Goal: Communication & Community: Share content

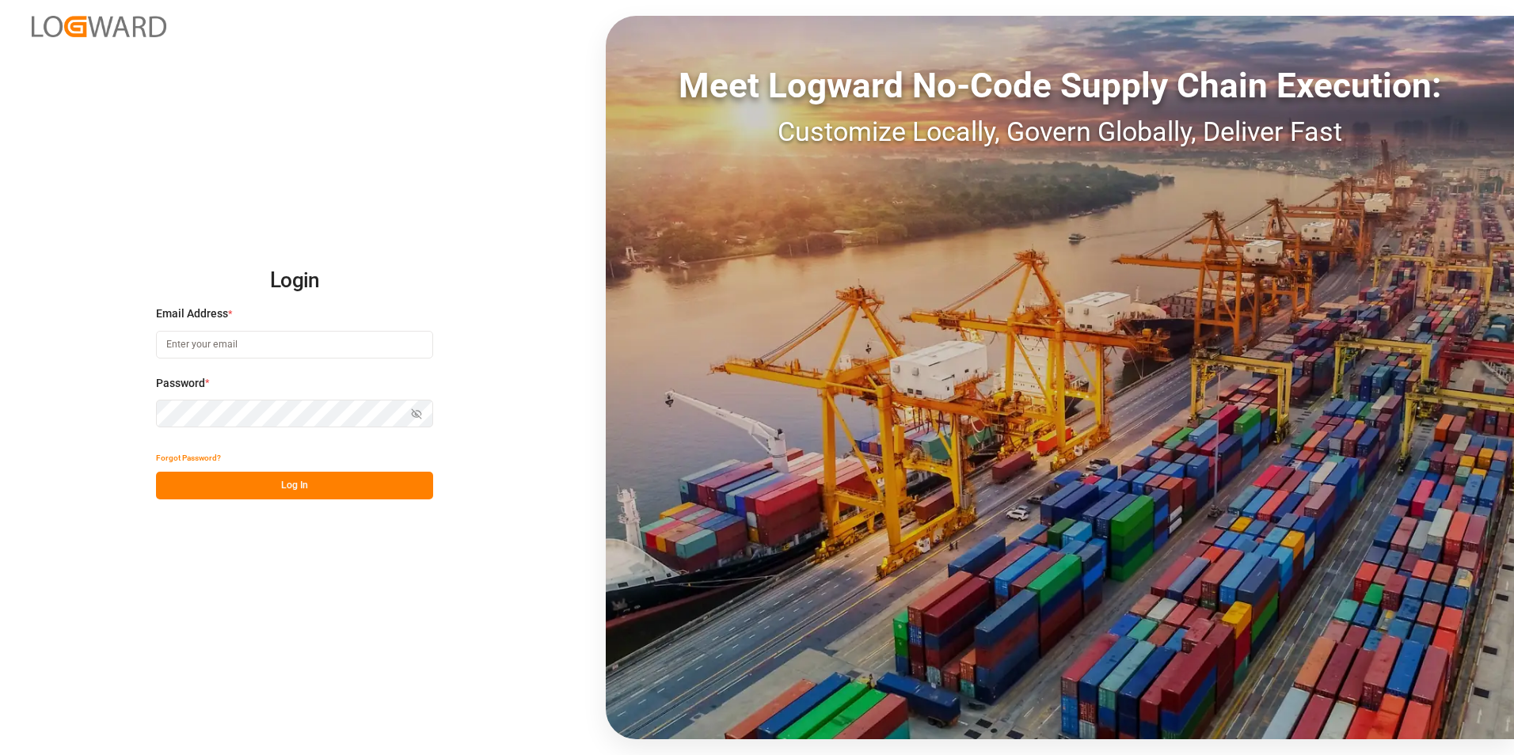
type input "[PERSON_NAME][EMAIL_ADDRESS][PERSON_NAME][DOMAIN_NAME]"
click at [321, 480] on button "Log In" at bounding box center [294, 486] width 277 height 28
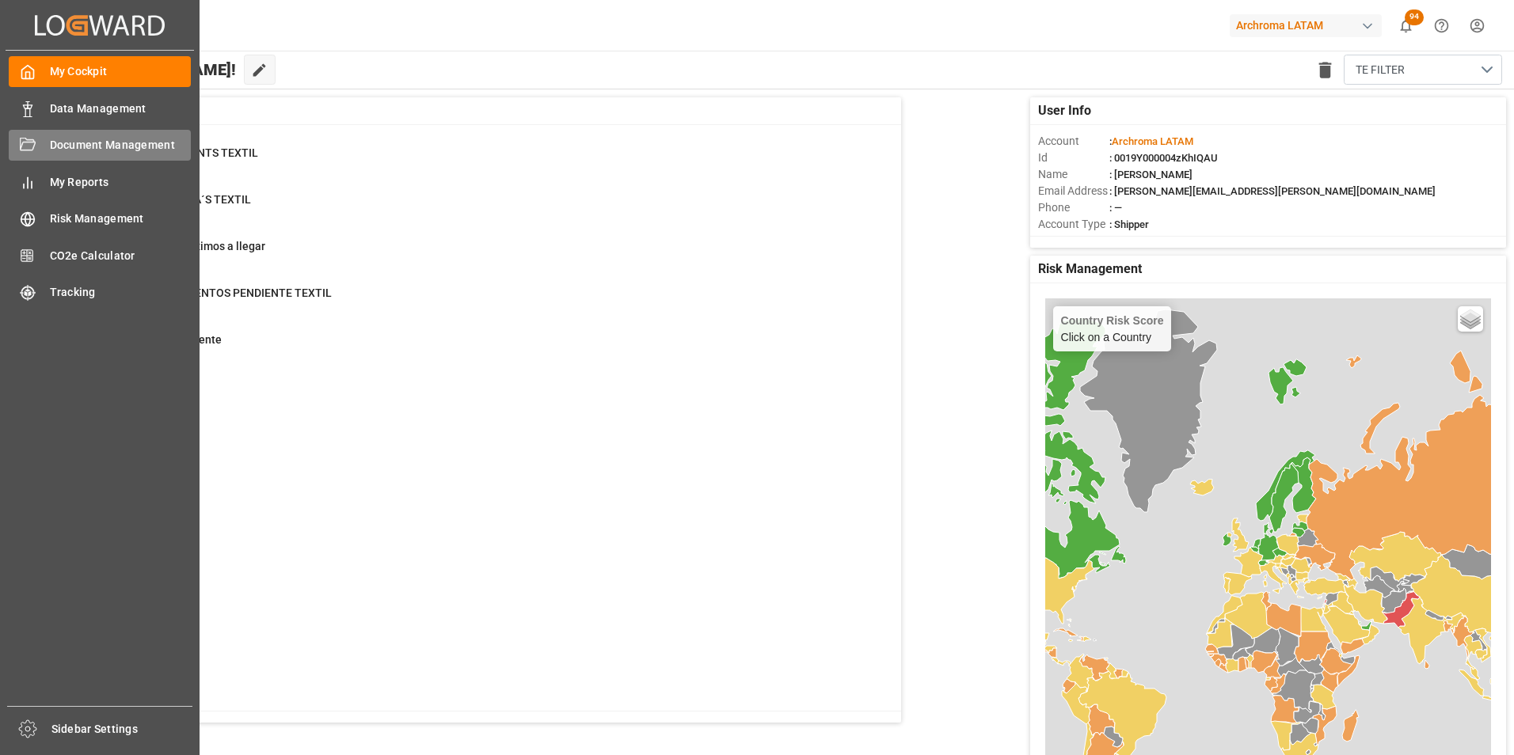
click at [27, 134] on div "Document Management Document Management" at bounding box center [100, 145] width 182 height 31
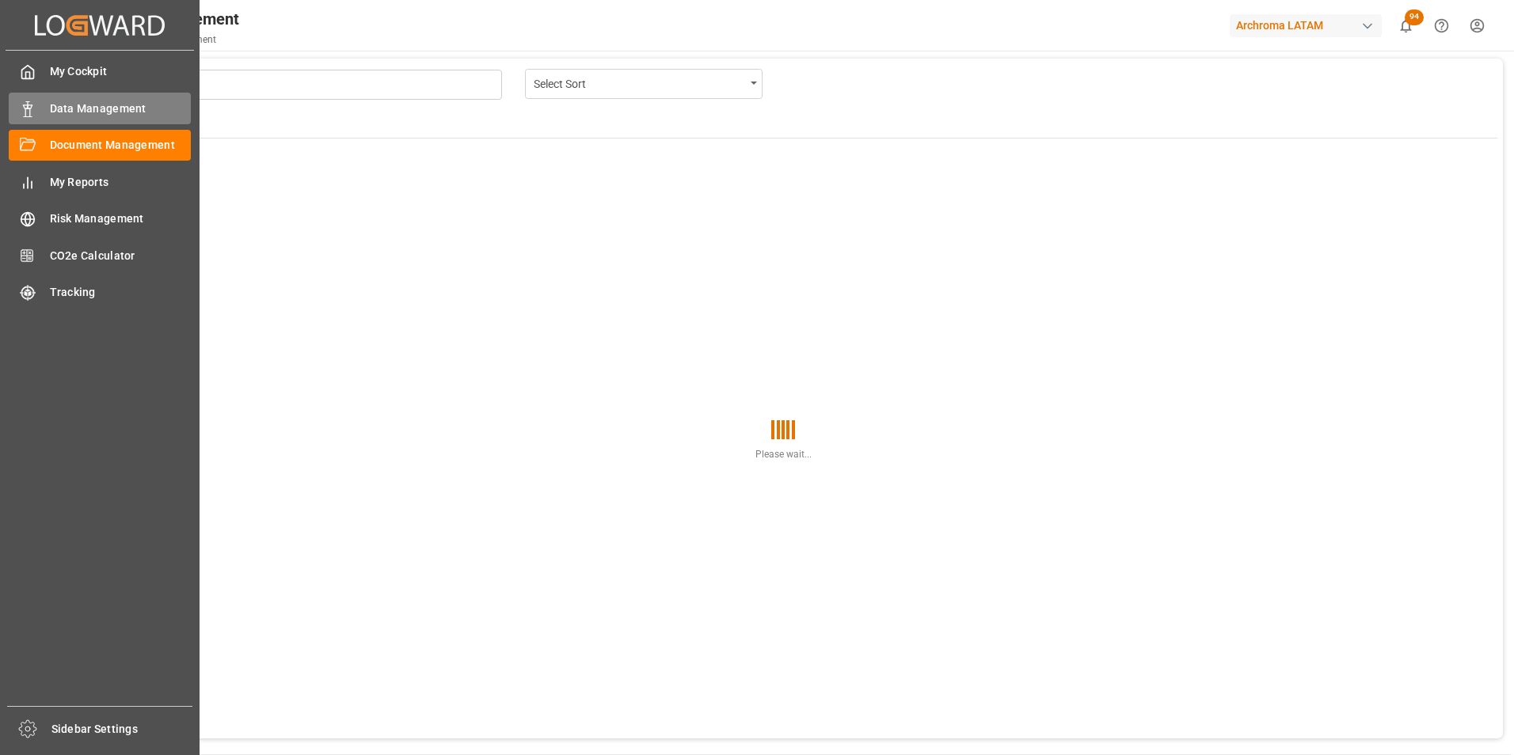
click at [25, 103] on icon at bounding box center [28, 109] width 16 height 16
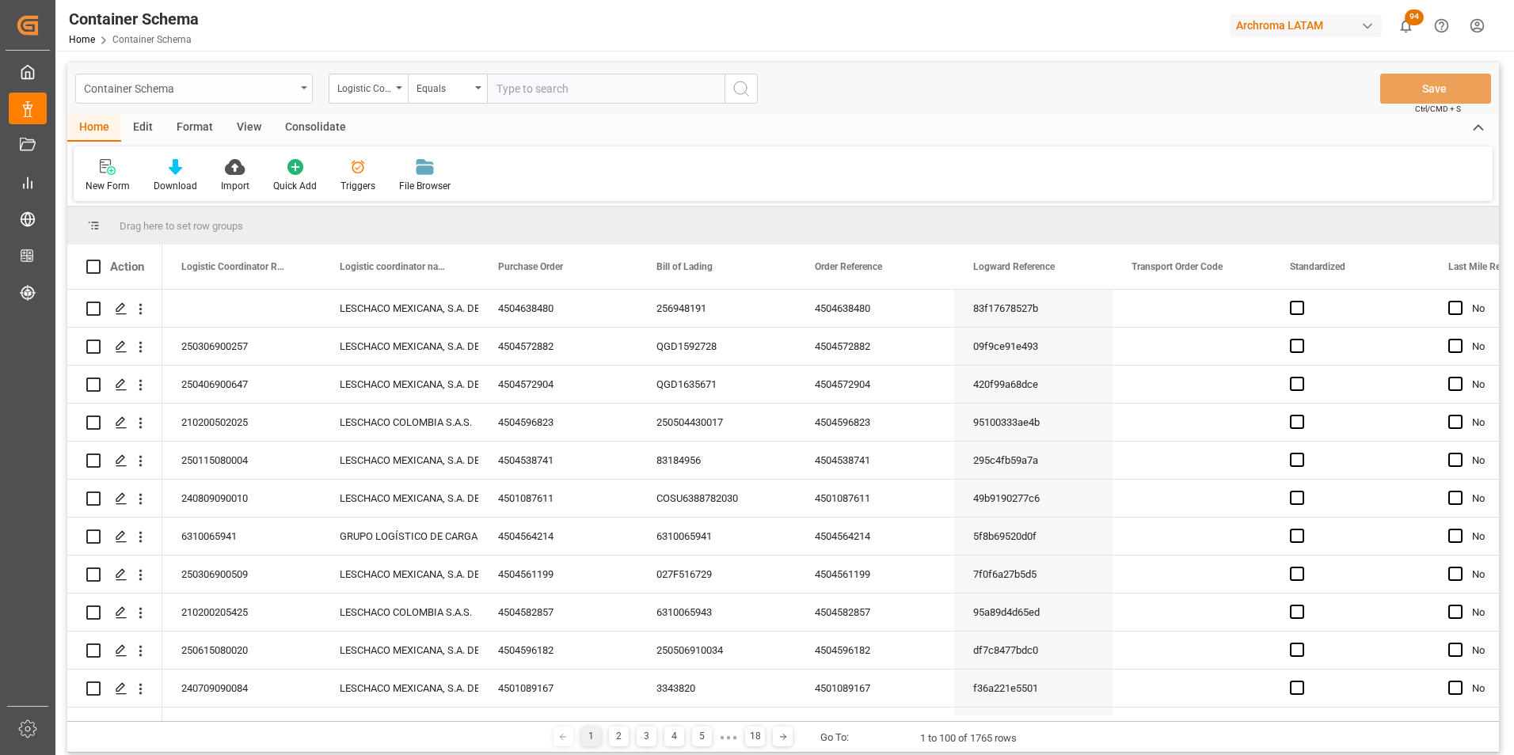
click at [297, 86] on div "Container Schema" at bounding box center [193, 89] width 237 height 30
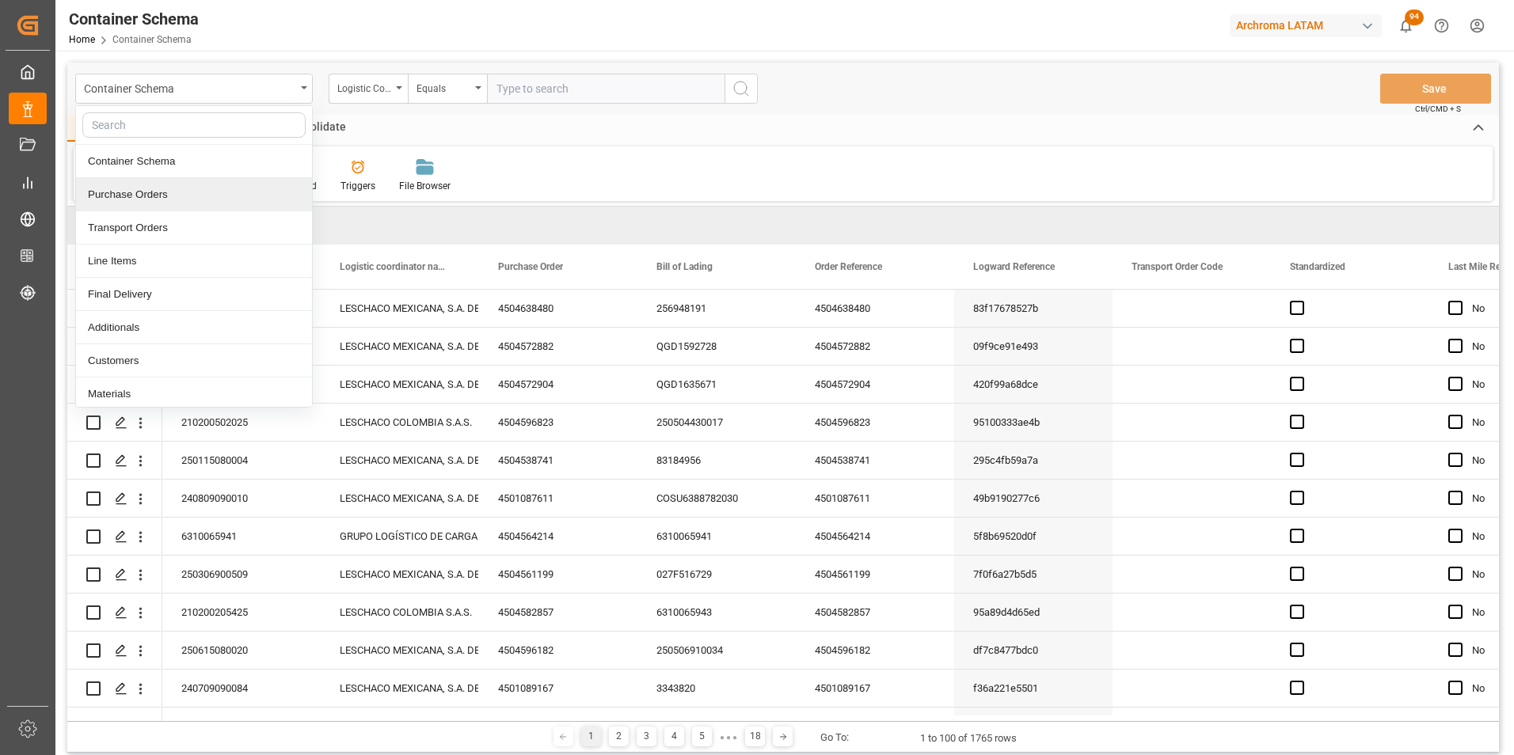
click at [201, 200] on div "Purchase Orders" at bounding box center [194, 194] width 236 height 33
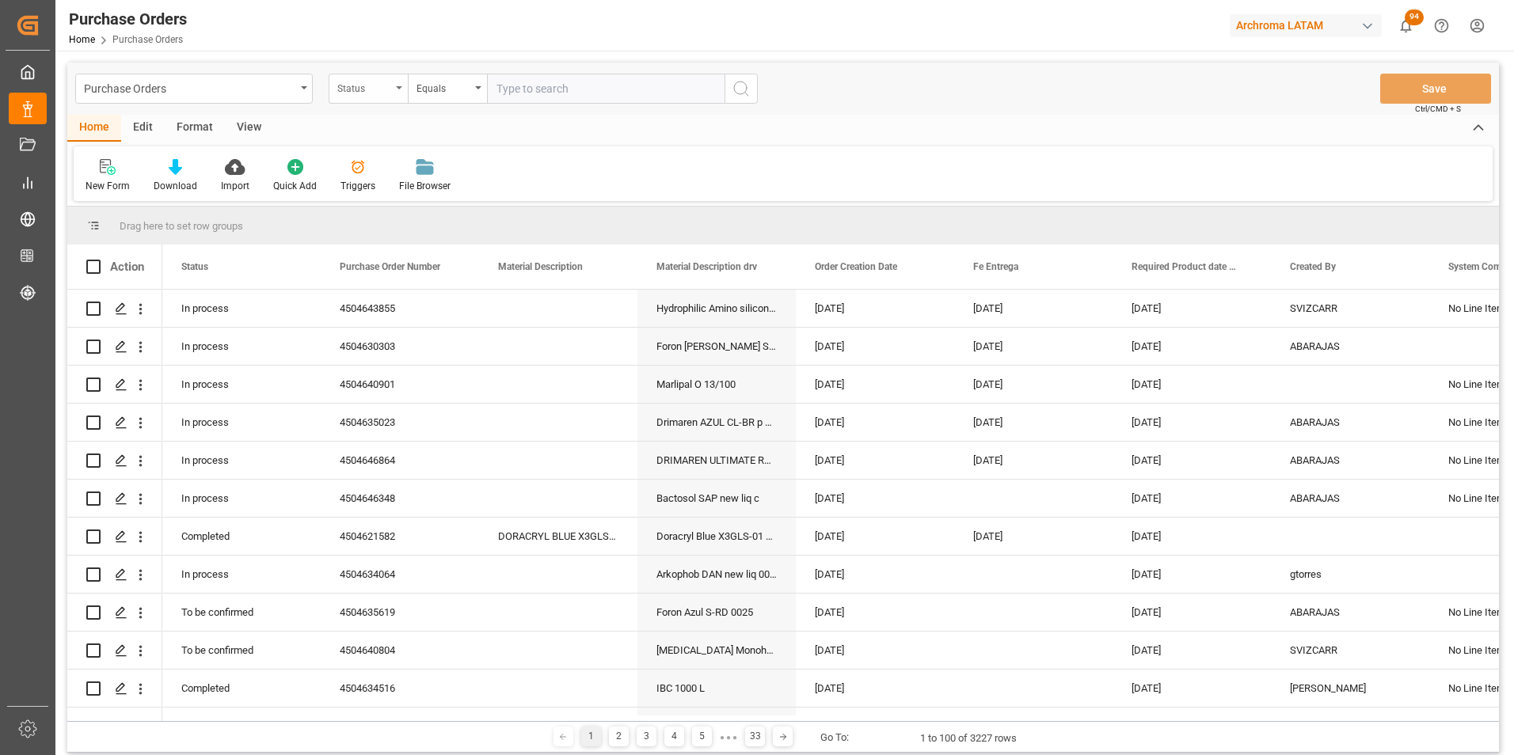
click at [393, 94] on div "Status" at bounding box center [368, 89] width 79 height 30
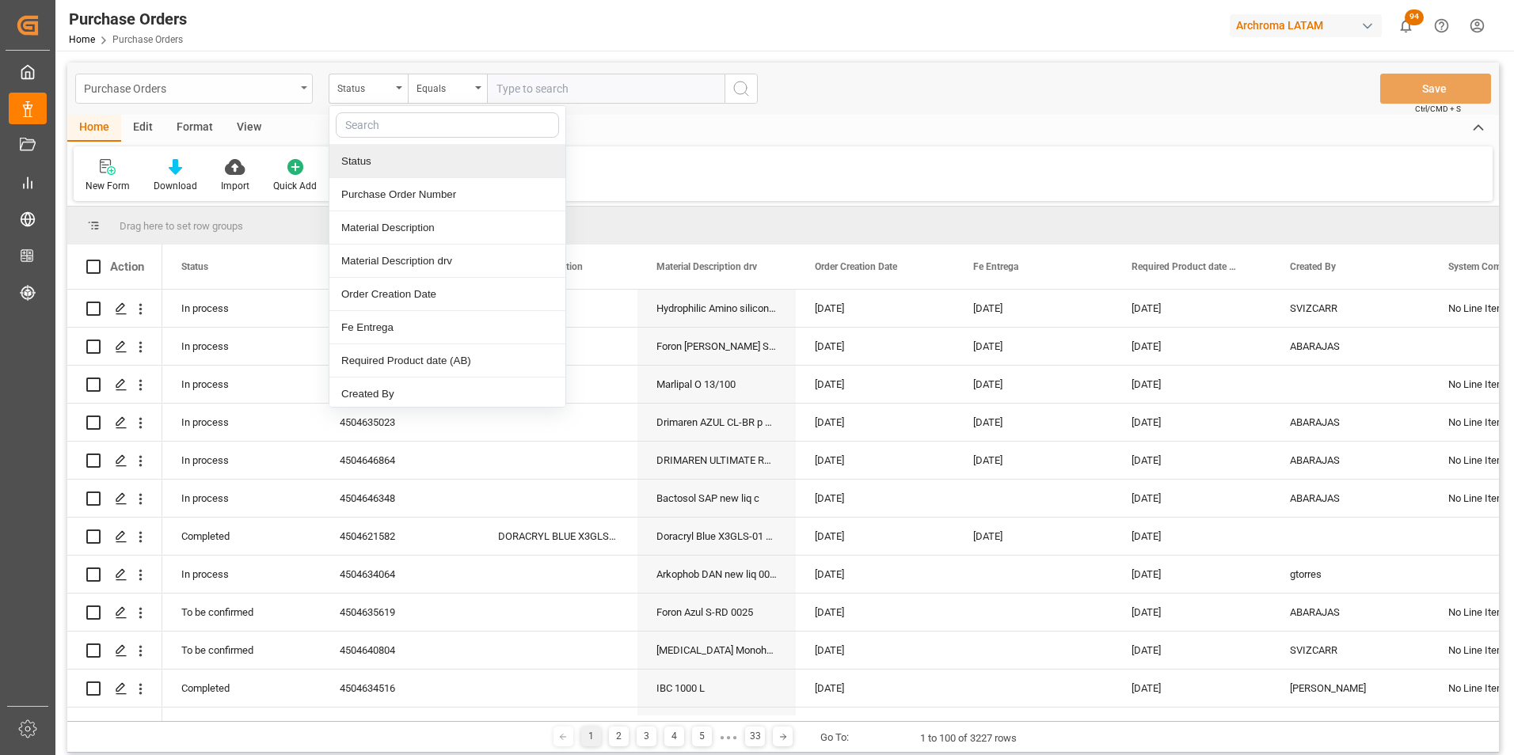
click at [291, 93] on div "Purchase Orders" at bounding box center [189, 88] width 211 height 20
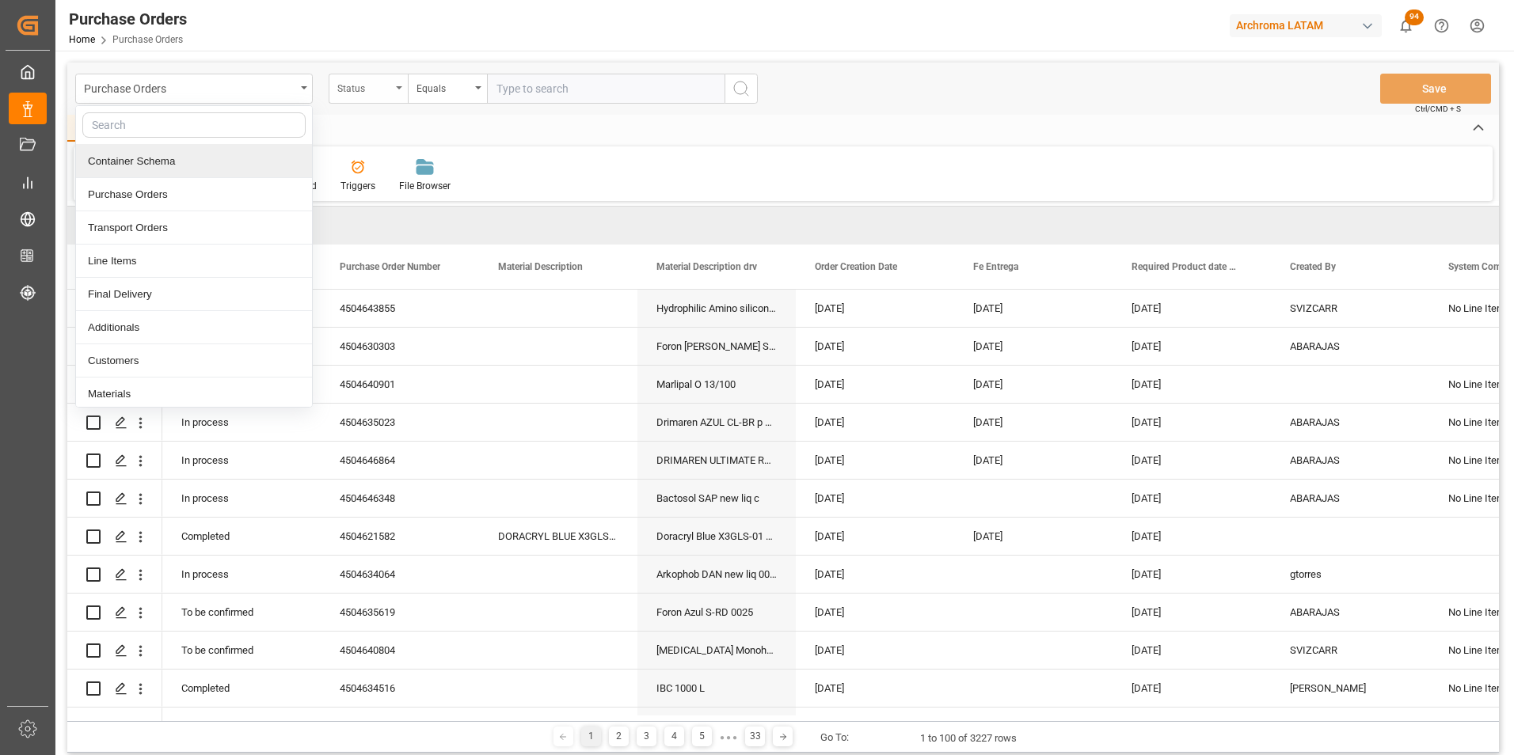
click at [358, 92] on div "Status" at bounding box center [364, 87] width 54 height 18
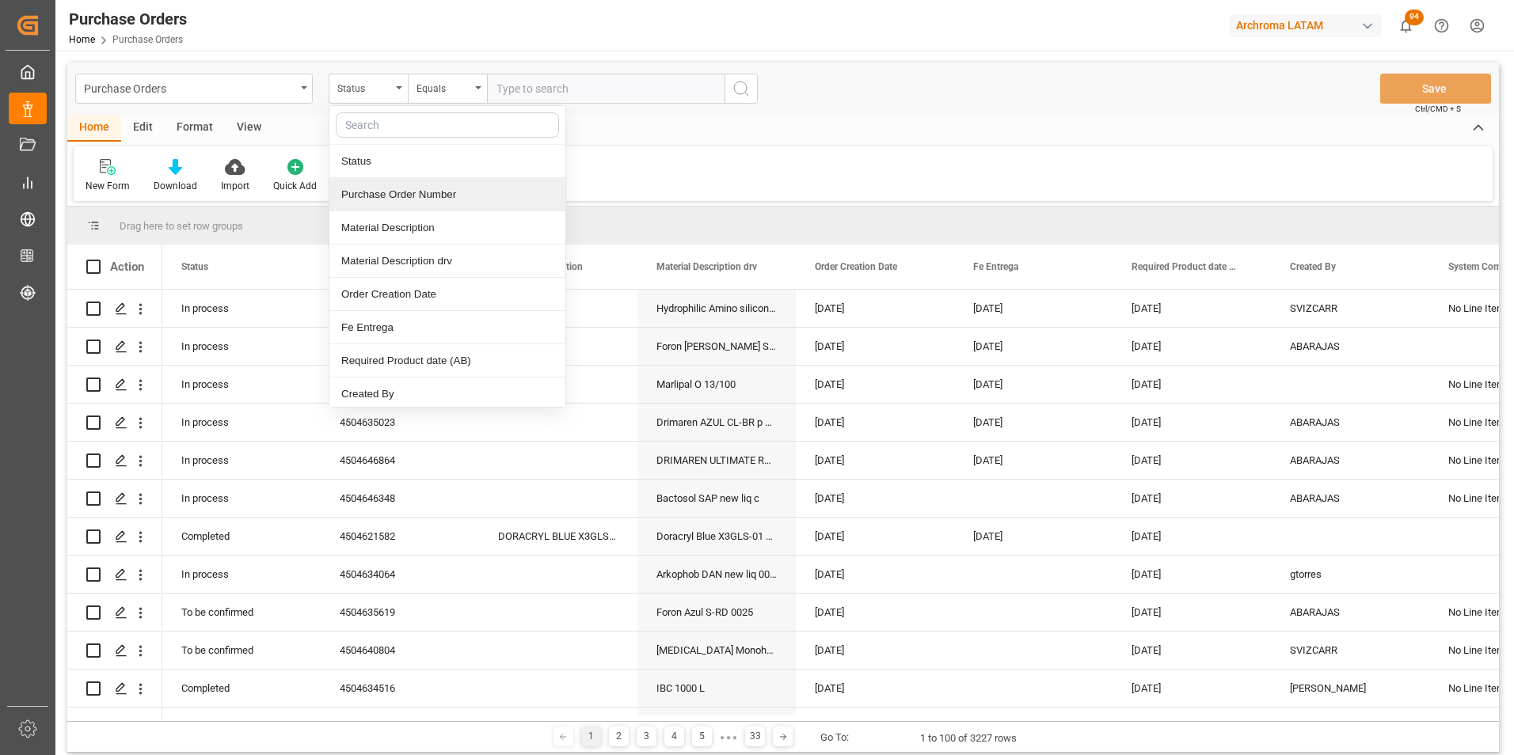
click at [401, 199] on div "Purchase Order Number" at bounding box center [447, 194] width 236 height 33
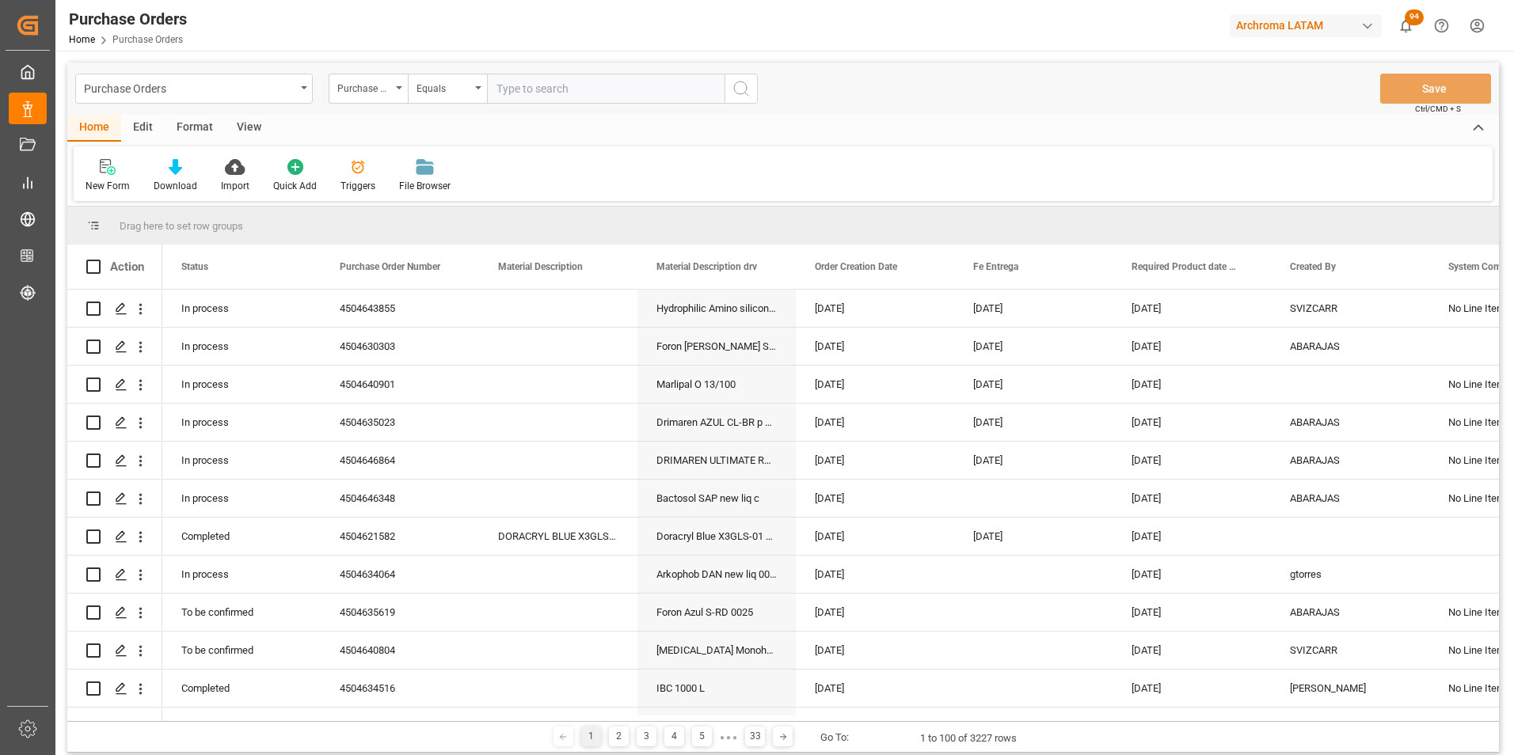
click at [435, 93] on div "Equals" at bounding box center [443, 87] width 54 height 18
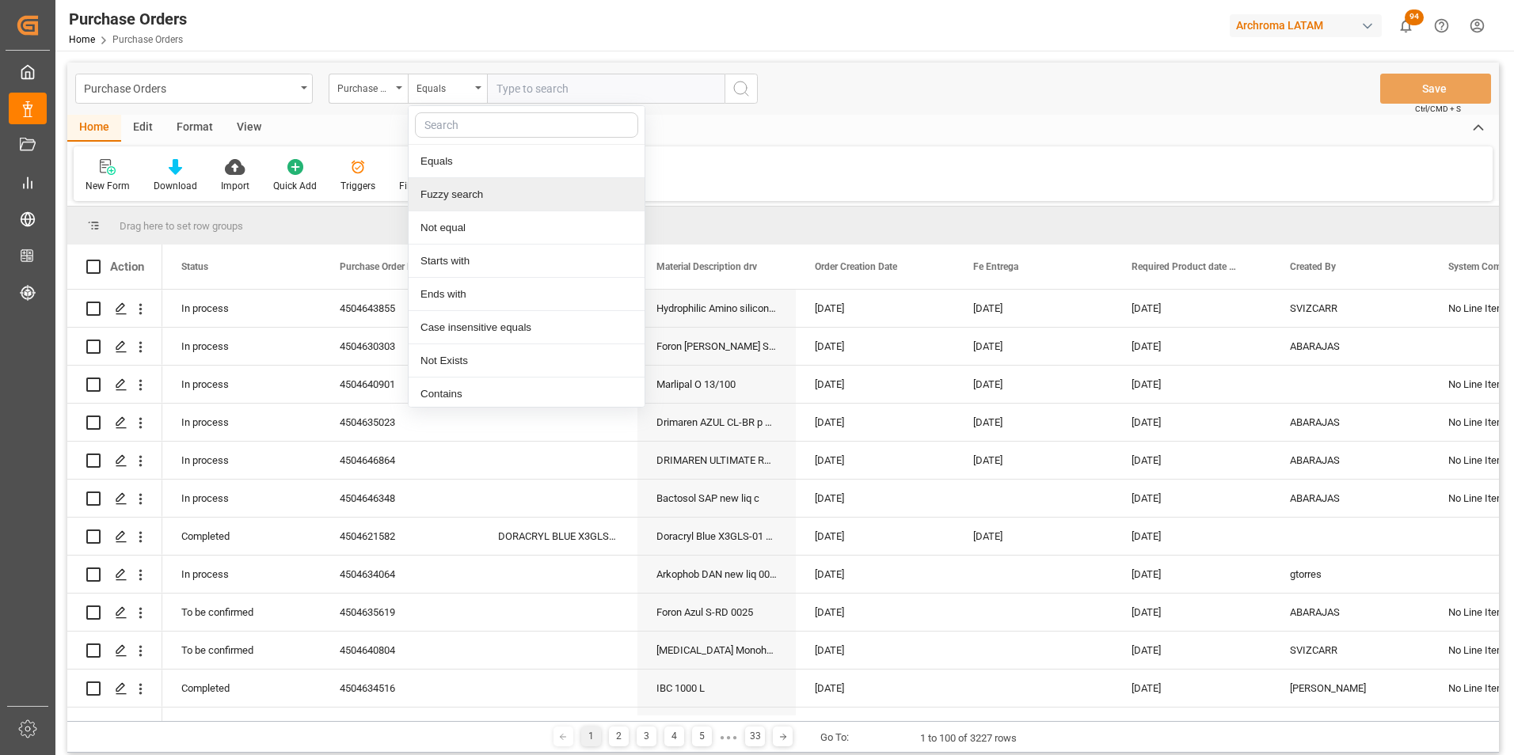
click at [465, 201] on div "Fuzzy search" at bounding box center [526, 194] width 236 height 33
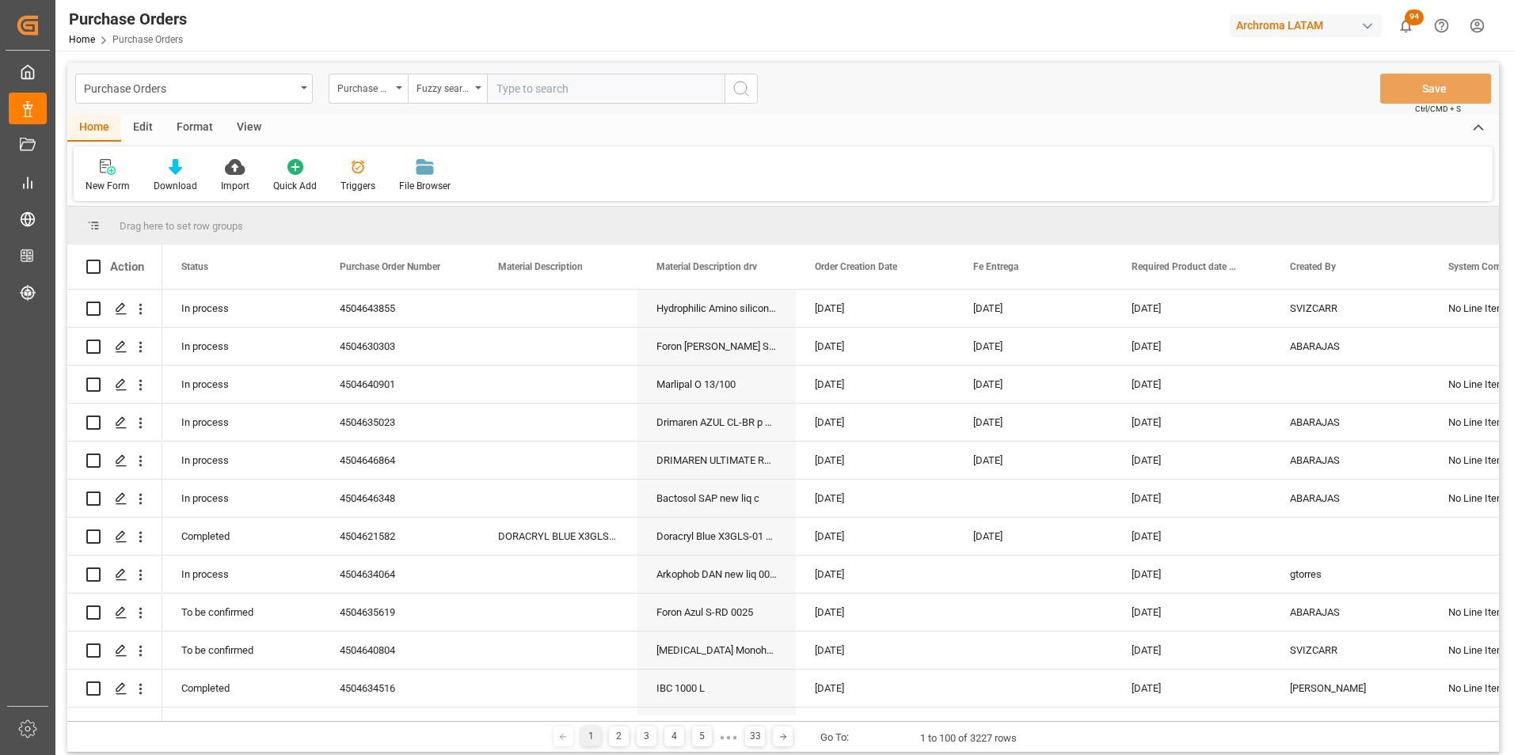
click at [562, 97] on input "text" at bounding box center [605, 89] width 237 height 30
paste input "4504648483"
click at [720, 85] on input "4504648483" at bounding box center [605, 89] width 237 height 30
click at [725, 88] on div "Purchase Order Number Fuzzy search 4504648483" at bounding box center [543, 89] width 429 height 30
type input "4504648483"
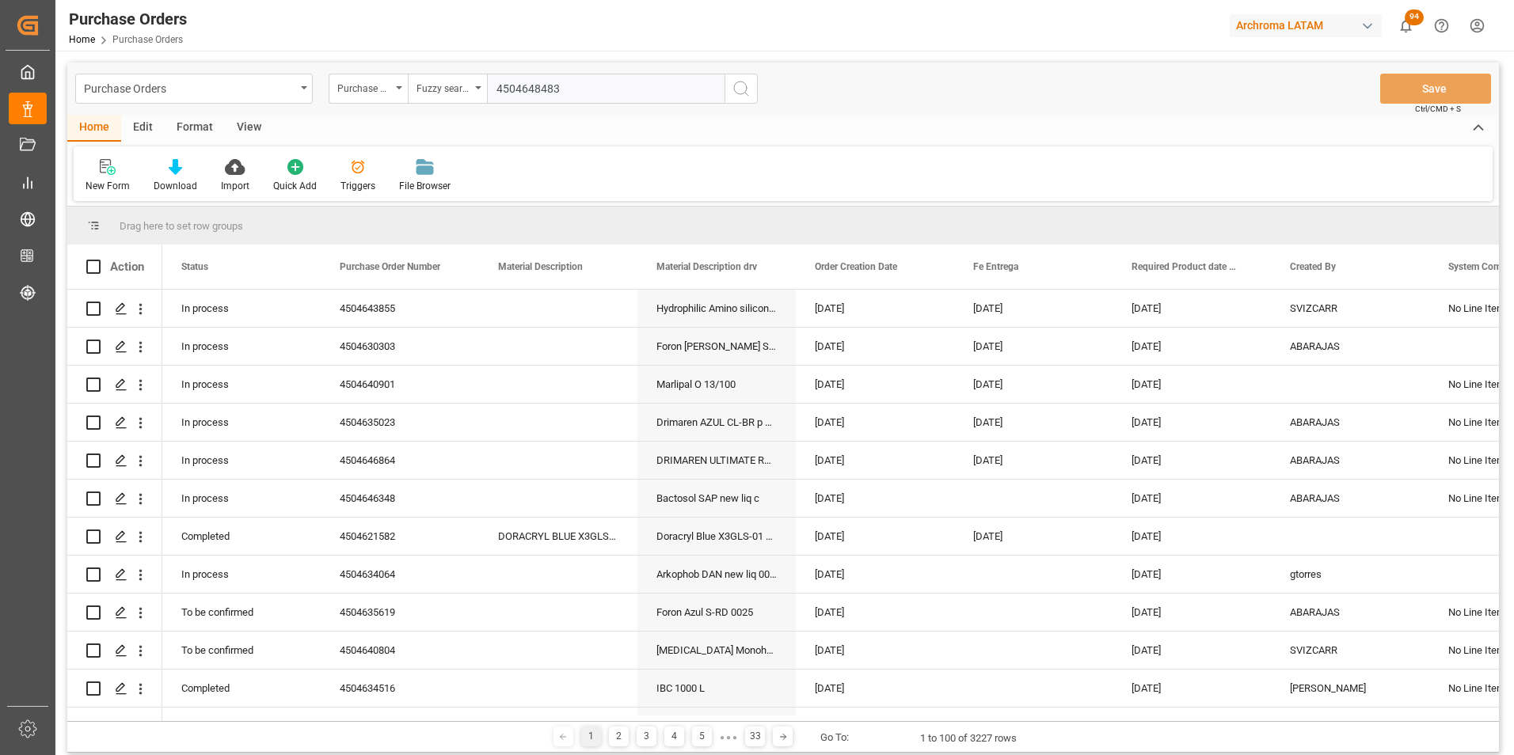
click at [736, 89] on icon "search button" at bounding box center [740, 88] width 19 height 19
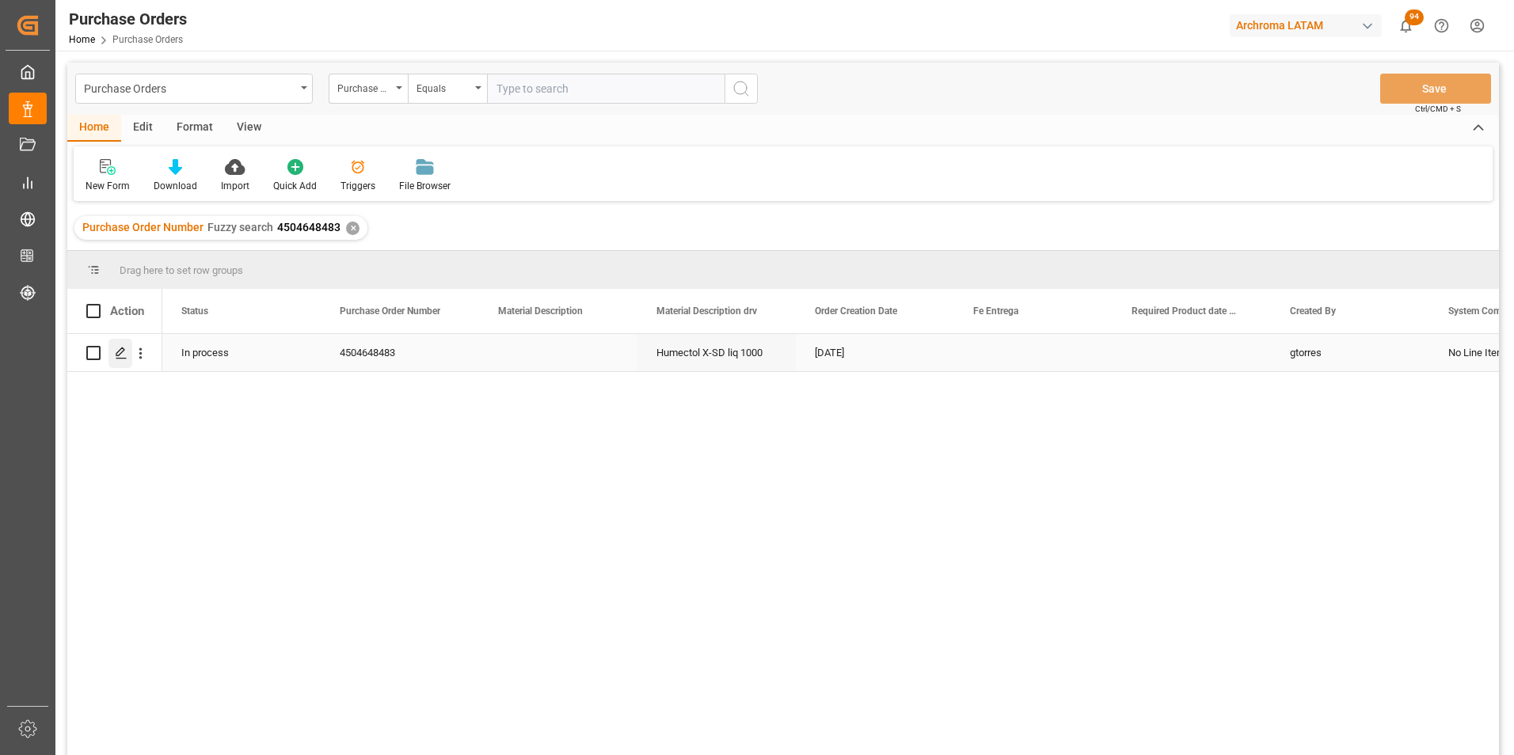
click at [117, 358] on icon "Press SPACE to select this row." at bounding box center [121, 353] width 13 height 13
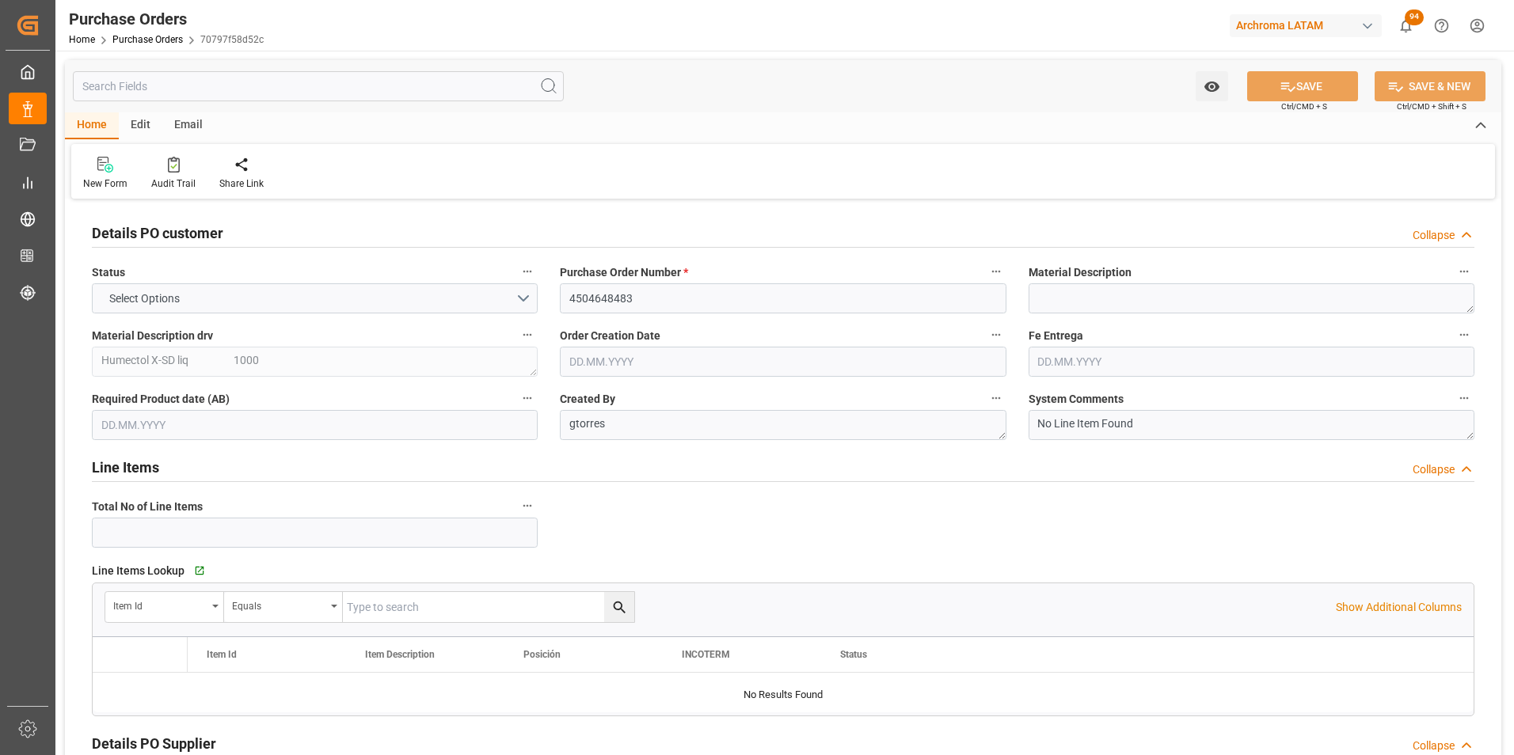
type input "1"
type input "[DATE]"
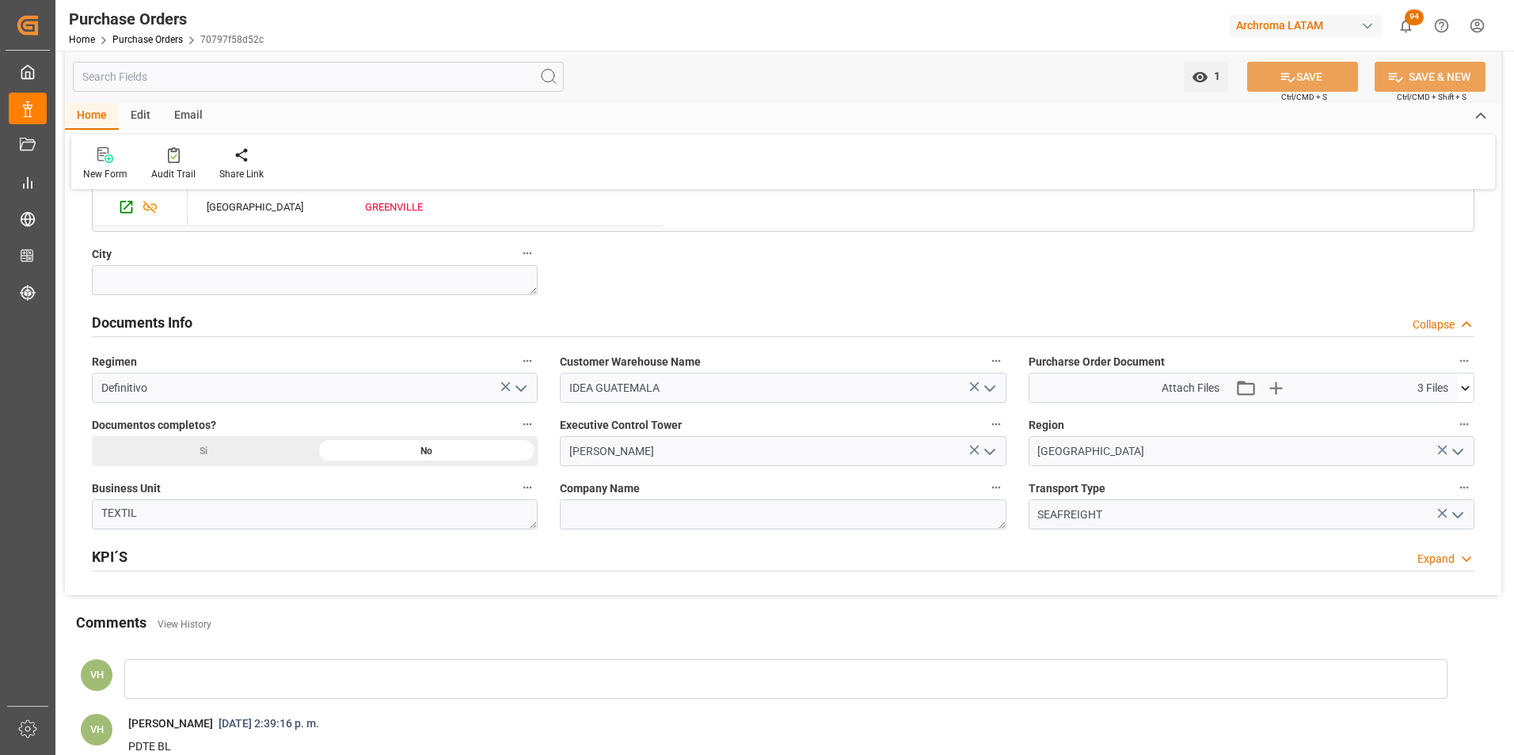
scroll to position [1029, 0]
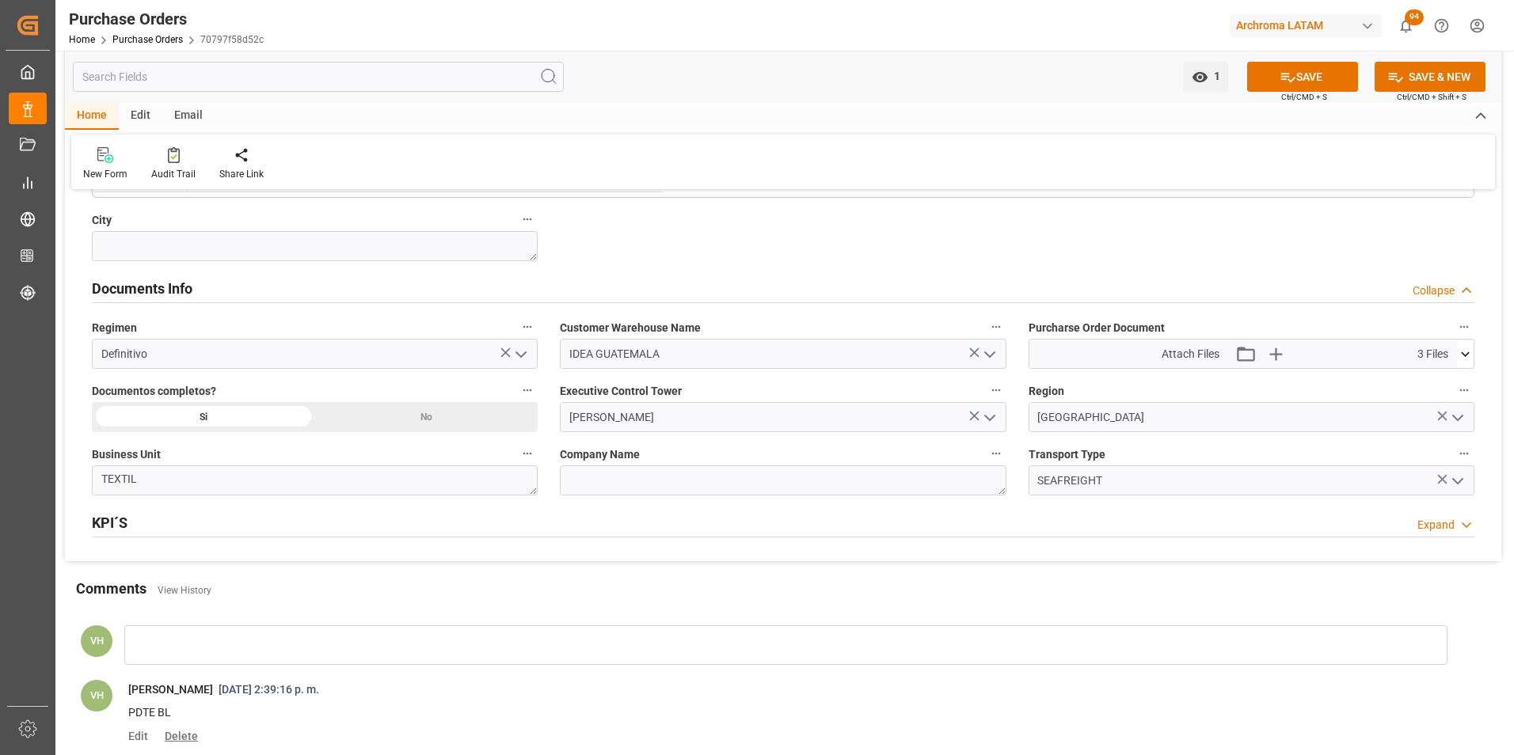
click at [192, 735] on span "Delete" at bounding box center [178, 736] width 39 height 13
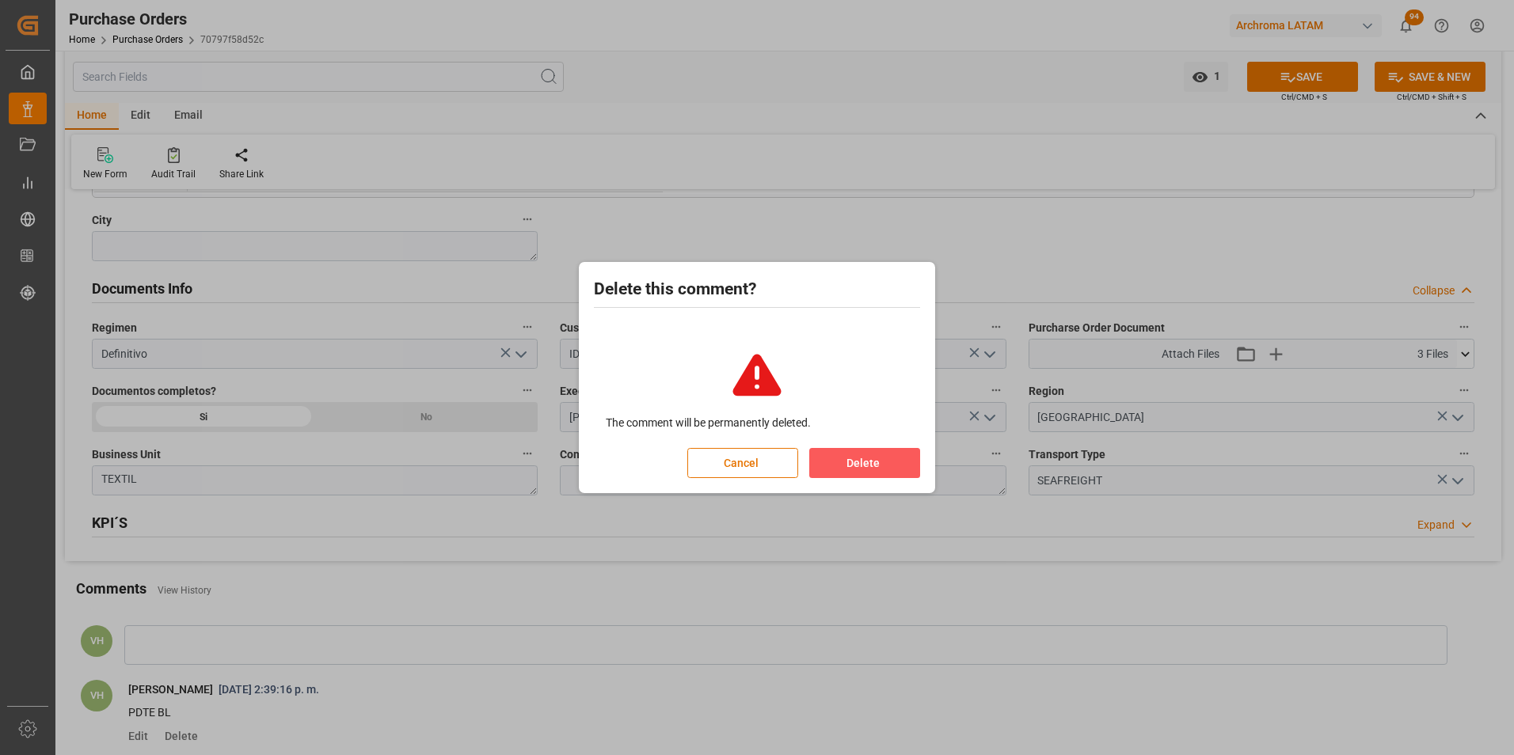
click at [895, 469] on button "Delete" at bounding box center [864, 463] width 111 height 30
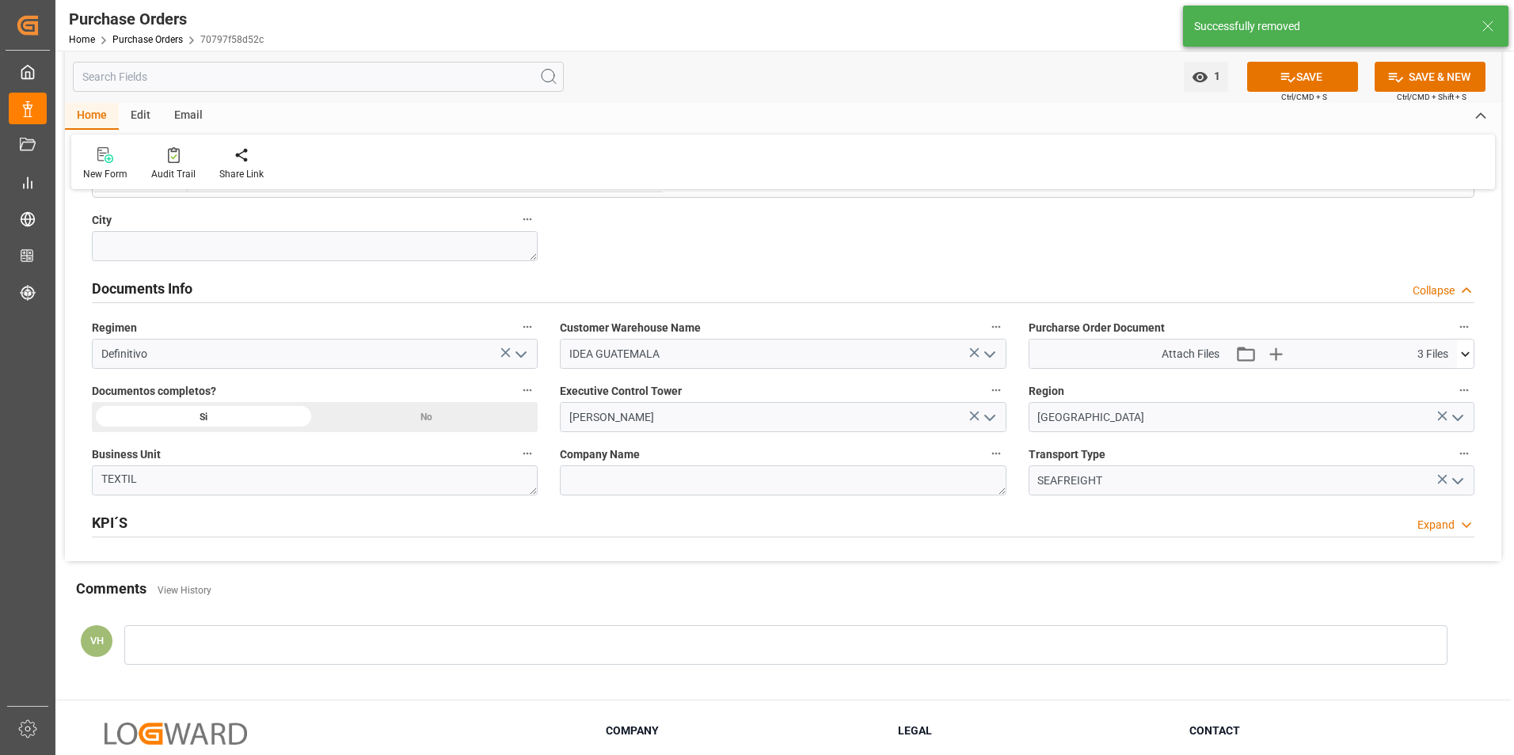
click at [1458, 361] on icon at bounding box center [1465, 354] width 17 height 17
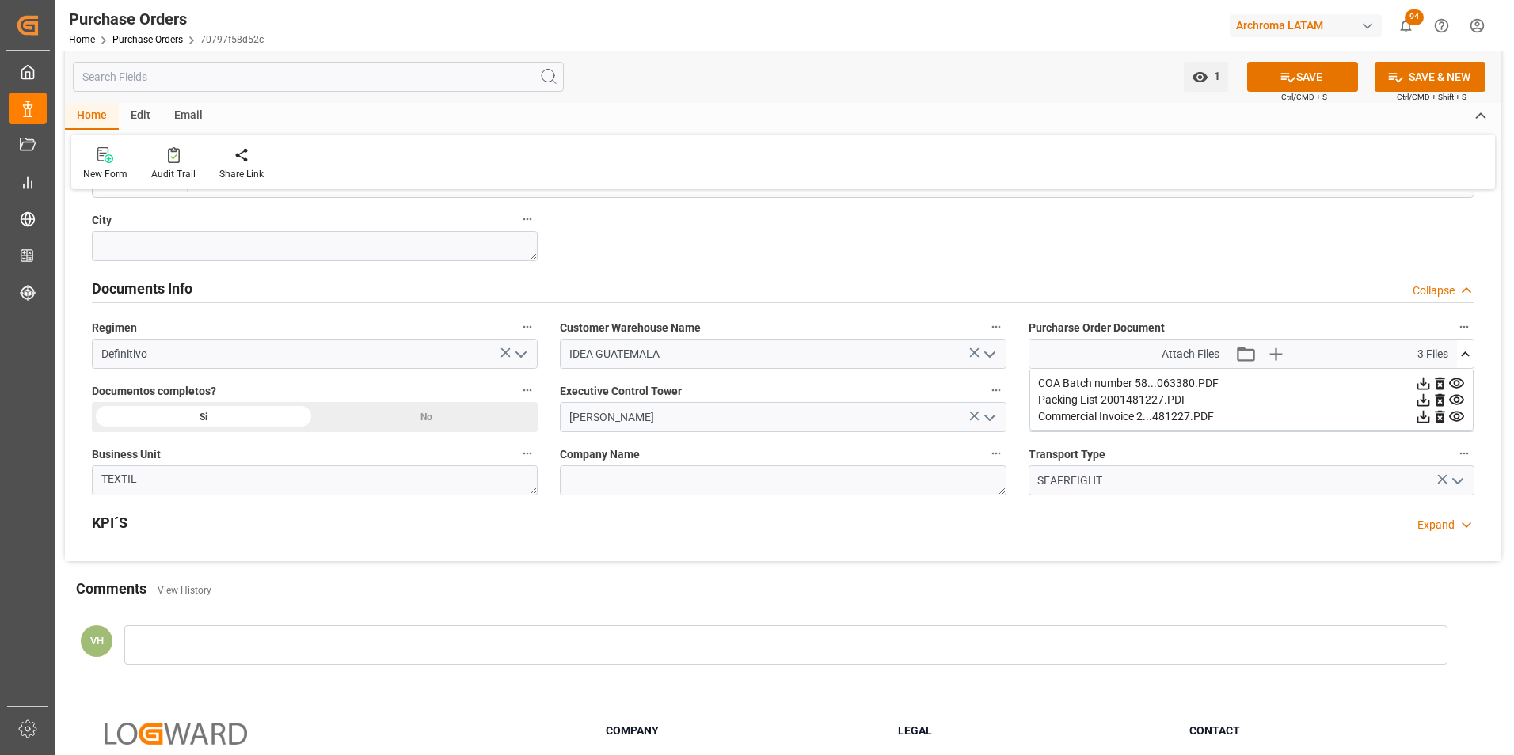
click at [1431, 416] on icon at bounding box center [1423, 416] width 17 height 17
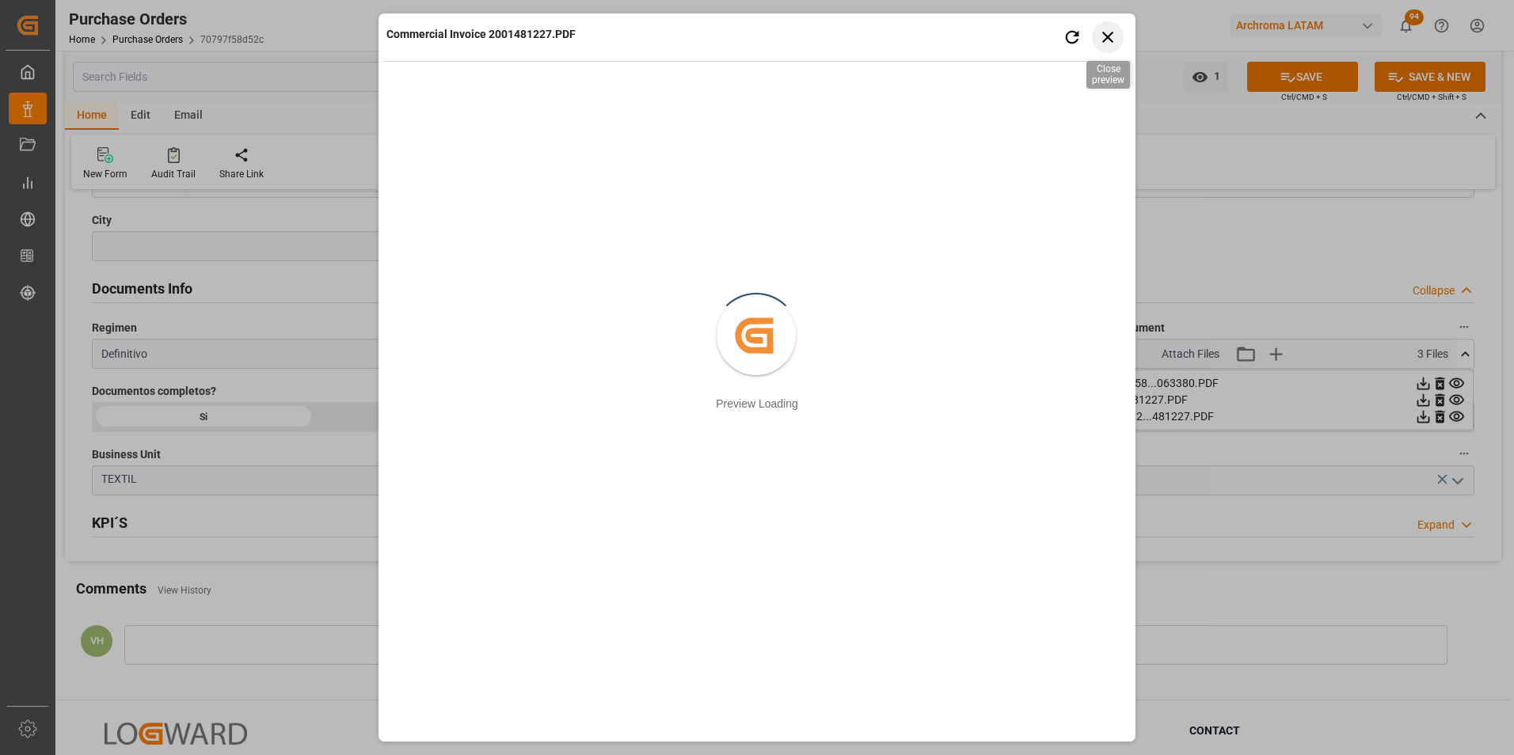
click at [1115, 45] on icon "button" at bounding box center [1108, 37] width 20 height 20
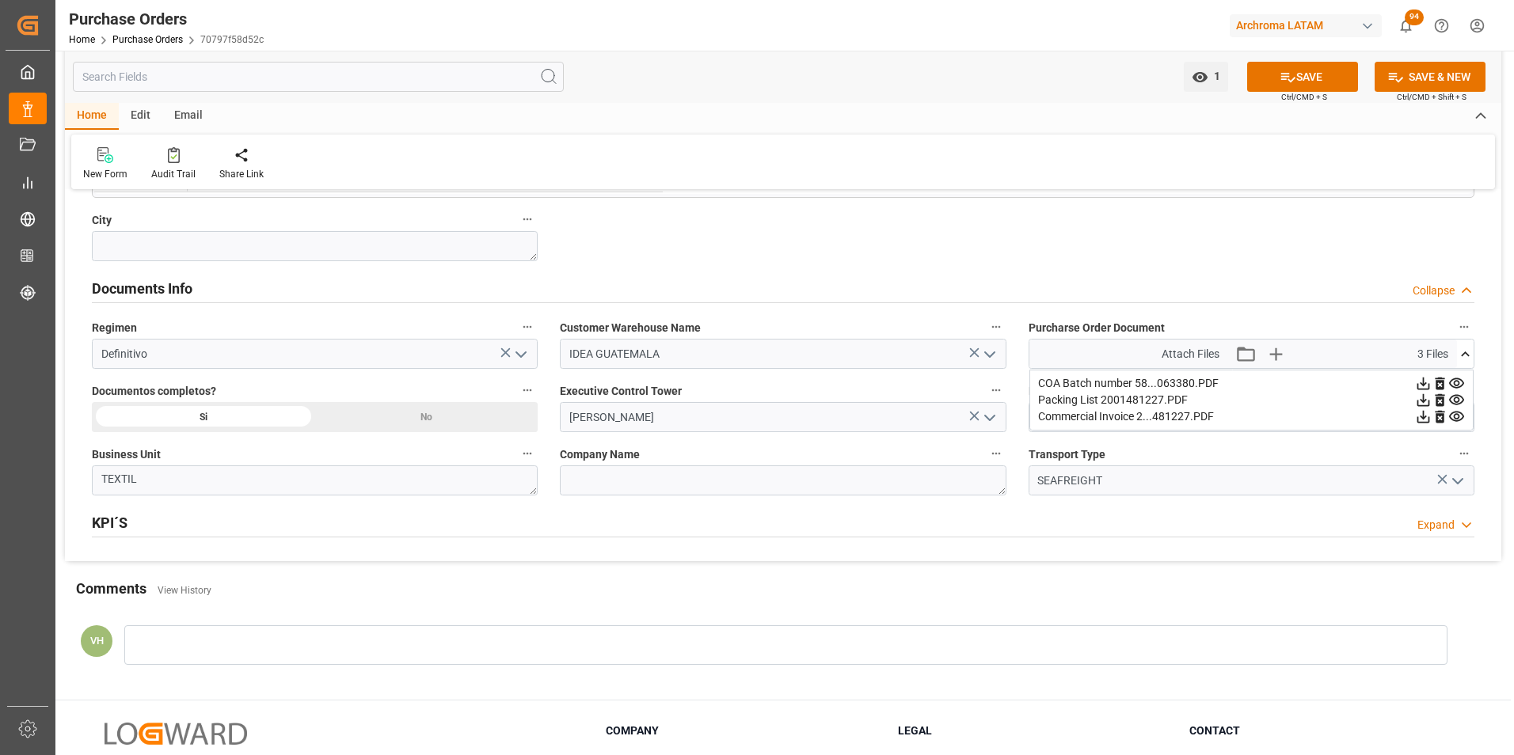
click at [1431, 401] on icon at bounding box center [1423, 400] width 17 height 17
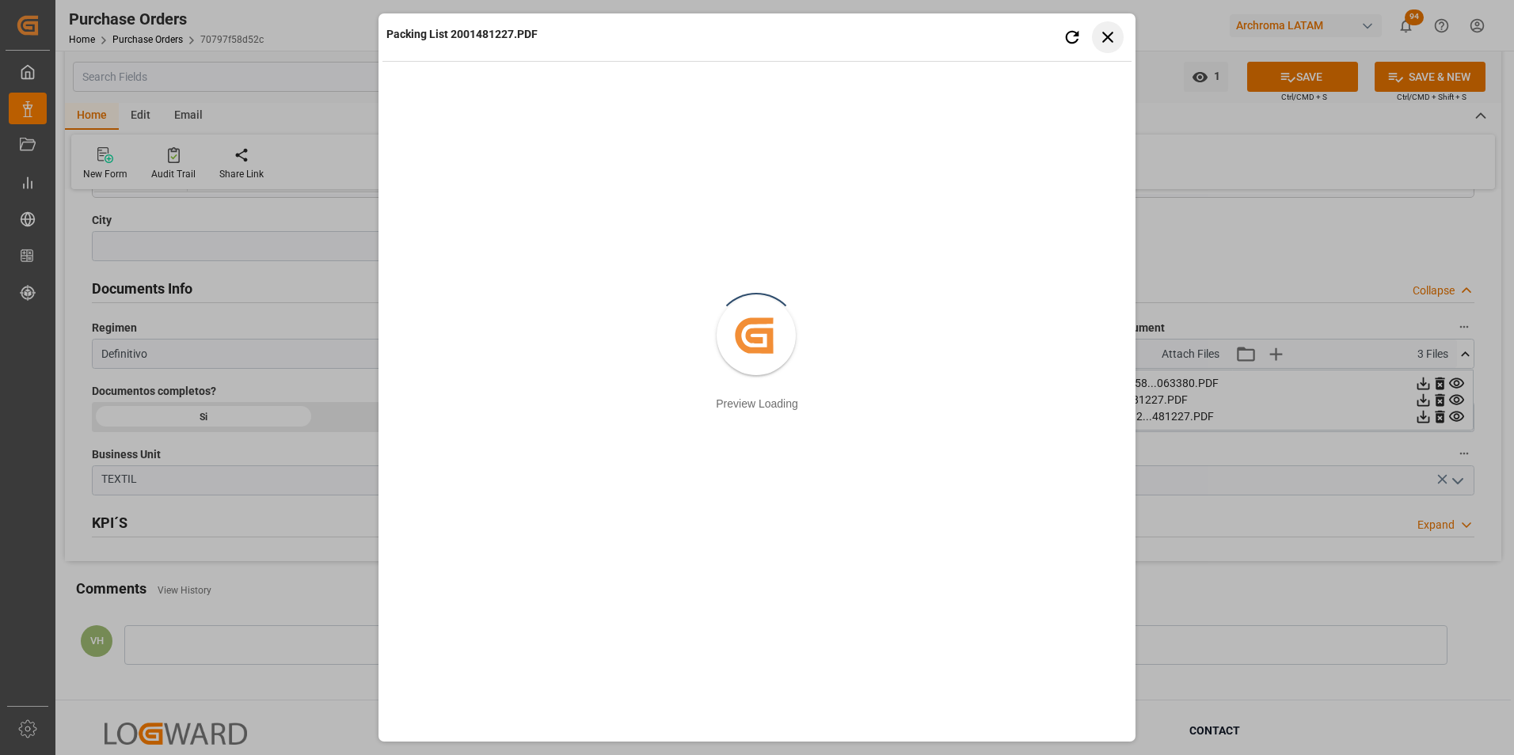
drag, startPoint x: 1113, startPoint y: 37, endPoint x: 1200, endPoint y: 120, distance: 120.4
click at [1113, 37] on icon "button" at bounding box center [1108, 37] width 20 height 20
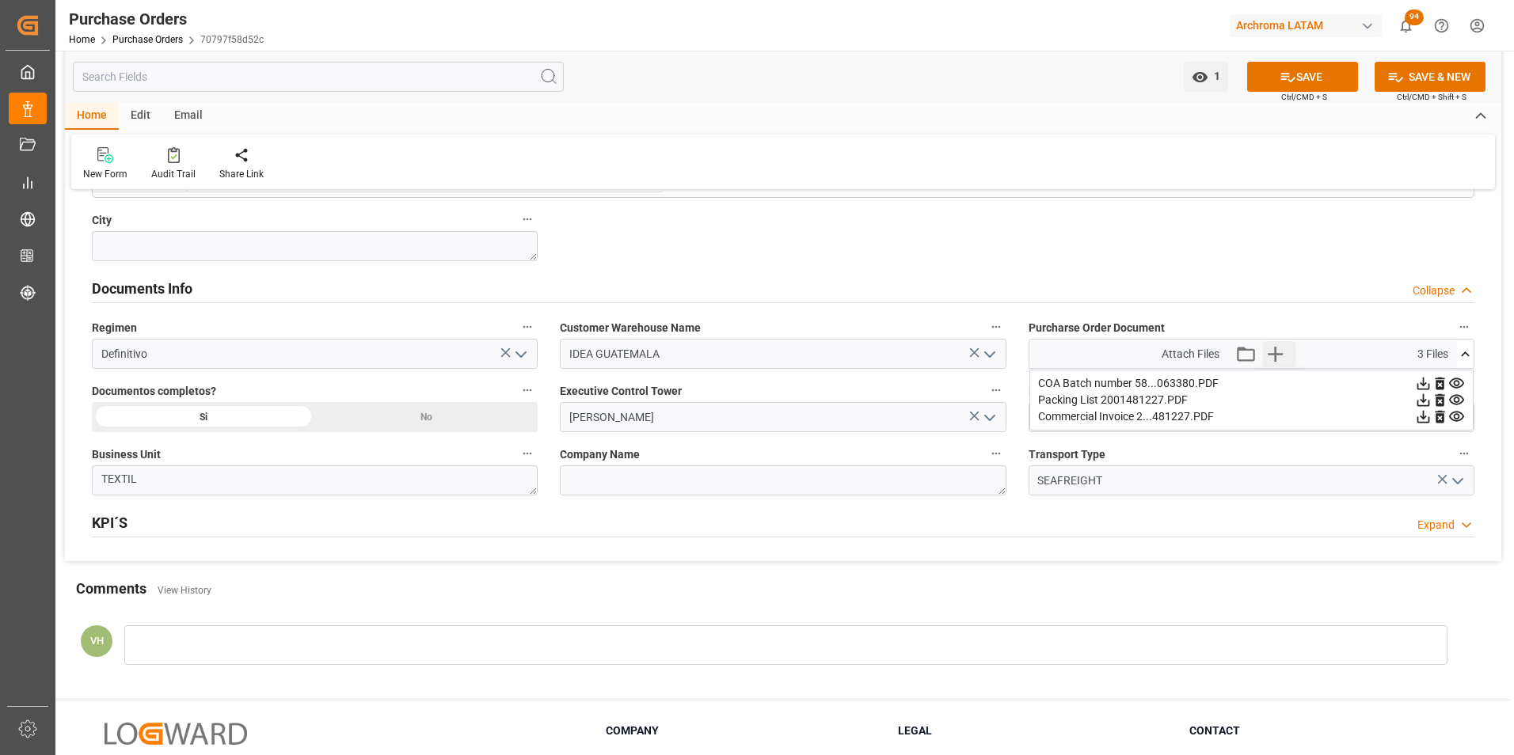
click at [1278, 351] on icon "button" at bounding box center [1275, 353] width 25 height 25
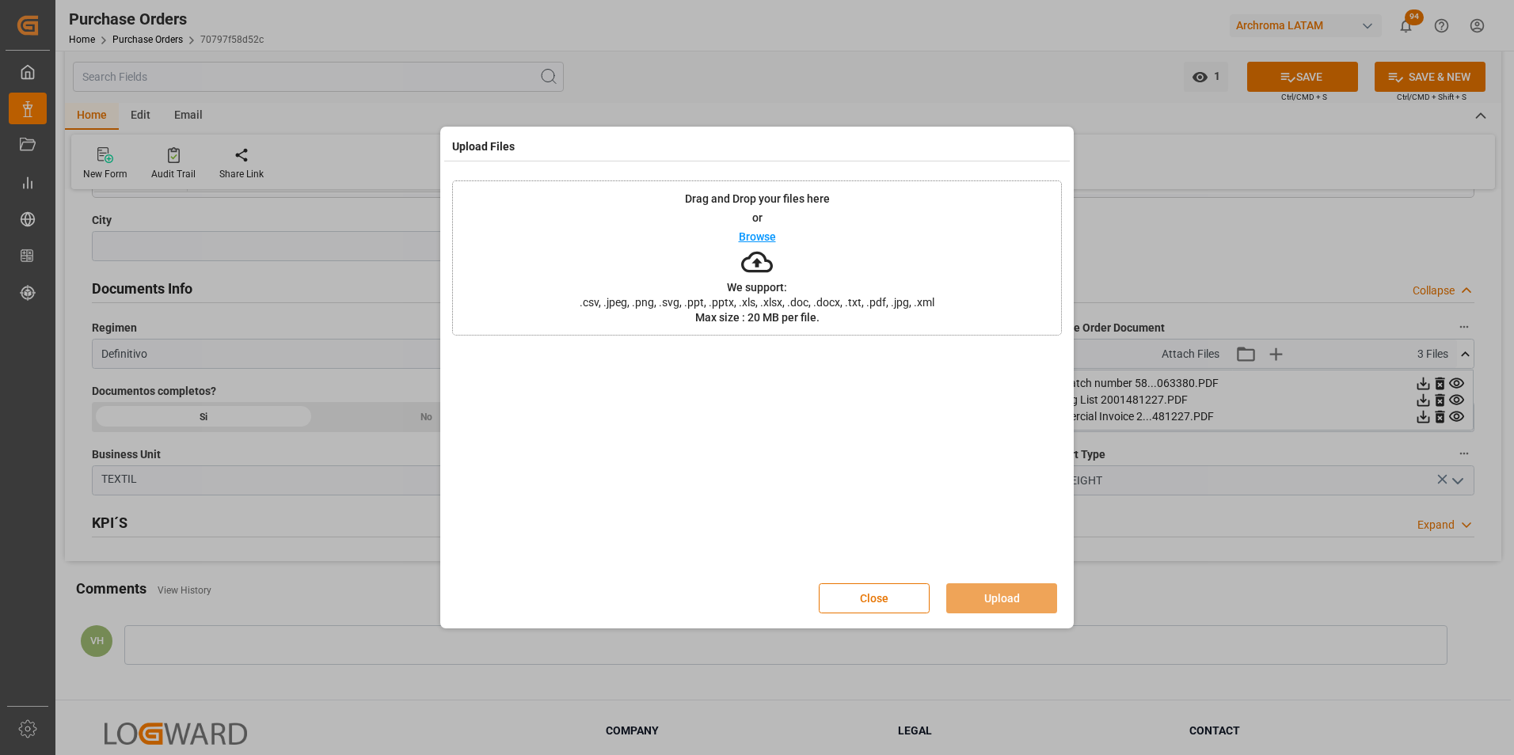
click at [870, 256] on div "Drag and Drop your files here or Browse We support: .csv, .jpeg, .png, .svg, .p…" at bounding box center [757, 257] width 610 height 155
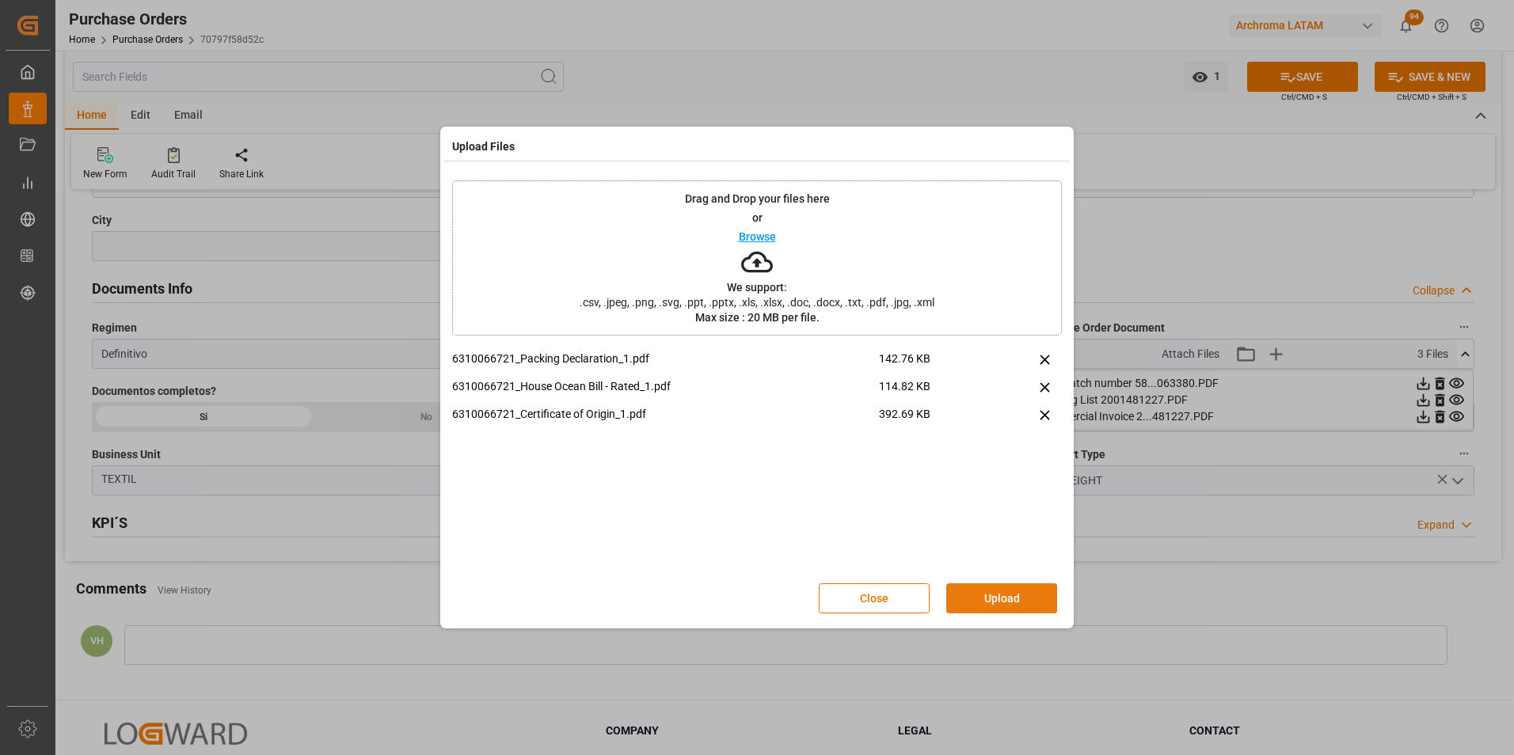
click at [1008, 596] on button "Upload" at bounding box center [1001, 598] width 111 height 30
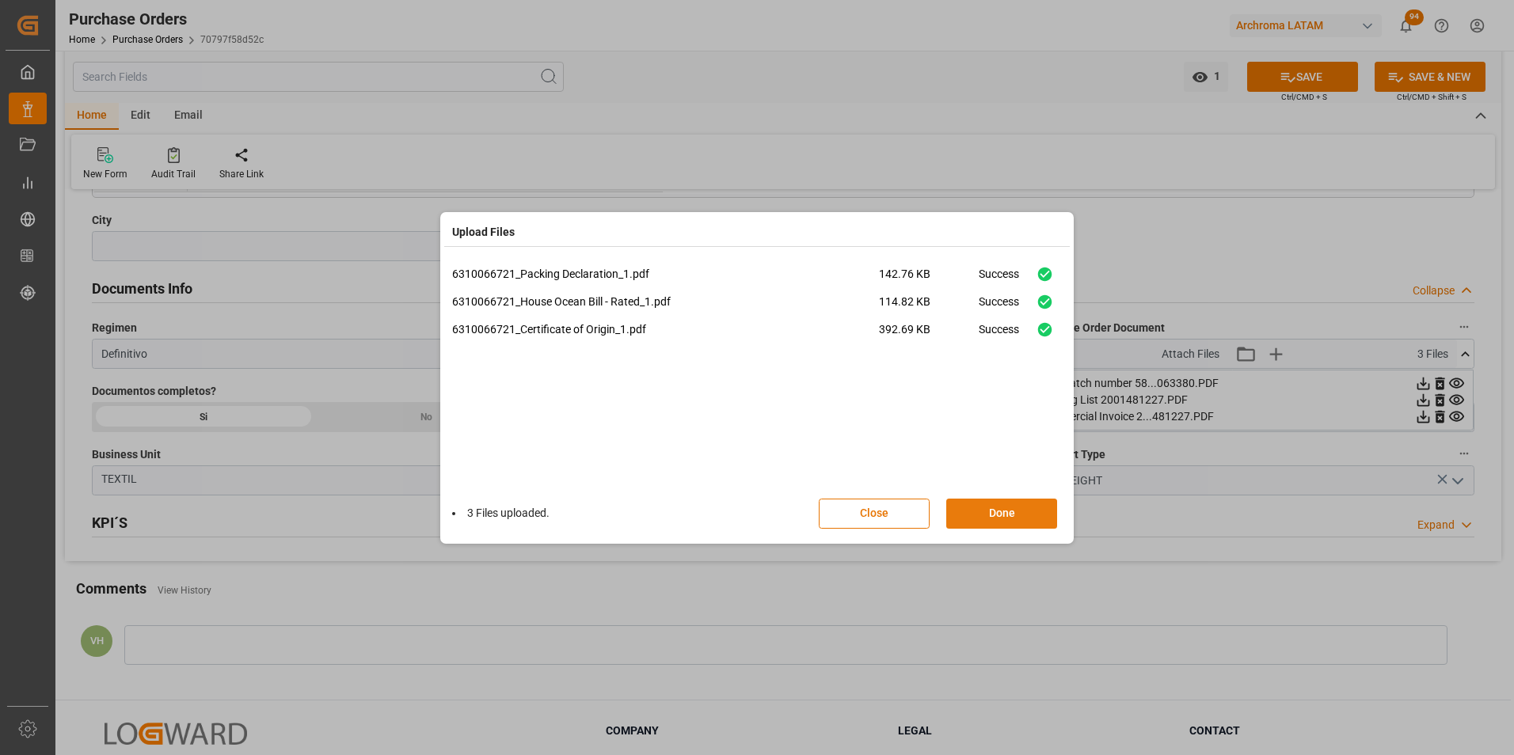
click at [1024, 517] on button "Done" at bounding box center [1001, 514] width 111 height 30
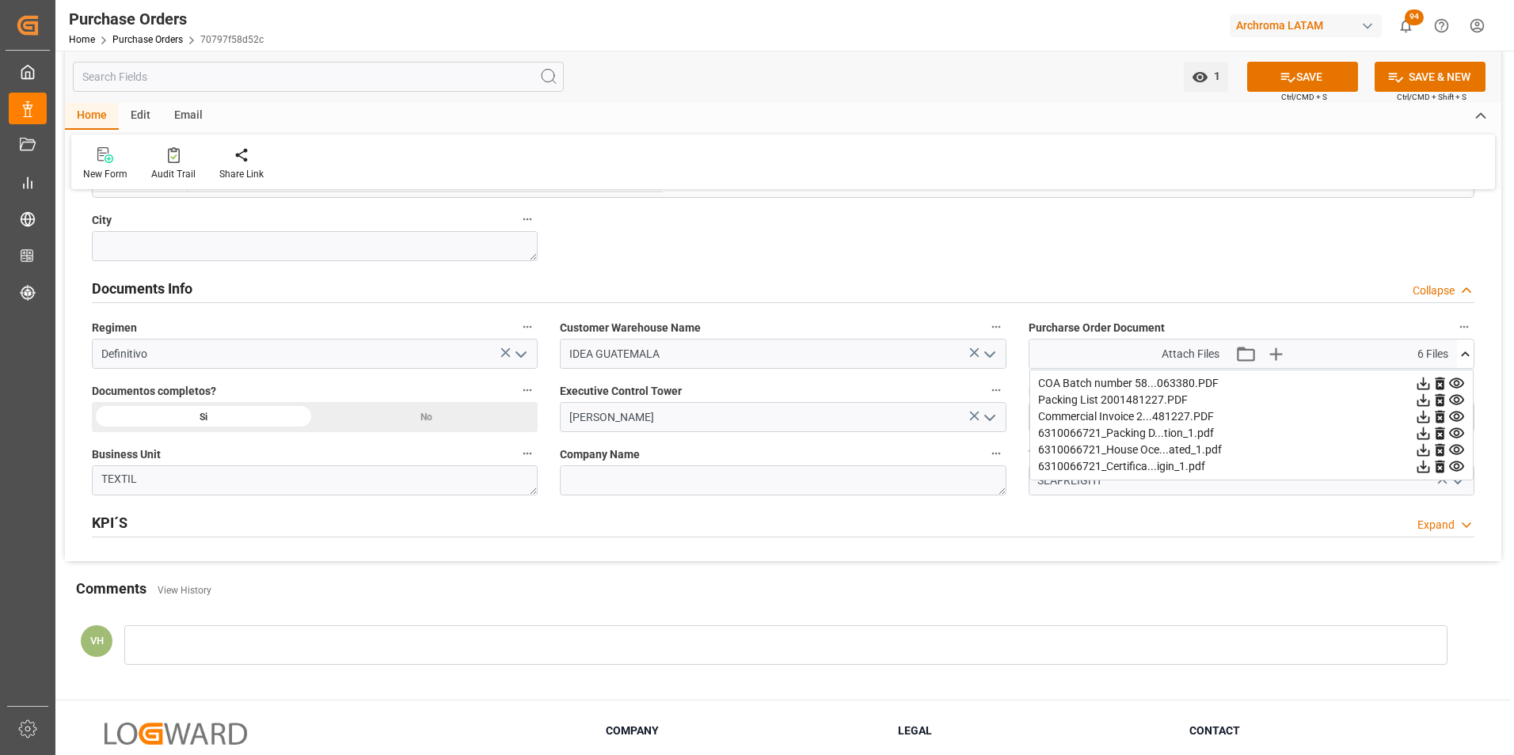
click at [1458, 355] on icon at bounding box center [1465, 354] width 17 height 17
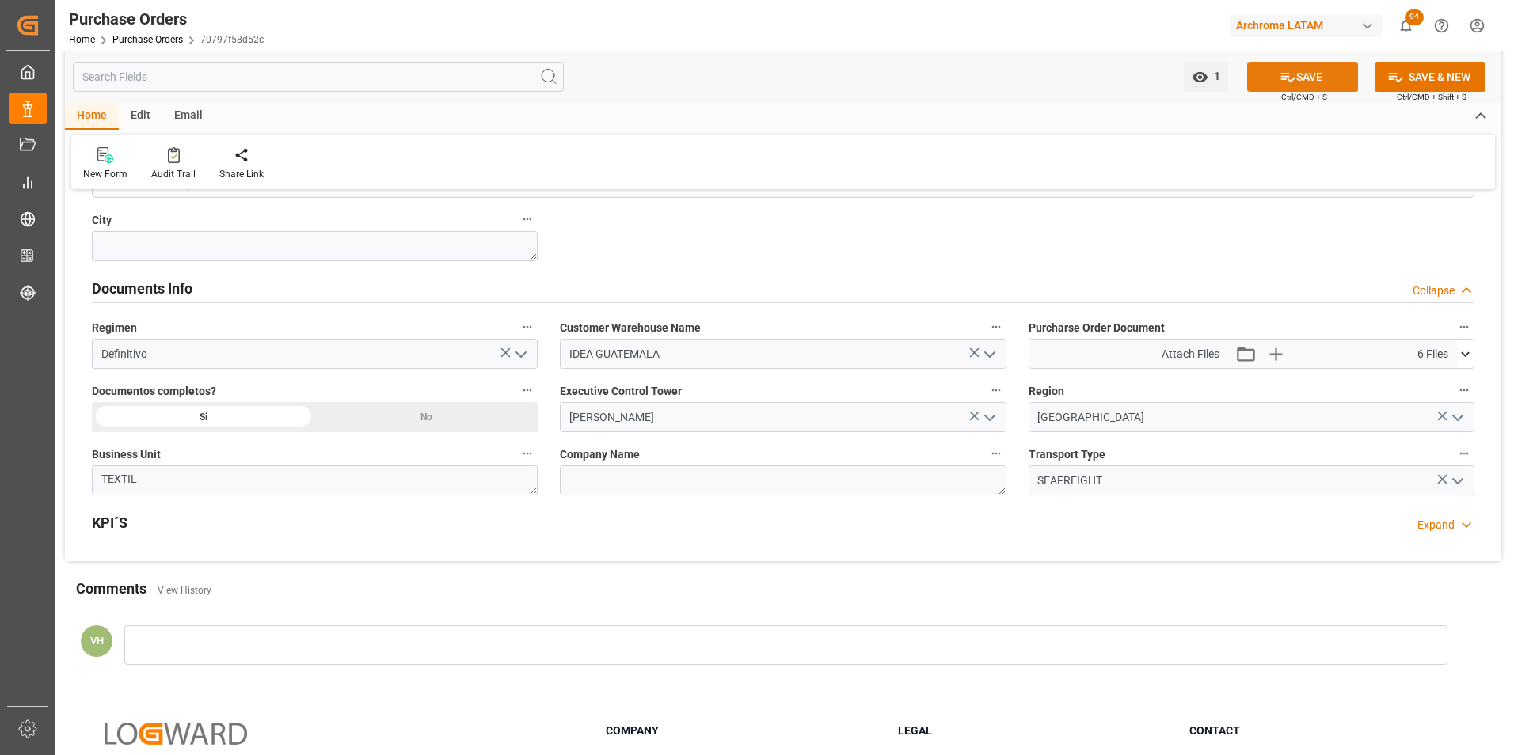
click at [1315, 70] on button "SAVE" at bounding box center [1302, 77] width 111 height 30
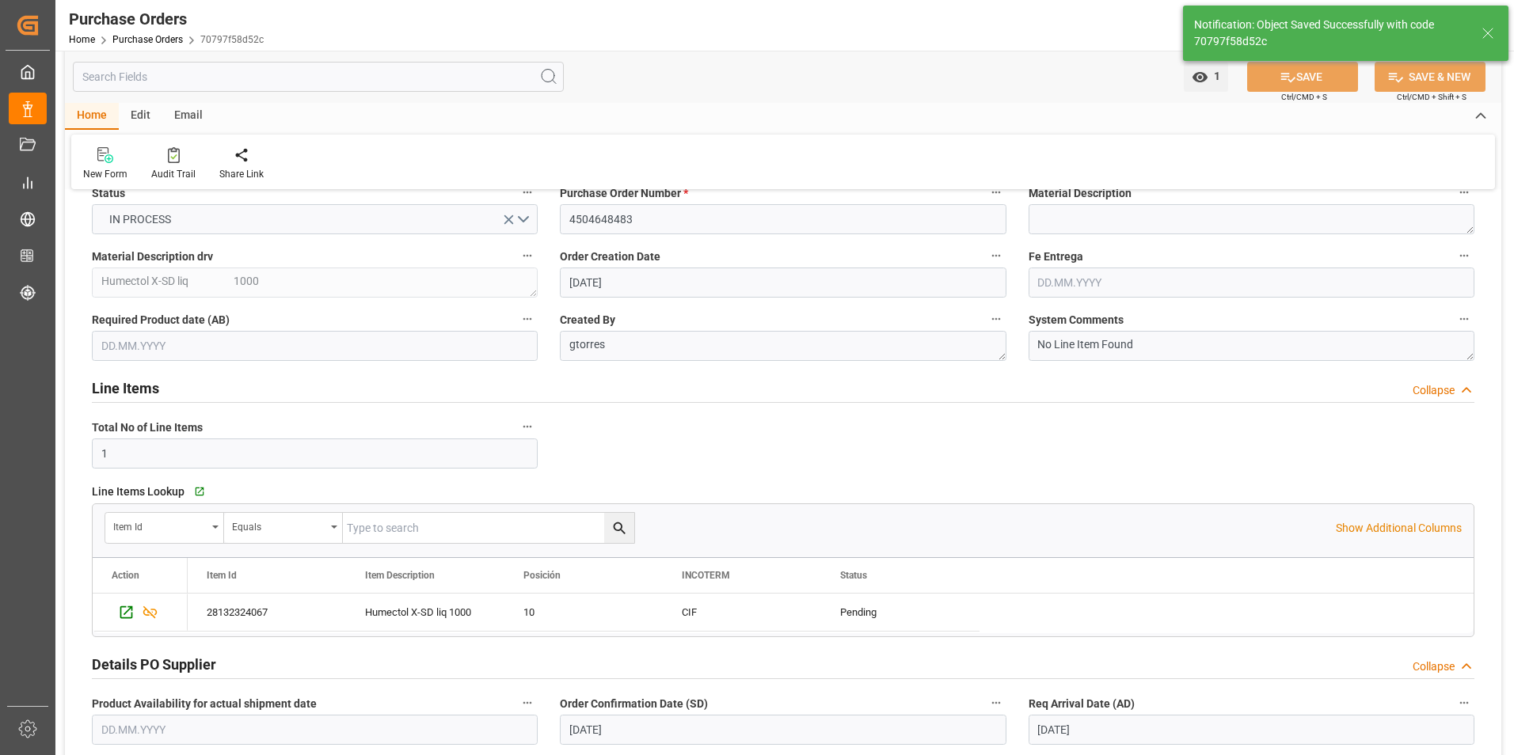
scroll to position [0, 0]
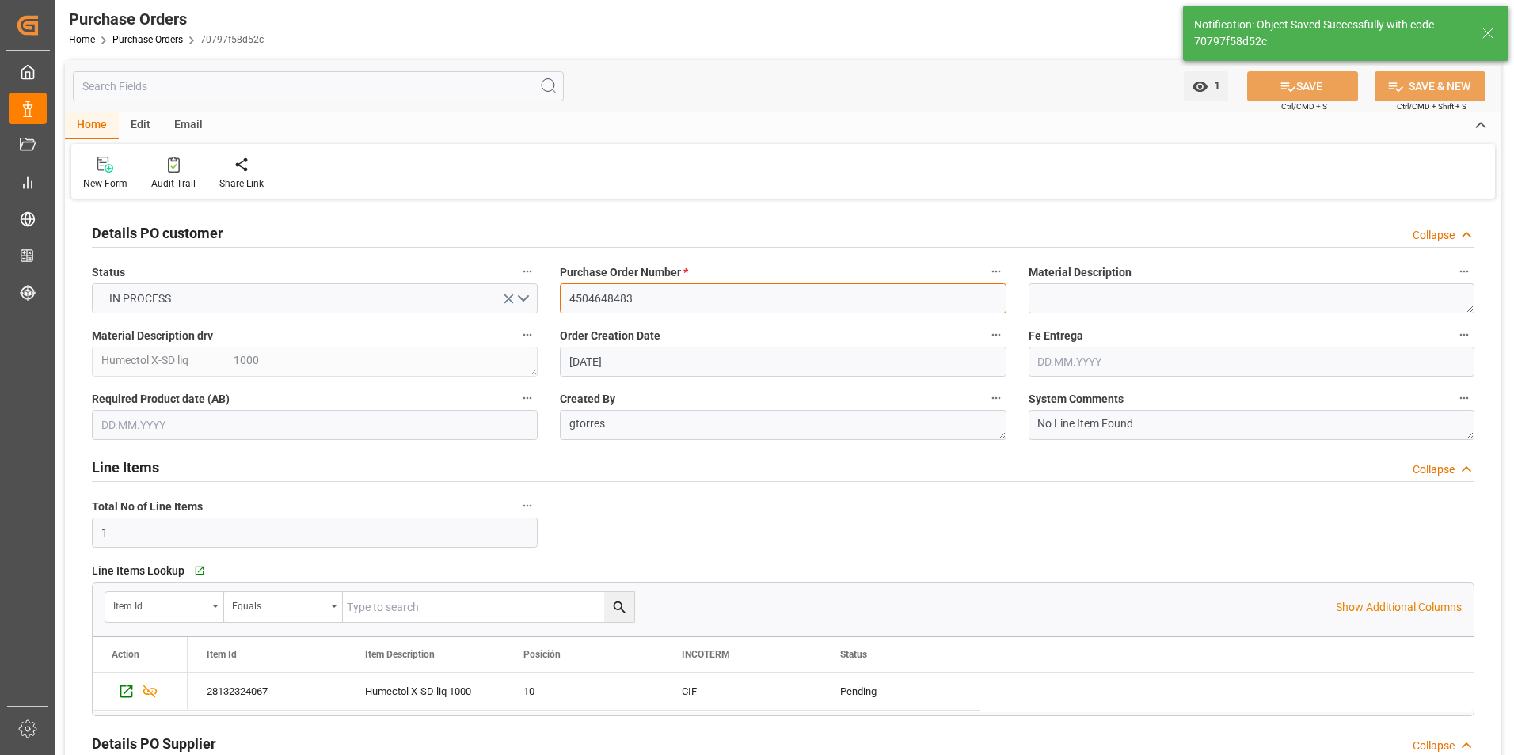
click at [600, 288] on input "4504648483" at bounding box center [783, 298] width 446 height 30
click at [600, 289] on input "4504648483" at bounding box center [783, 298] width 446 height 30
click at [134, 40] on link "Purchase Orders" at bounding box center [147, 39] width 70 height 11
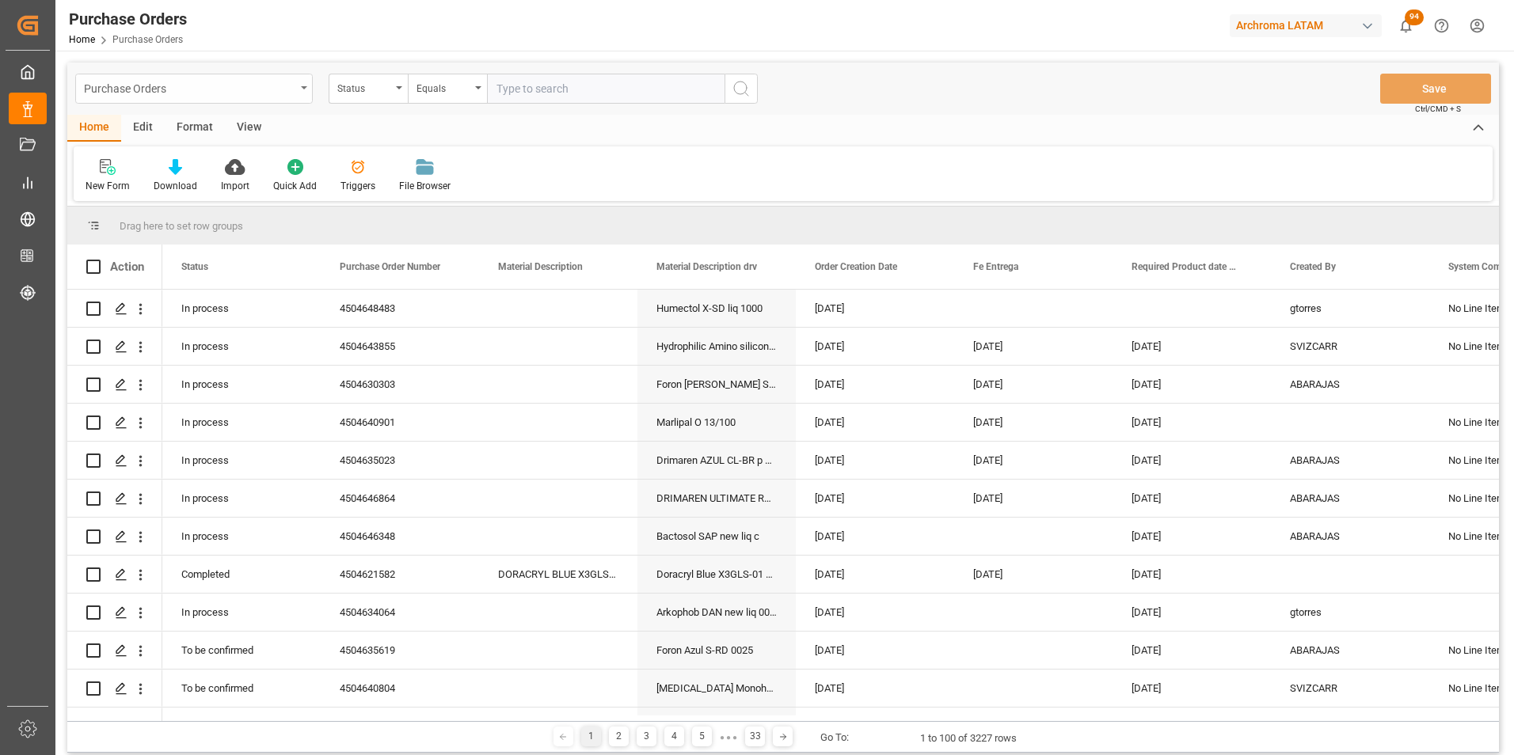
click at [299, 89] on div "Purchase Orders" at bounding box center [193, 89] width 237 height 30
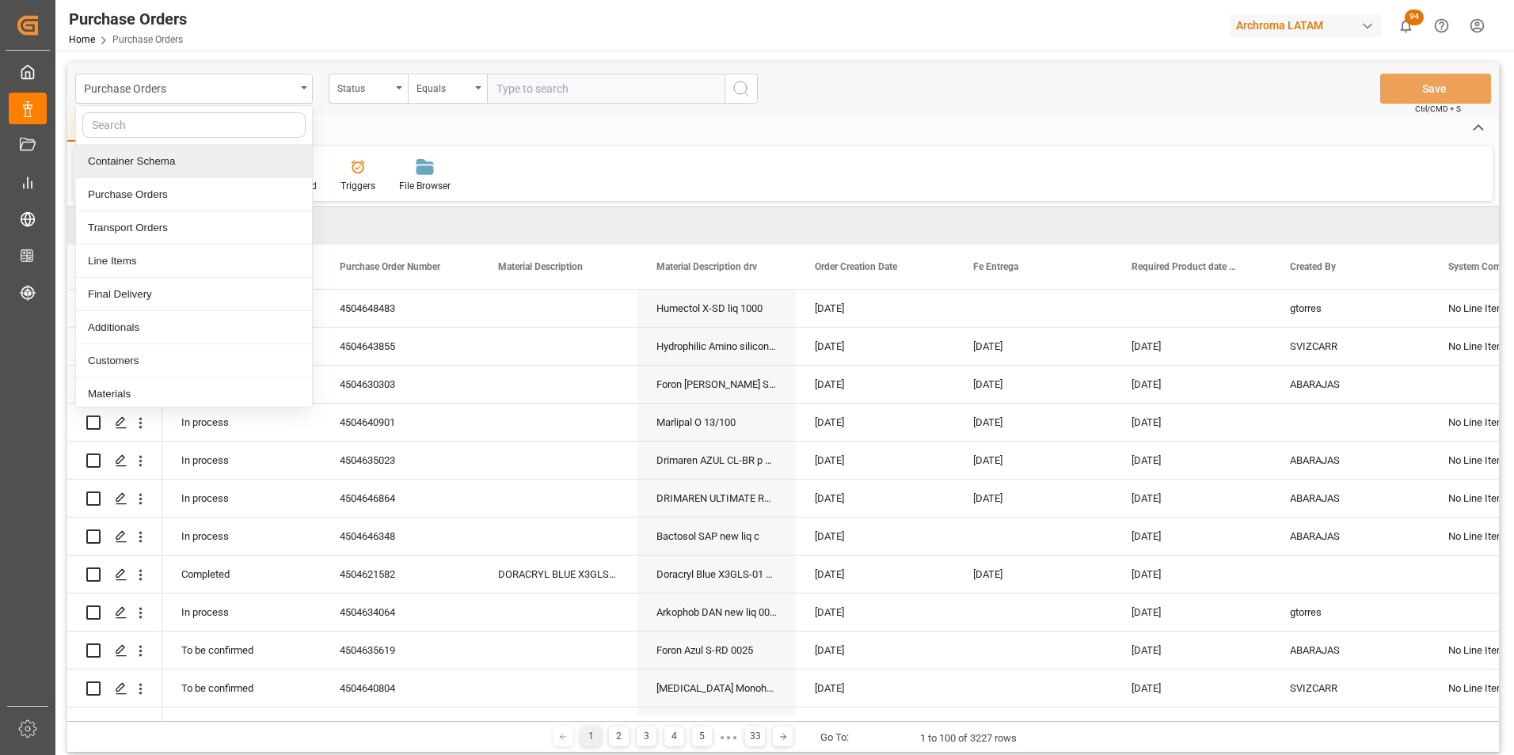
click at [175, 165] on div "Container Schema" at bounding box center [194, 161] width 236 height 33
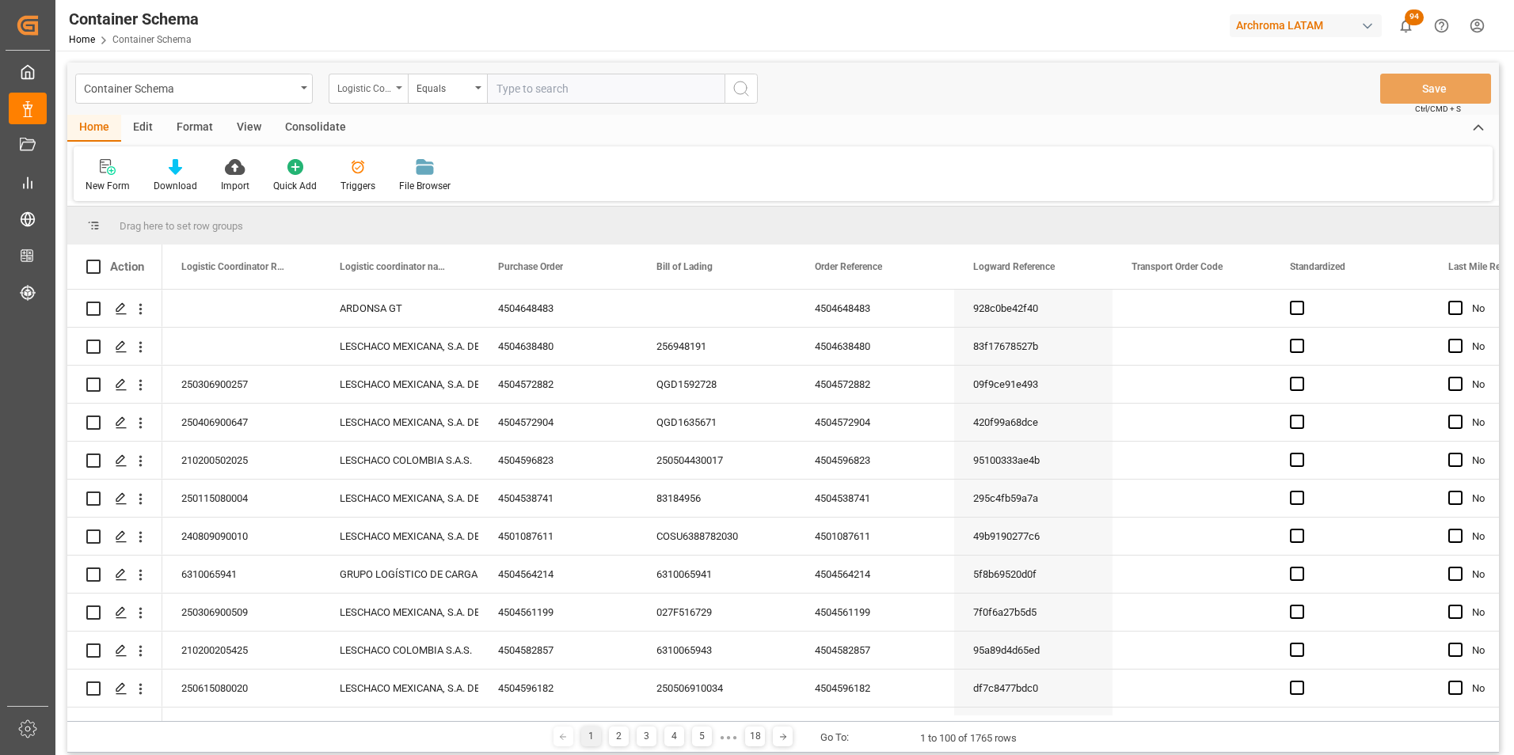
click at [392, 82] on div "Logistic Coordinator Reference Number" at bounding box center [368, 89] width 79 height 30
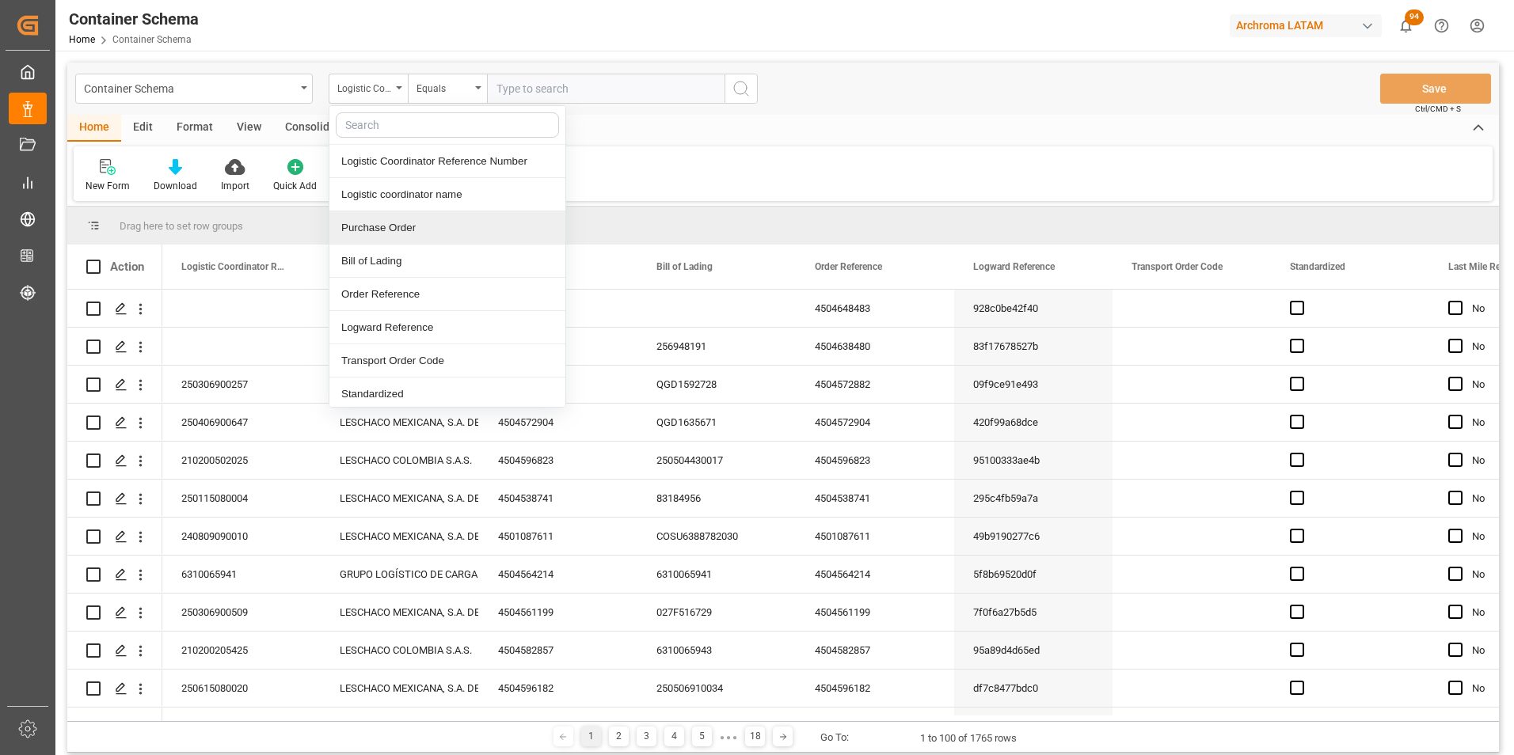
click at [393, 231] on div "Purchase Order" at bounding box center [447, 227] width 236 height 33
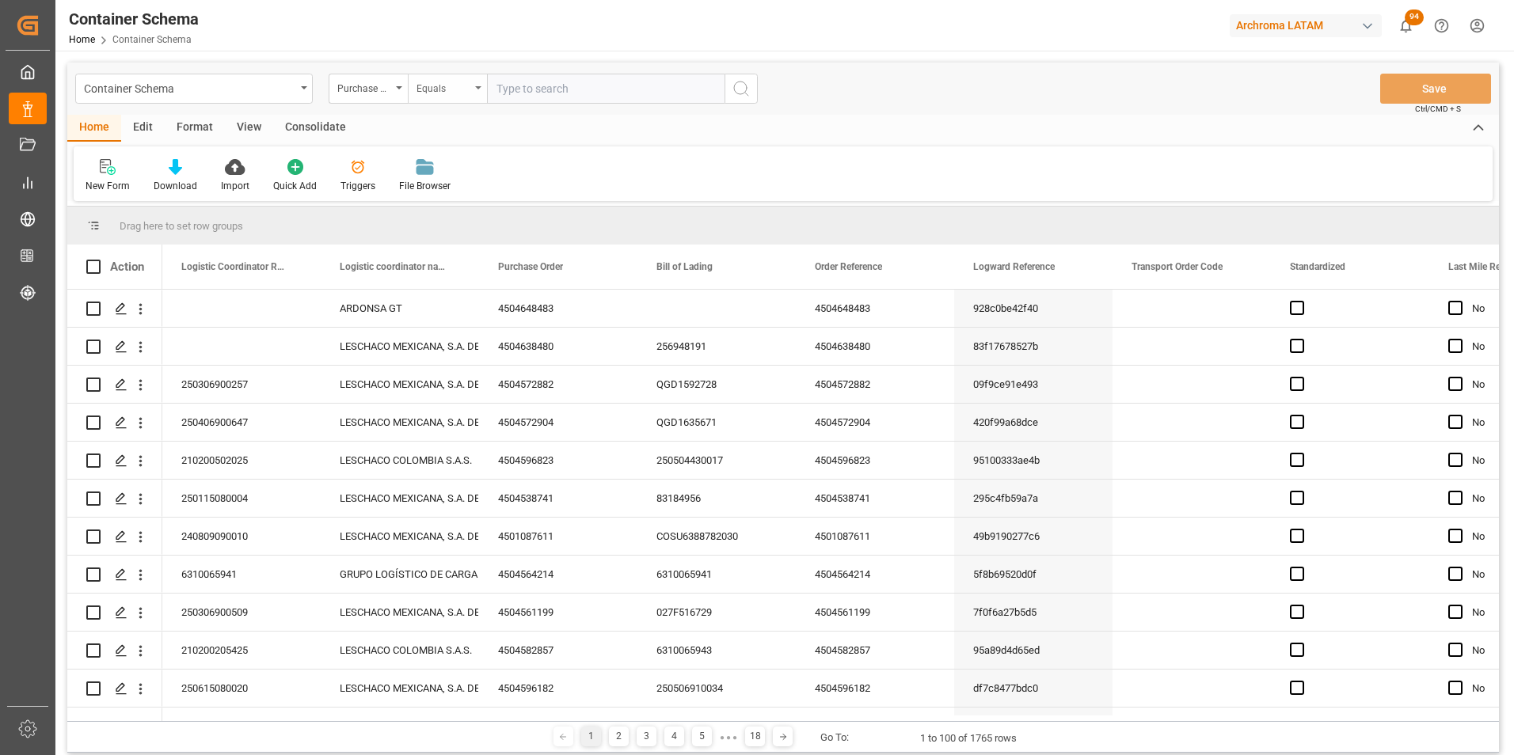
click at [435, 85] on div "Equals" at bounding box center [443, 87] width 54 height 18
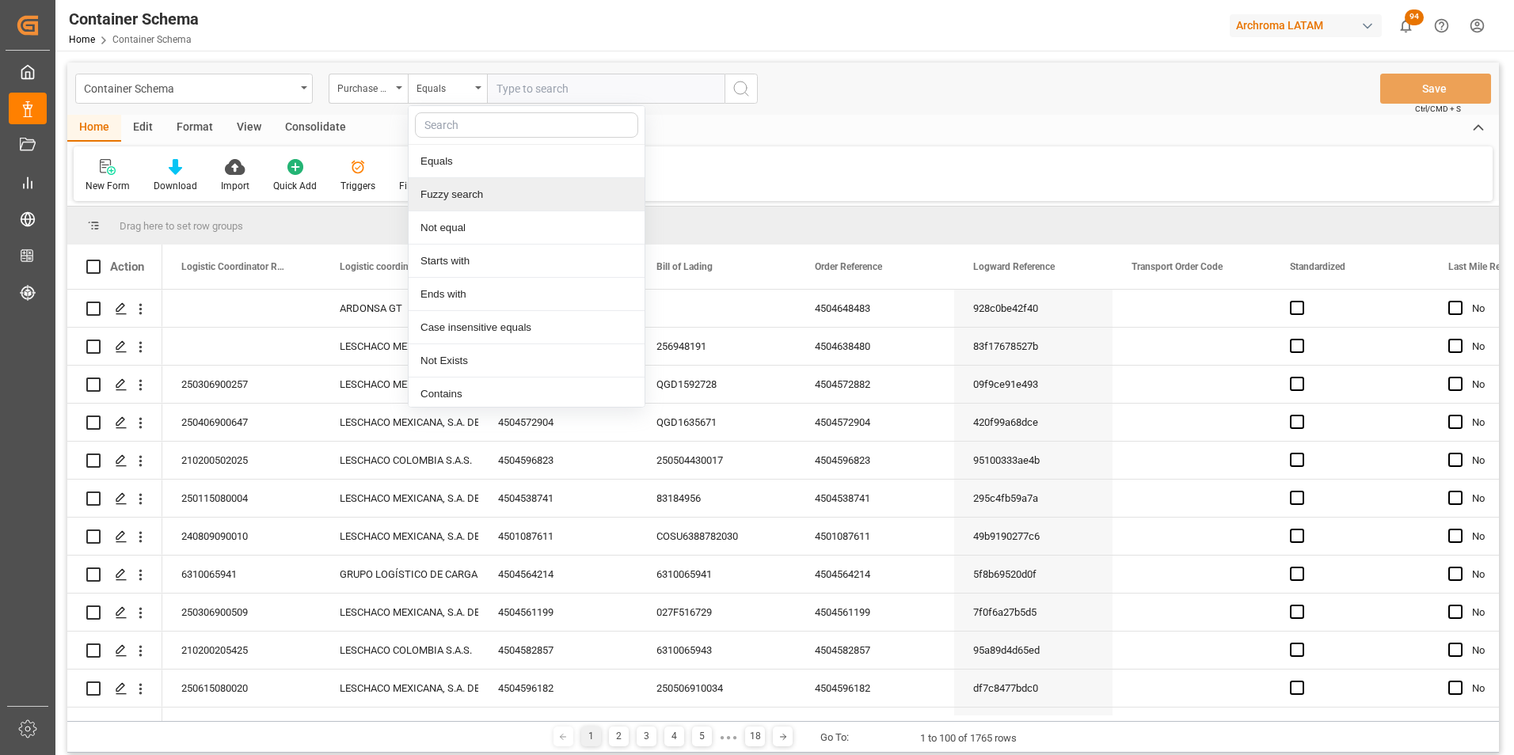
click at [480, 199] on div "Fuzzy search" at bounding box center [526, 194] width 236 height 33
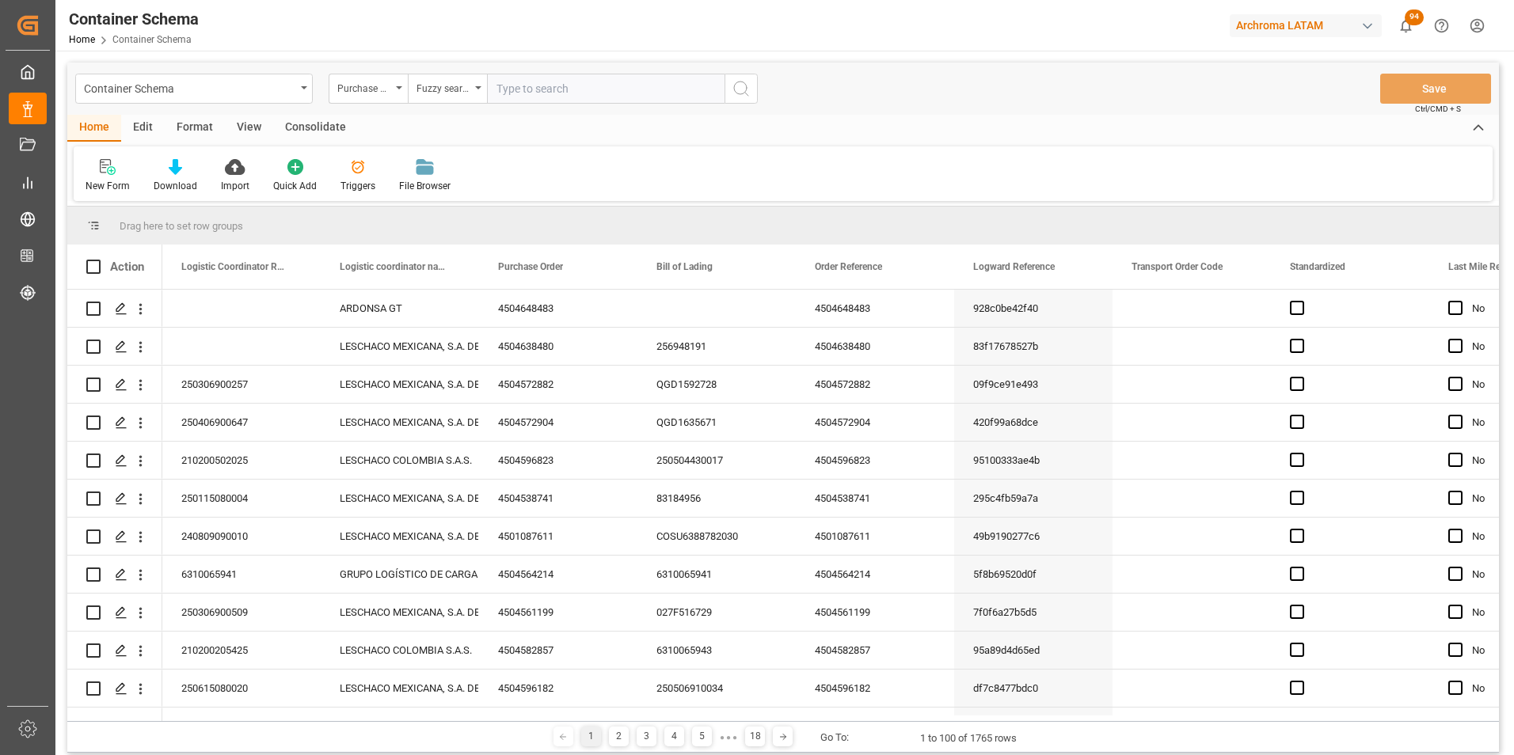
paste input "4504648483"
type input "4504648483"
click at [737, 89] on icon "search button" at bounding box center [740, 88] width 19 height 19
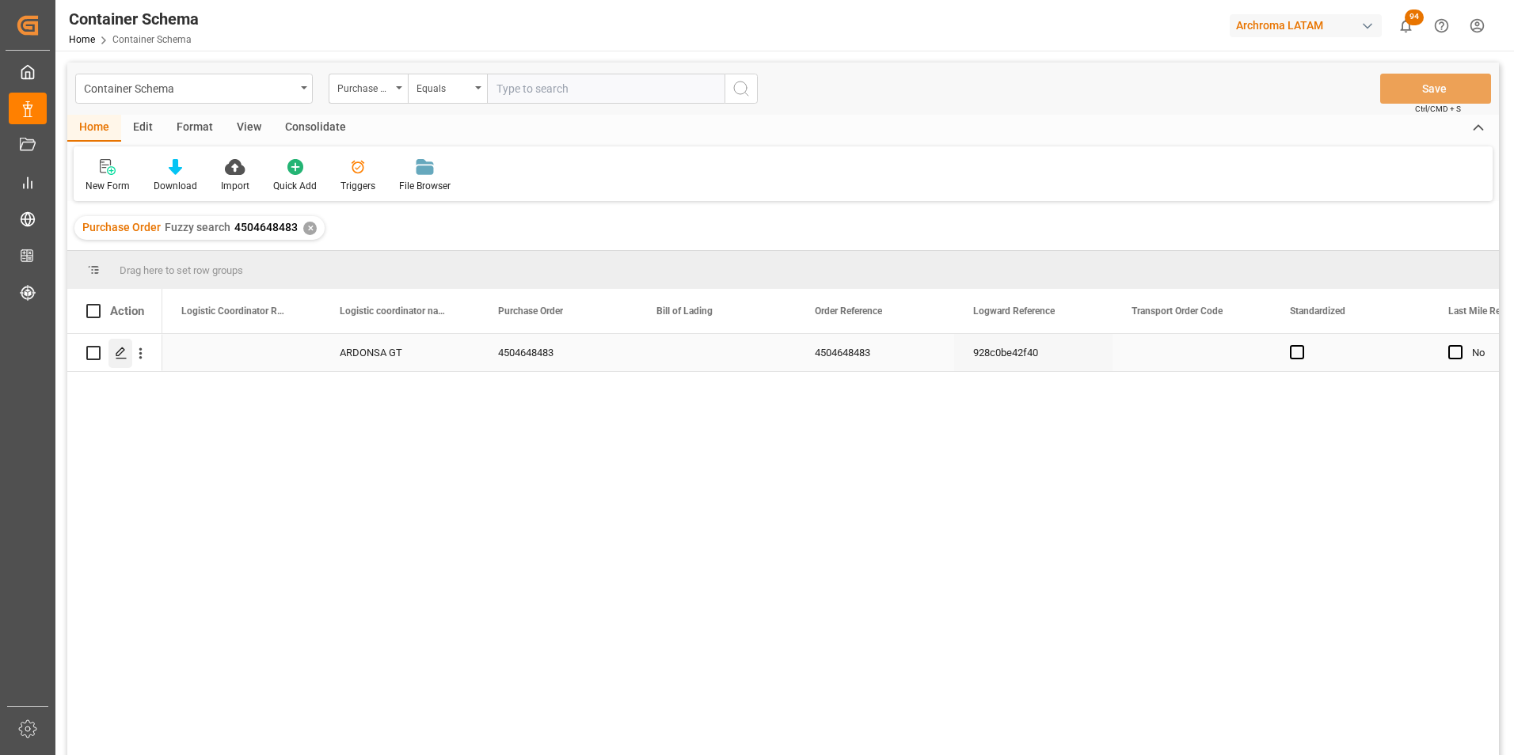
click at [124, 348] on icon "Press SPACE to select this row." at bounding box center [121, 353] width 13 height 13
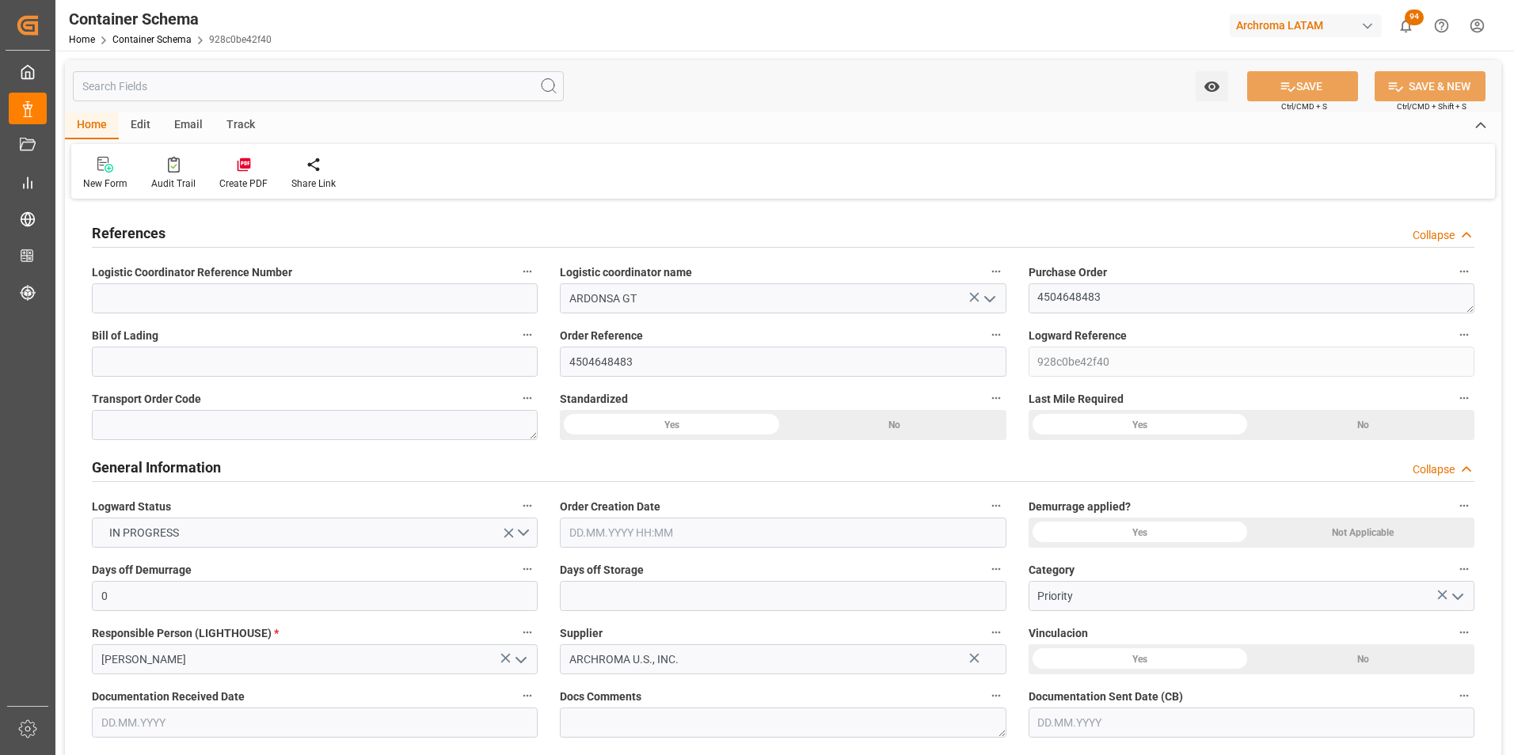
type input "0"
type input "2"
type input "1"
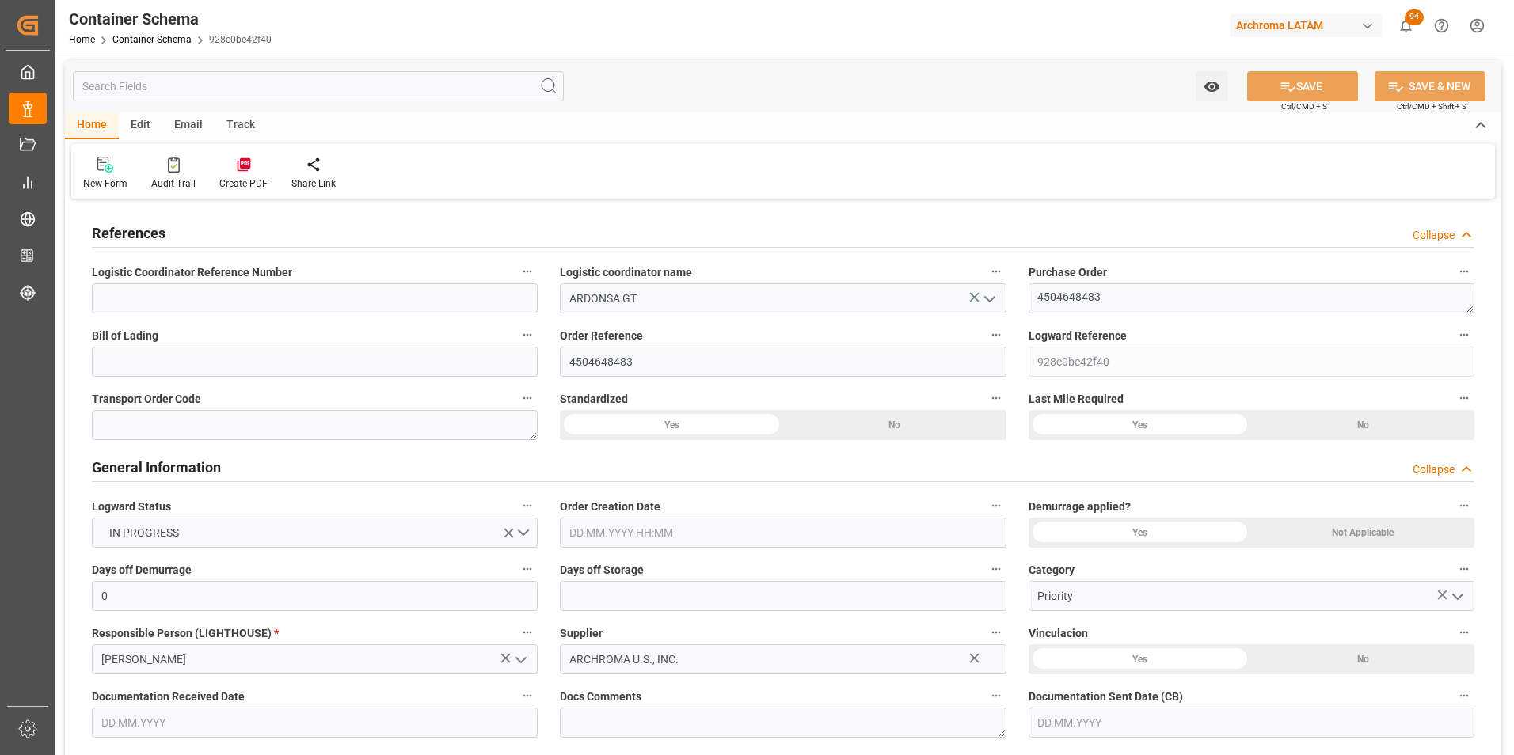
type input "1000"
type input "1059"
type input "USPEF"
type input "GTIZ4"
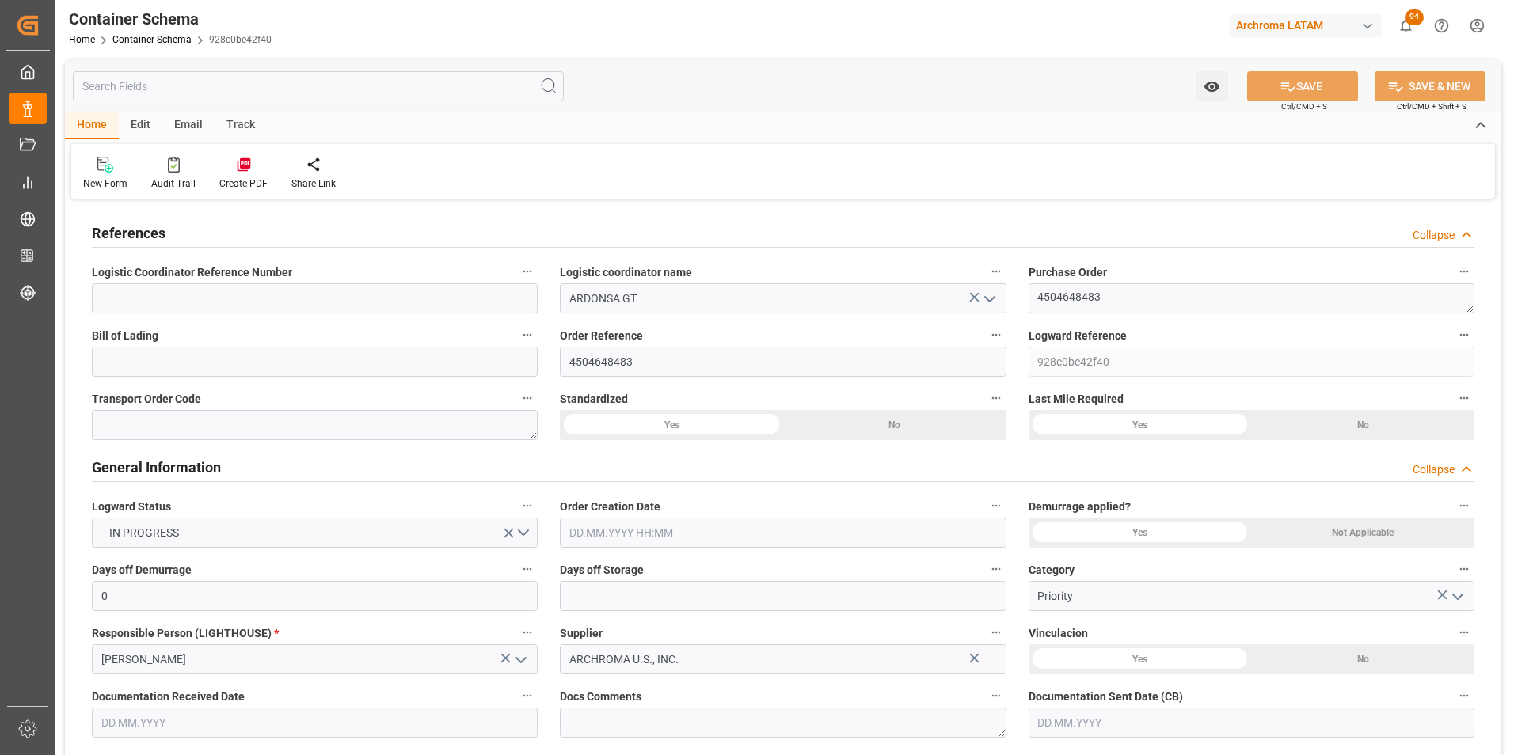
type input "0"
type input "[DATE] 09:30"
type input "[DATE]"
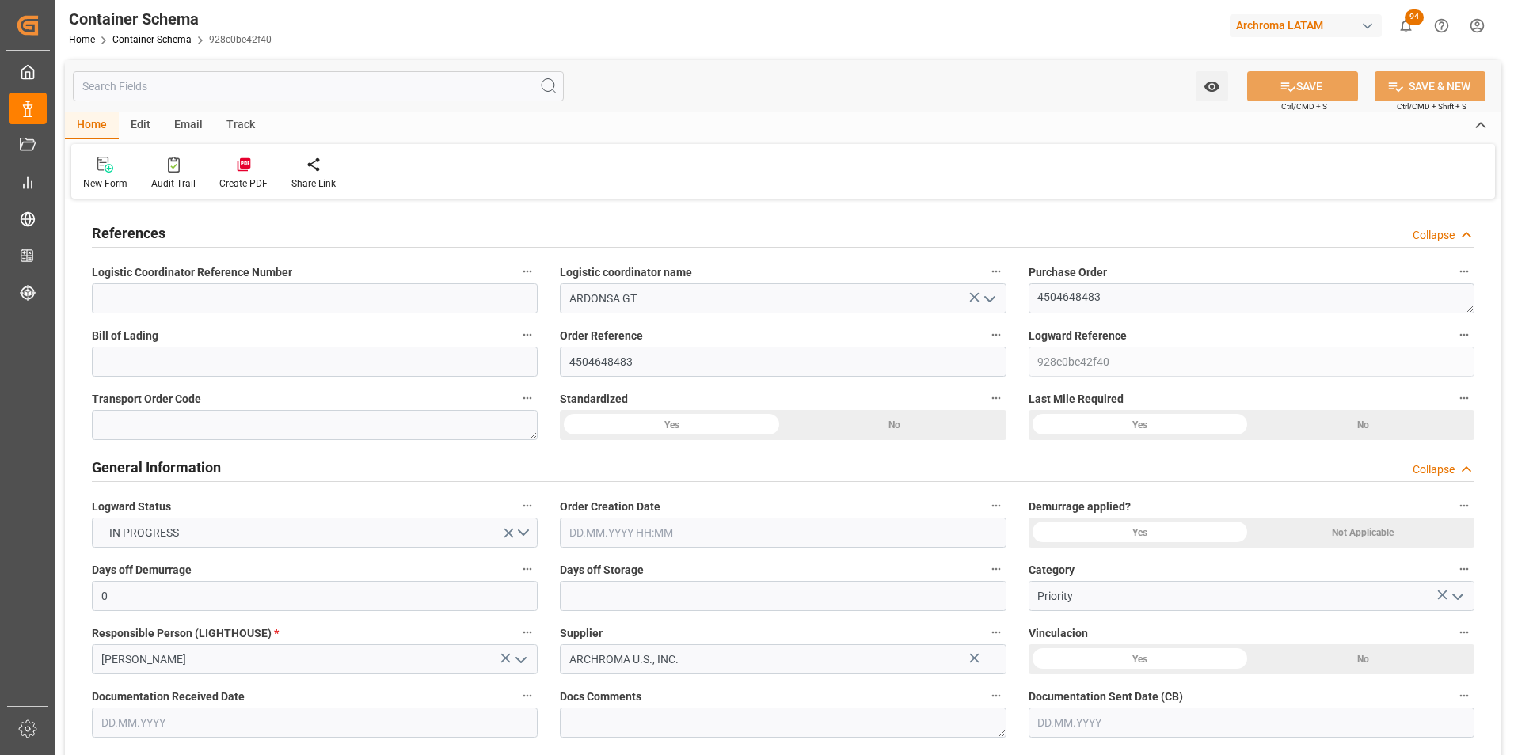
type input "[DATE]"
type input "[DATE] 12:39"
type input "[DATE] 14:25"
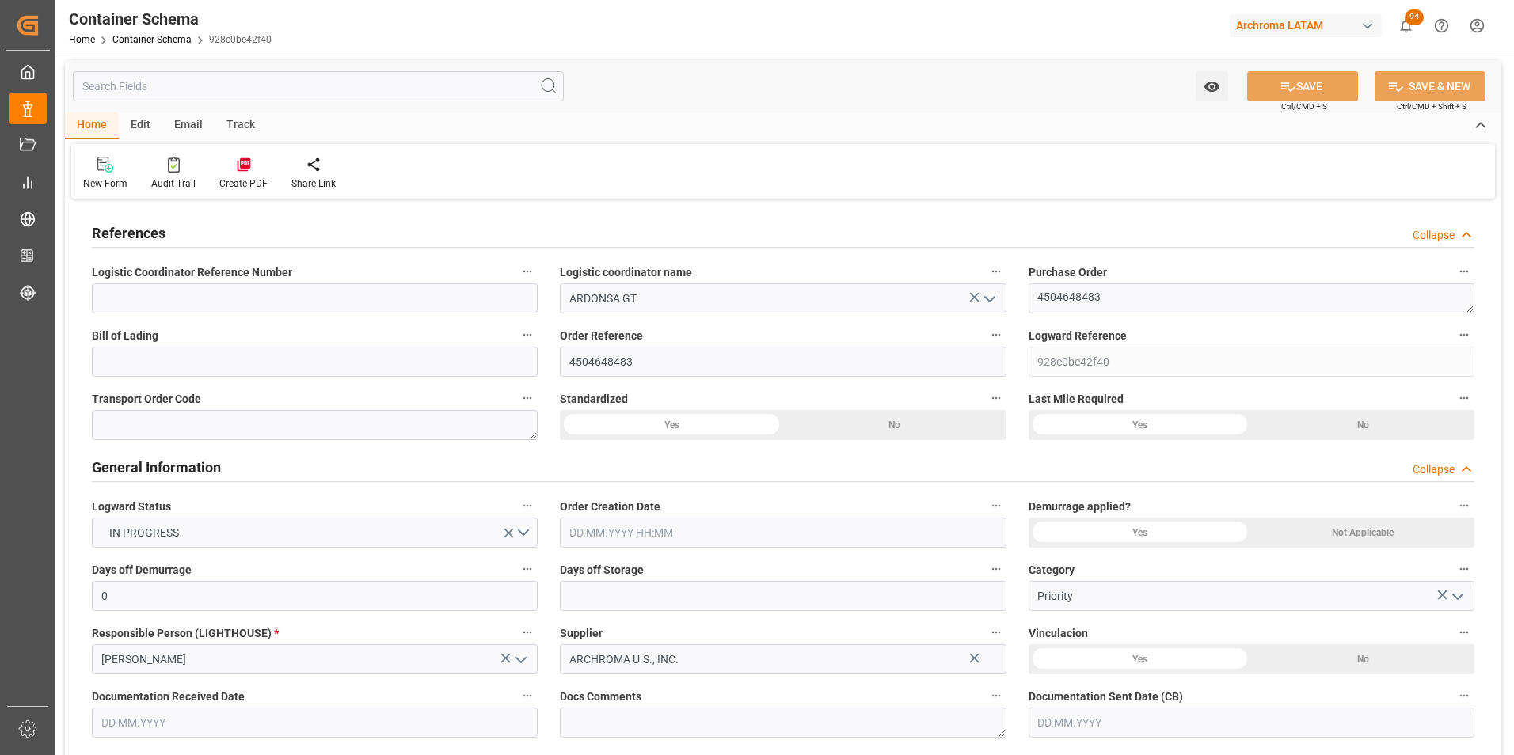
type input "[DATE]"
click at [261, 354] on input at bounding box center [315, 362] width 446 height 30
paste input "6310066721"
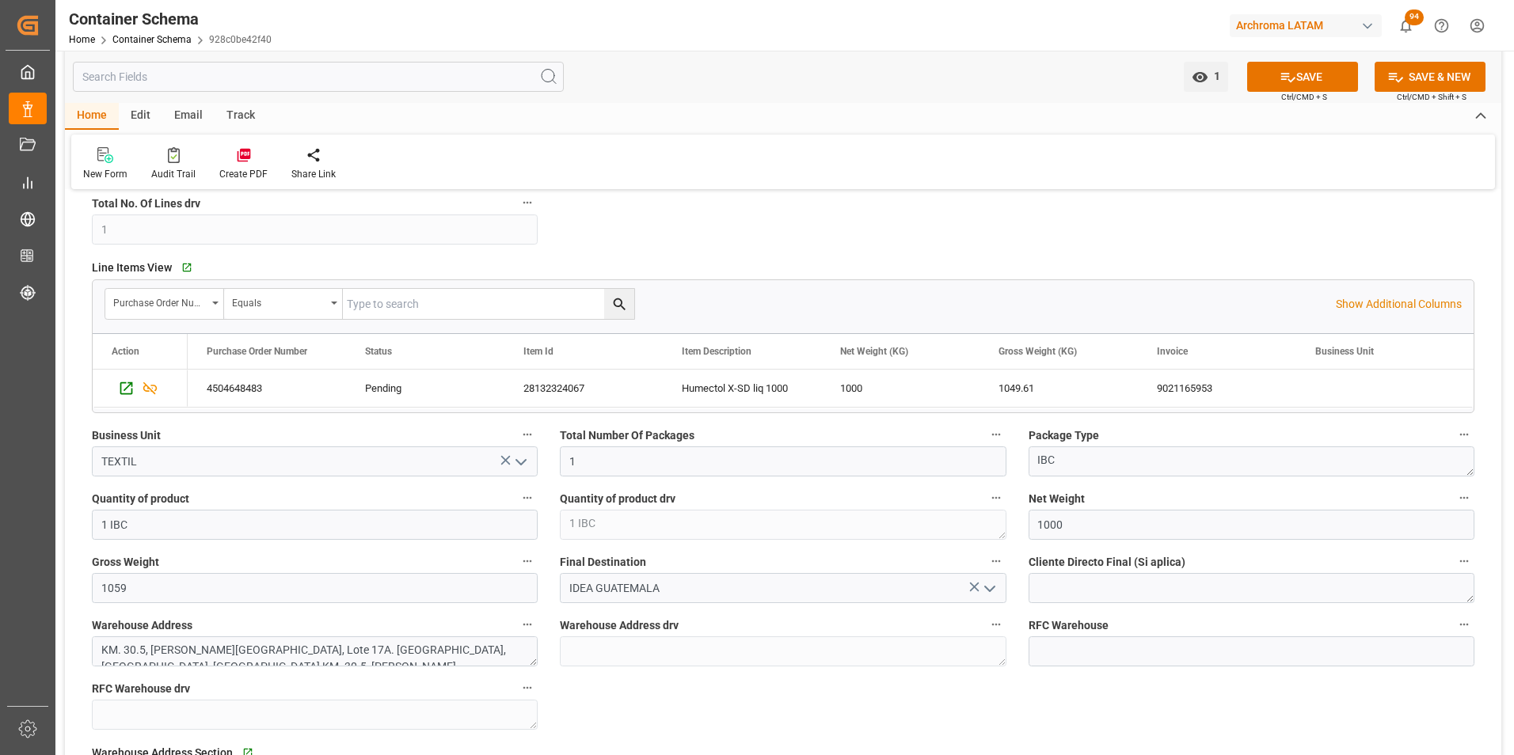
scroll to position [792, 0]
type input "6310066721"
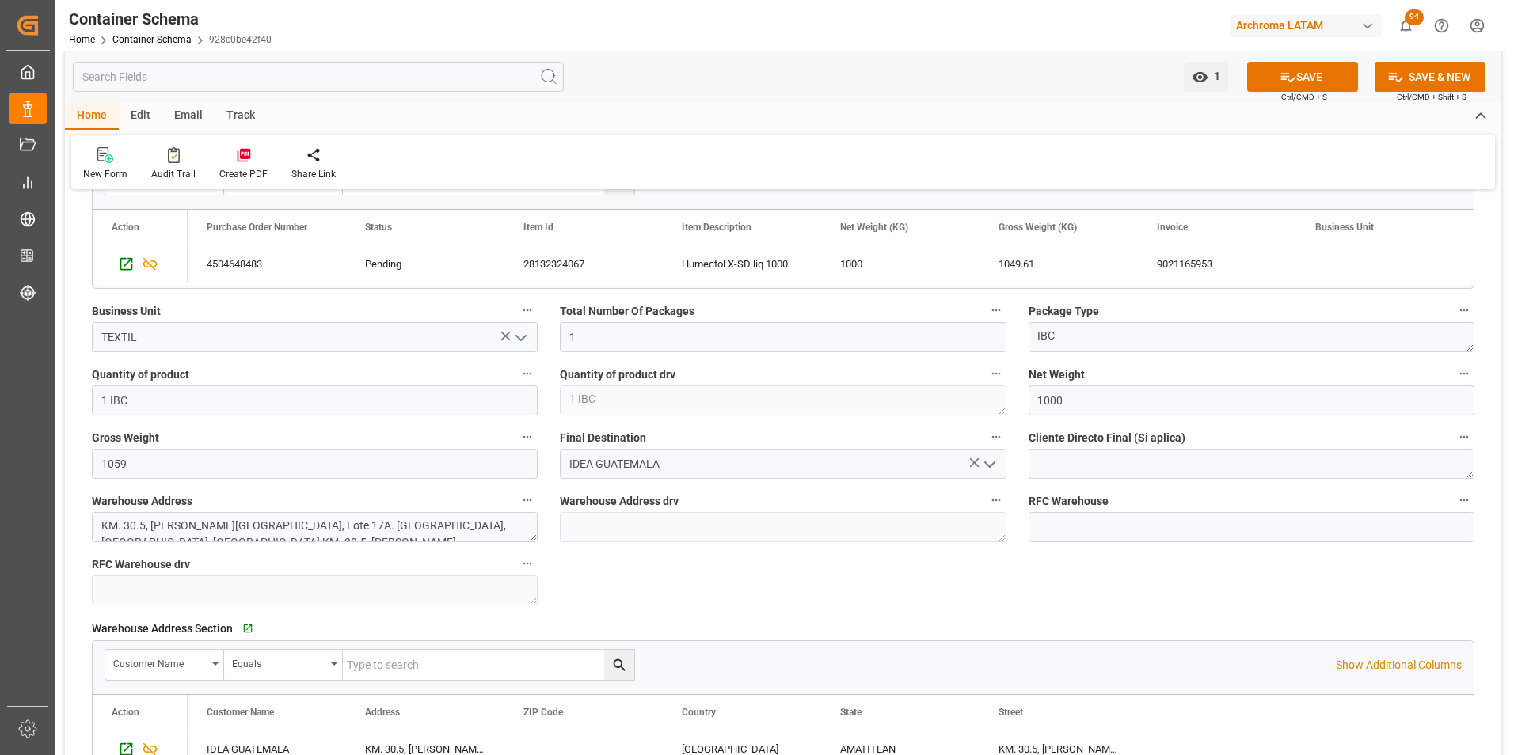
scroll to position [950, 0]
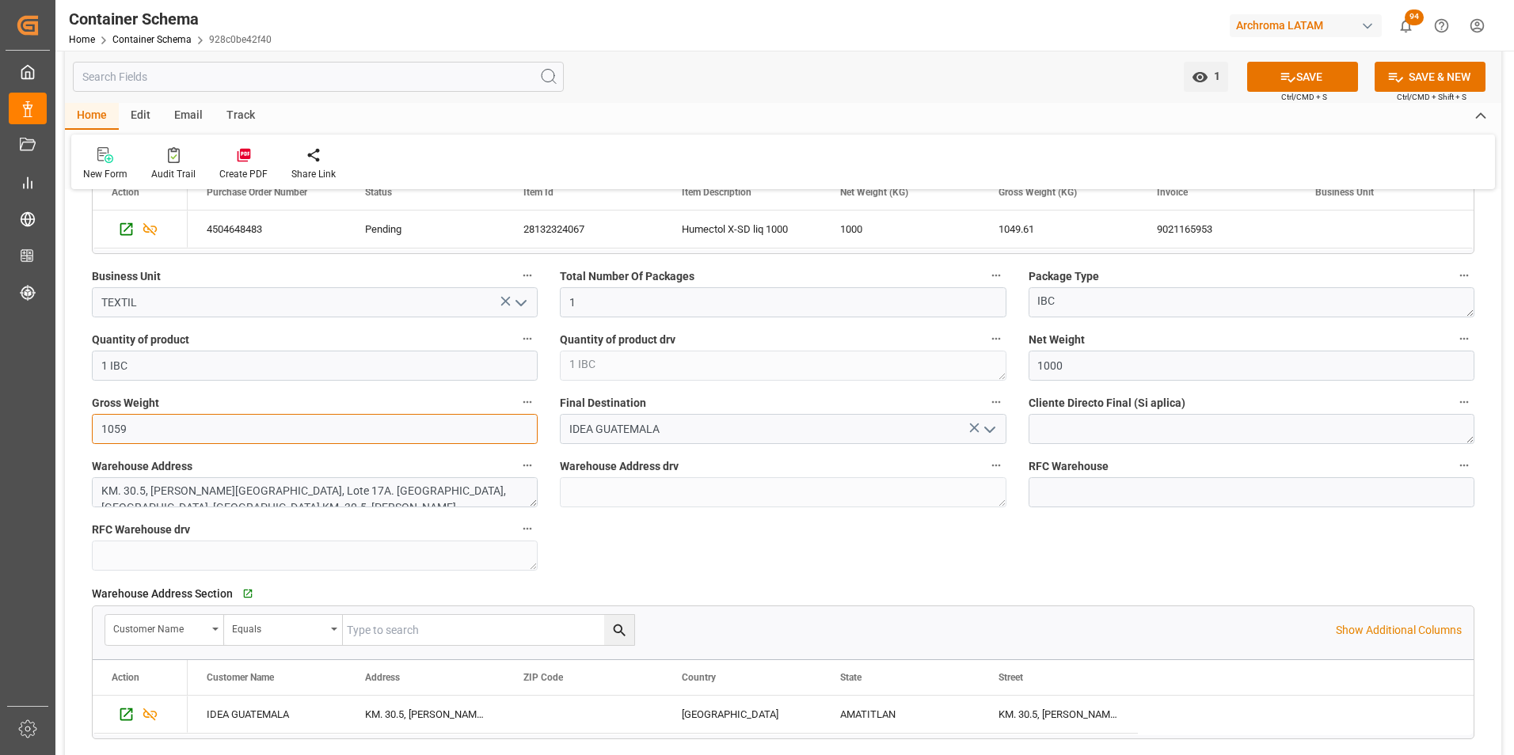
drag, startPoint x: 72, startPoint y: 421, endPoint x: 54, endPoint y: 418, distance: 18.5
click at [54, 418] on div "Created by potrace 1.15, written by [PERSON_NAME] [DATE]-[DATE] Created by potr…" at bounding box center [757, 377] width 1514 height 755
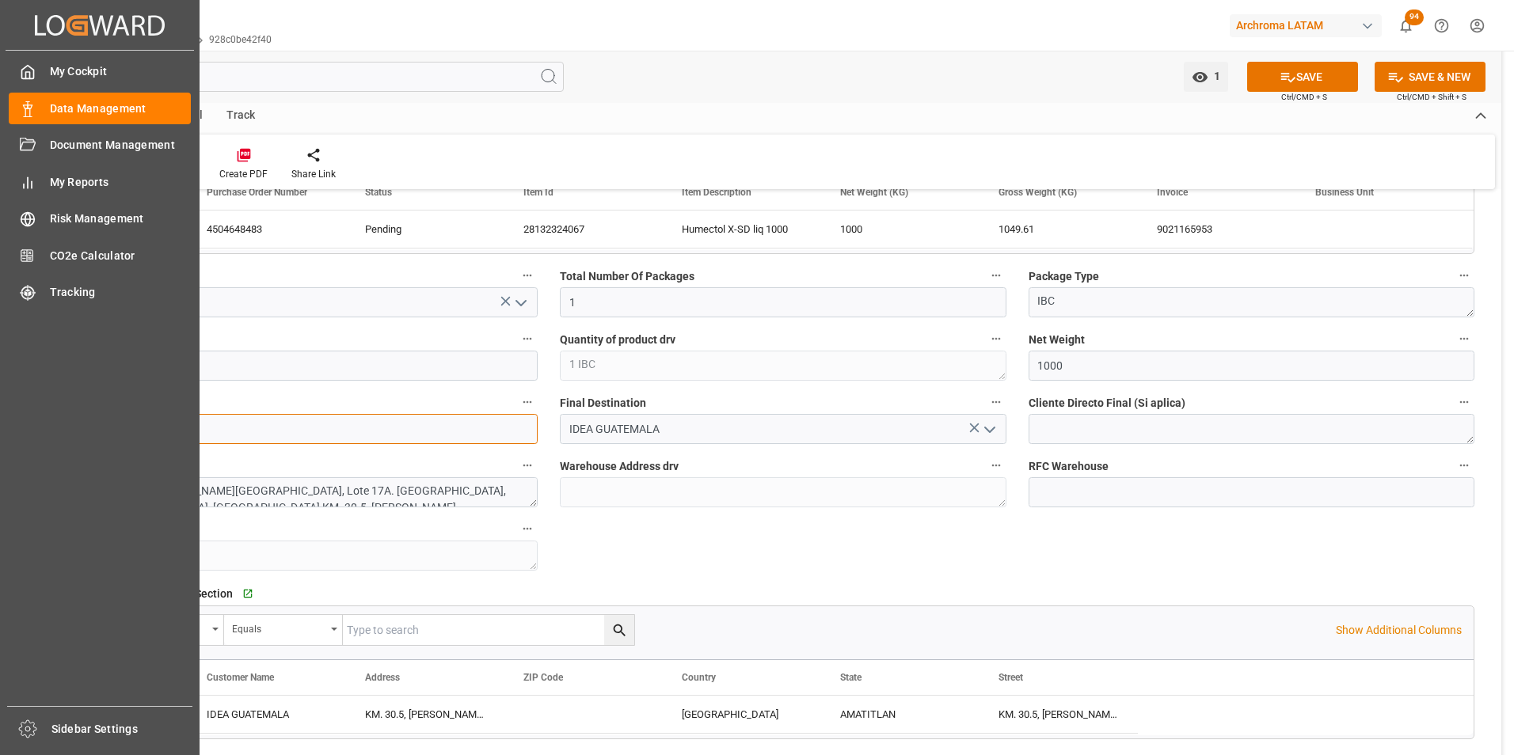
paste input "49.61"
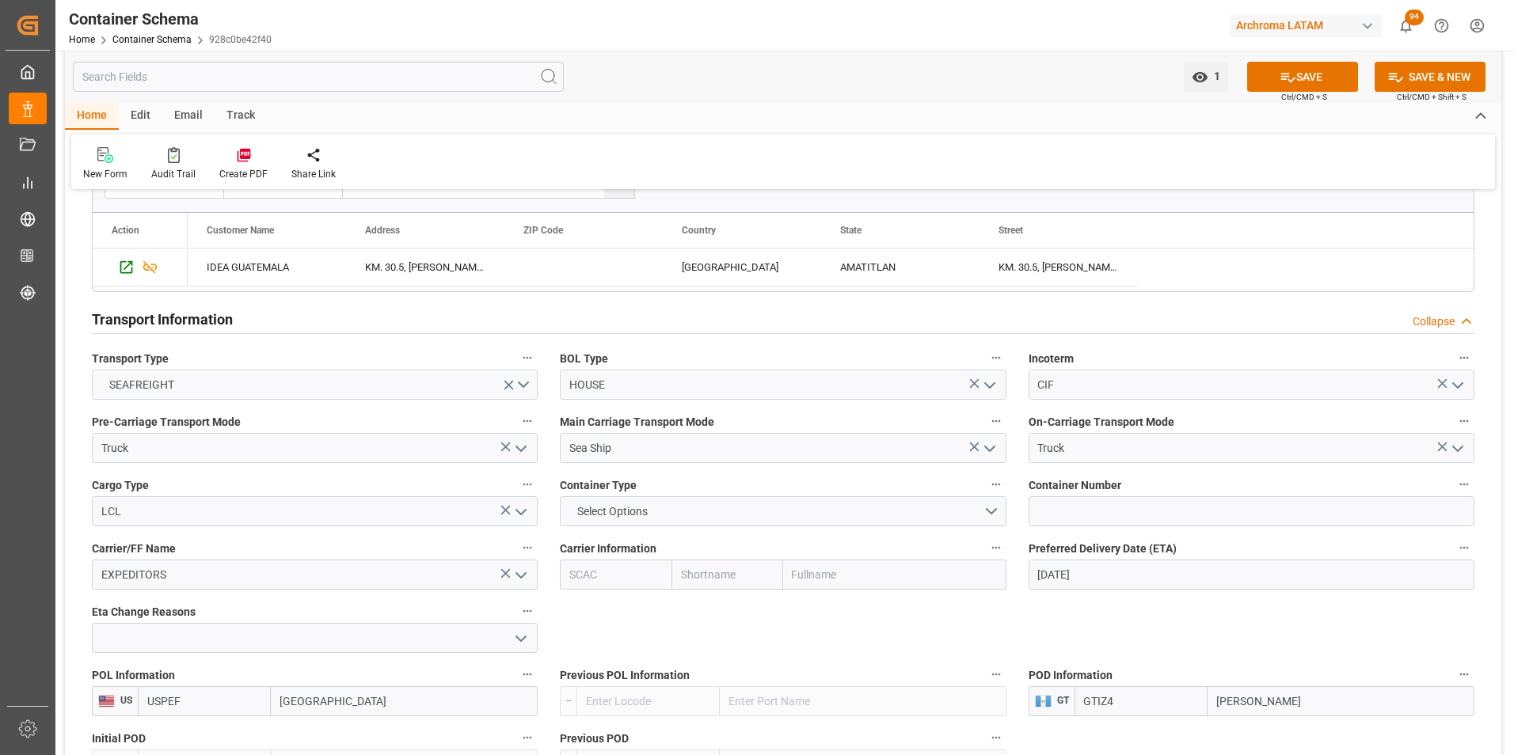
scroll to position [1425, 0]
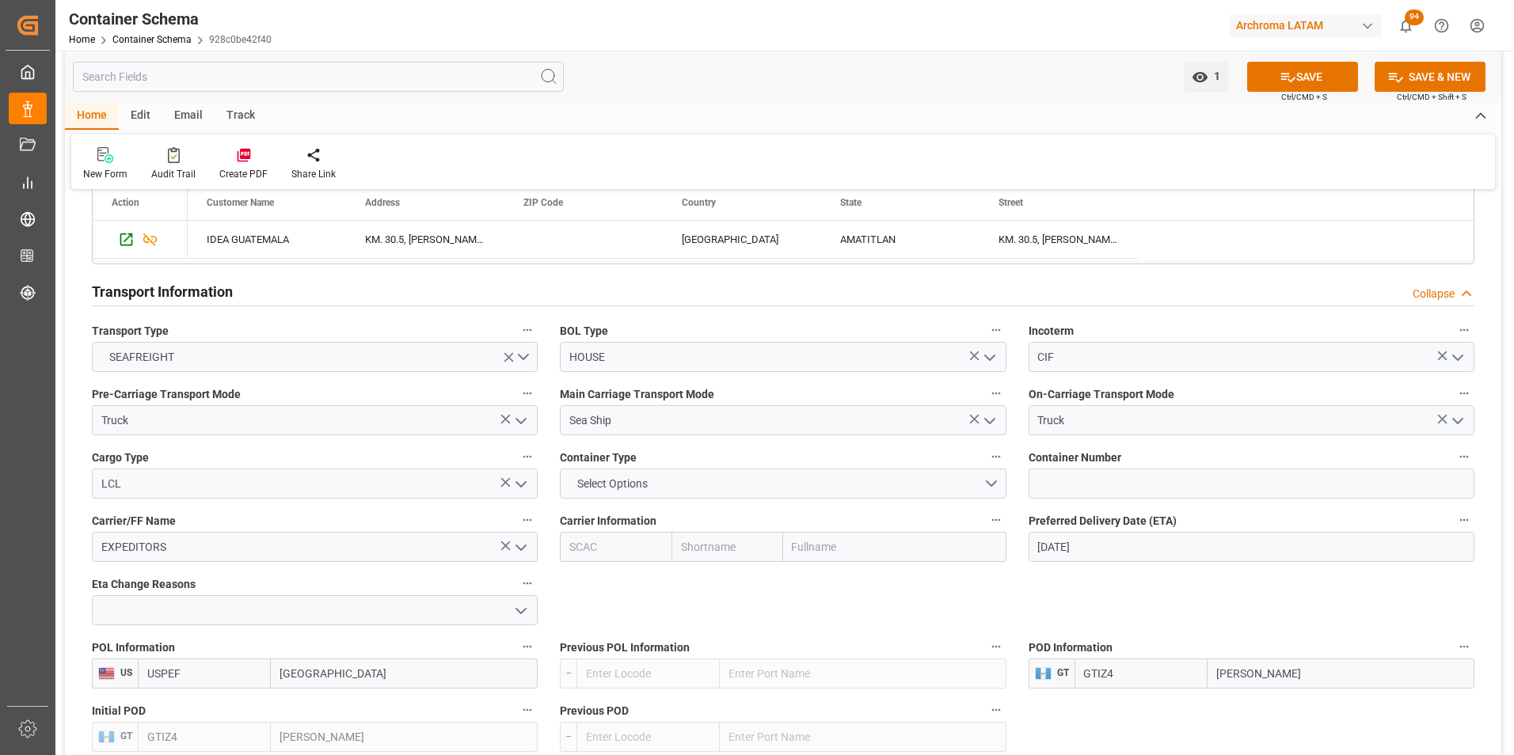
type input "1049.61"
click at [985, 489] on button "Select Options" at bounding box center [783, 484] width 446 height 30
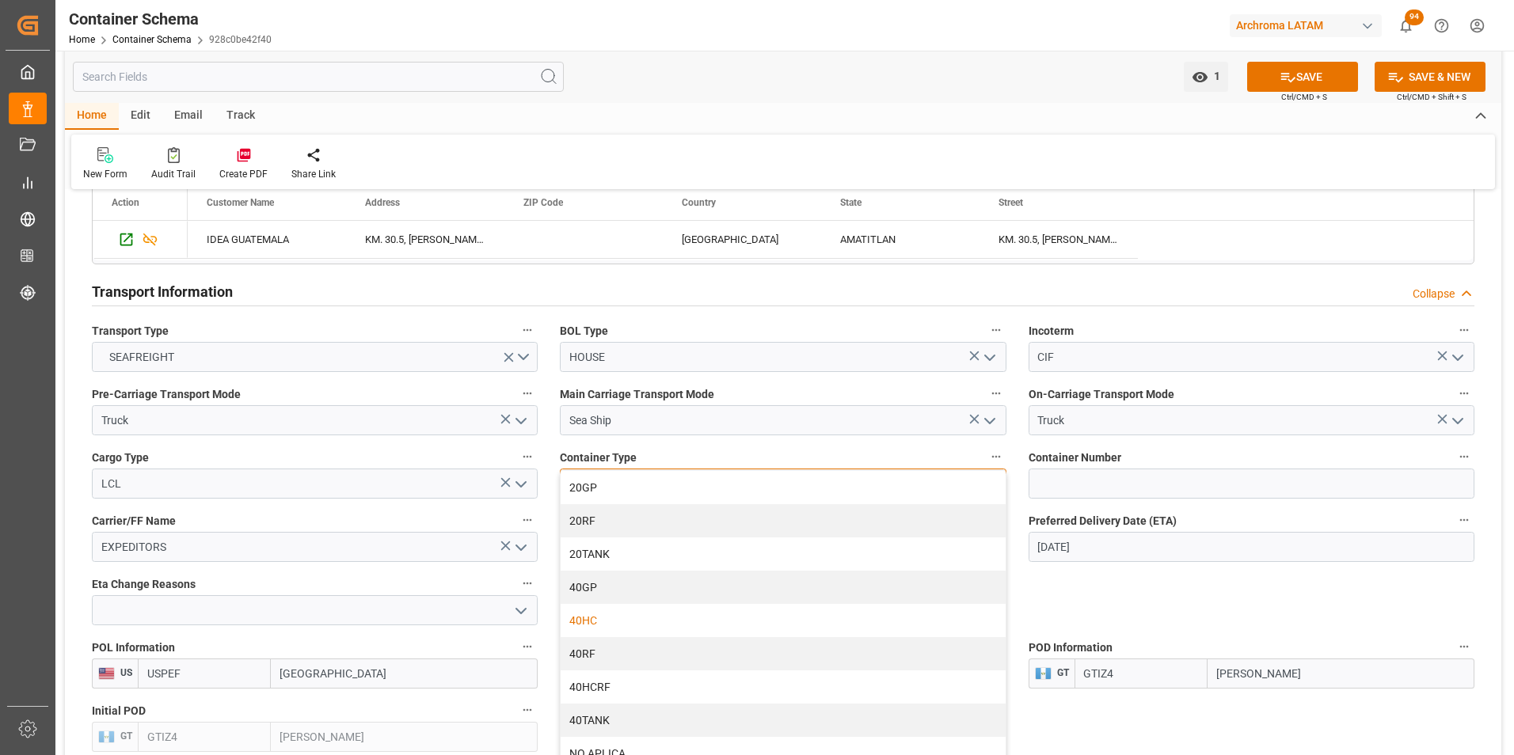
click at [733, 616] on div "40HC" at bounding box center [782, 620] width 444 height 33
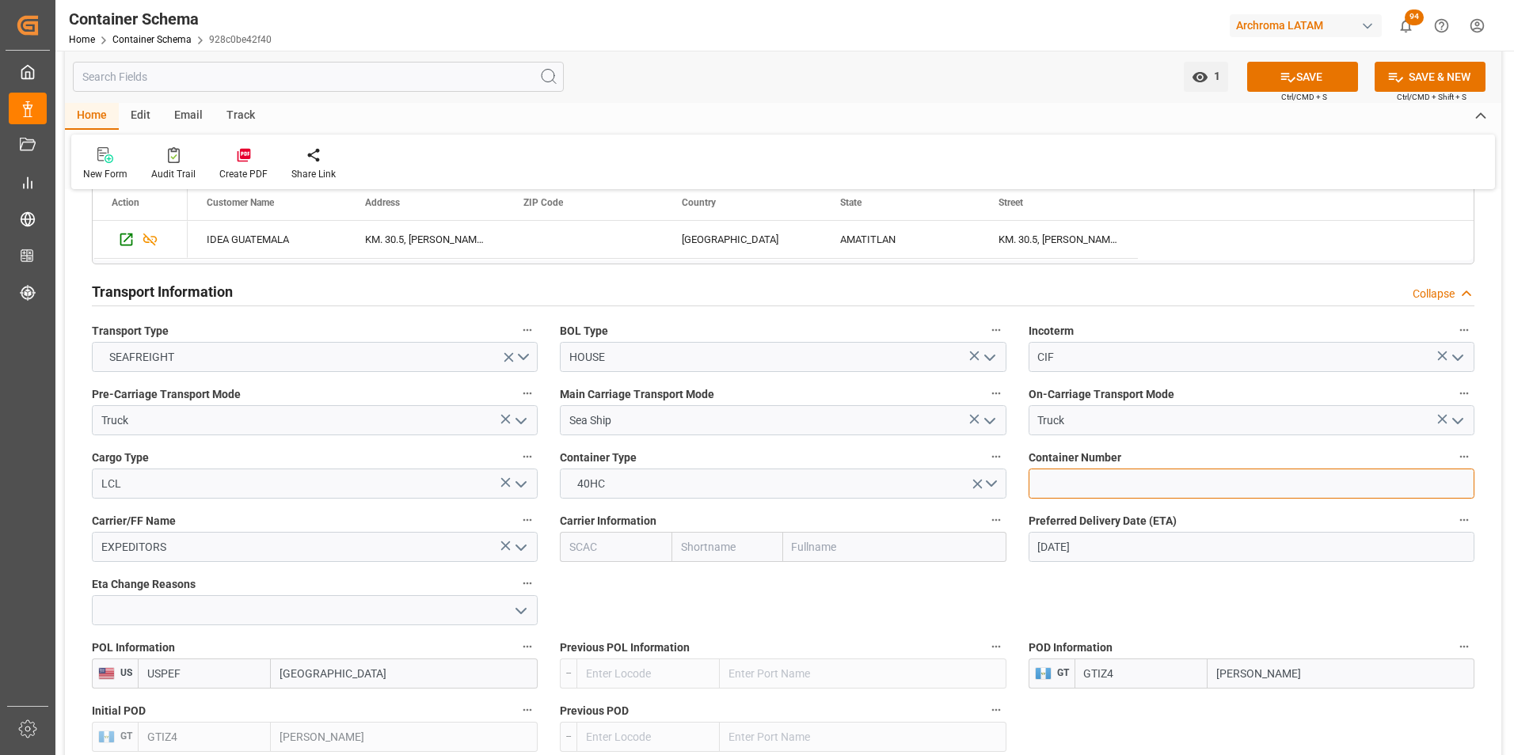
click at [1091, 497] on input at bounding box center [1251, 484] width 446 height 30
paste input "GATU8638330"
type input "GATU8638330"
click at [830, 549] on input "text" at bounding box center [894, 547] width 223 height 30
type input "maersk"
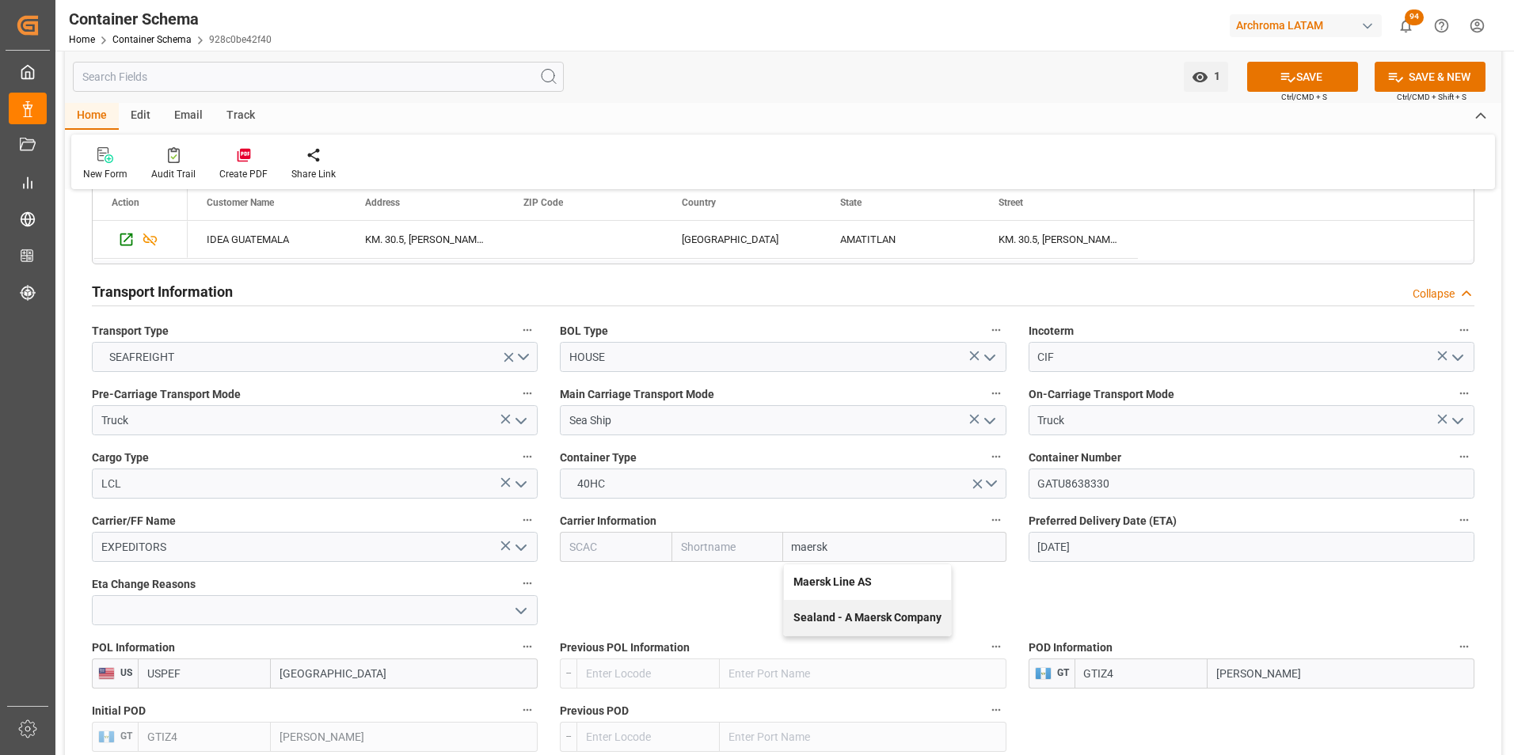
click at [827, 576] on b "Maersk Line AS" at bounding box center [832, 582] width 78 height 13
type input "MAEU"
type input "Maersk"
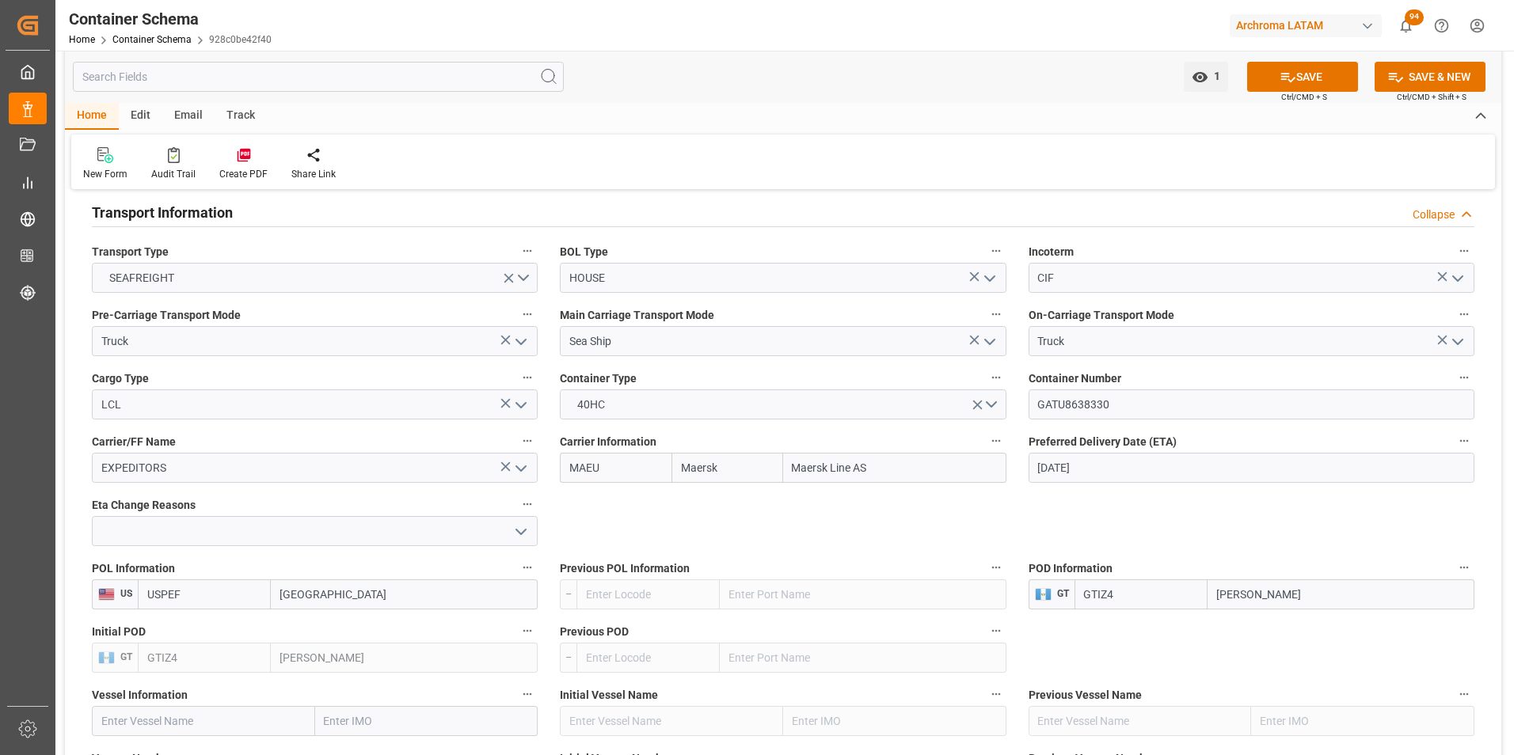
scroll to position [1583, 0]
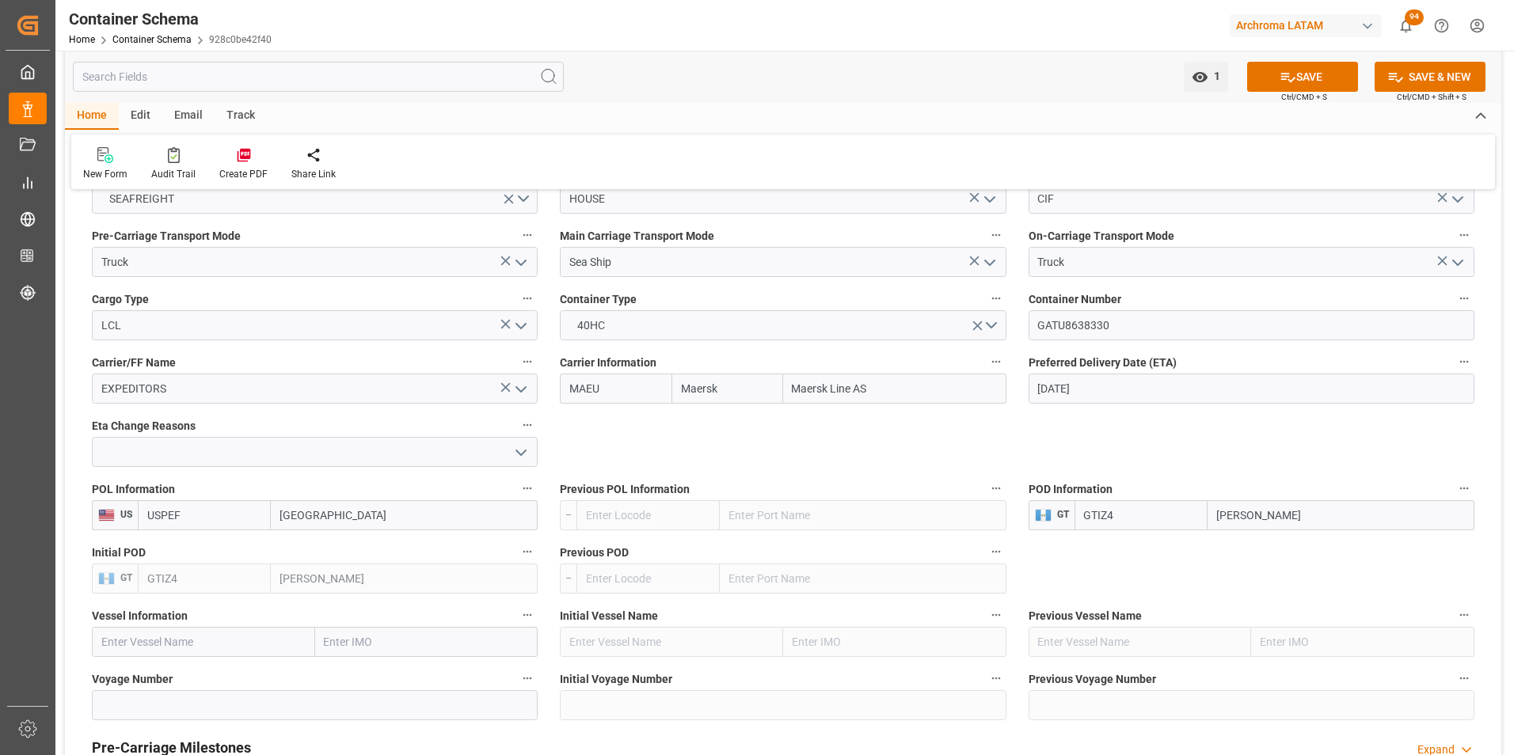
type input "Maersk Line AS"
click at [1104, 389] on input "[DATE]" at bounding box center [1251, 389] width 446 height 30
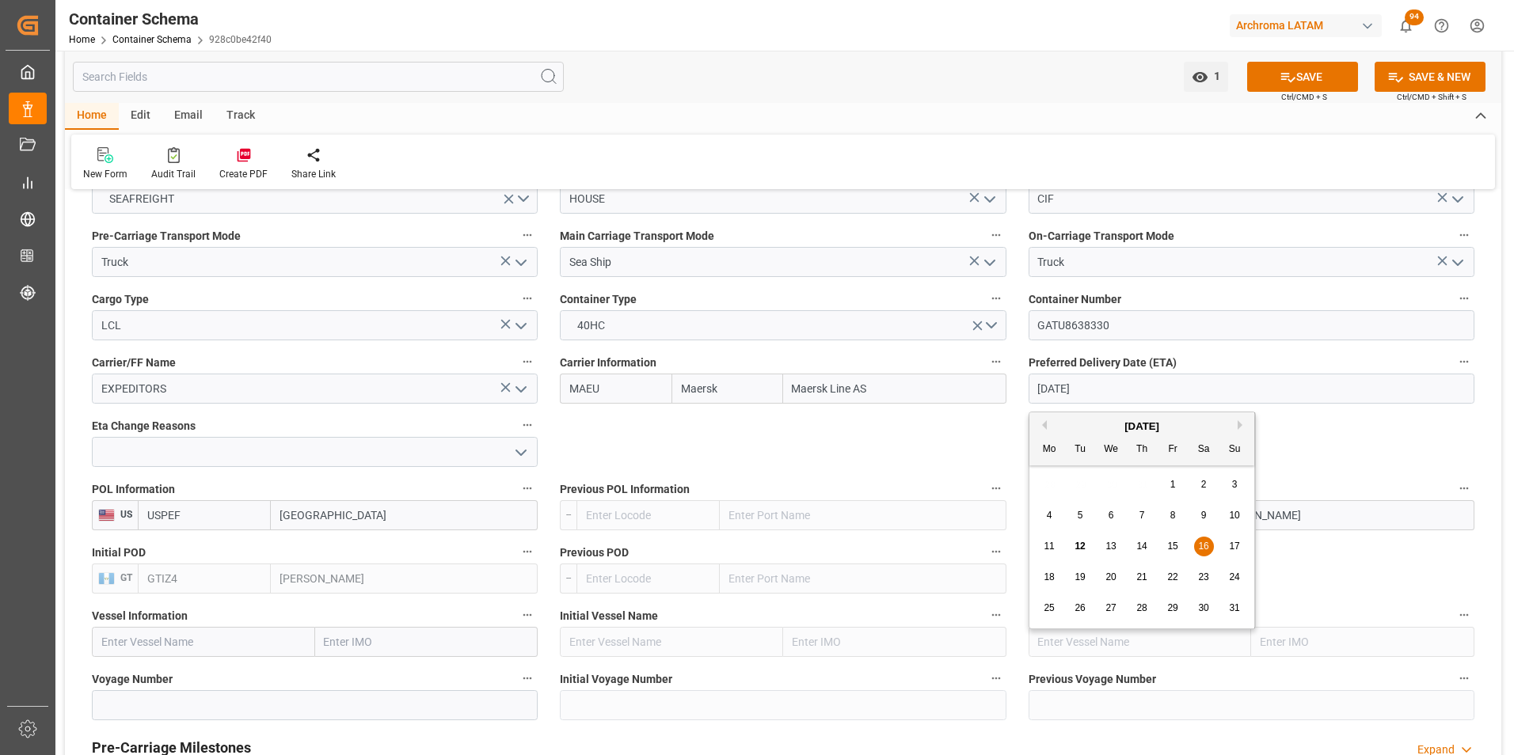
click at [1147, 546] on div "14" at bounding box center [1142, 547] width 20 height 19
type input "[DATE]"
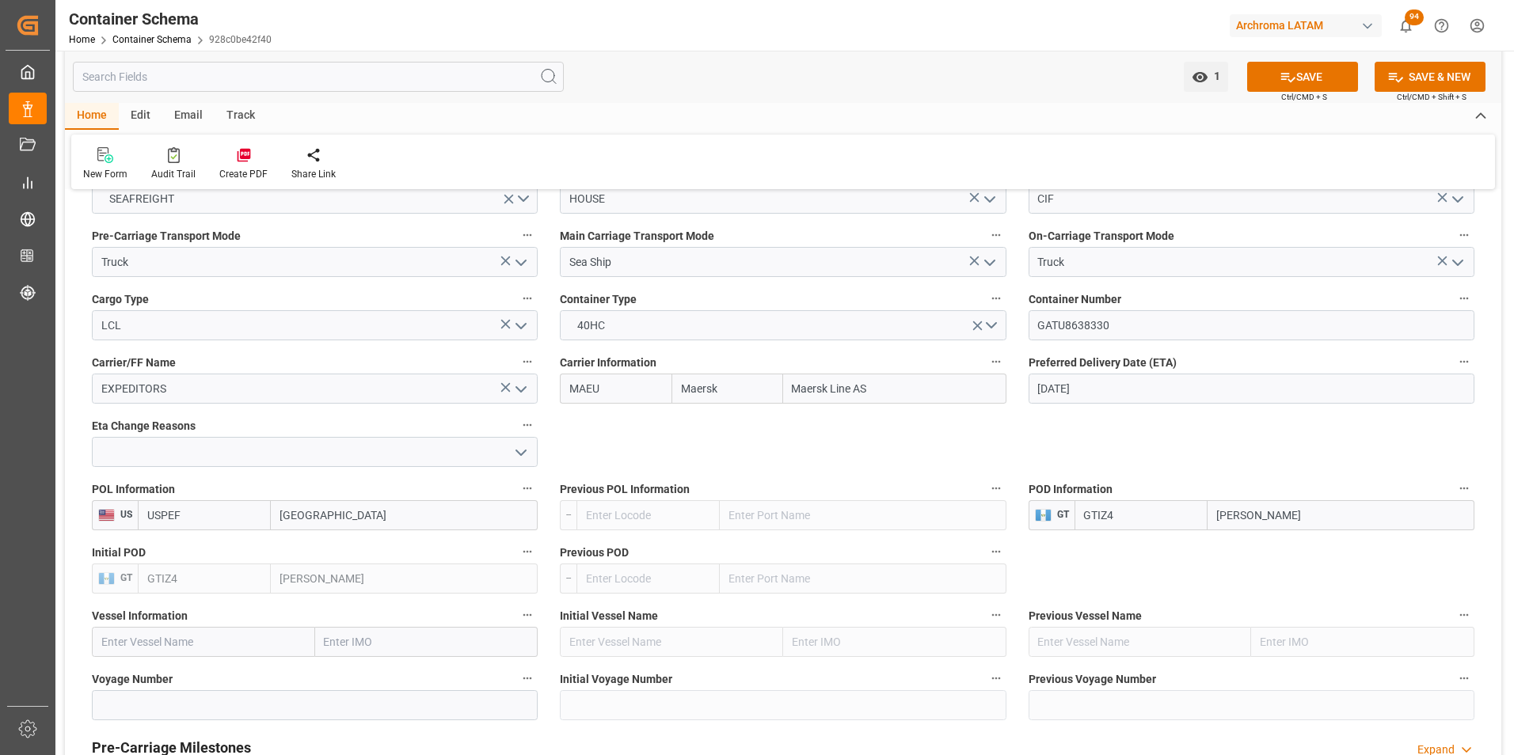
drag, startPoint x: 1385, startPoint y: 518, endPoint x: 1367, endPoint y: 521, distance: 18.5
click at [1385, 518] on input "[PERSON_NAME]" at bounding box center [1340, 515] width 267 height 30
drag, startPoint x: 1367, startPoint y: 521, endPoint x: 1187, endPoint y: 511, distance: 180.7
click at [1187, 511] on div "GTIZ4 [PERSON_NAME]" at bounding box center [1274, 515] width 400 height 30
type input "c"
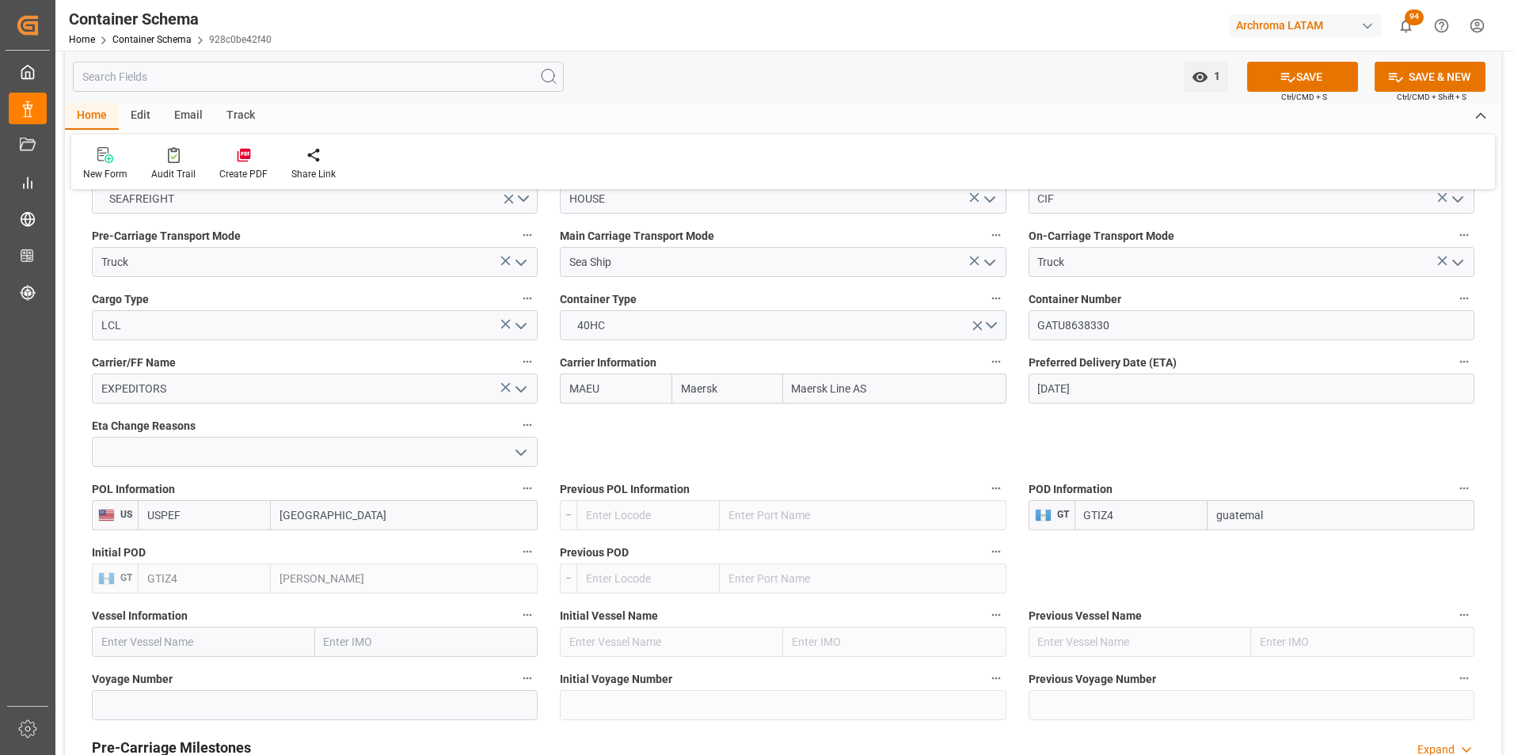
type input "[GEOGRAPHIC_DATA]"
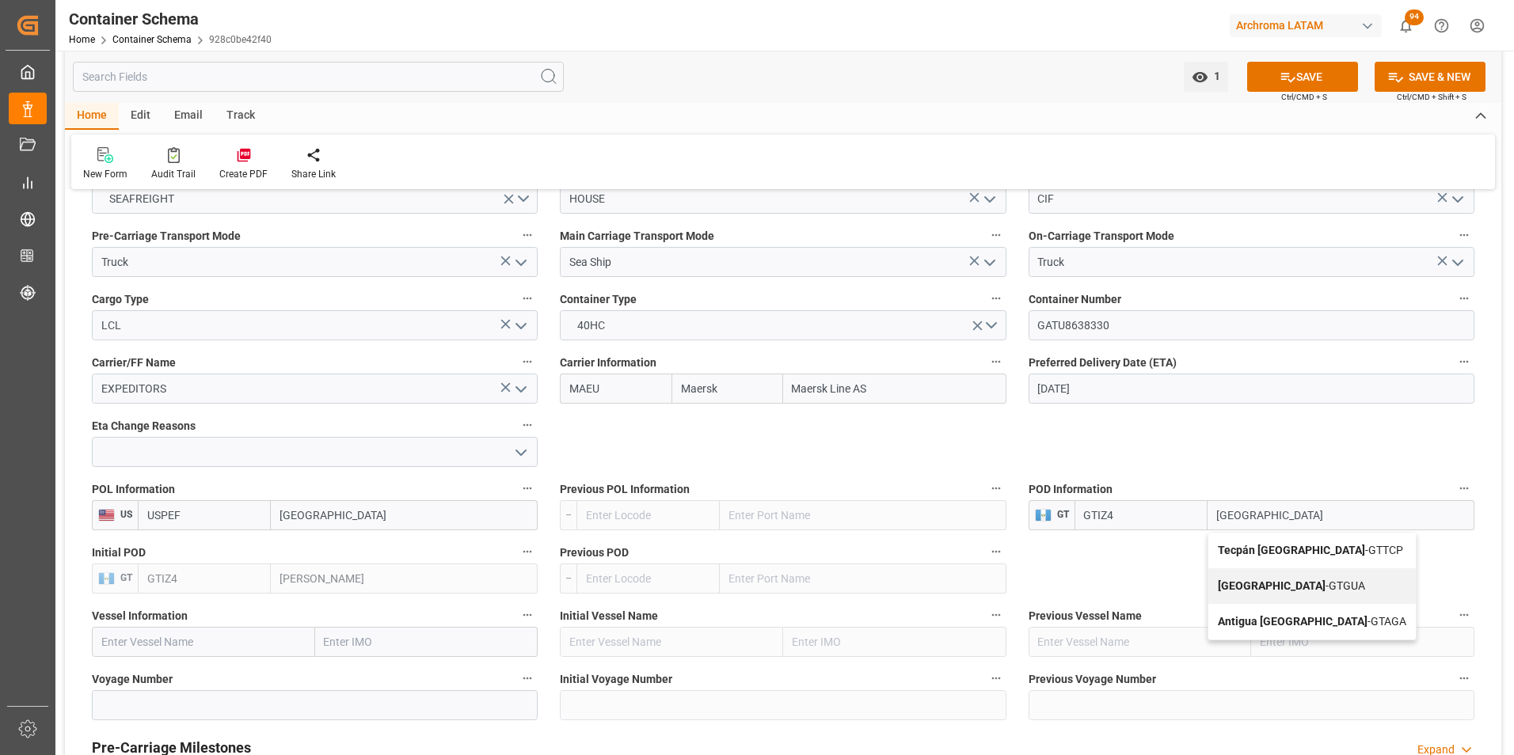
click at [1252, 577] on div "Guatemala City - [GEOGRAPHIC_DATA]" at bounding box center [1311, 586] width 207 height 36
type input "GTGUA"
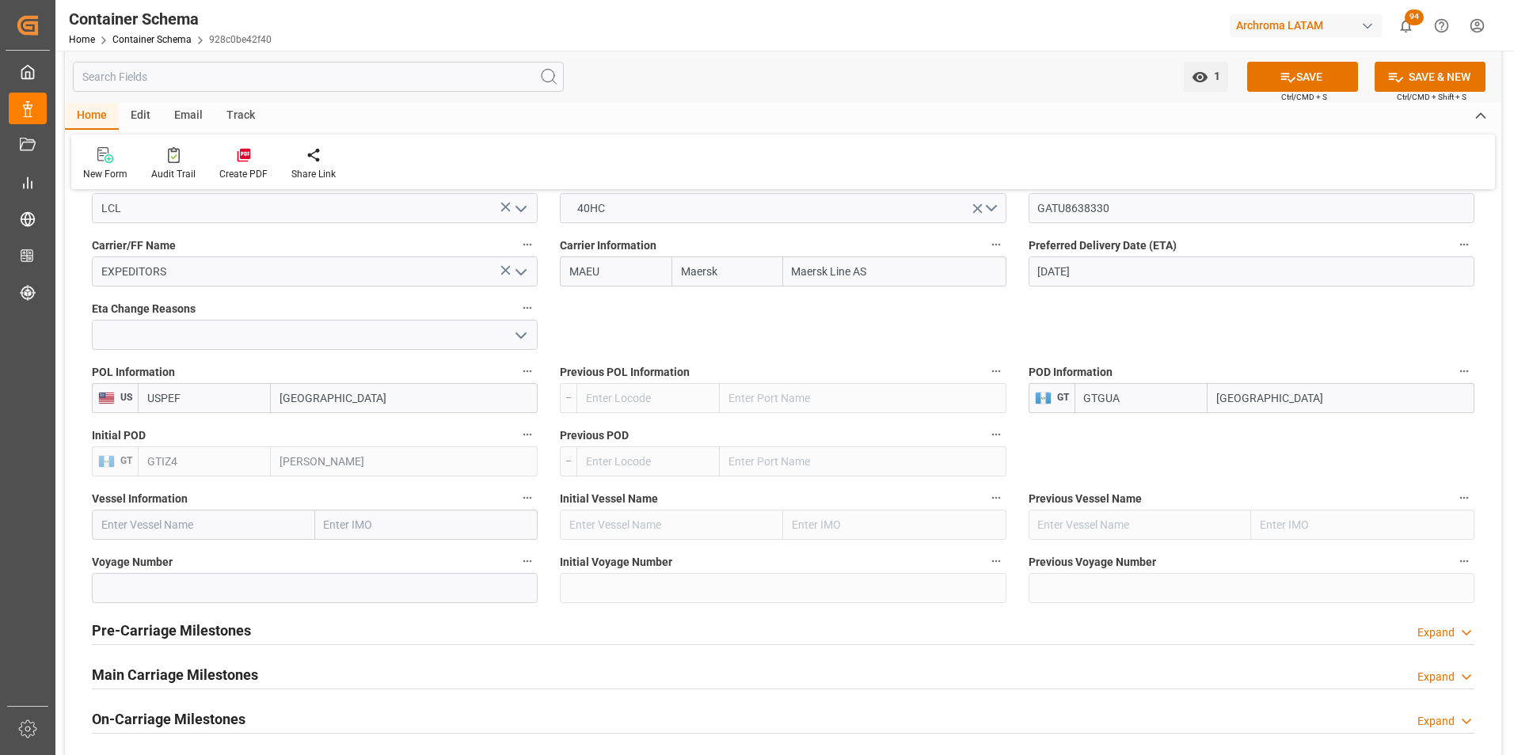
scroll to position [1742, 0]
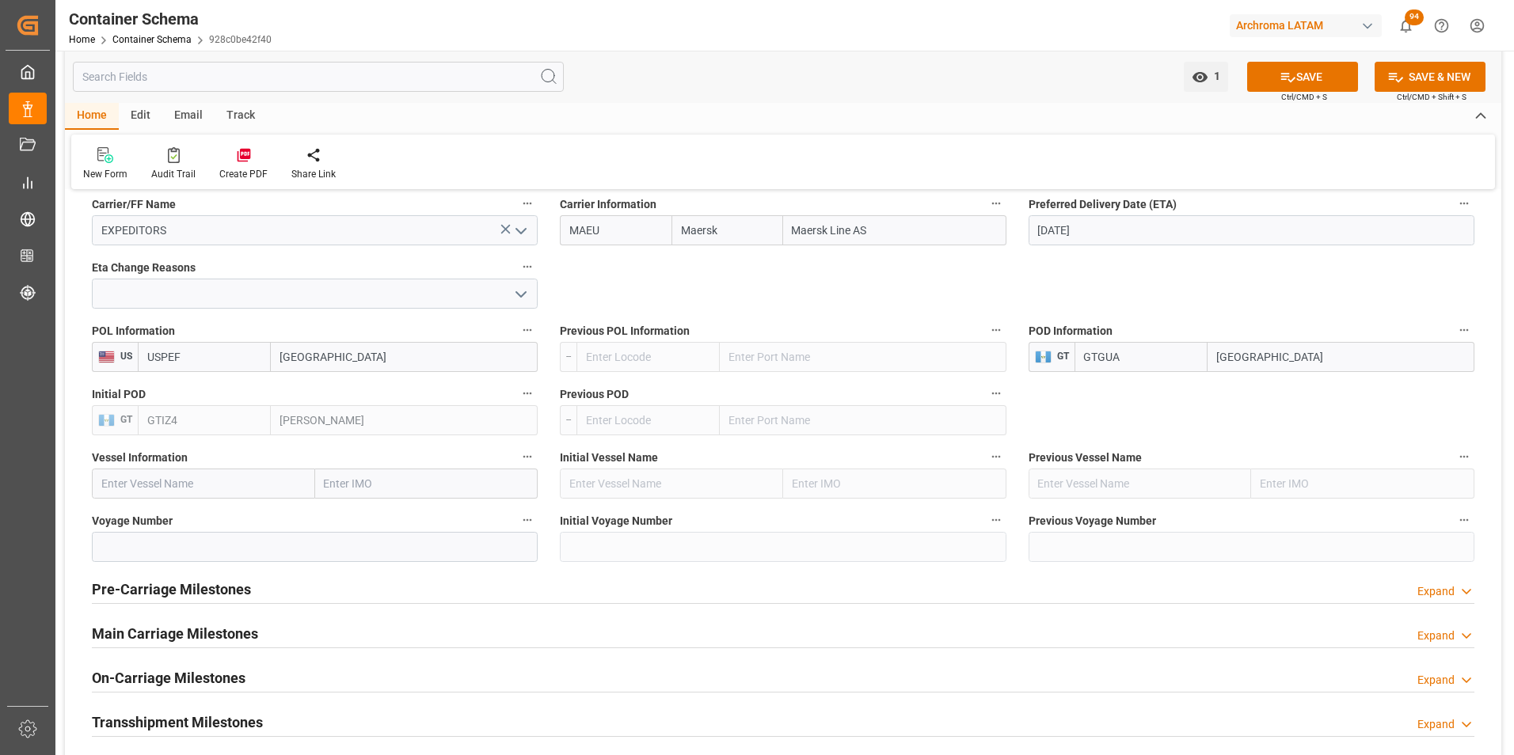
type input "[GEOGRAPHIC_DATA]"
click at [270, 473] on input "text" at bounding box center [203, 484] width 223 height 30
paste input "MAERSK NEWHAVEN"
type input "MAERSK NEWHAVEN"
click at [207, 517] on b "MAERSK NEWHAVEN" at bounding box center [155, 518] width 106 height 13
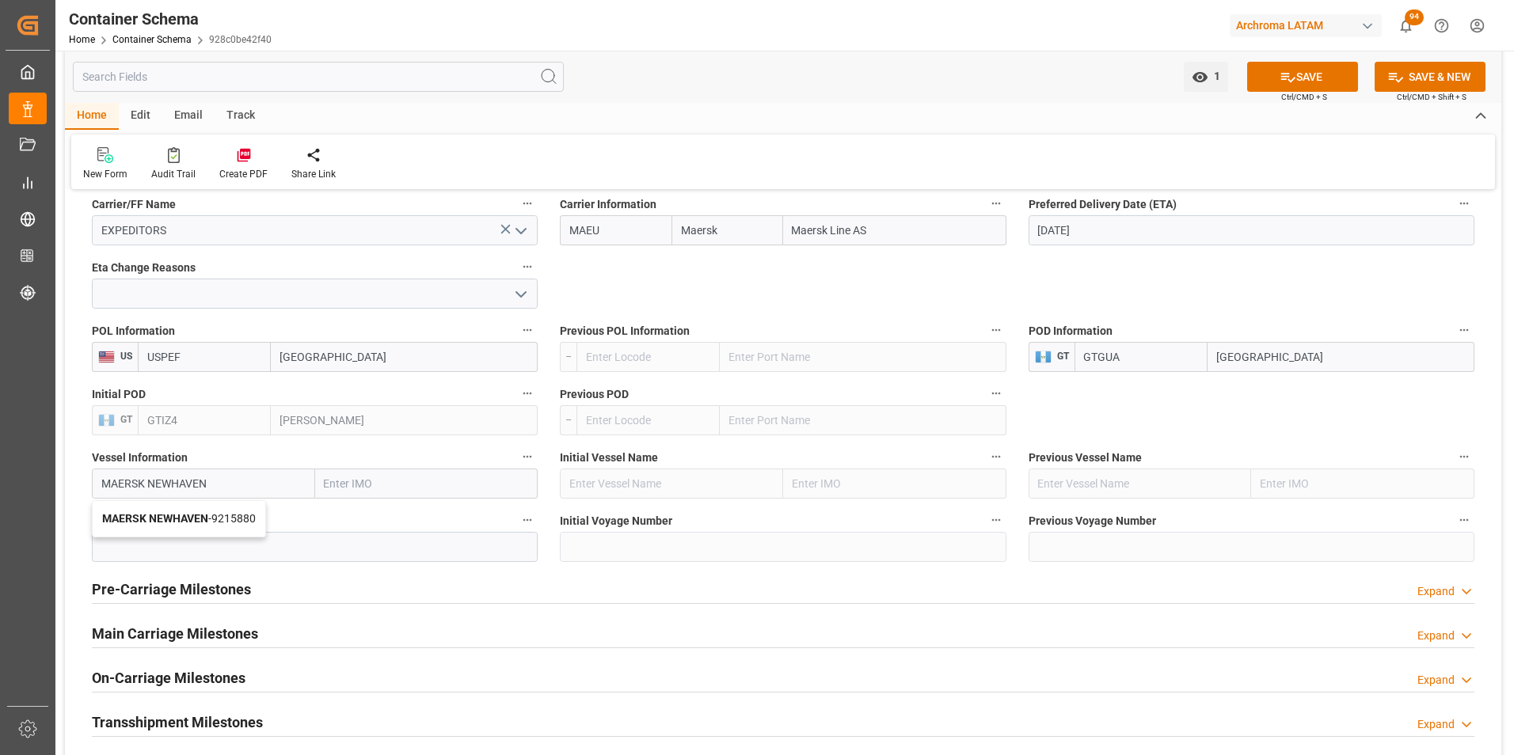
type input "9215880"
type input "MAERSK NEWHAVEN"
click at [179, 554] on input at bounding box center [315, 547] width 446 height 30
paste input "532S"
type input "532S"
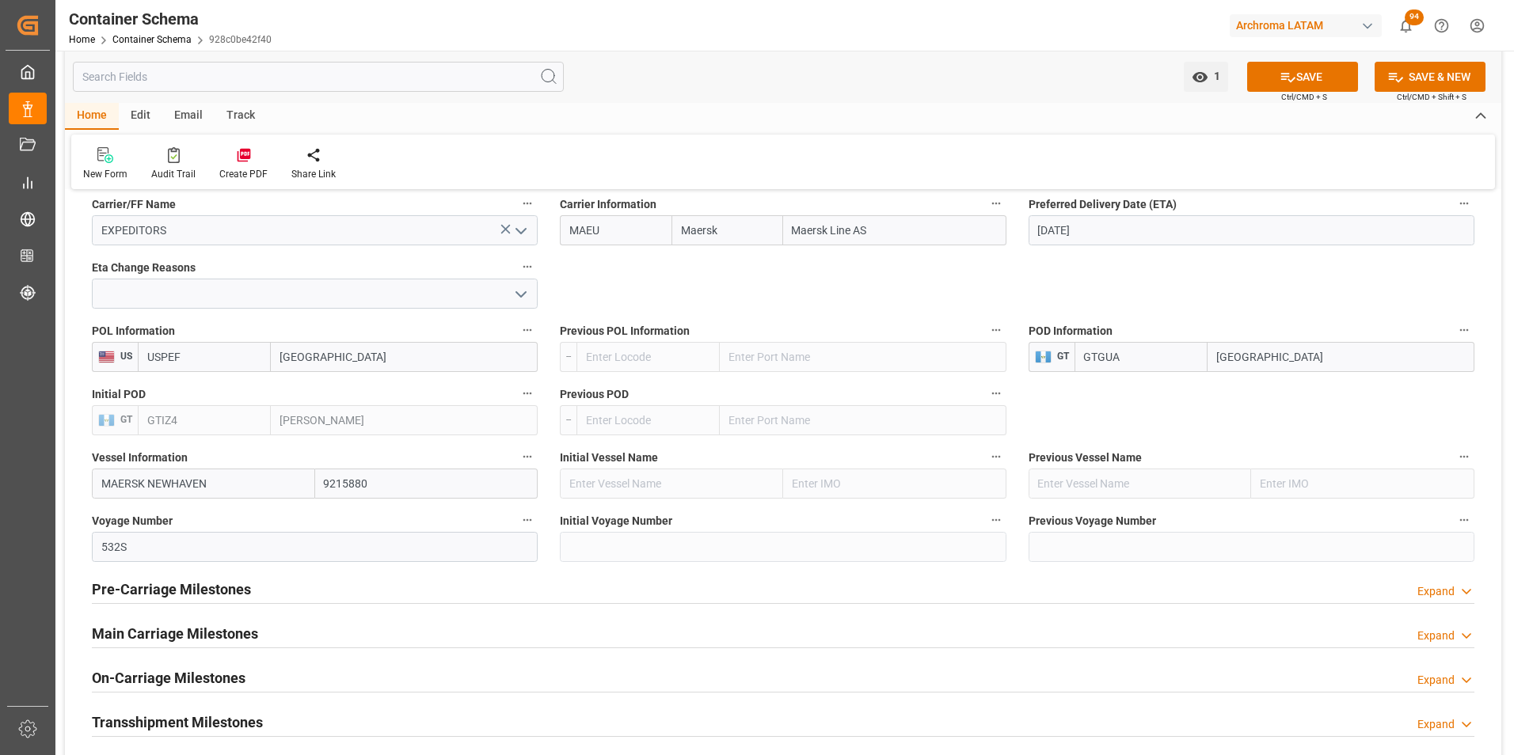
click at [237, 633] on h2 "Main Carriage Milestones" at bounding box center [175, 633] width 166 height 21
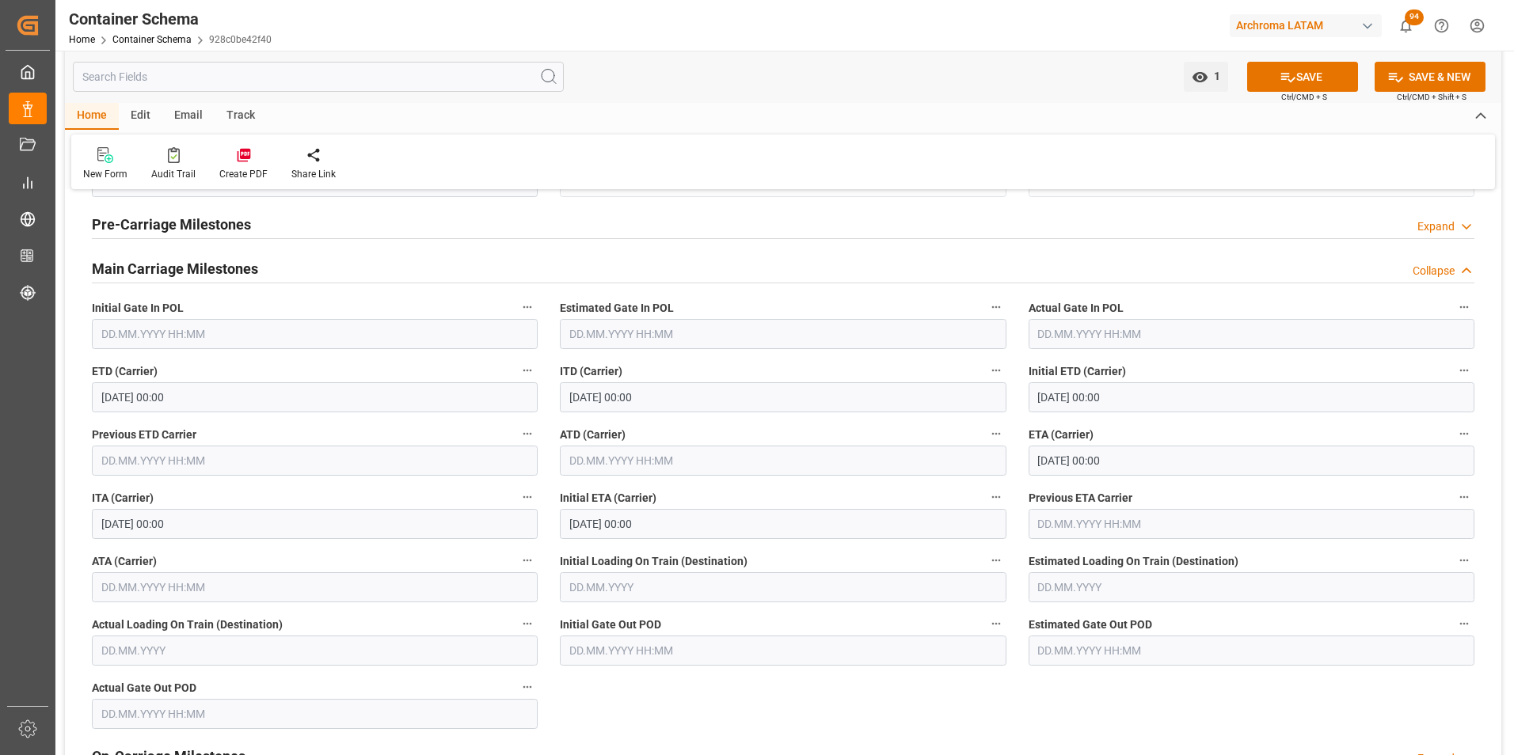
scroll to position [2137, 0]
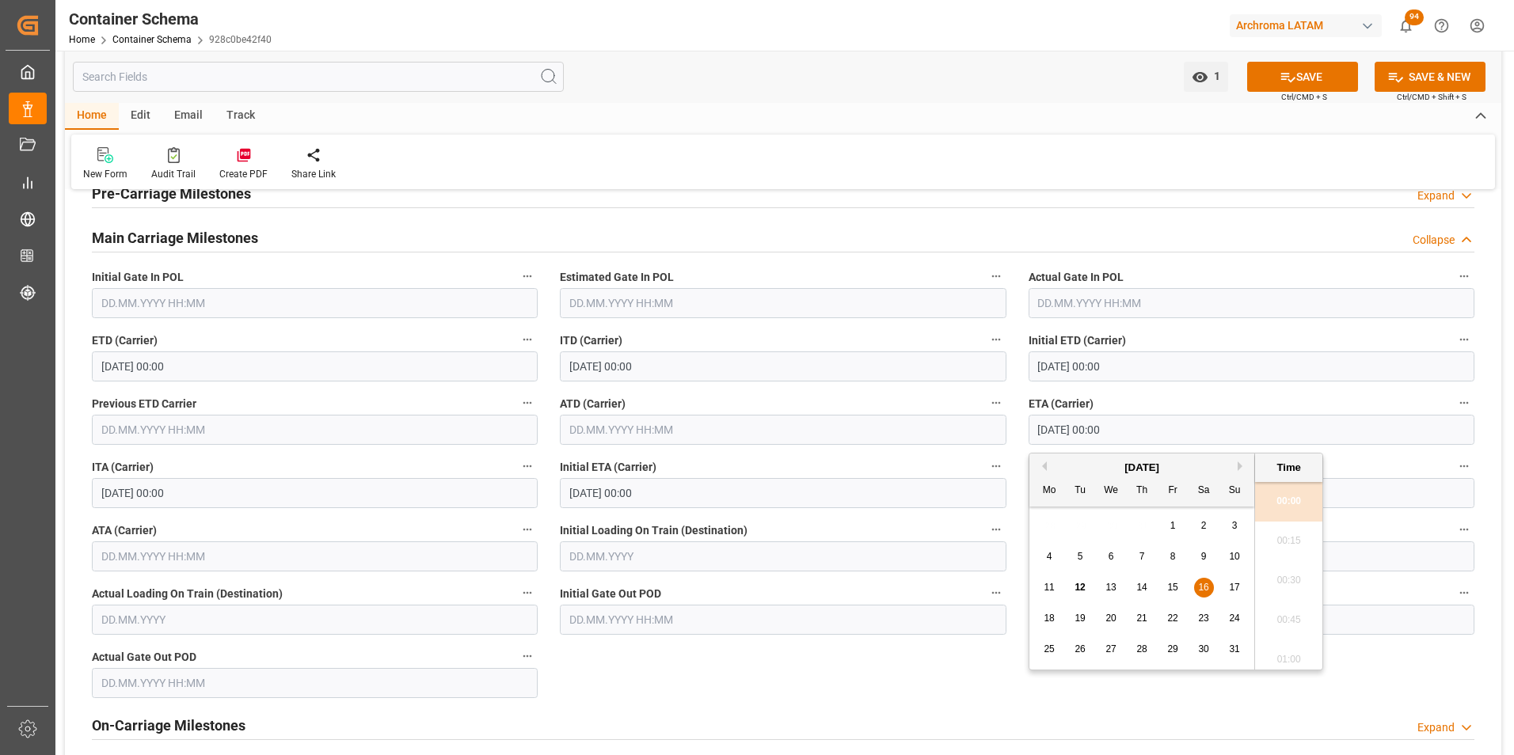
click at [1057, 432] on input "[DATE] 00:00" at bounding box center [1251, 430] width 446 height 30
click at [1145, 583] on span "14" at bounding box center [1141, 587] width 10 height 11
type input "[DATE] 00:00"
click at [1279, 510] on li "00:00" at bounding box center [1288, 502] width 67 height 40
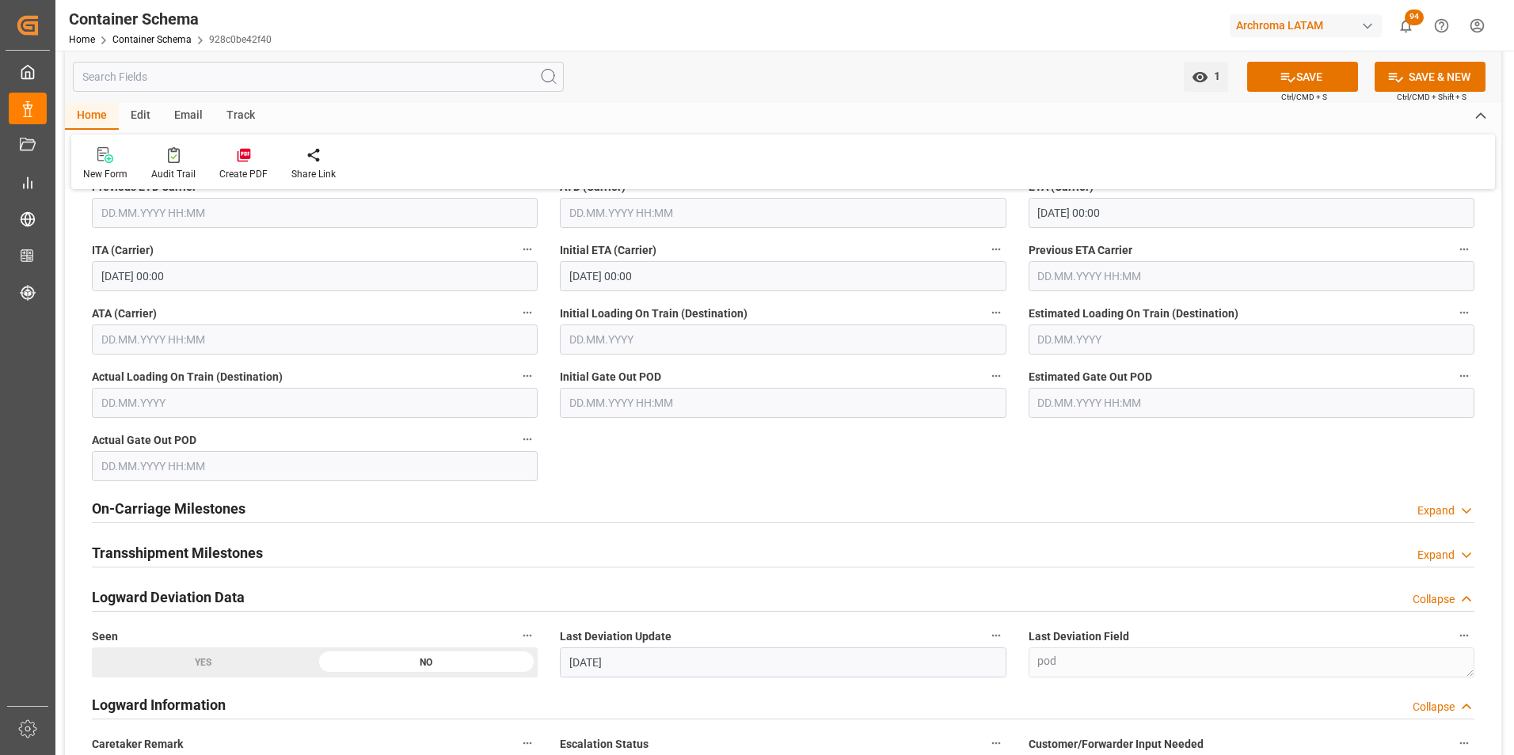
scroll to position [2375, 0]
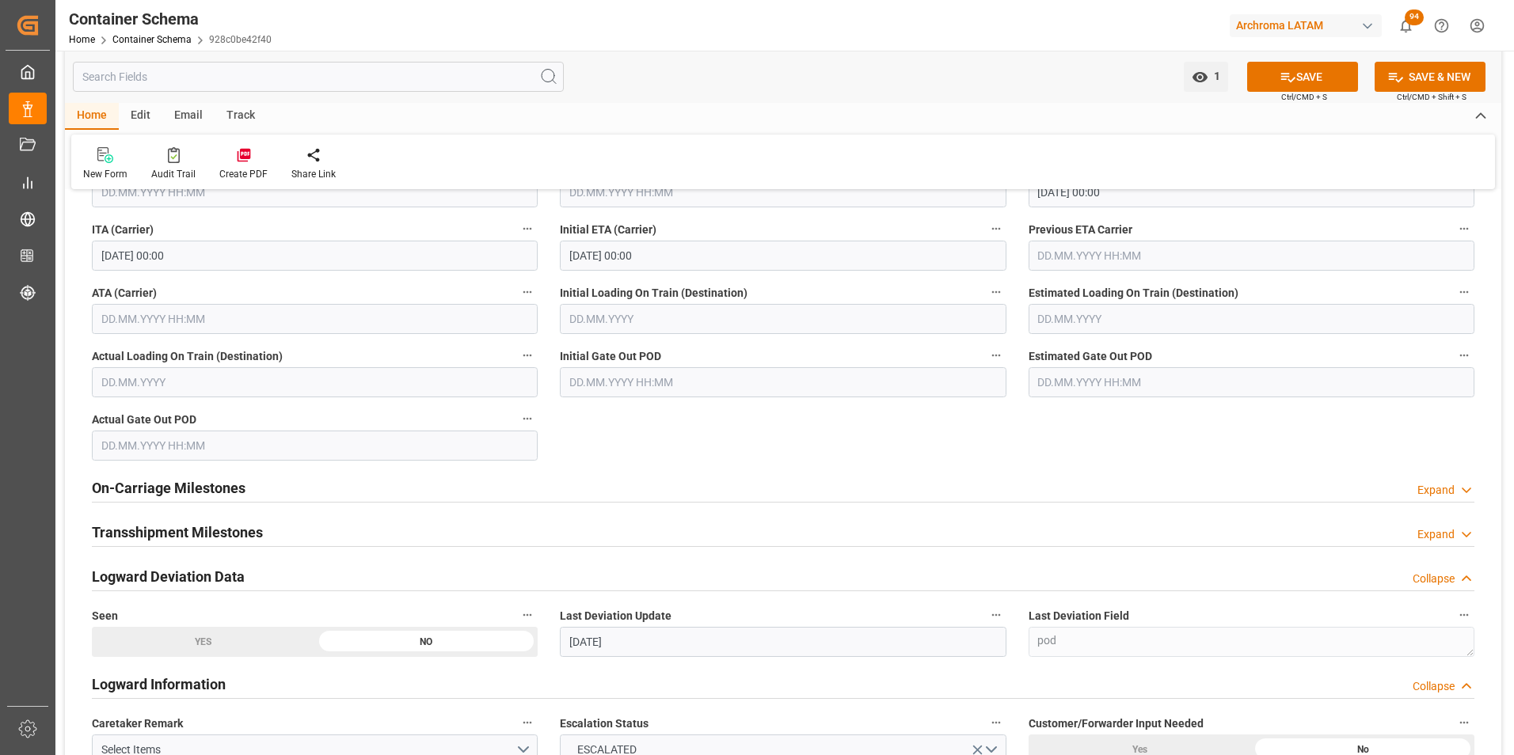
click at [1312, 82] on button "SAVE" at bounding box center [1302, 77] width 111 height 30
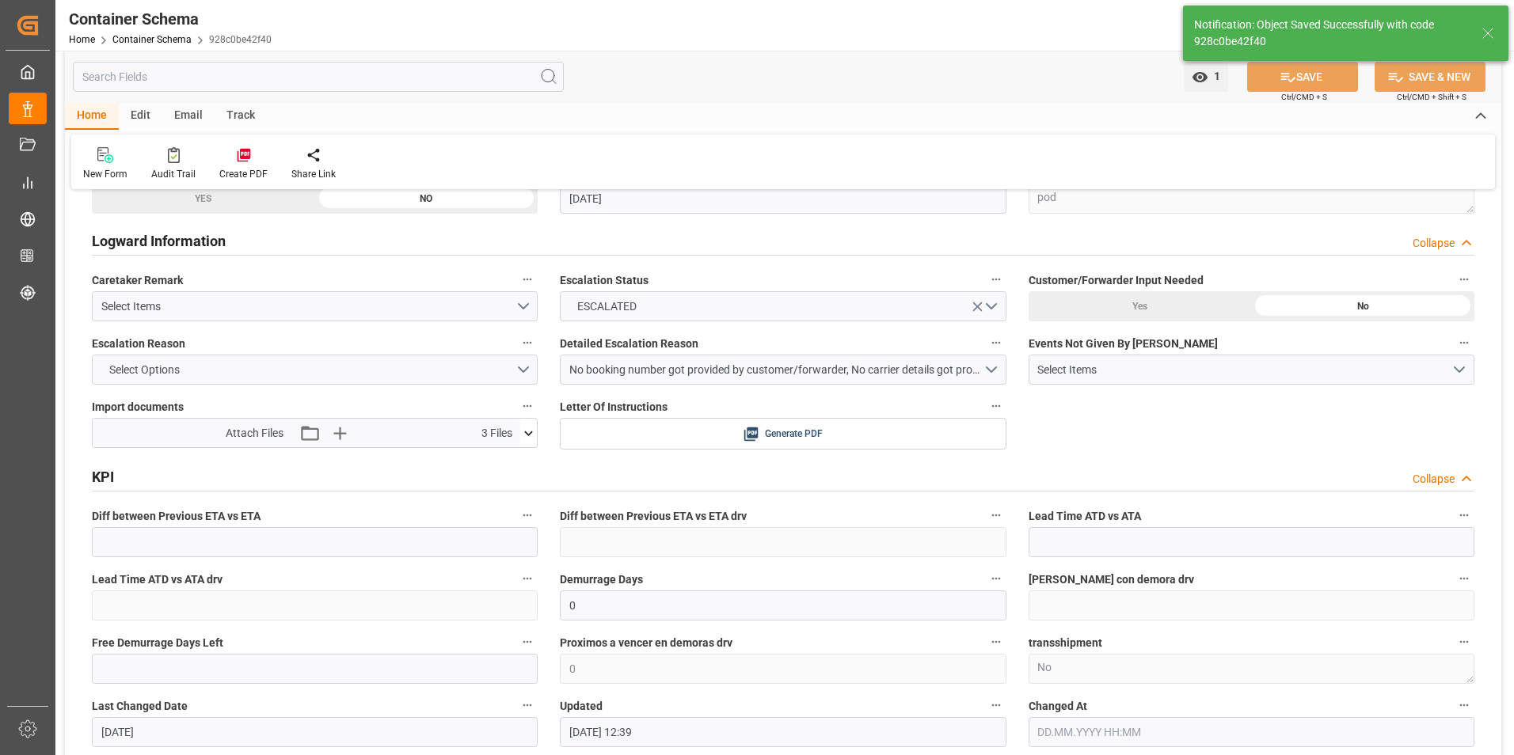
type input "GTIZ4"
type input "[PERSON_NAME]"
type input "MAERSK NEWHAVEN"
type input "9215880"
type input "532S"
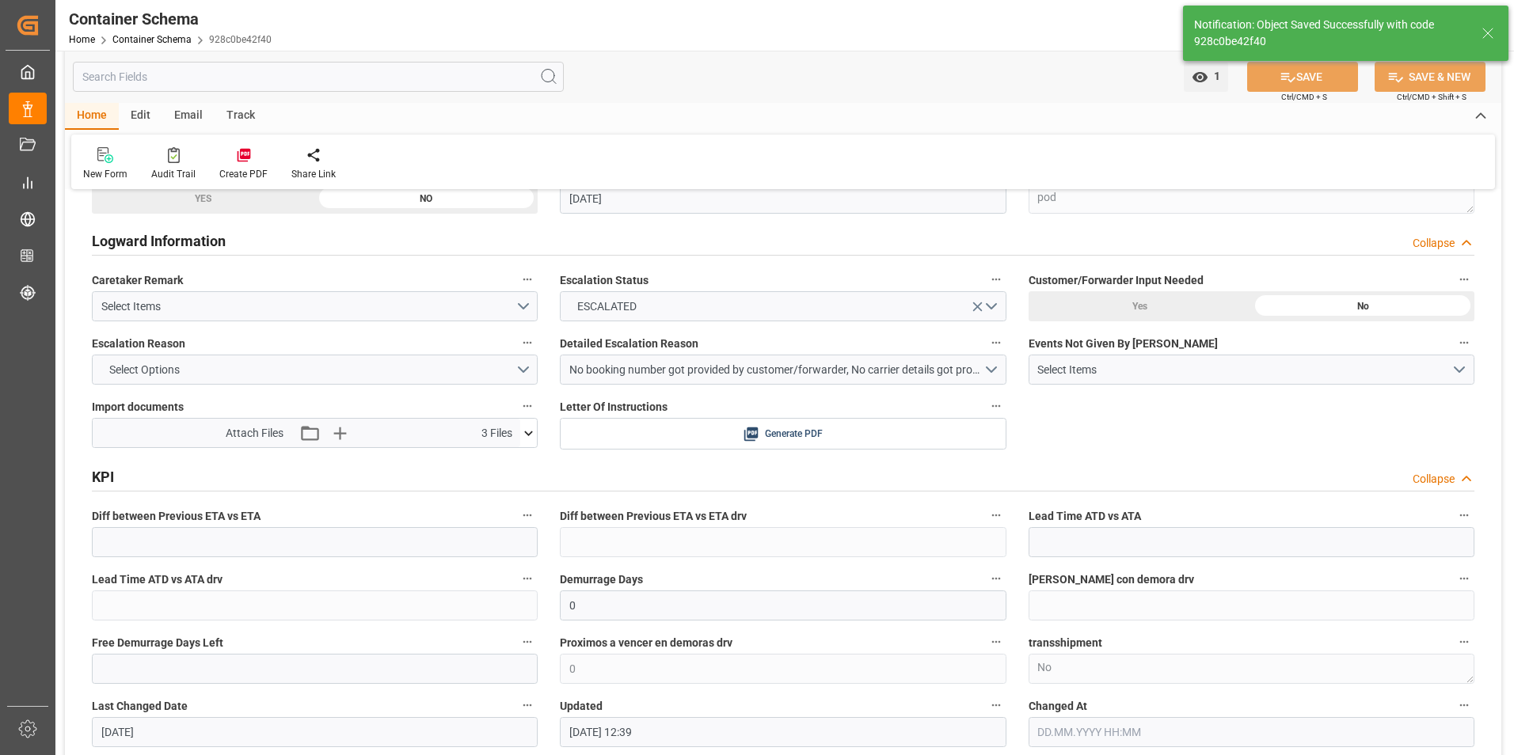
type input "-2"
type input "[DATE]"
type input "[DATE] 12:42"
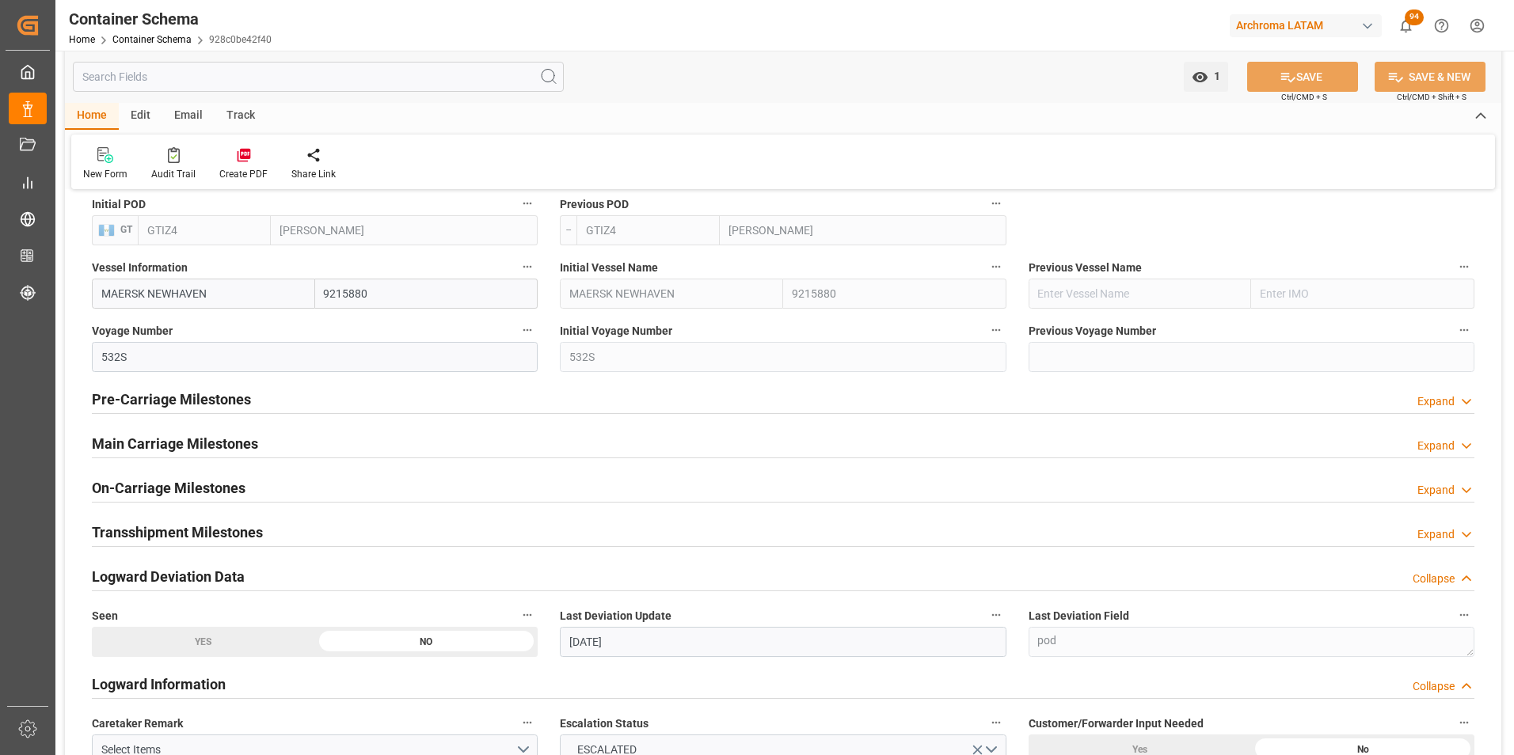
click at [192, 114] on div "Email" at bounding box center [188, 116] width 52 height 27
click at [104, 170] on div "Send Email" at bounding box center [107, 174] width 48 height 14
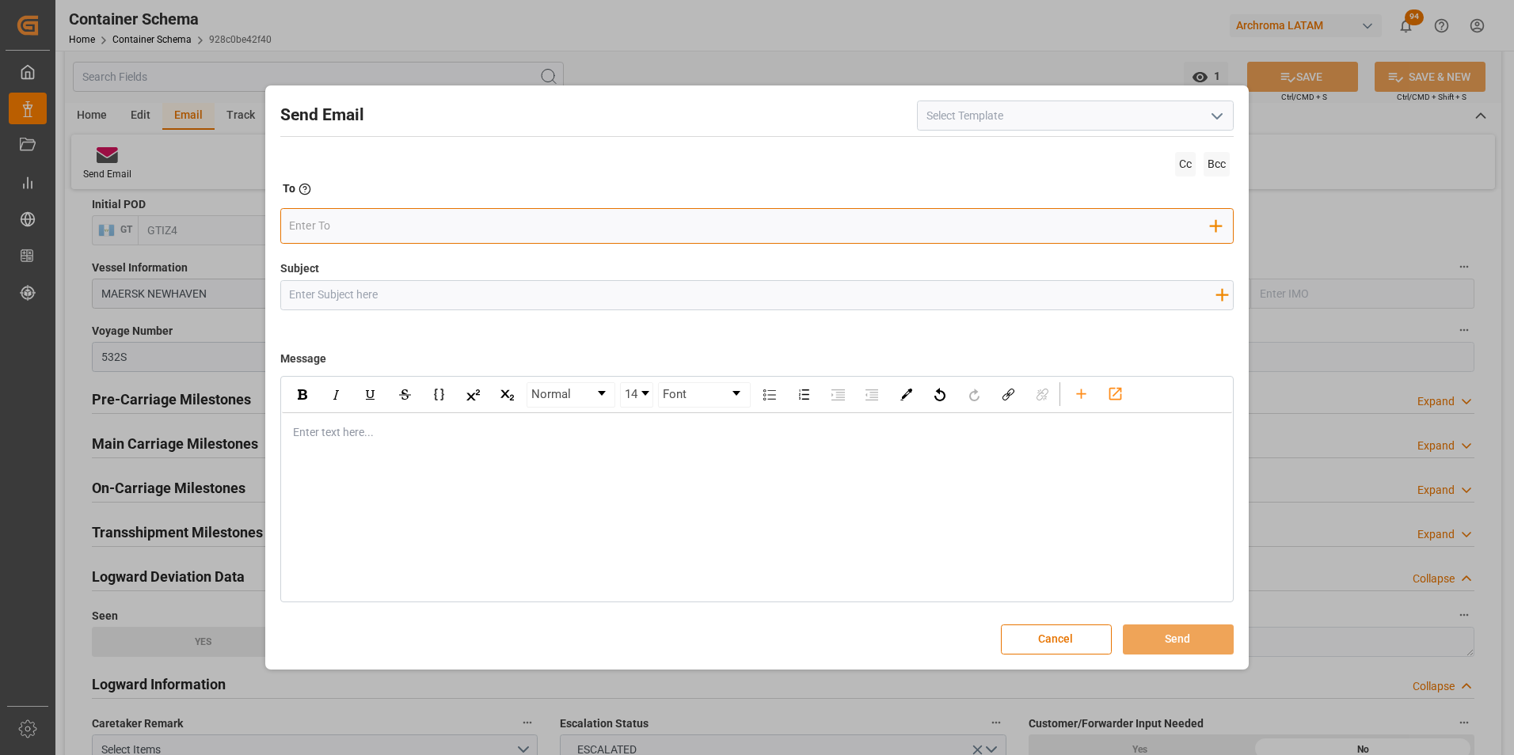
click at [662, 234] on input "email" at bounding box center [749, 227] width 921 height 24
type input "gloria"
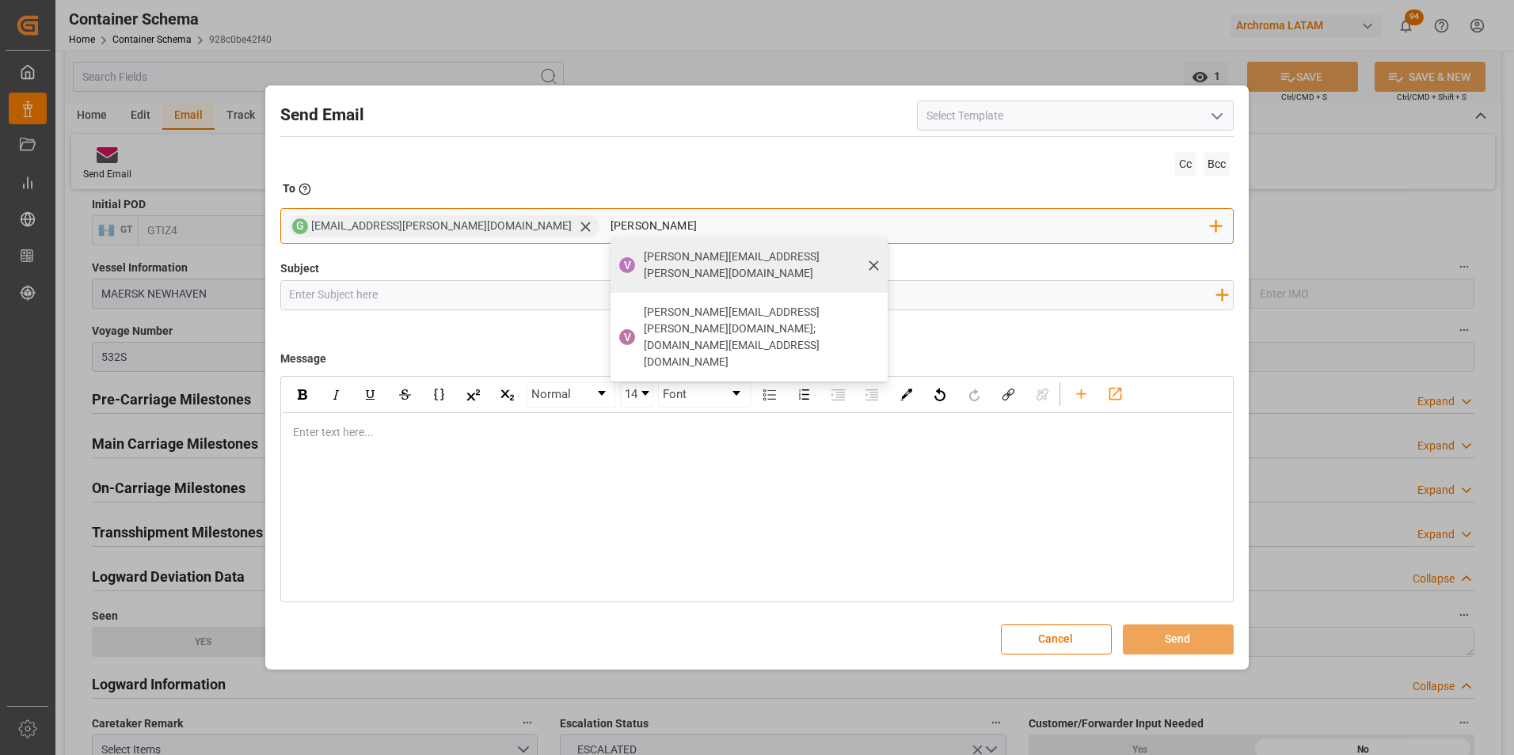
type input "[PERSON_NAME]"
click at [644, 252] on span "[PERSON_NAME][EMAIL_ADDRESS][PERSON_NAME][DOMAIN_NAME]" at bounding box center [760, 265] width 233 height 33
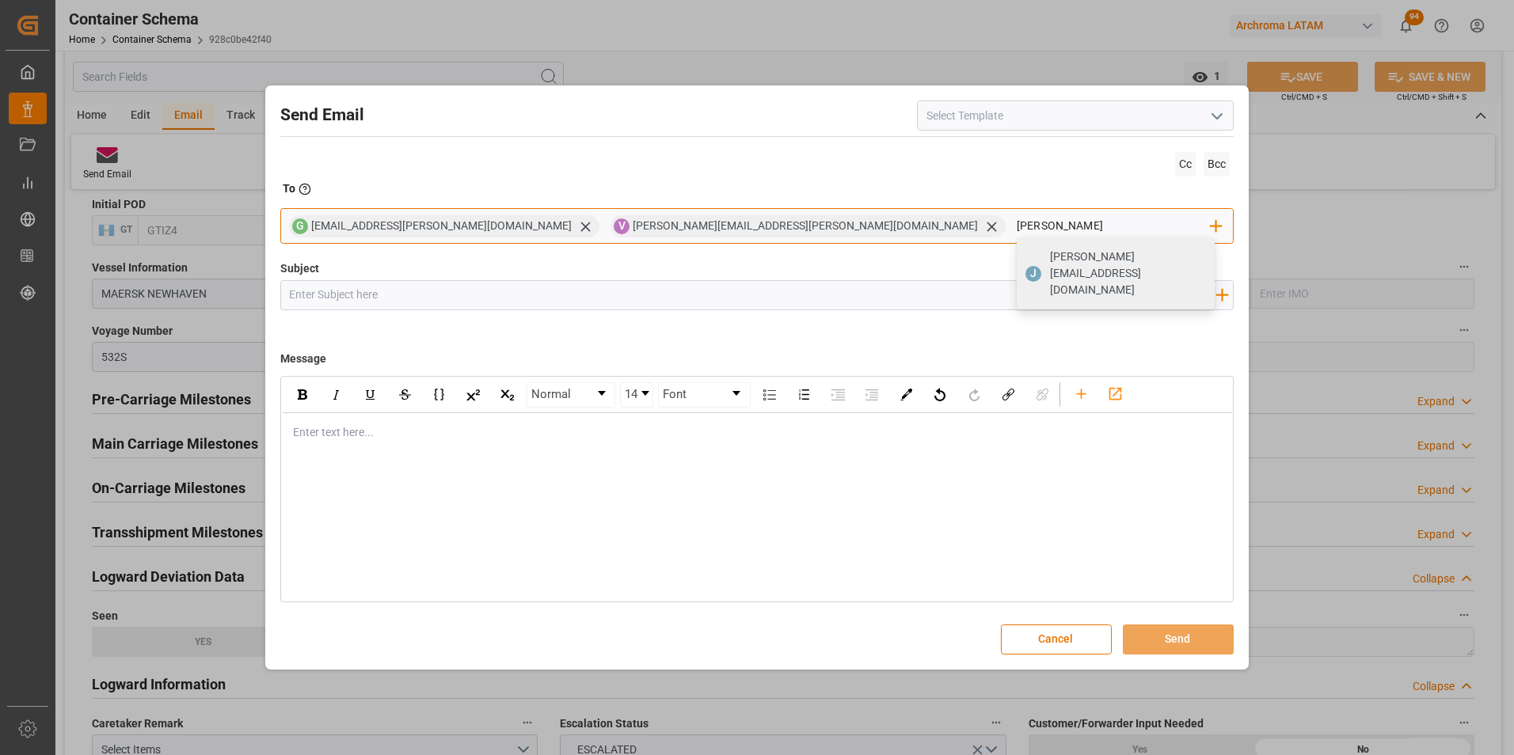
type input "[PERSON_NAME][EMAIL_ADDRESS][DOMAIN_NAME]"
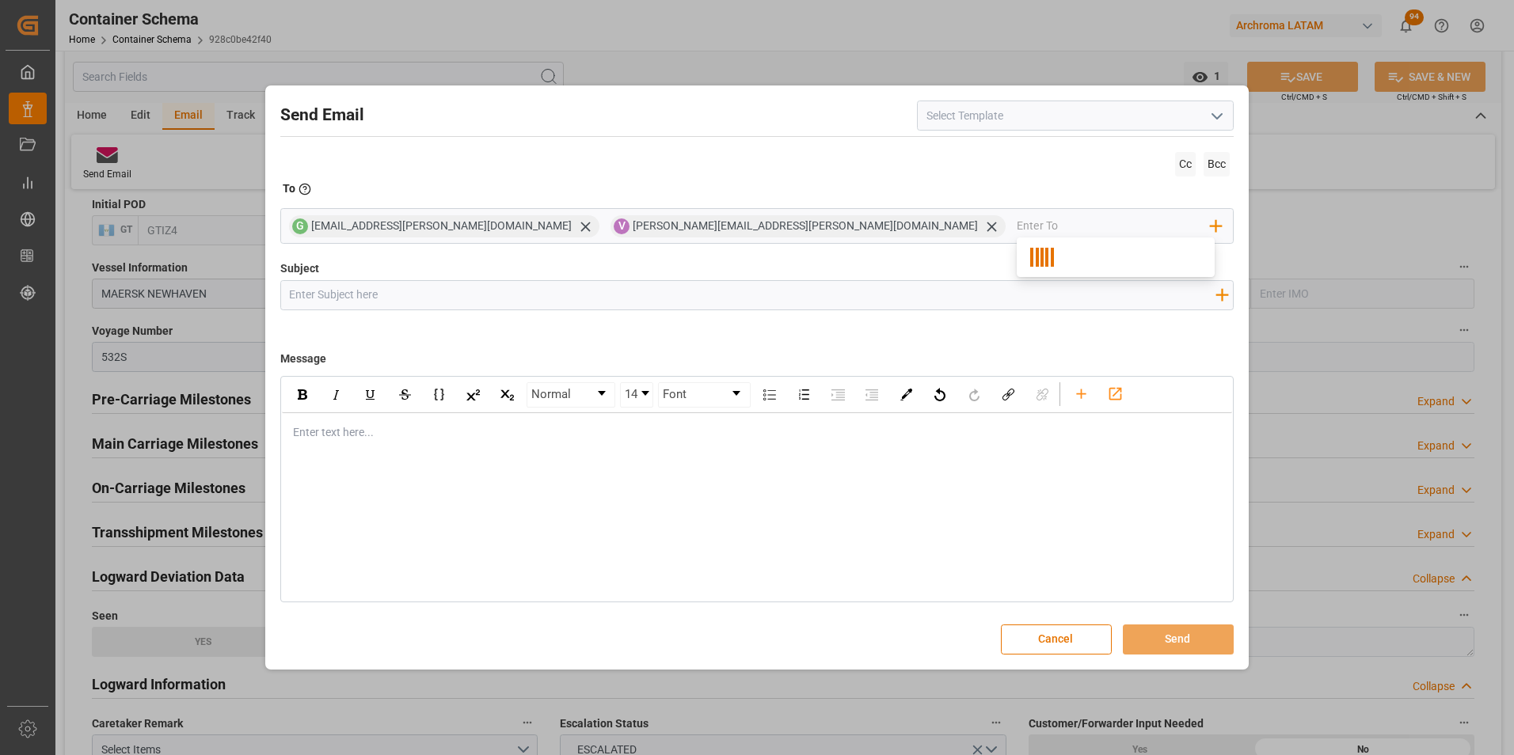
click at [526, 293] on input "Subject" at bounding box center [752, 295] width 943 height 28
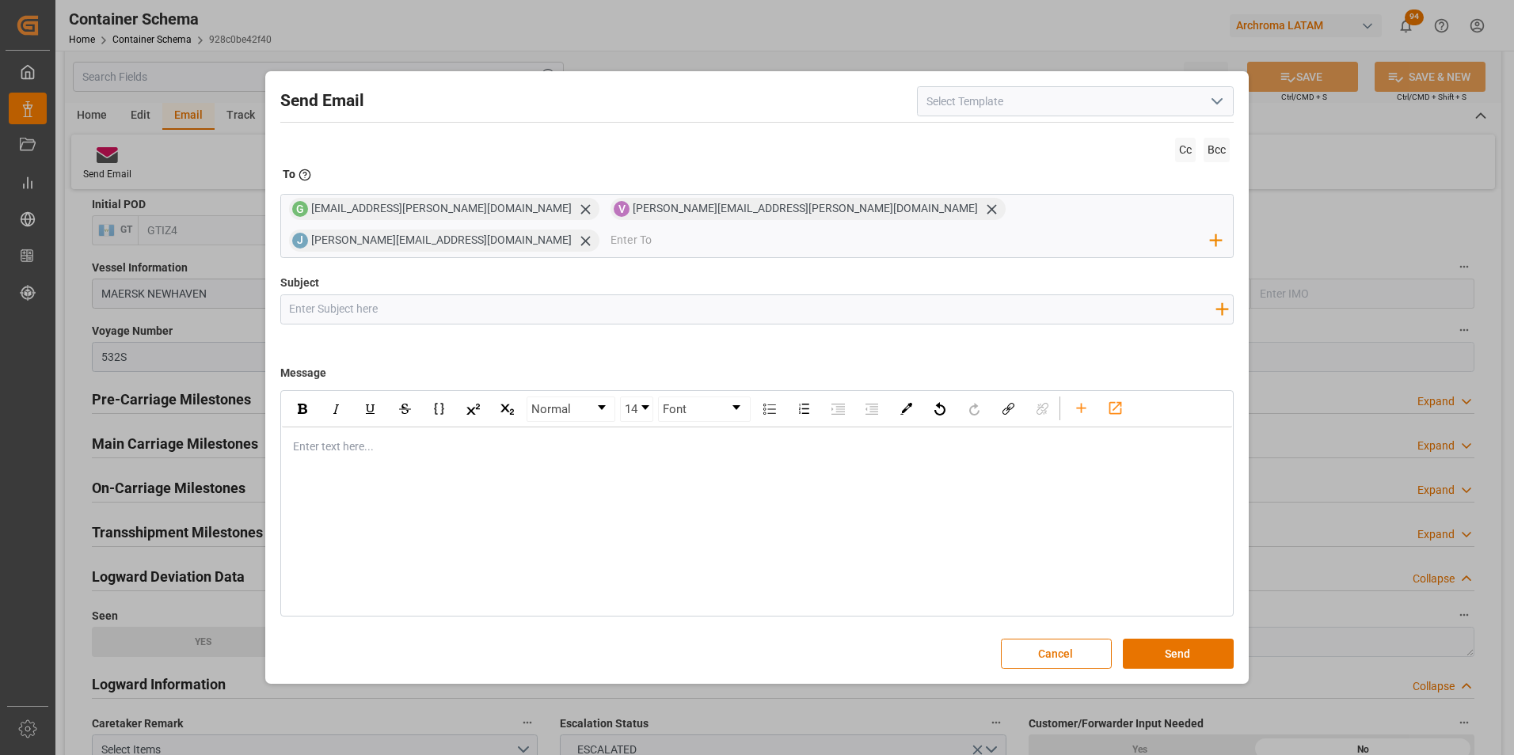
click at [337, 296] on input "Subject" at bounding box center [752, 309] width 943 height 28
paste input "GT || PO 4504648483 || Priority"
click at [311, 295] on input "GT || PO 4504648483 || Priority" at bounding box center [752, 309] width 943 height 28
click at [524, 301] on input "GT || ZARPE || PO 4504648483 || Priority" at bounding box center [752, 309] width 943 height 28
click at [610, 295] on input "GT || ZARPE || PO 4504648483 || Priority" at bounding box center [752, 309] width 943 height 28
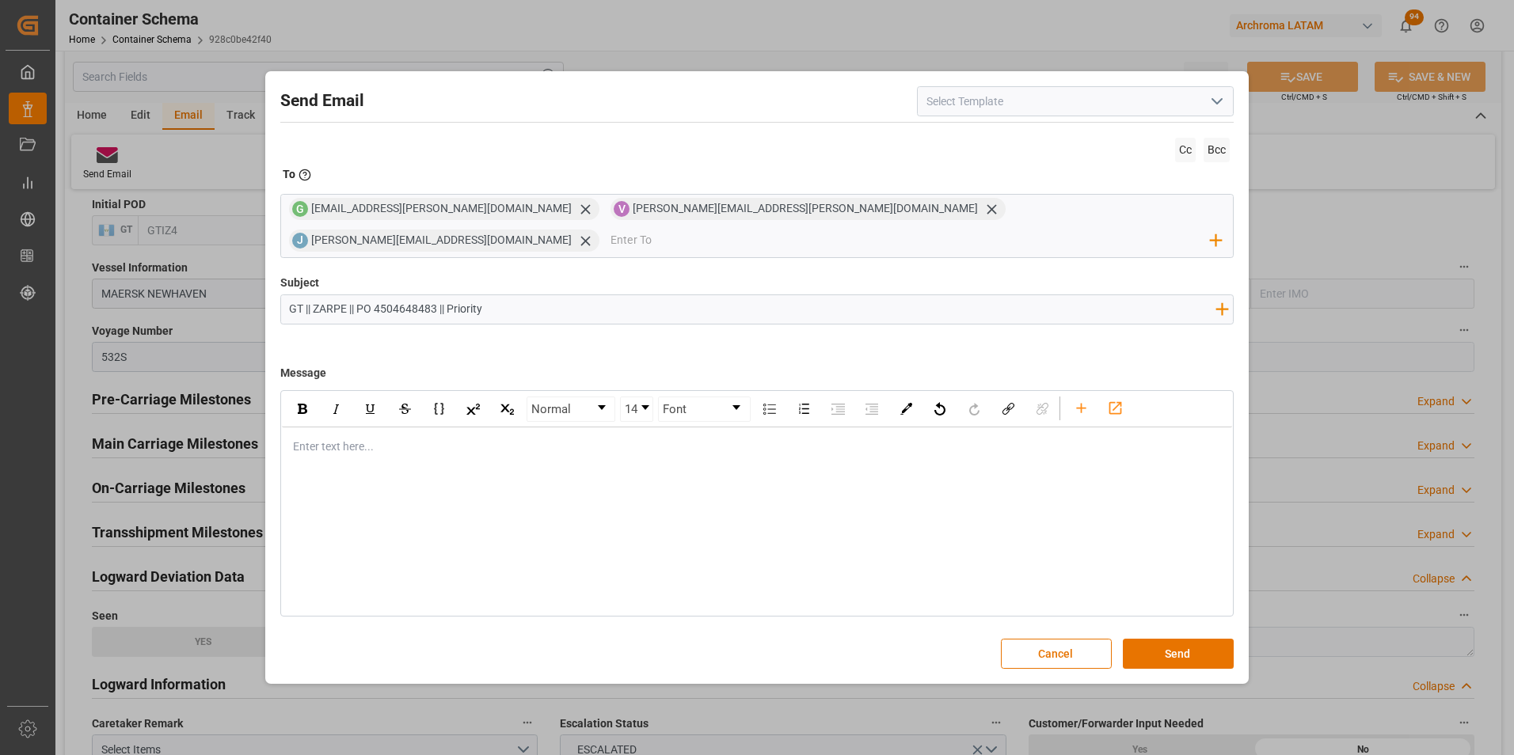
paste input "|| Contenedor GATU8638330 || Bodega 2902 || SEA LCL"
type input "GT || ZARPE || PO 4504648483 || Priority || Contenedor GATU8638330 || Bodega 29…"
click at [430, 439] on div "rdw-editor" at bounding box center [758, 447] width 928 height 17
click at [382, 472] on div "rdw-editor" at bounding box center [758, 480] width 928 height 17
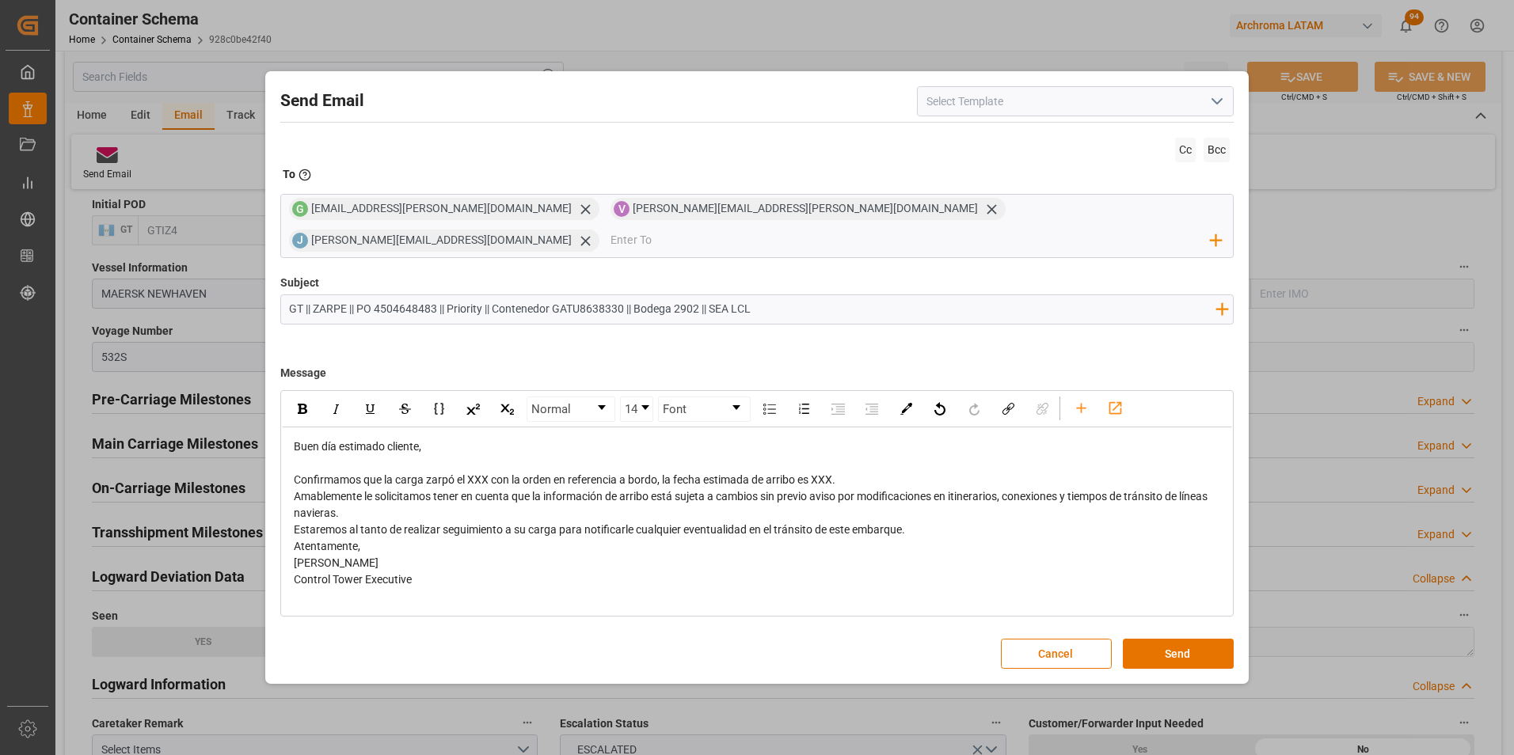
click at [876, 455] on div "rdw-editor" at bounding box center [758, 463] width 928 height 17
click at [873, 472] on div "Confirmamos que la carga zarpó el XXX con la orden en referencia a bordo, la fe…" at bounding box center [758, 480] width 928 height 17
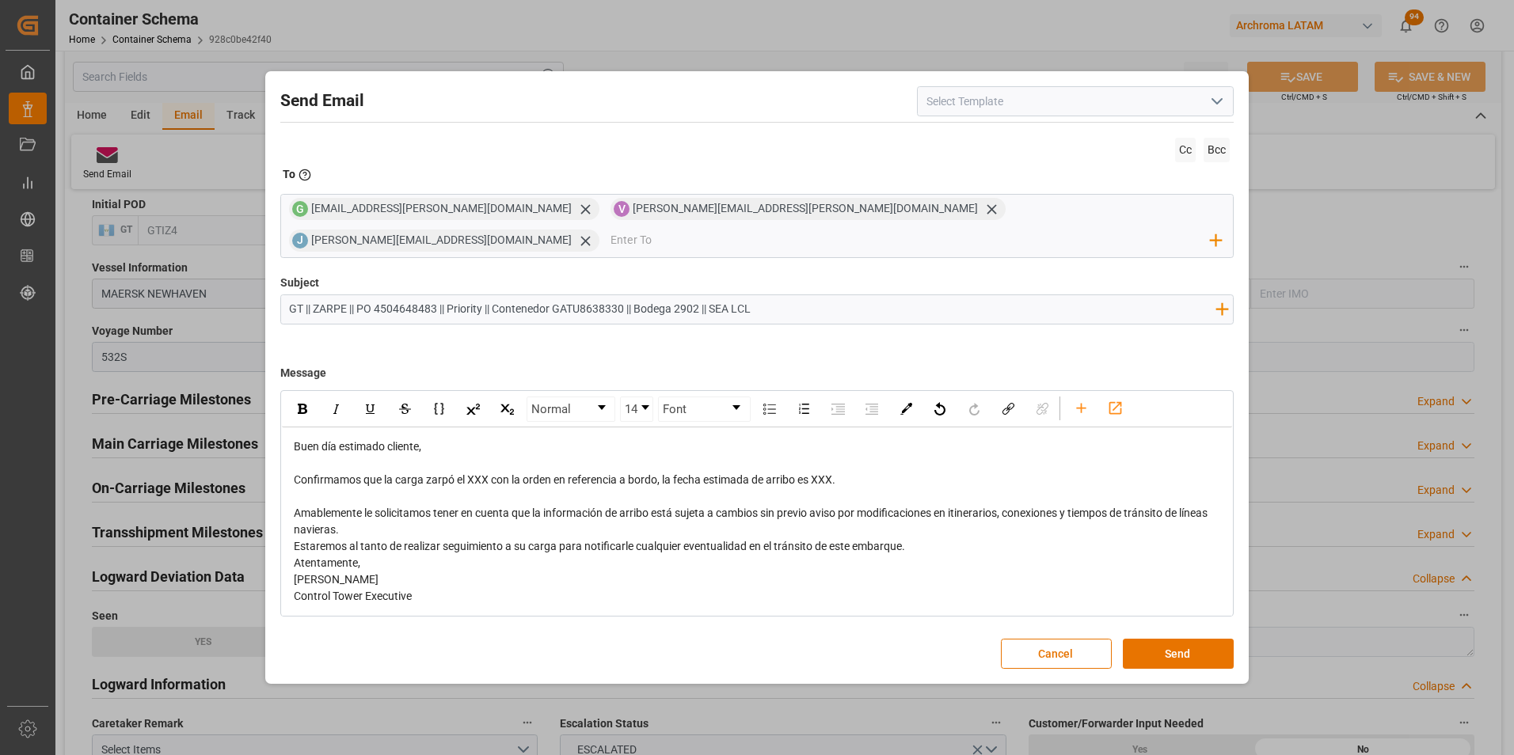
click at [740, 515] on div "Amablemente le solicitamos tener en cuenta que la información de arribo está su…" at bounding box center [758, 521] width 928 height 33
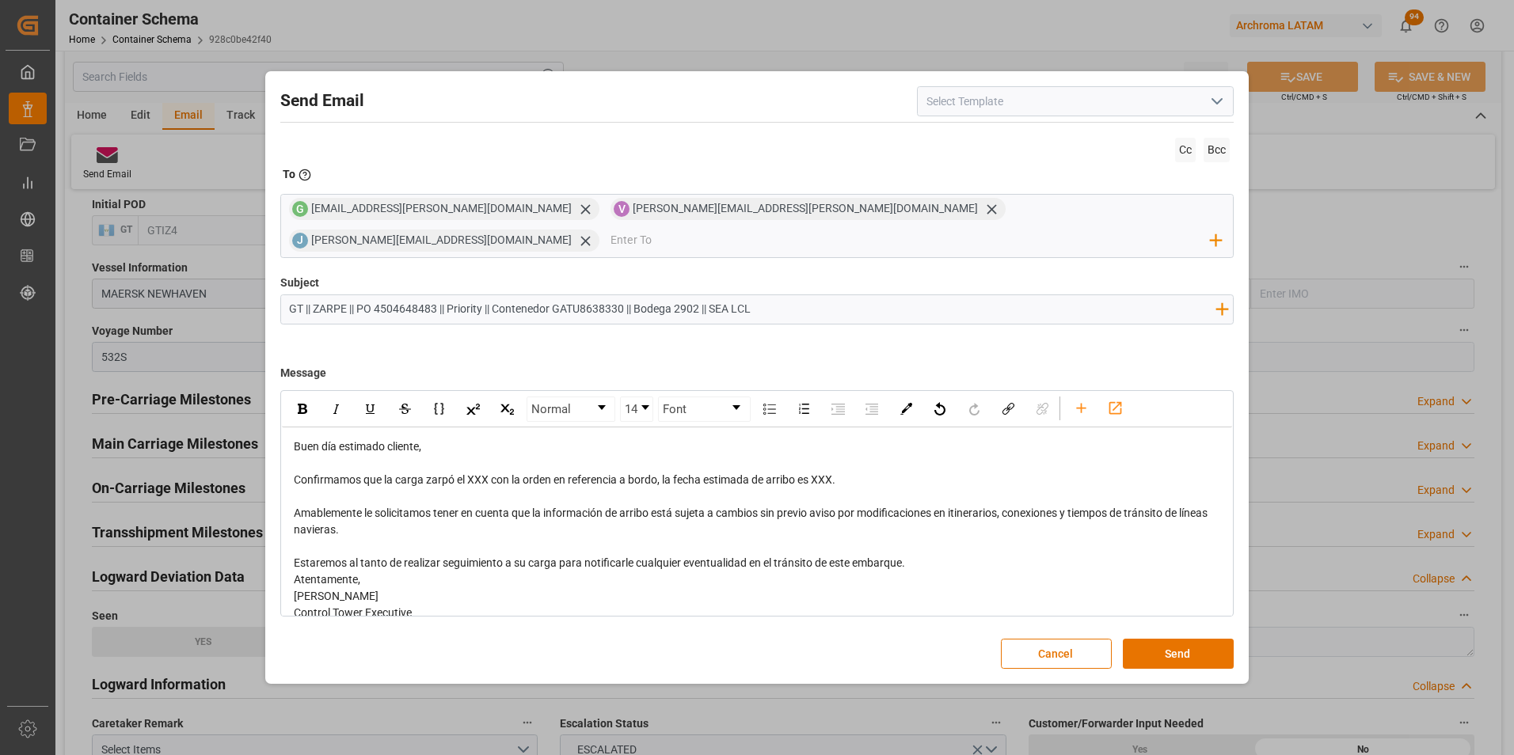
click at [914, 555] on div "Estaremos al tanto de realizar seguimiento a su carga para notificarle cualquie…" at bounding box center [758, 563] width 928 height 17
click at [759, 588] on div "rdw-editor" at bounding box center [758, 596] width 928 height 17
click at [754, 605] on div "Atentamente," at bounding box center [758, 613] width 928 height 17
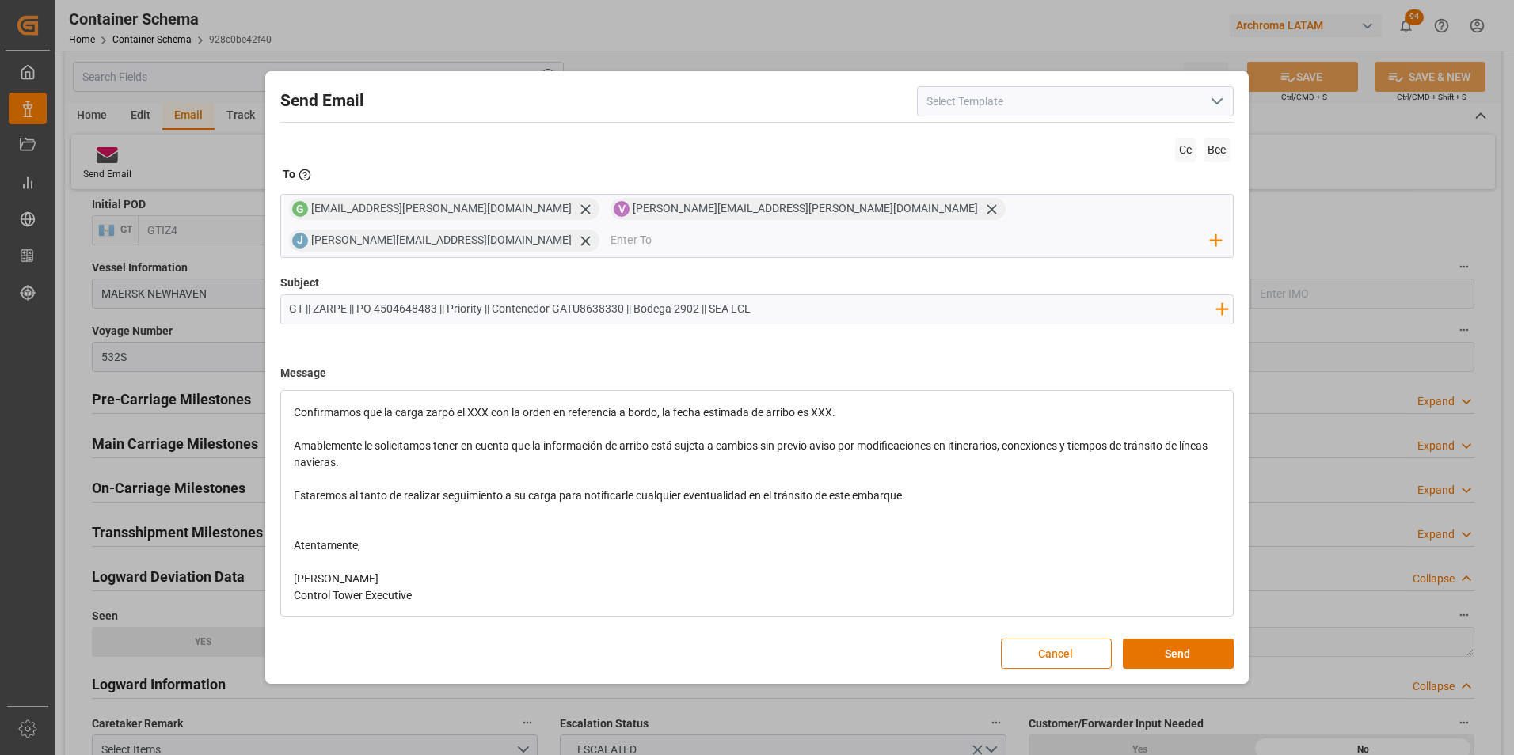
scroll to position [0, 0]
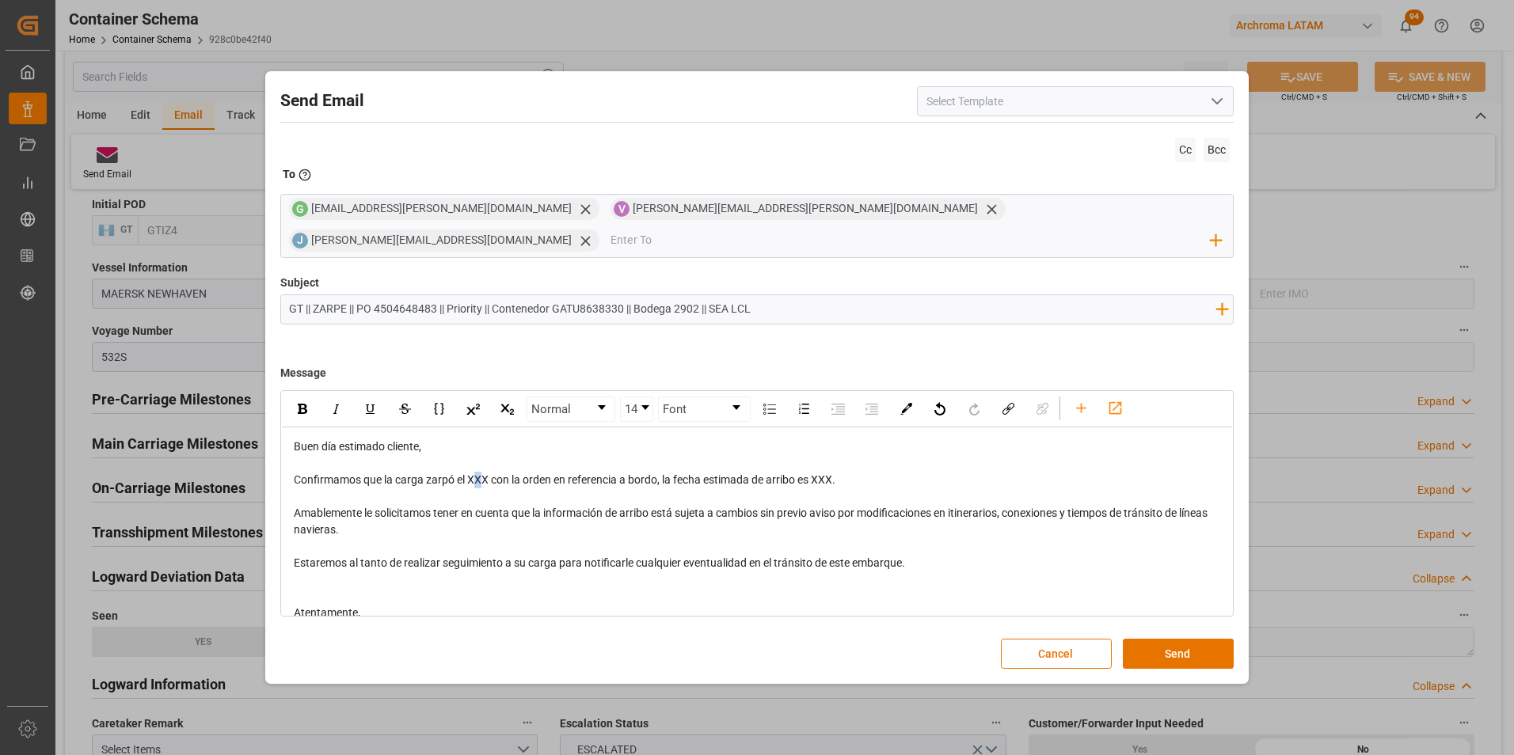
click at [478, 473] on span "Confirmamos que la carga zarpó el XXX con la orden en referencia a bordo, la fe…" at bounding box center [564, 479] width 541 height 13
click at [477, 473] on span "Confirmamos que la carga zarpó el XXX con la orden en referencia a bordo, la fe…" at bounding box center [564, 479] width 541 height 13
click at [846, 473] on span "Confirmamos que la carga zarpó el [DATE] con la orden en referencia a bordo, la…" at bounding box center [570, 479] width 553 height 13
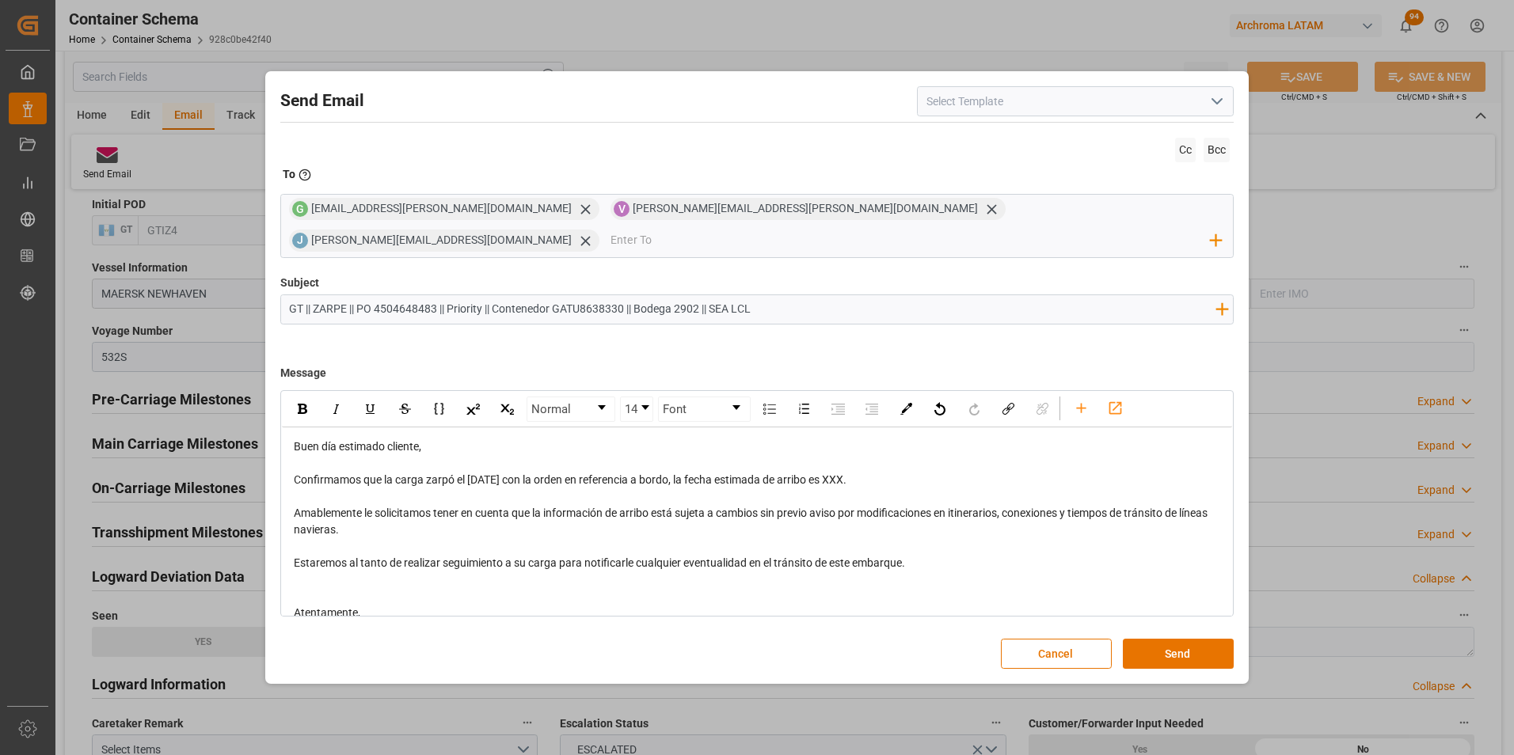
click at [846, 473] on span "Confirmamos que la carga zarpó el [DATE] con la orden en referencia a bordo, la…" at bounding box center [570, 479] width 553 height 13
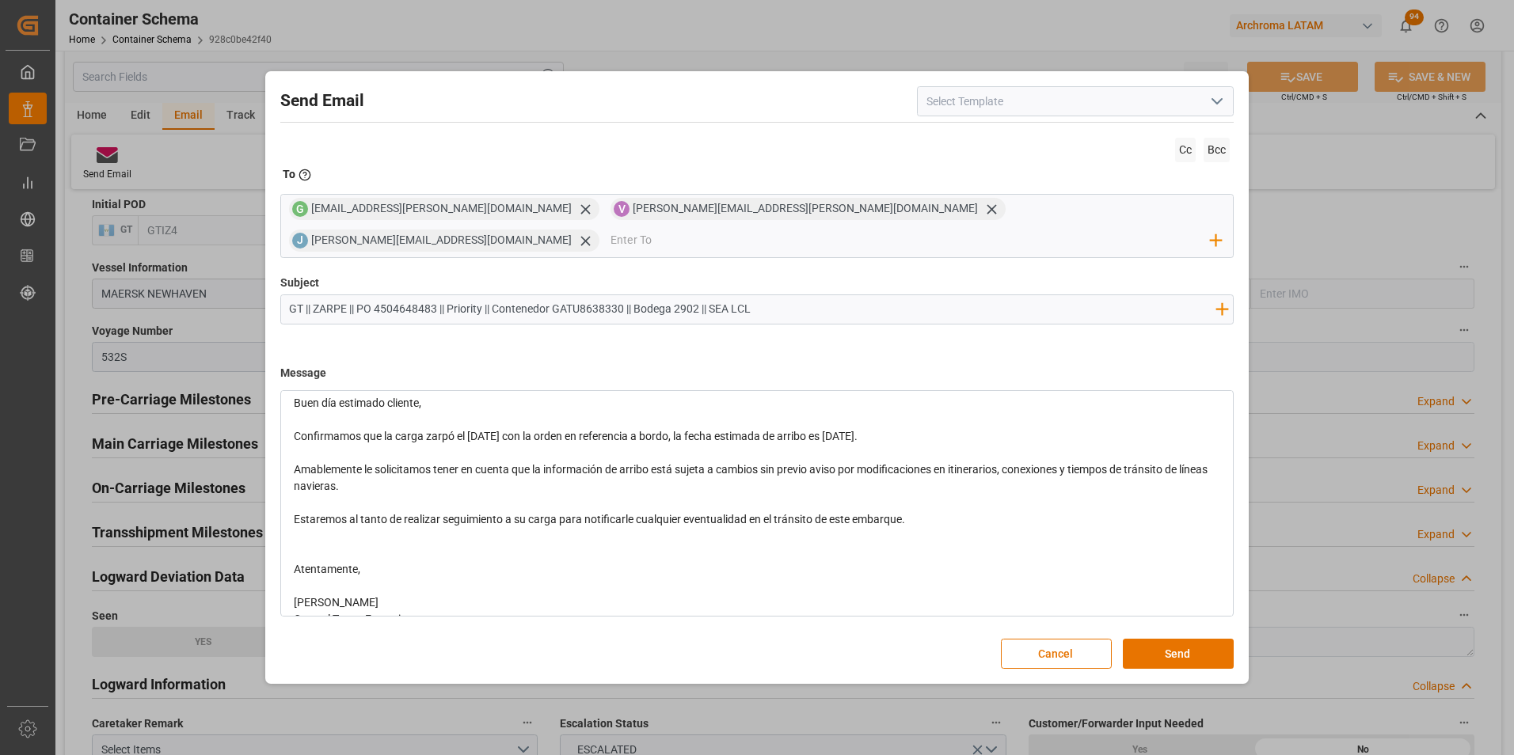
scroll to position [67, 0]
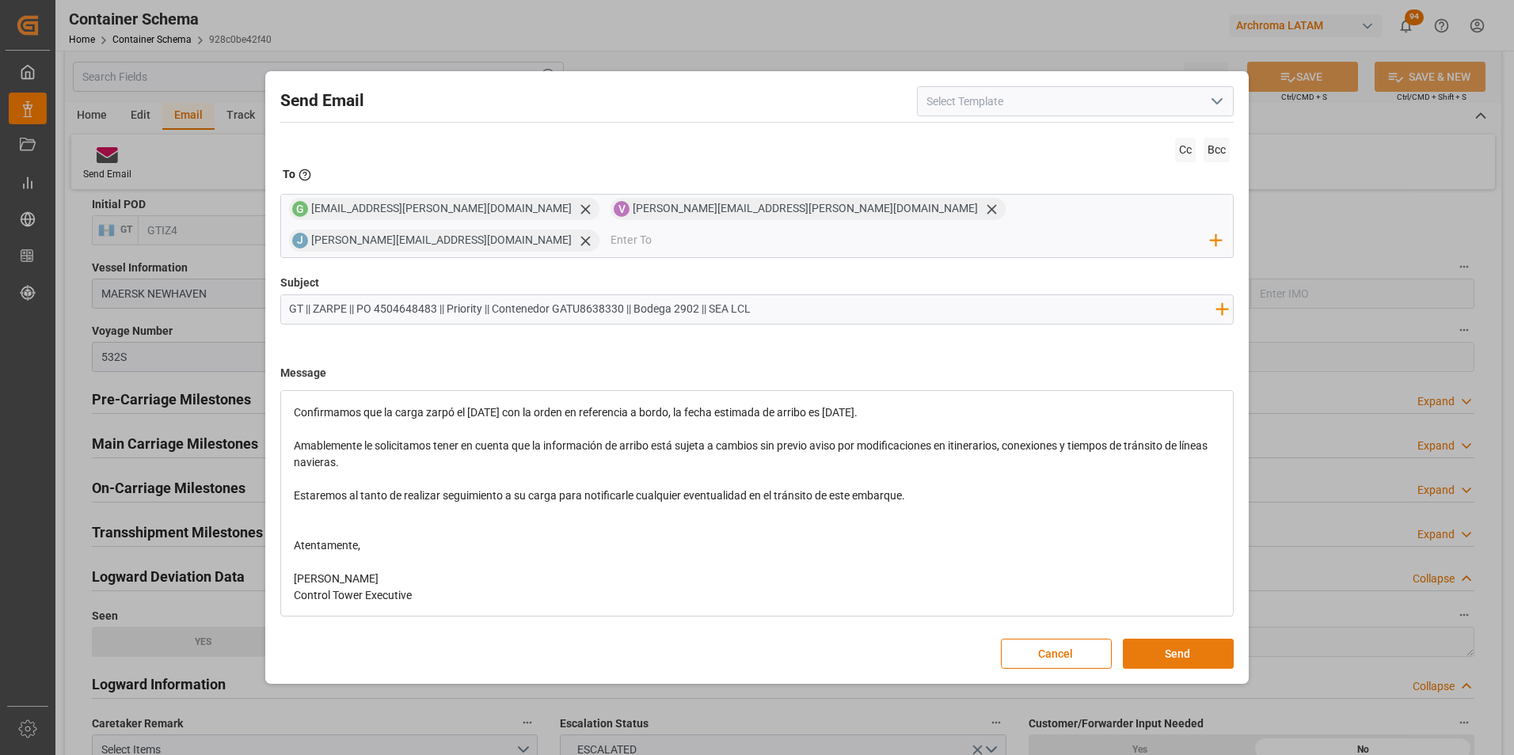
click at [1168, 639] on button "Send" at bounding box center [1178, 654] width 111 height 30
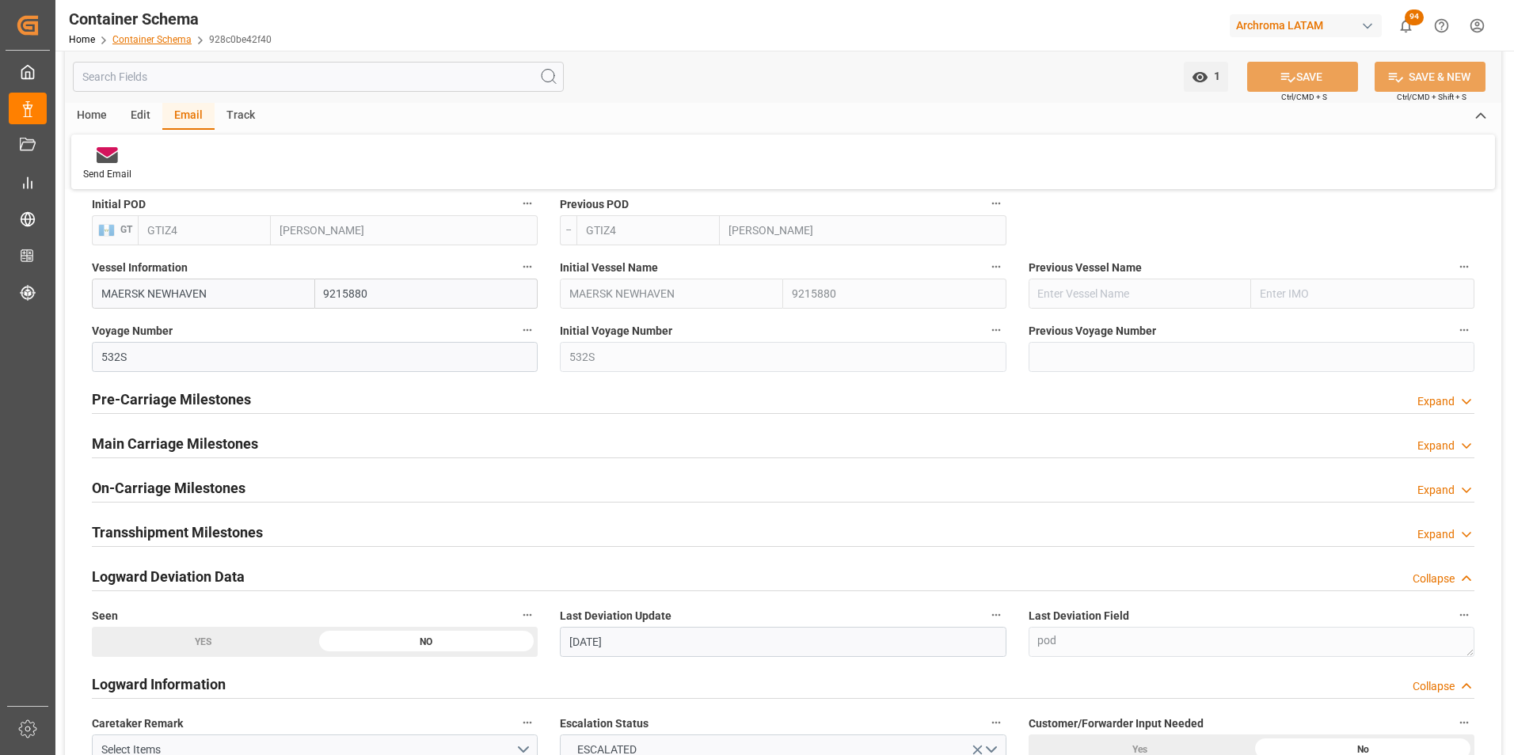
click at [174, 40] on link "Container Schema" at bounding box center [151, 39] width 79 height 11
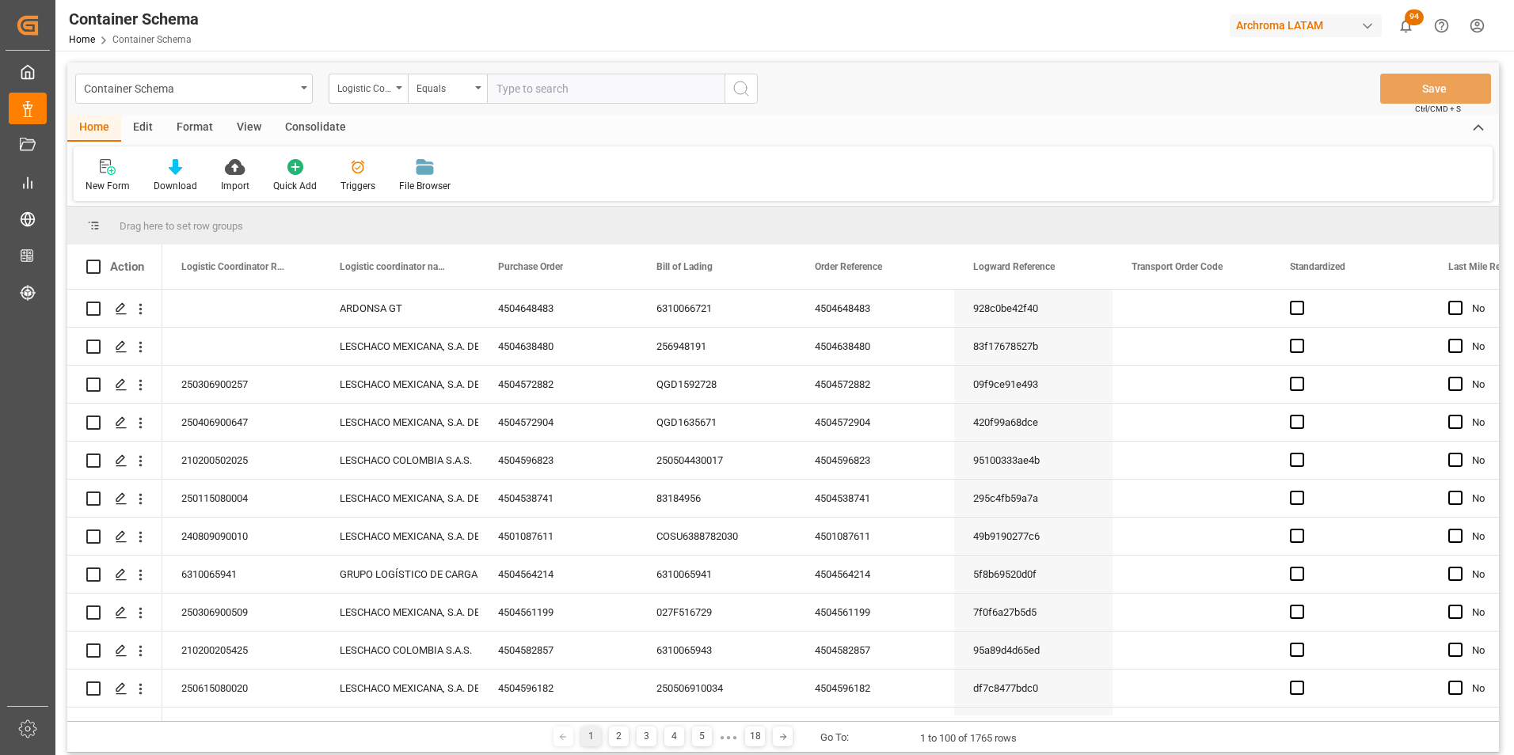
click at [306, 96] on div "Container Schema" at bounding box center [193, 89] width 237 height 30
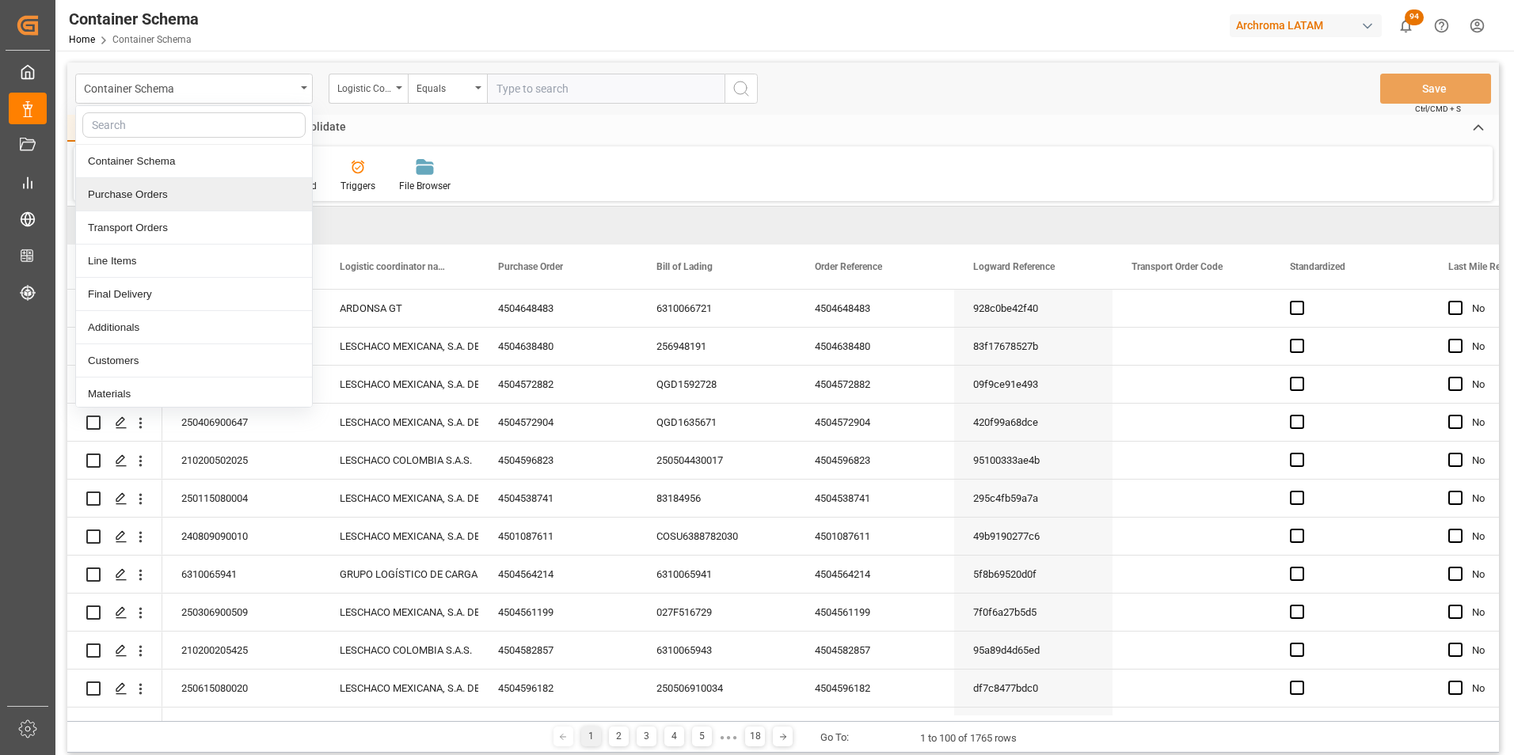
click at [151, 201] on div "Purchase Orders" at bounding box center [194, 194] width 236 height 33
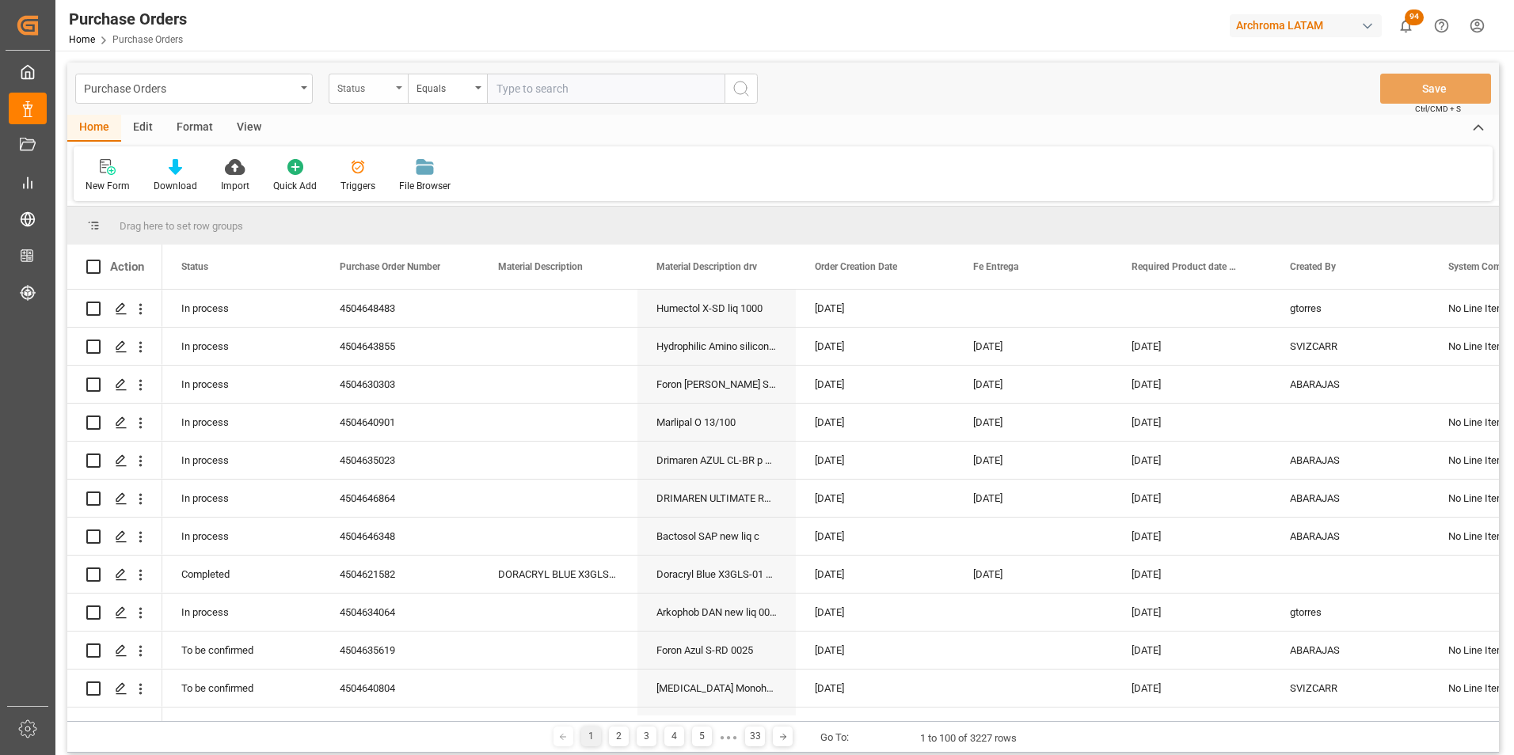
click at [391, 98] on div "Status" at bounding box center [368, 89] width 79 height 30
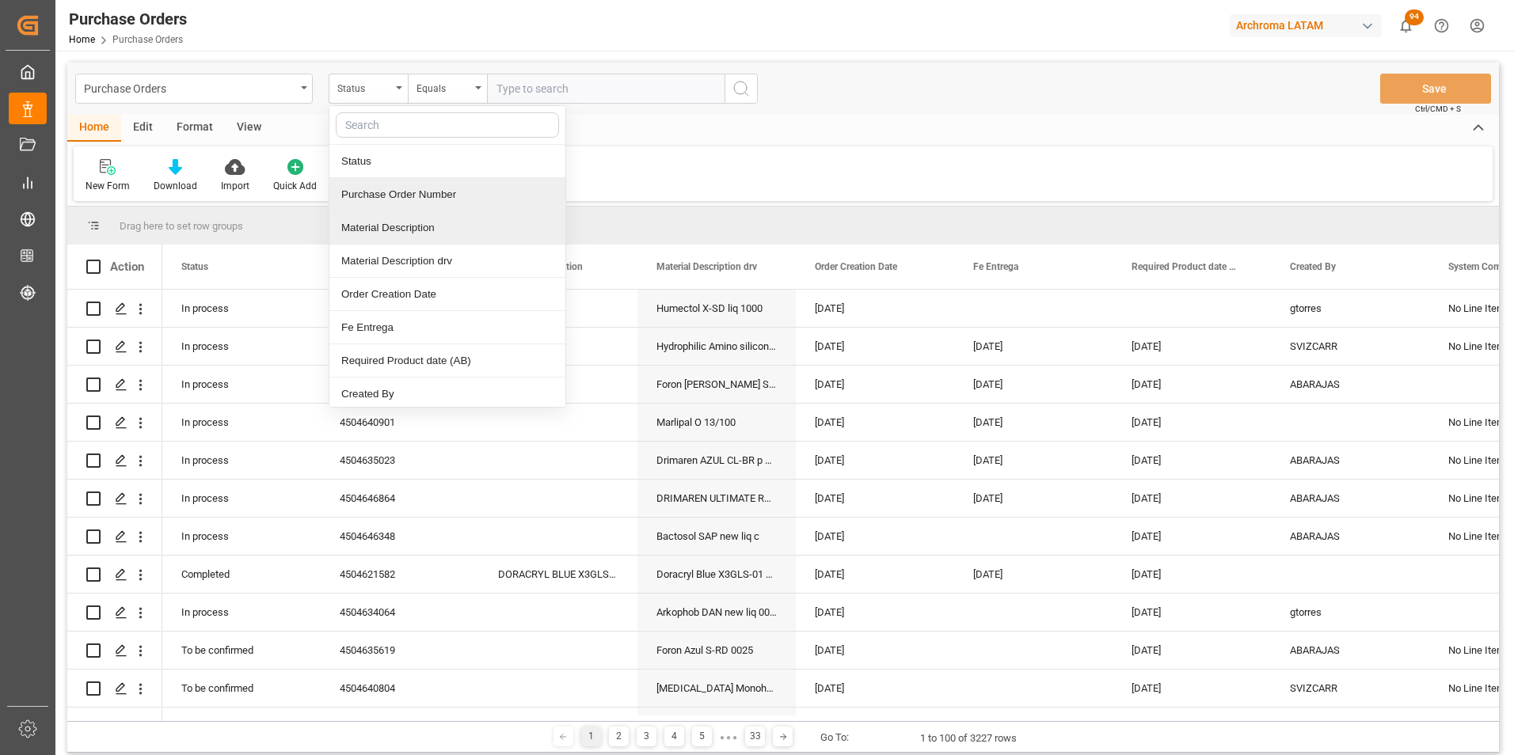
click at [396, 199] on div "Purchase Order Number" at bounding box center [447, 194] width 236 height 33
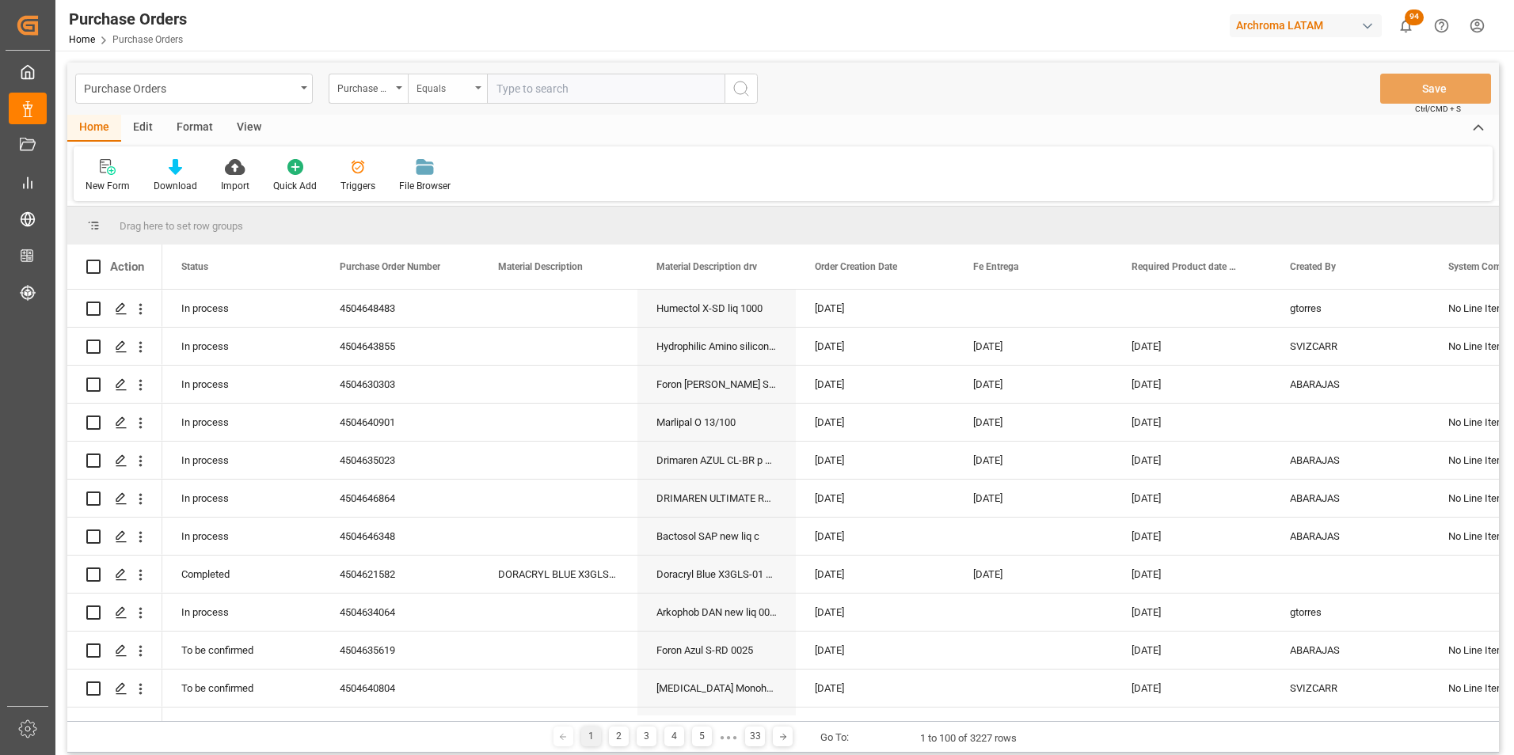
click at [447, 90] on div "Equals" at bounding box center [443, 87] width 54 height 18
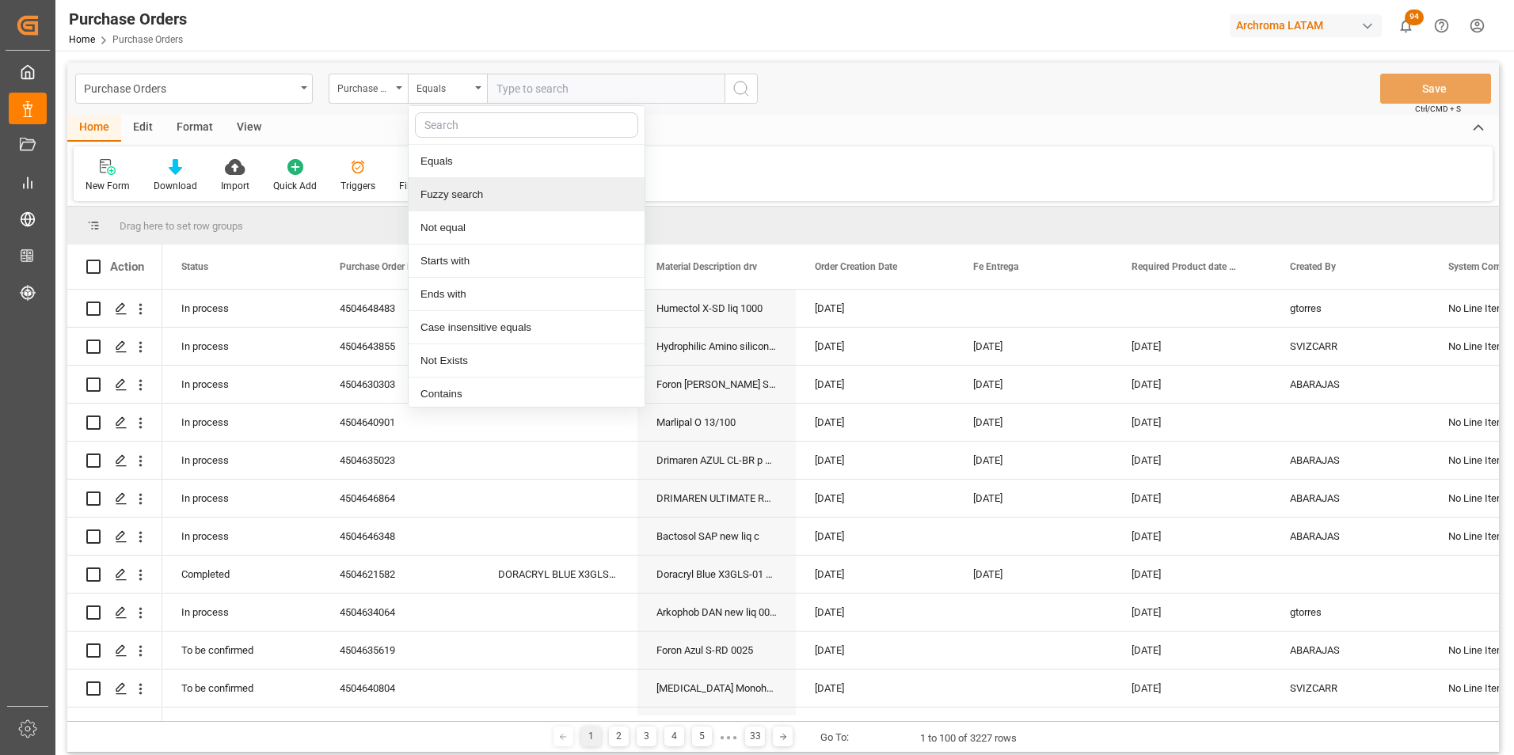
click at [475, 195] on div "Fuzzy search" at bounding box center [526, 194] width 236 height 33
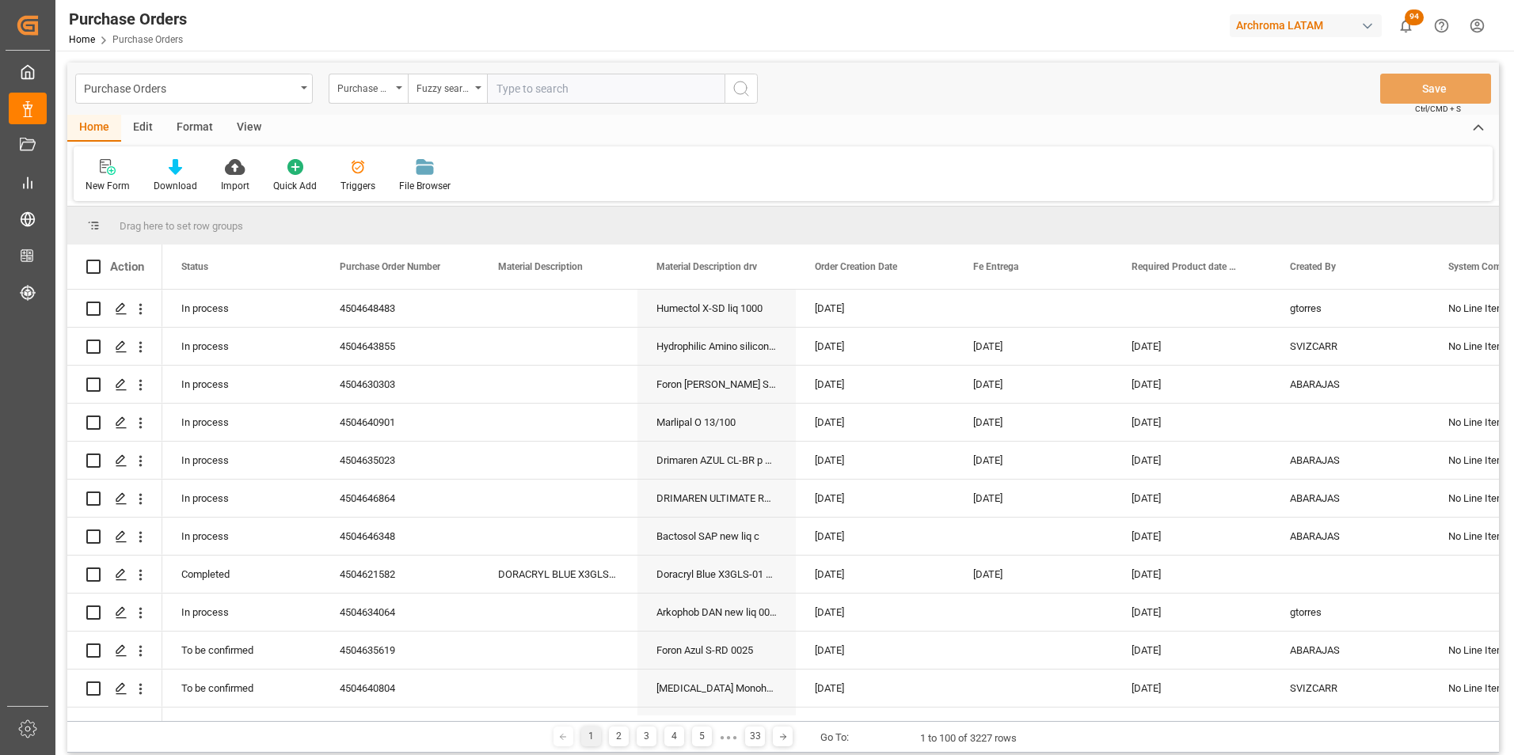
paste input "4504648000"
type input "4504648000"
click at [735, 95] on icon "search button" at bounding box center [740, 88] width 19 height 19
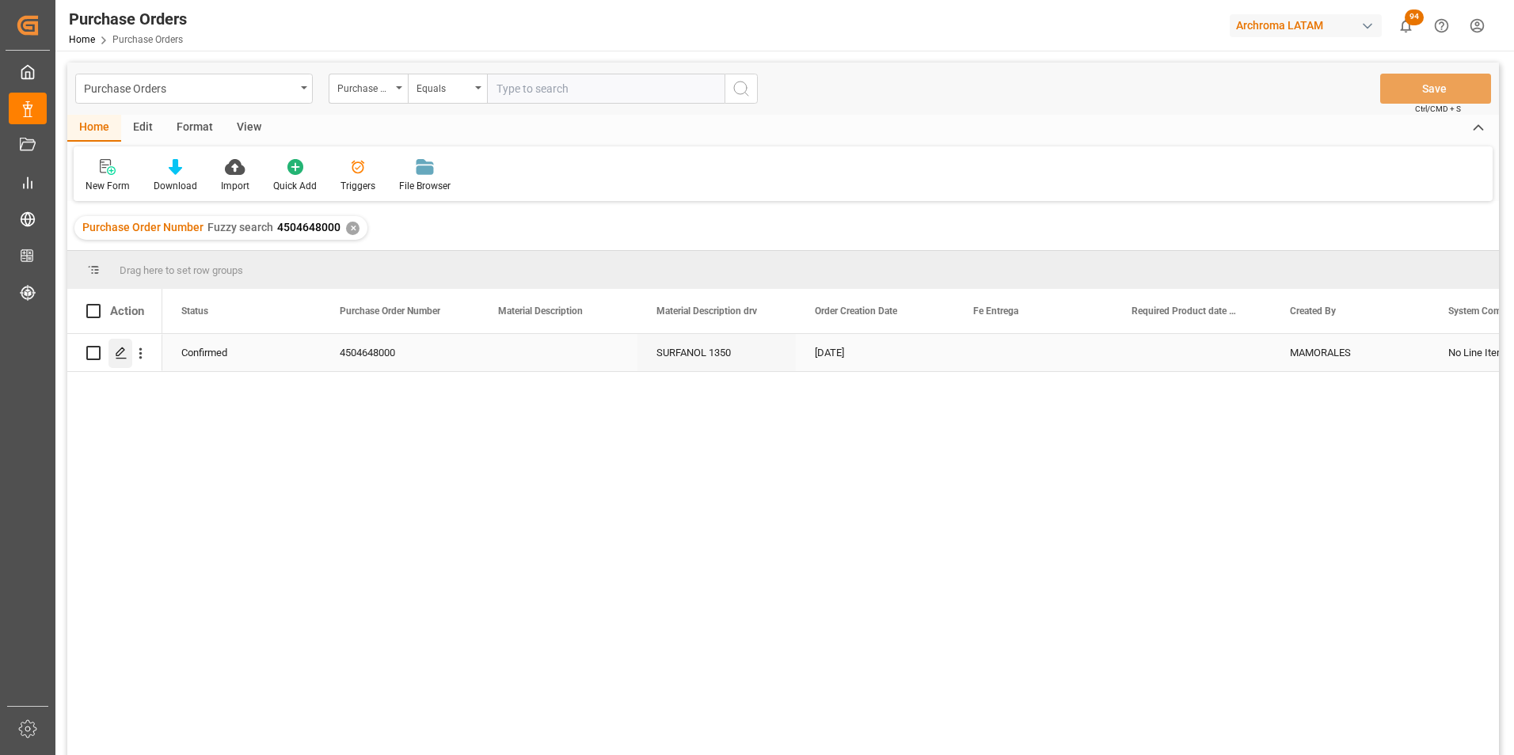
click at [128, 348] on div "Press SPACE to select this row." at bounding box center [120, 353] width 24 height 29
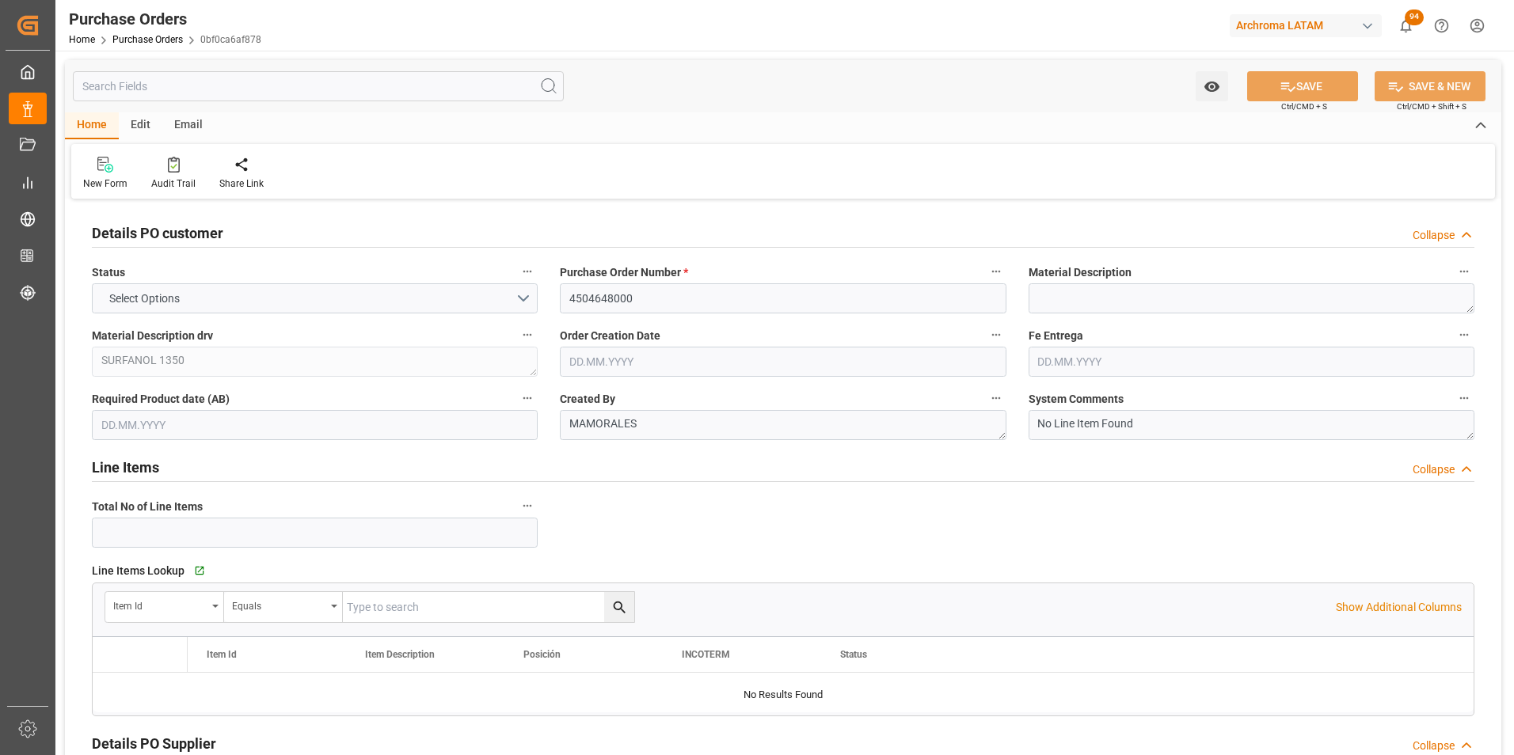
type input "2"
type input "[DATE]"
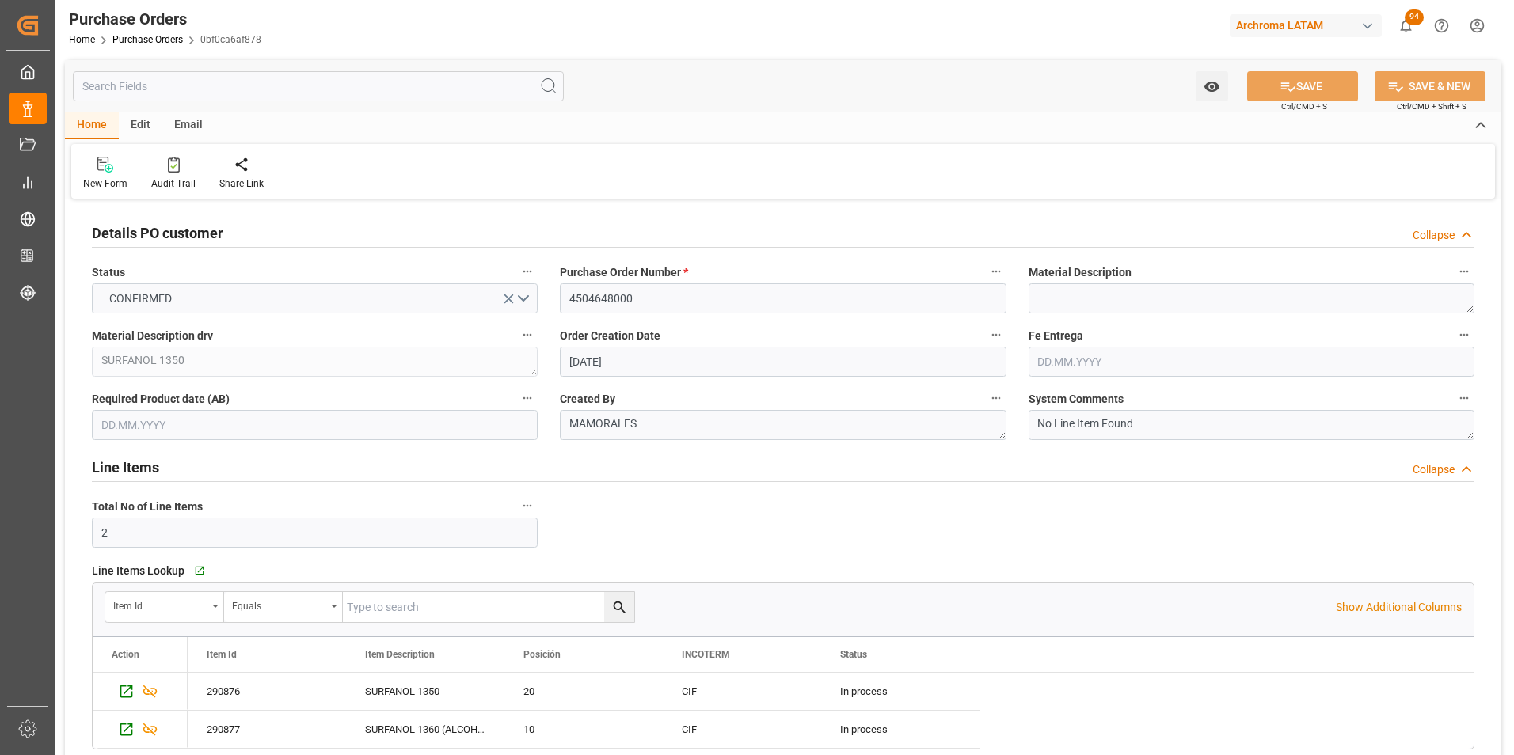
scroll to position [237, 0]
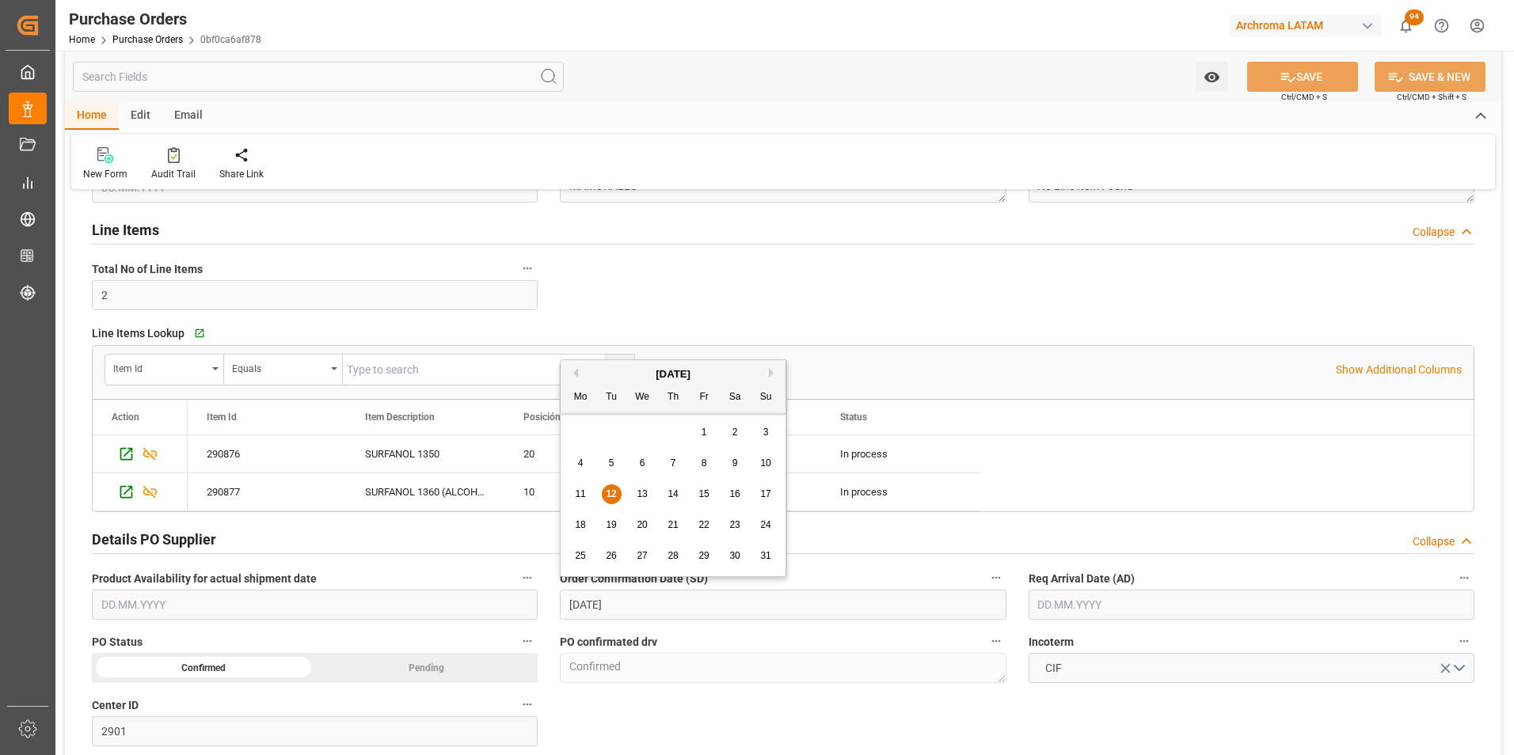
click at [633, 602] on input "[DATE]" at bounding box center [783, 605] width 446 height 30
click at [695, 497] on div "15" at bounding box center [704, 494] width 20 height 19
type input "[DATE]"
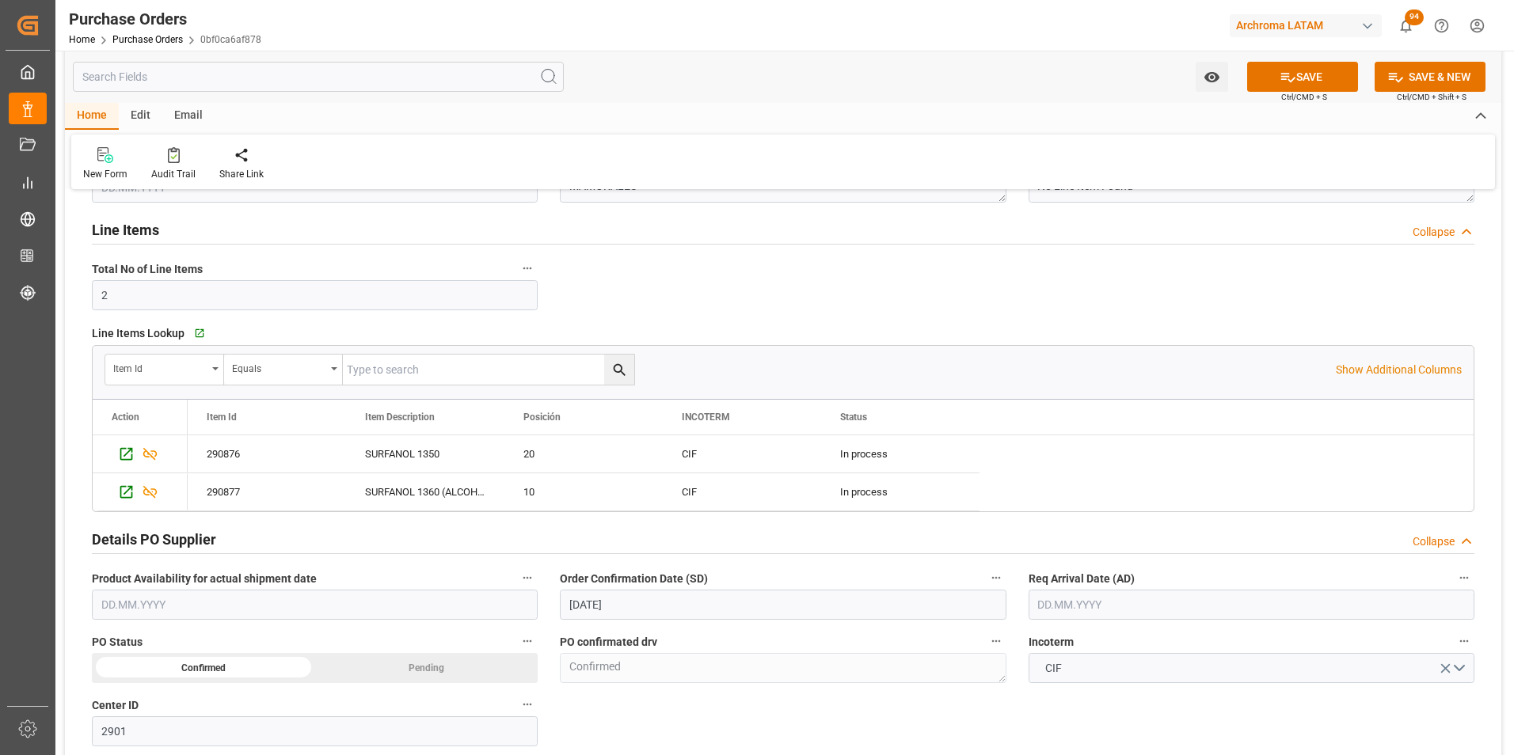
click at [1142, 588] on label "Req Arrival Date (AD)" at bounding box center [1251, 579] width 446 height 22
click at [1453, 588] on button "Req Arrival Date (AD)" at bounding box center [1463, 578] width 21 height 21
click at [1146, 601] on div at bounding box center [757, 377] width 1514 height 755
click at [1100, 609] on input "text" at bounding box center [1251, 605] width 446 height 30
click at [1242, 370] on button "Next Month" at bounding box center [1241, 372] width 9 height 9
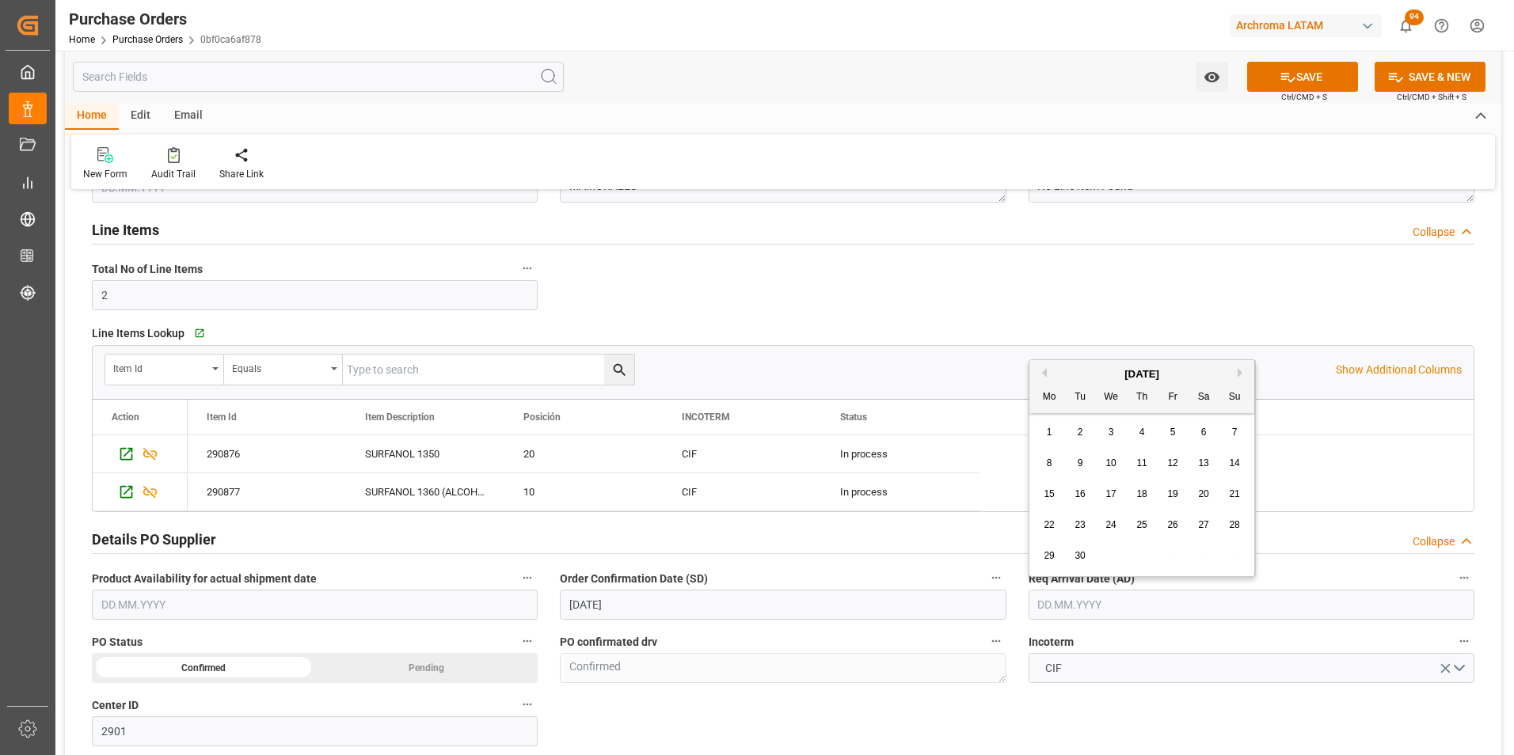
click at [1132, 458] on div "11" at bounding box center [1142, 463] width 20 height 19
type input "[DATE]"
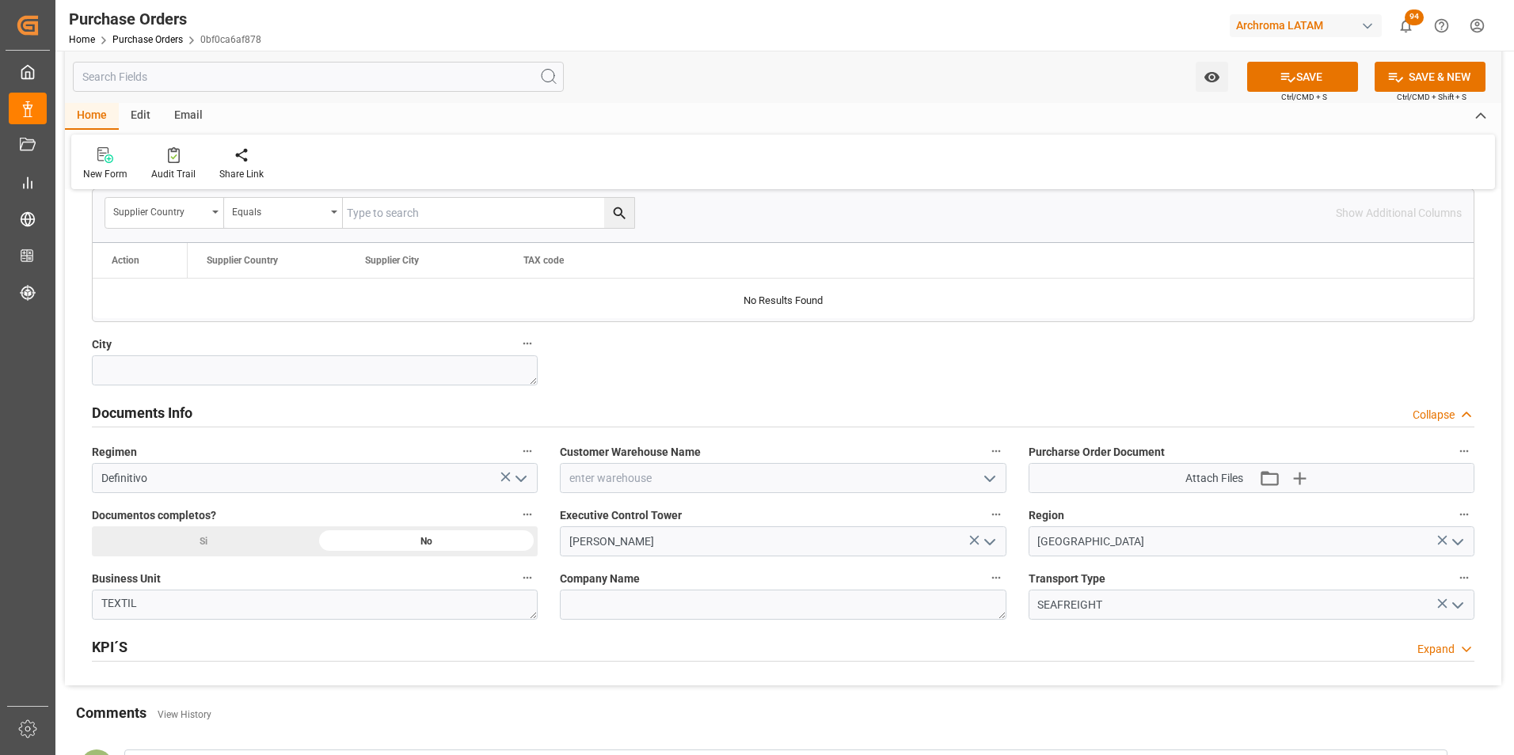
scroll to position [950, 0]
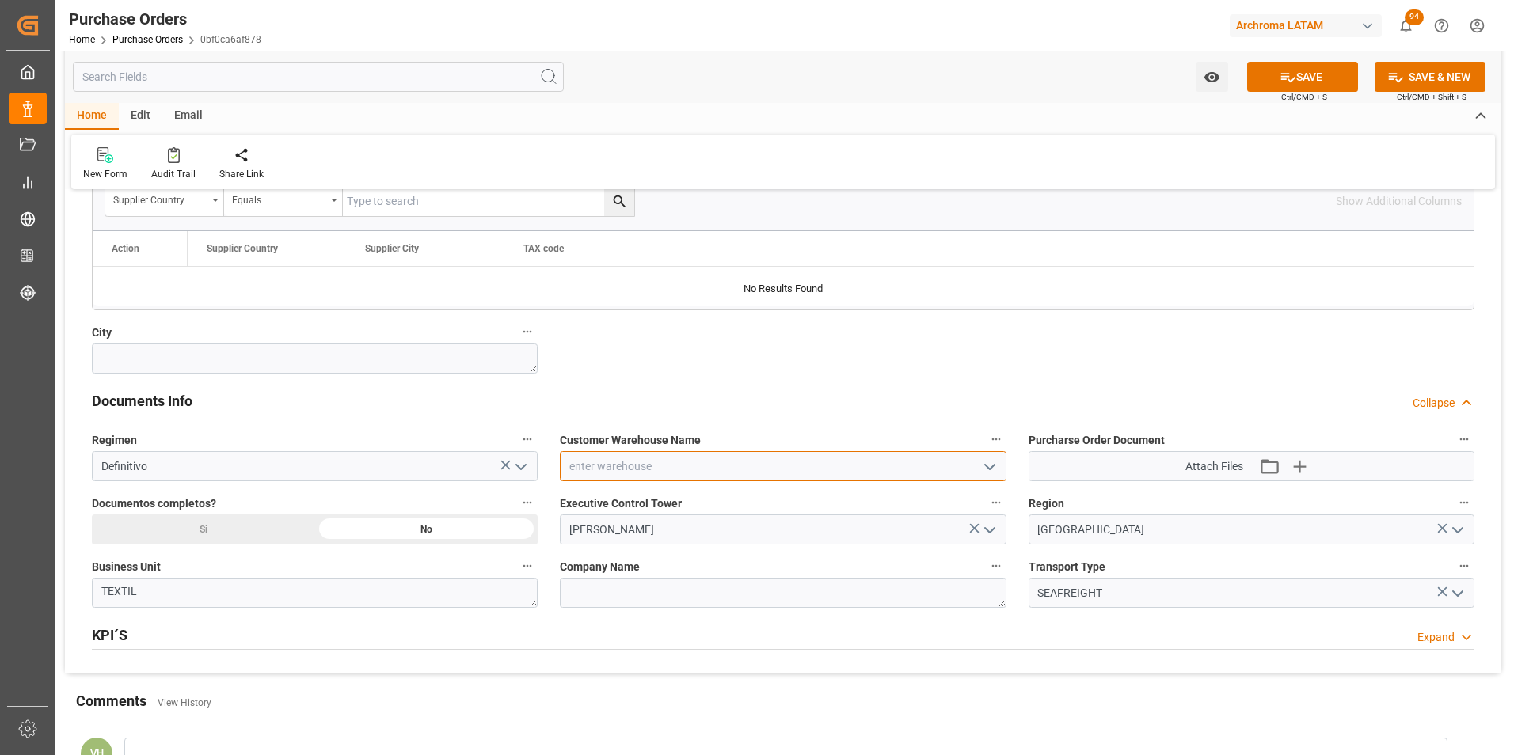
click at [974, 473] on input at bounding box center [783, 466] width 446 height 30
click at [985, 471] on icon "open menu" at bounding box center [989, 467] width 19 height 19
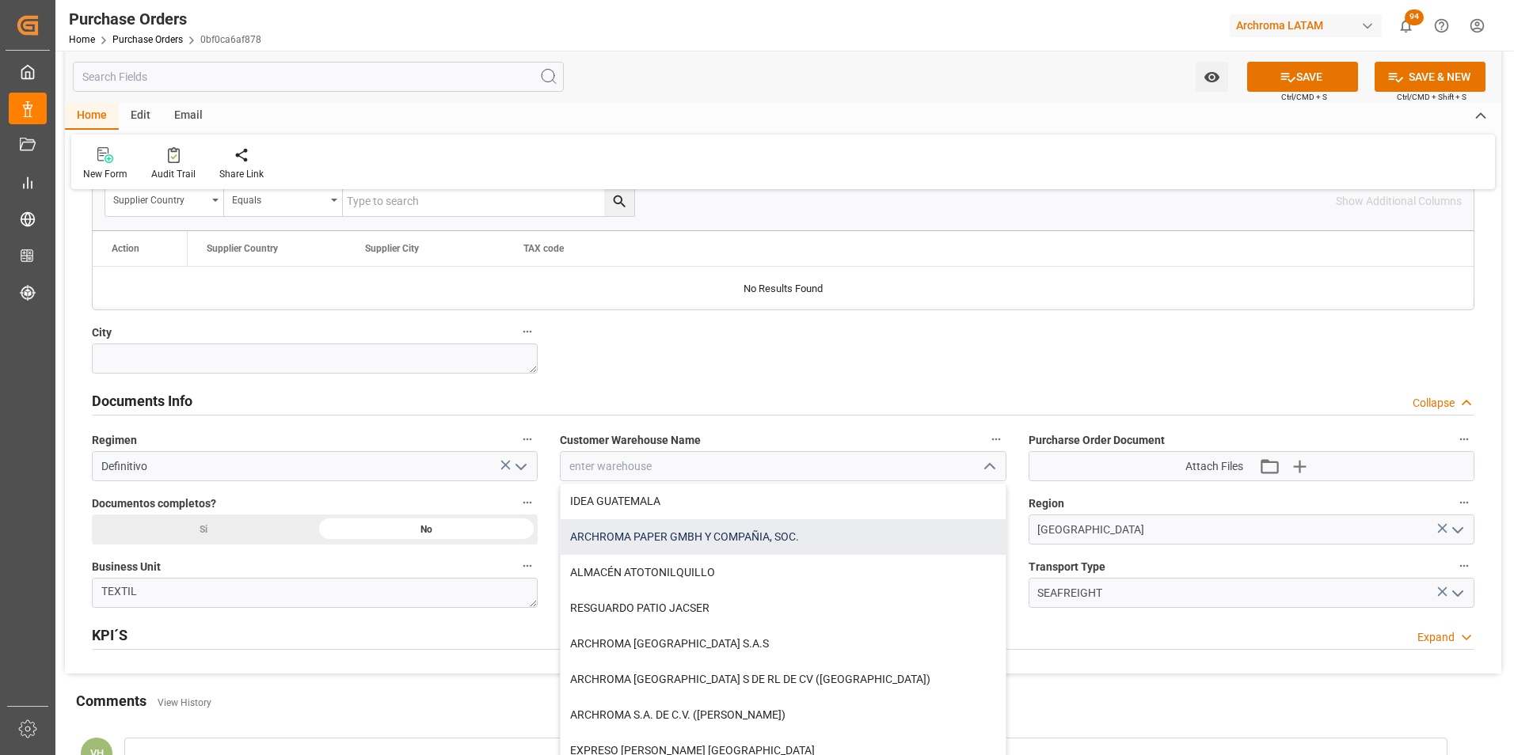
click at [918, 535] on div "ARCHROMA PAPER GMBH Y COMPAÑIA, SOC." at bounding box center [782, 537] width 444 height 36
type input "ARCHROMA PAPER GMBH Y COMPAÑIA, SOC."
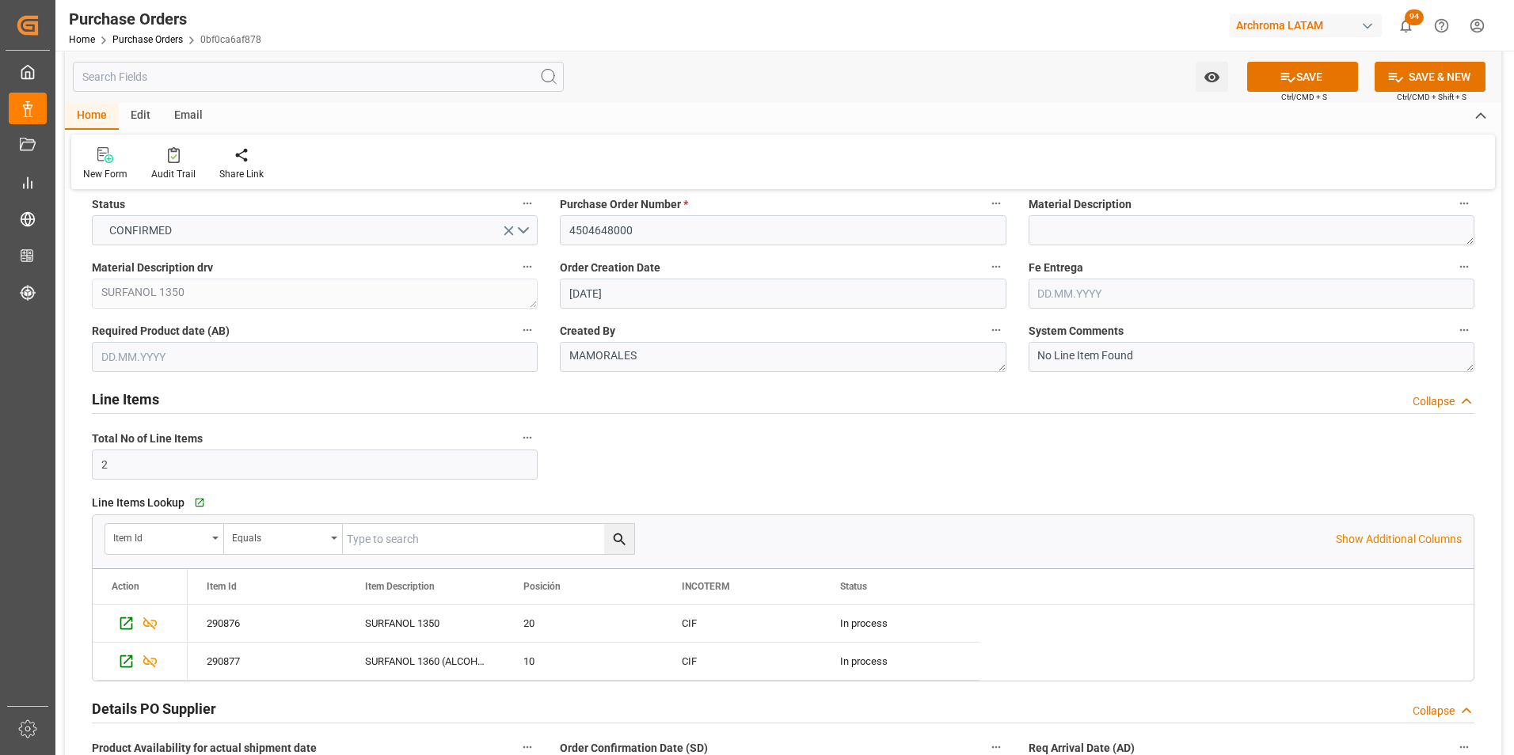
scroll to position [0, 0]
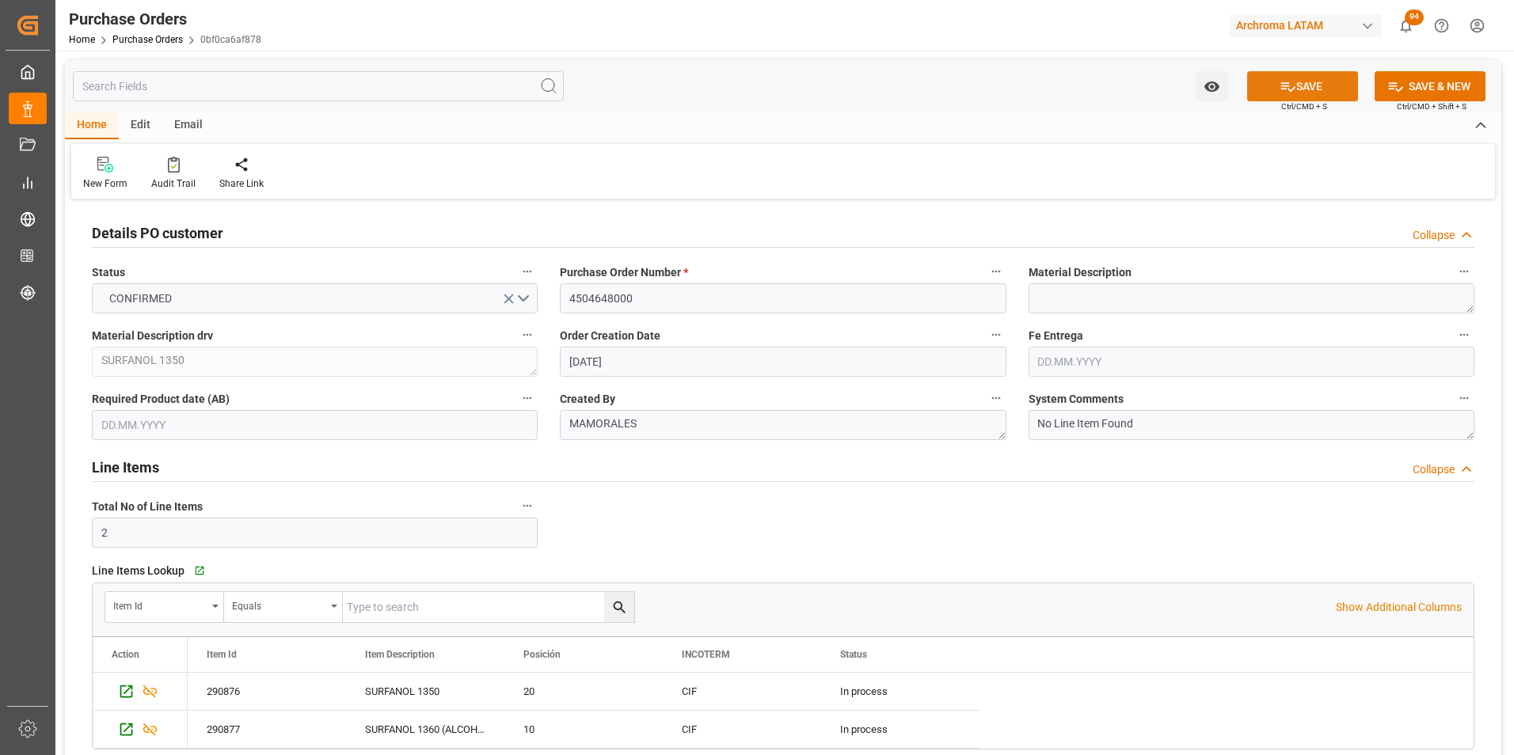
click at [1270, 90] on button "SAVE" at bounding box center [1302, 86] width 111 height 30
click at [198, 120] on div "Email" at bounding box center [188, 125] width 52 height 27
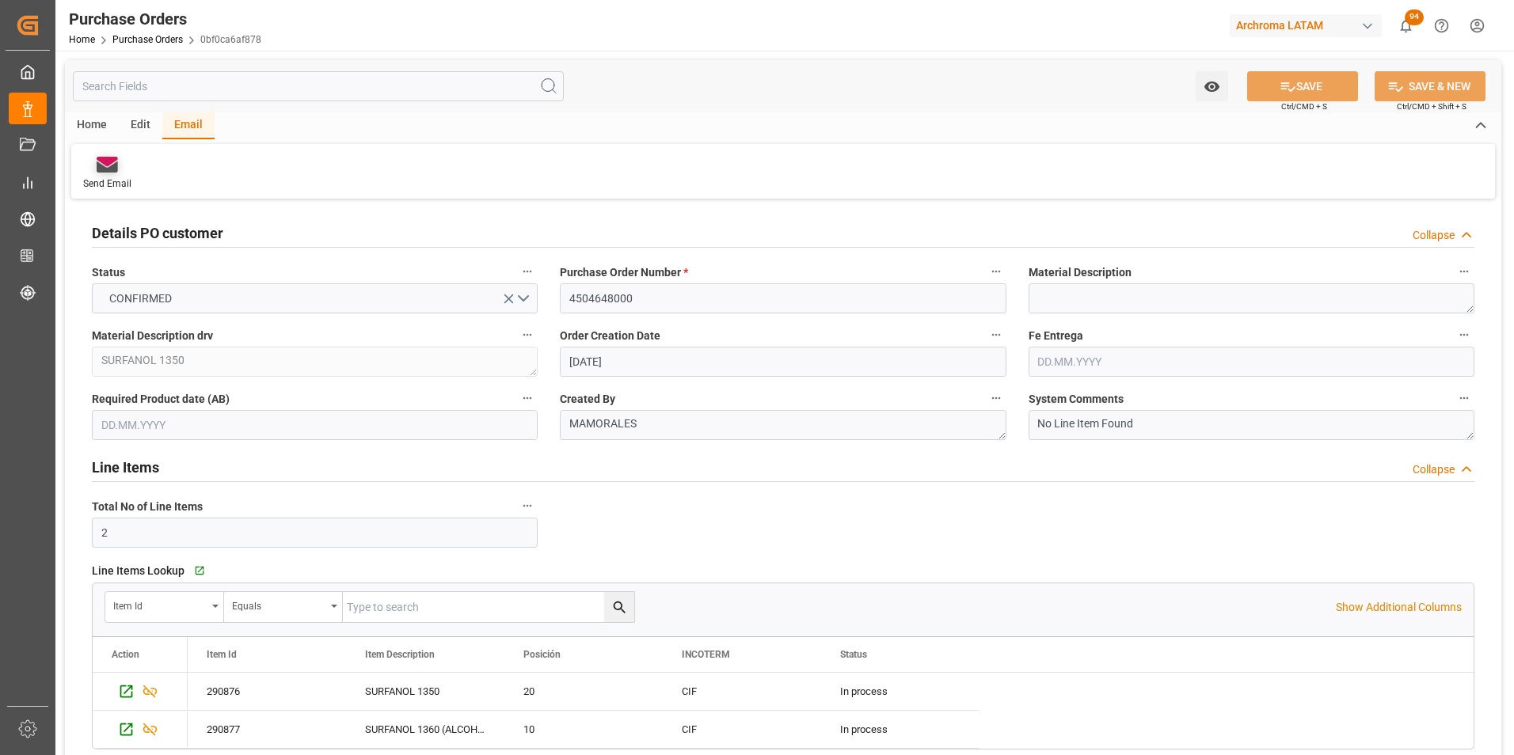
click at [119, 173] on div at bounding box center [107, 164] width 48 height 17
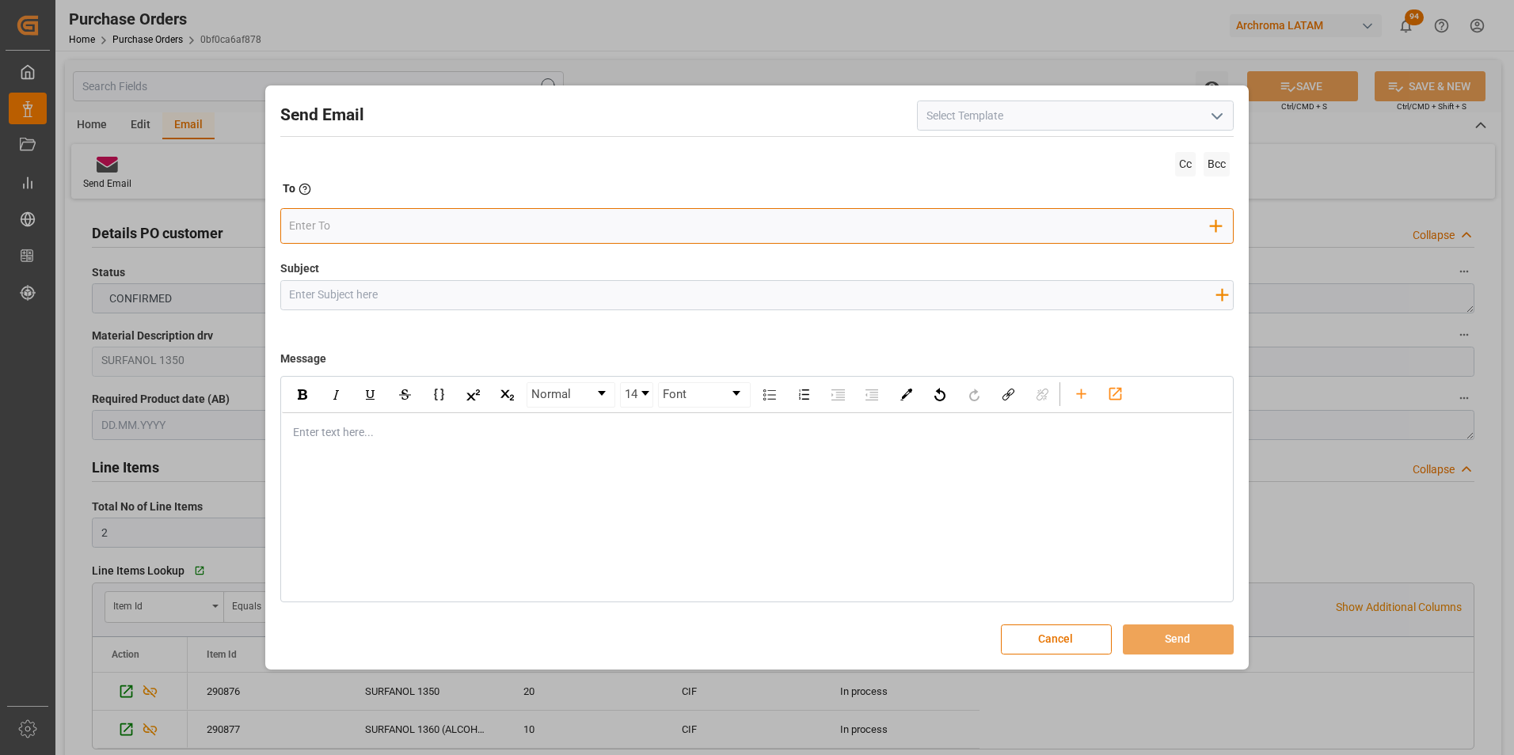
click at [420, 234] on input "email" at bounding box center [749, 227] width 921 height 24
type input "glor"
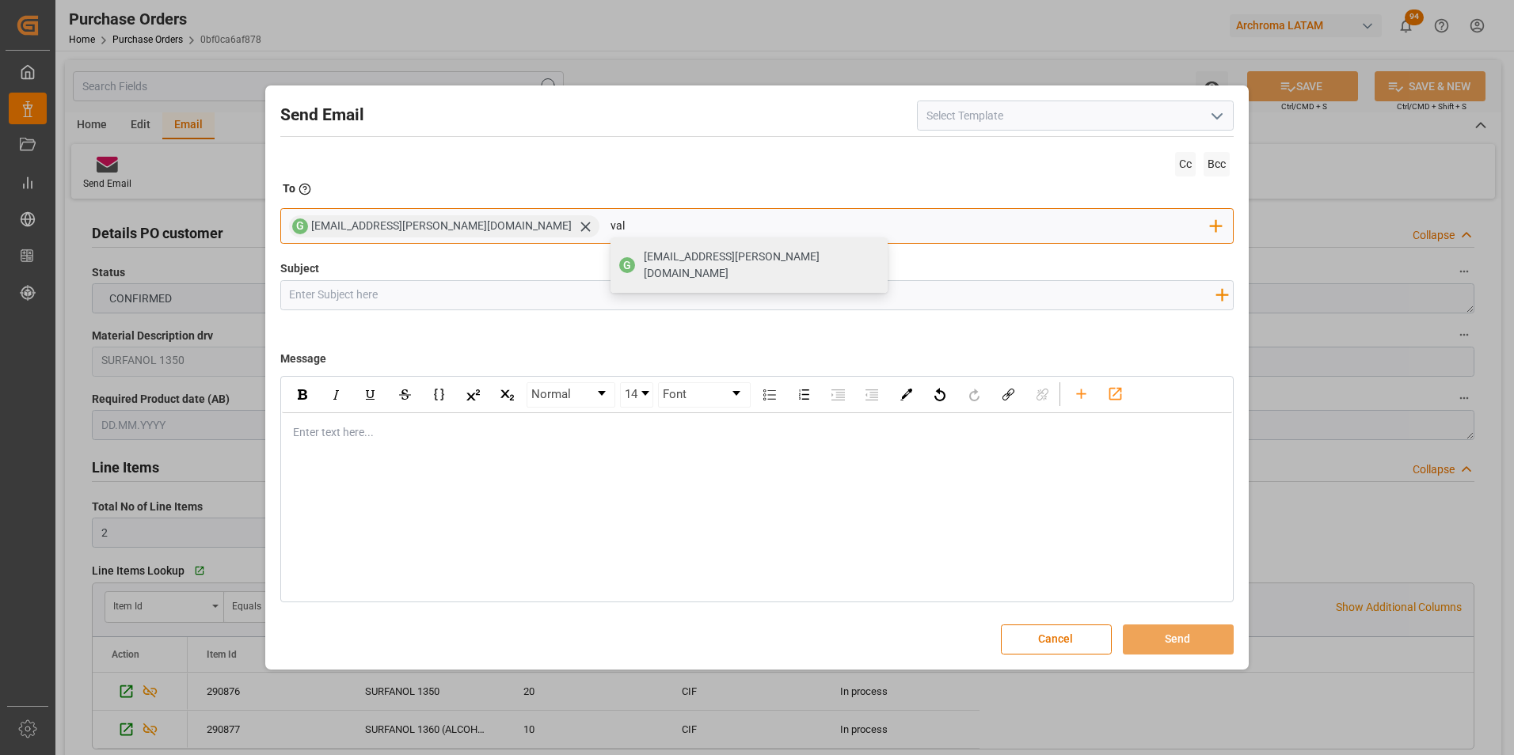
type input "vale"
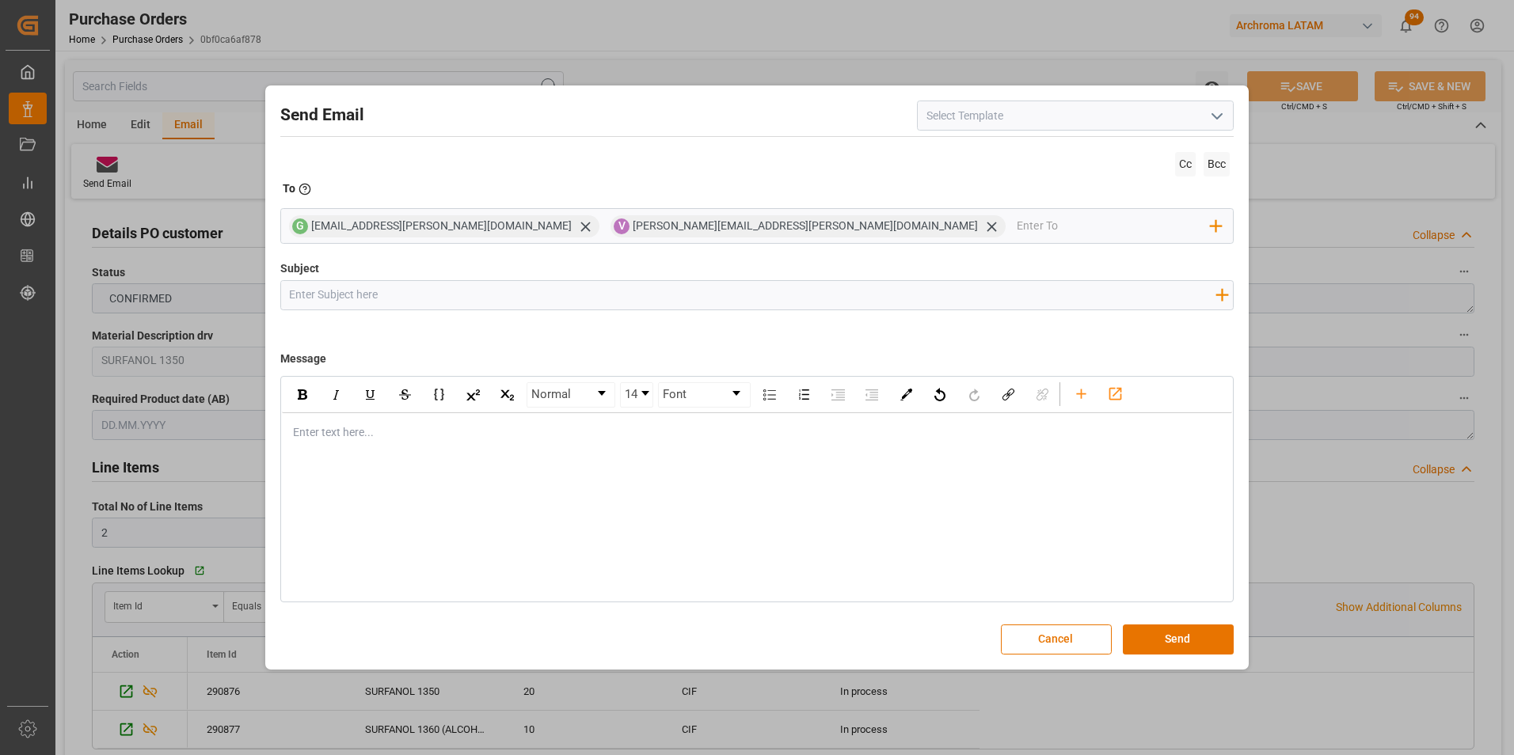
click at [404, 289] on input "Subject" at bounding box center [752, 295] width 943 height 28
click at [486, 290] on input "GT || STATUS ZARPE || PO" at bounding box center [752, 295] width 943 height 28
paste input "4504648000"
type input "GT || STATUS ZARPE || PO 4504648000 || TEXTIL"
click at [450, 443] on div "Enter text here..." at bounding box center [757, 432] width 951 height 39
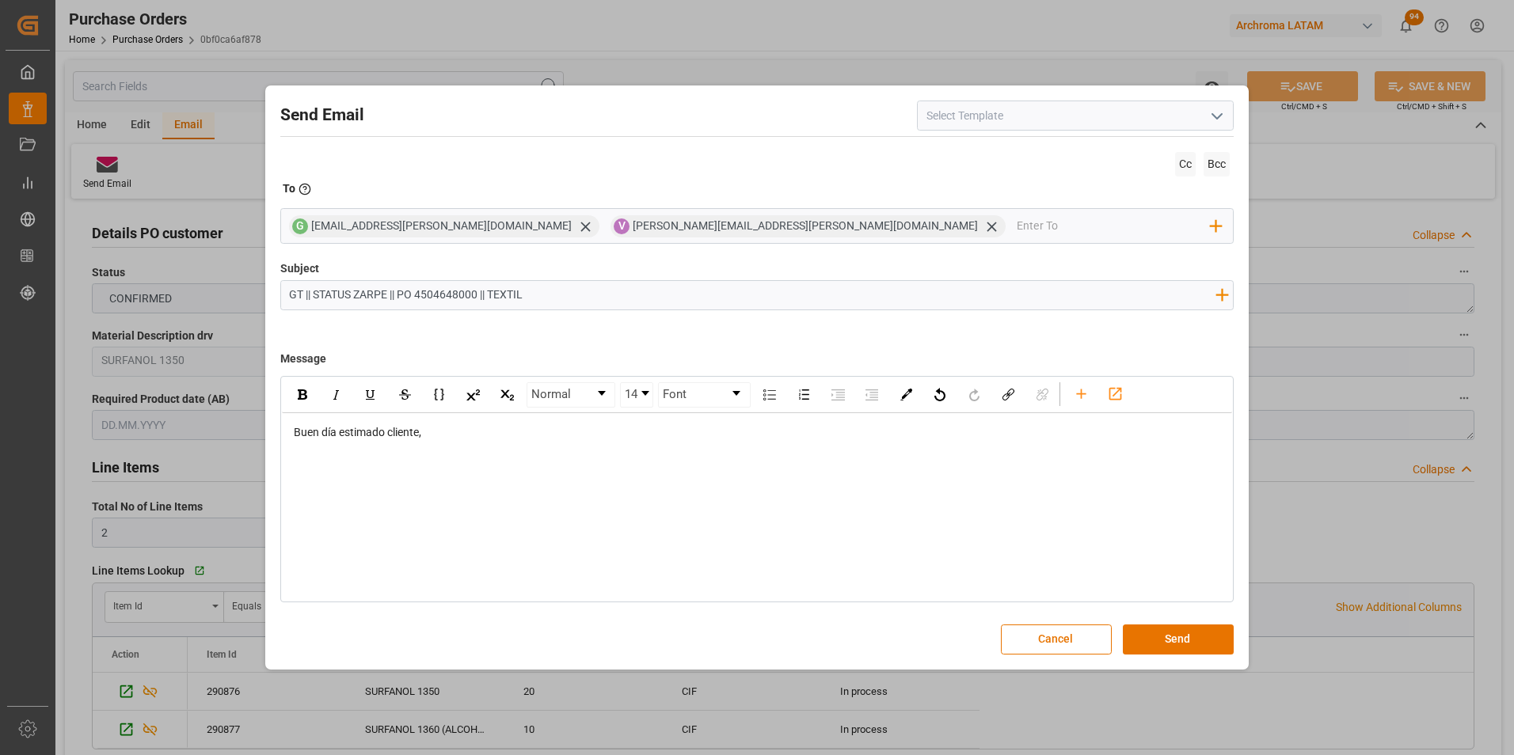
click at [439, 473] on div "rdw-editor" at bounding box center [758, 466] width 928 height 17
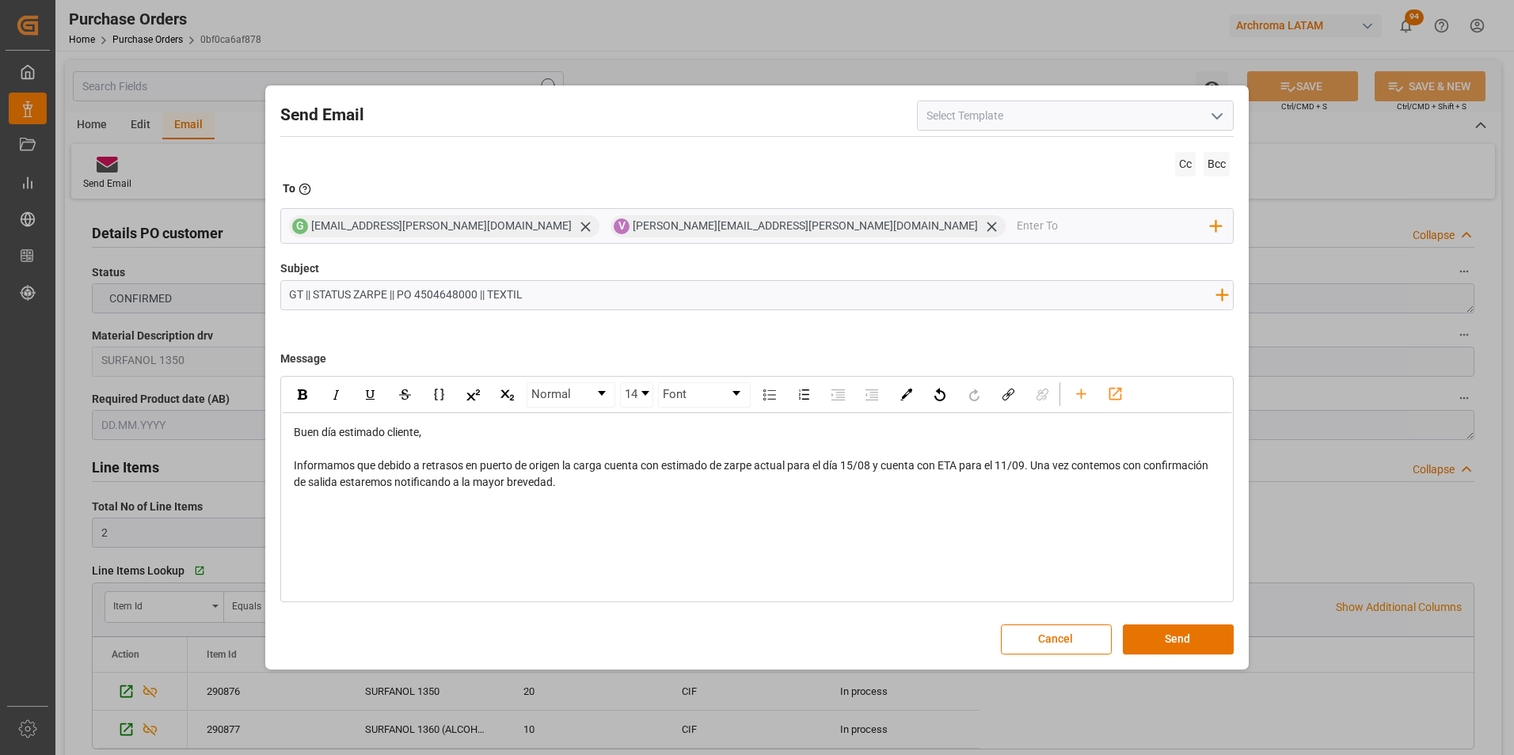
click at [374, 522] on div "Normal 14 Font Buen día estimado cliente, Informamos que debido a retrasos en p…" at bounding box center [757, 489] width 954 height 226
click at [599, 507] on div "Normal 14 Font Buen día estimado cliente, Informamos que debido a retrasos en p…" at bounding box center [757, 489] width 954 height 226
click at [585, 489] on div "Informamos que debido a retrasos en puerto de origen la carga cuenta con estima…" at bounding box center [758, 474] width 928 height 33
click at [374, 528] on div "Atentamente," at bounding box center [758, 532] width 928 height 17
click at [527, 502] on div "rdw-editor" at bounding box center [758, 499] width 928 height 17
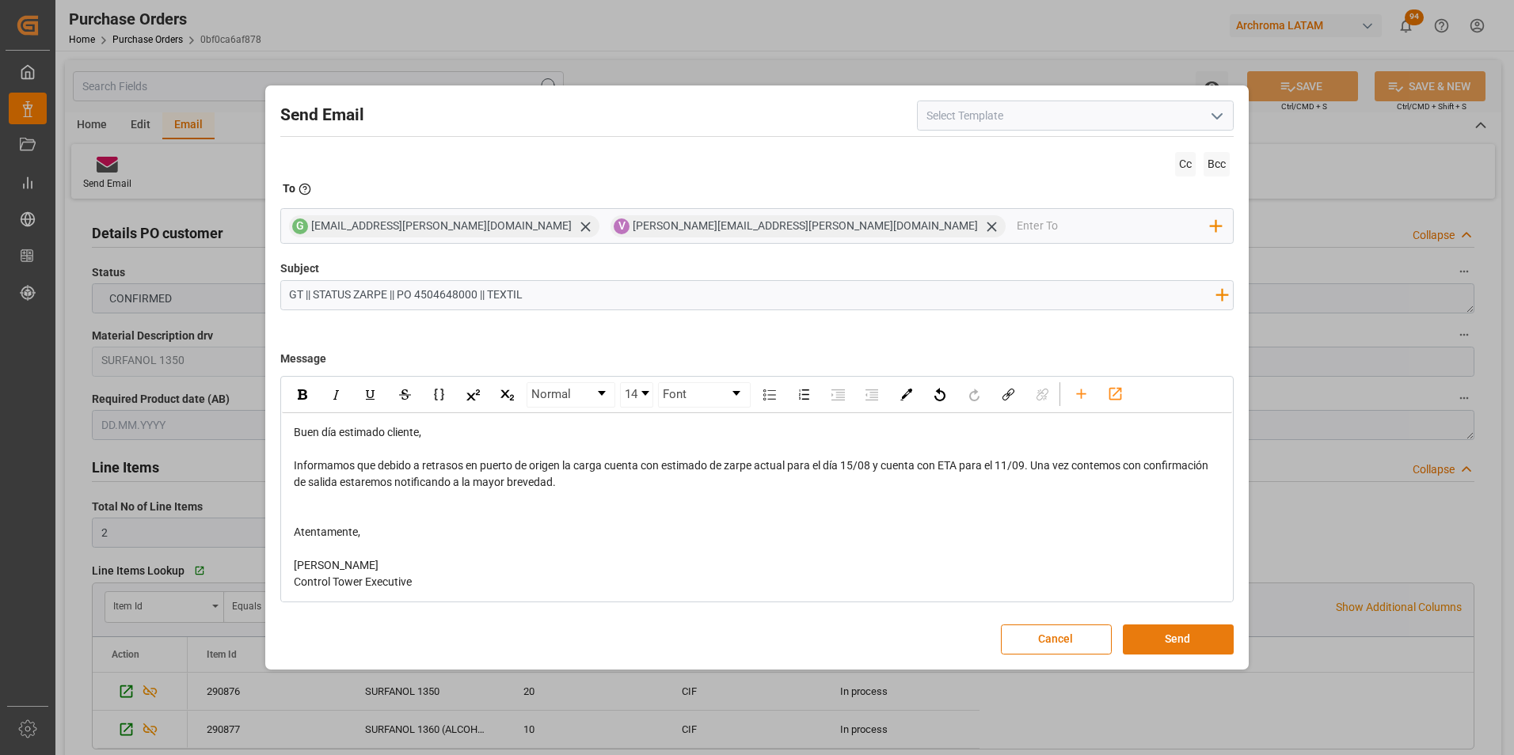
click at [1203, 640] on button "Send" at bounding box center [1178, 640] width 111 height 30
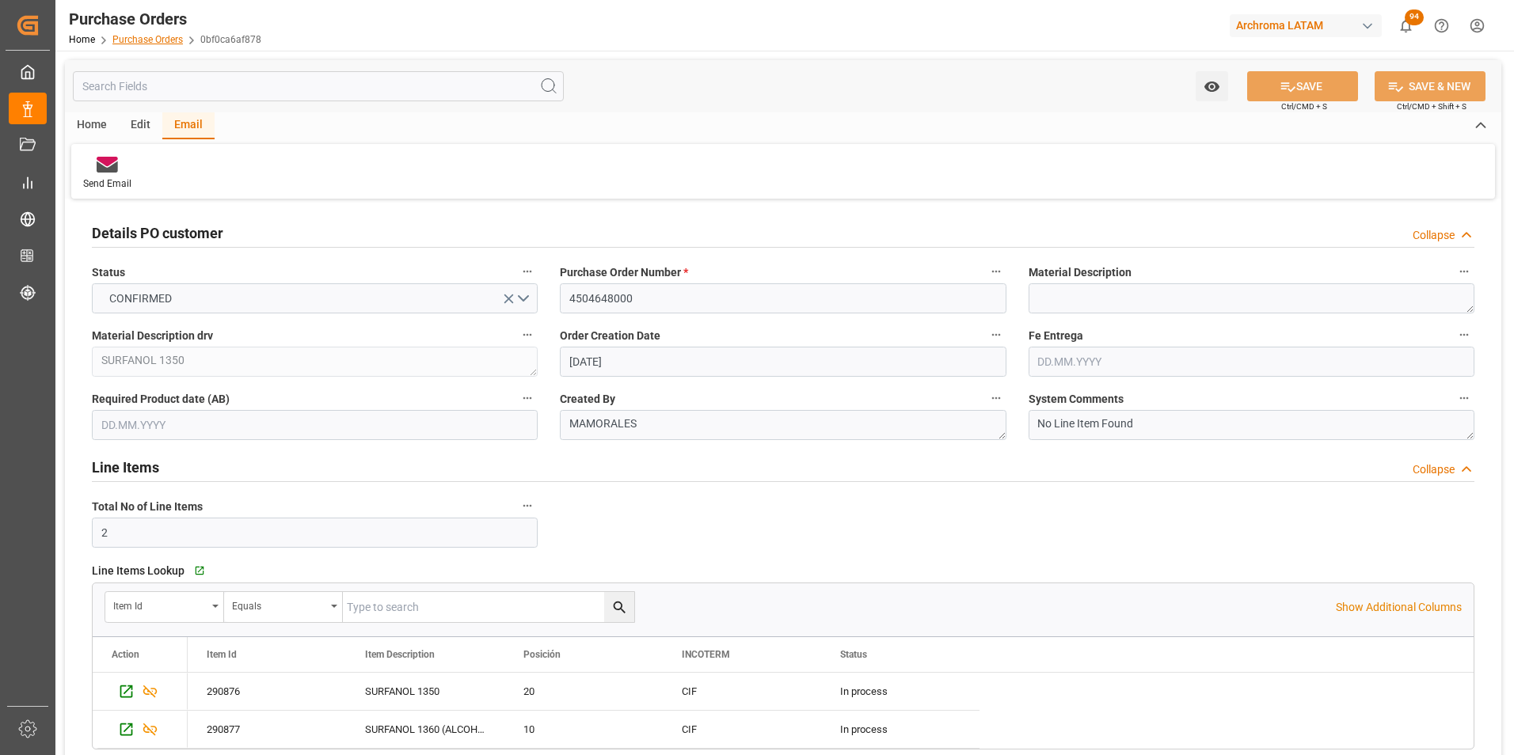
click at [135, 43] on link "Purchase Orders" at bounding box center [147, 39] width 70 height 11
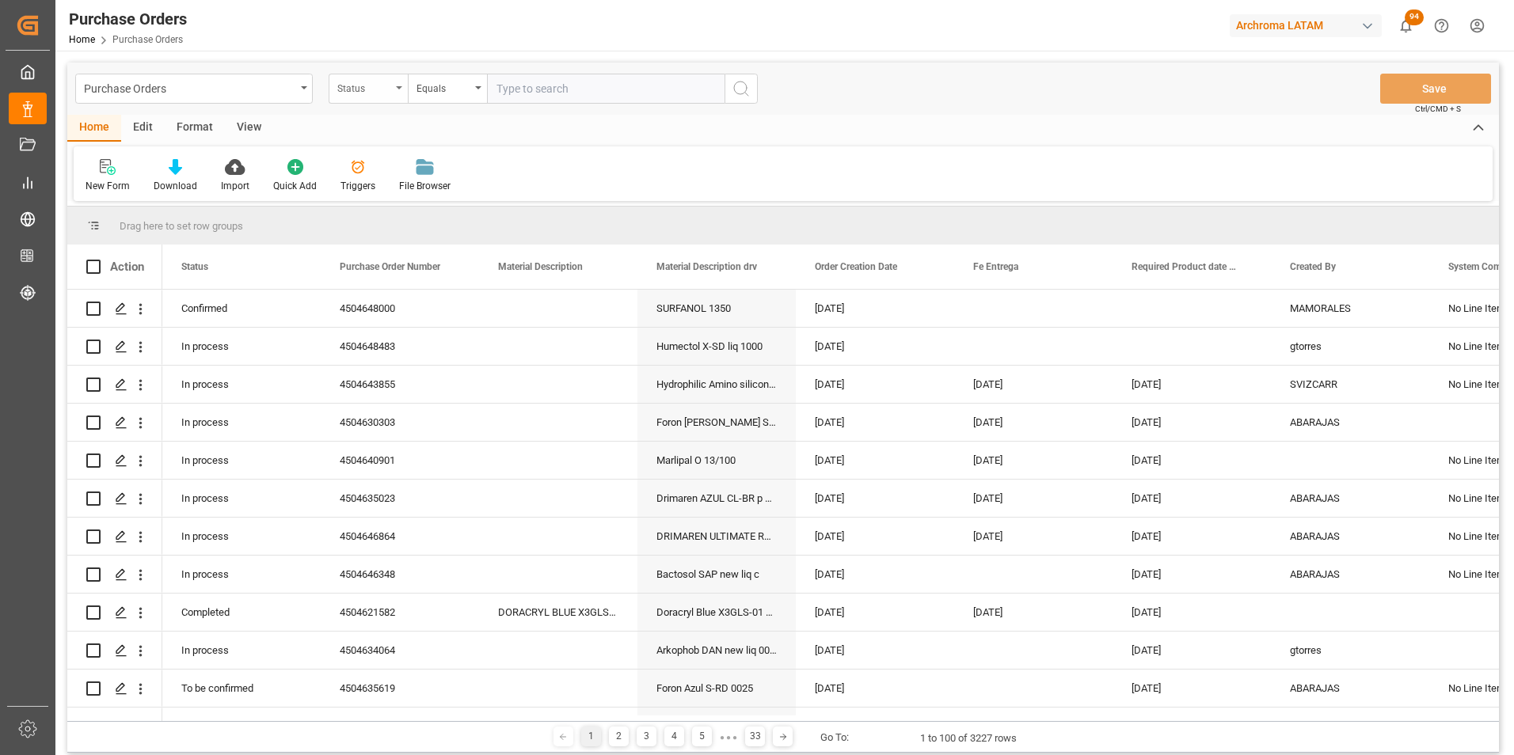
click at [382, 89] on div "Status" at bounding box center [364, 87] width 54 height 18
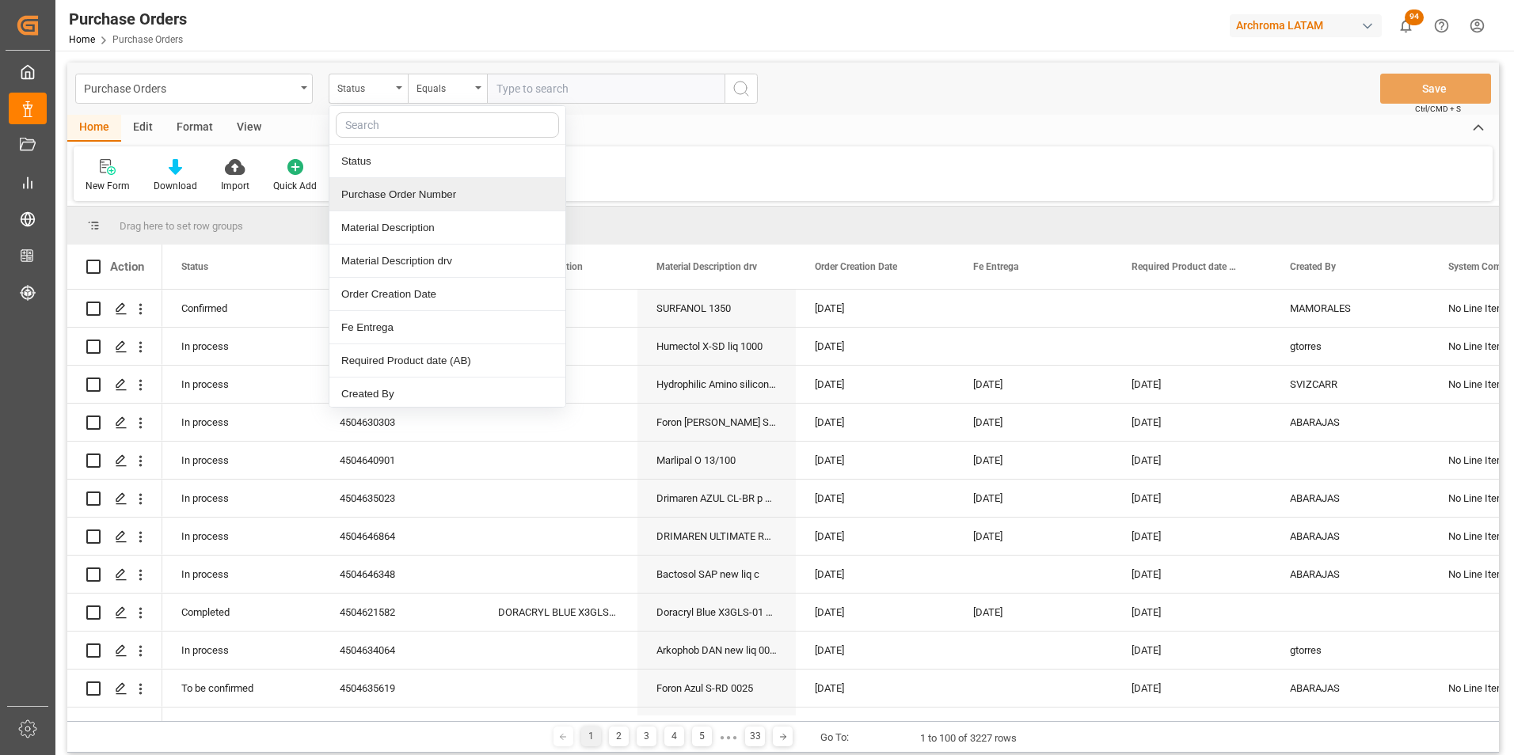
click at [399, 203] on div "Purchase Order Number" at bounding box center [447, 194] width 236 height 33
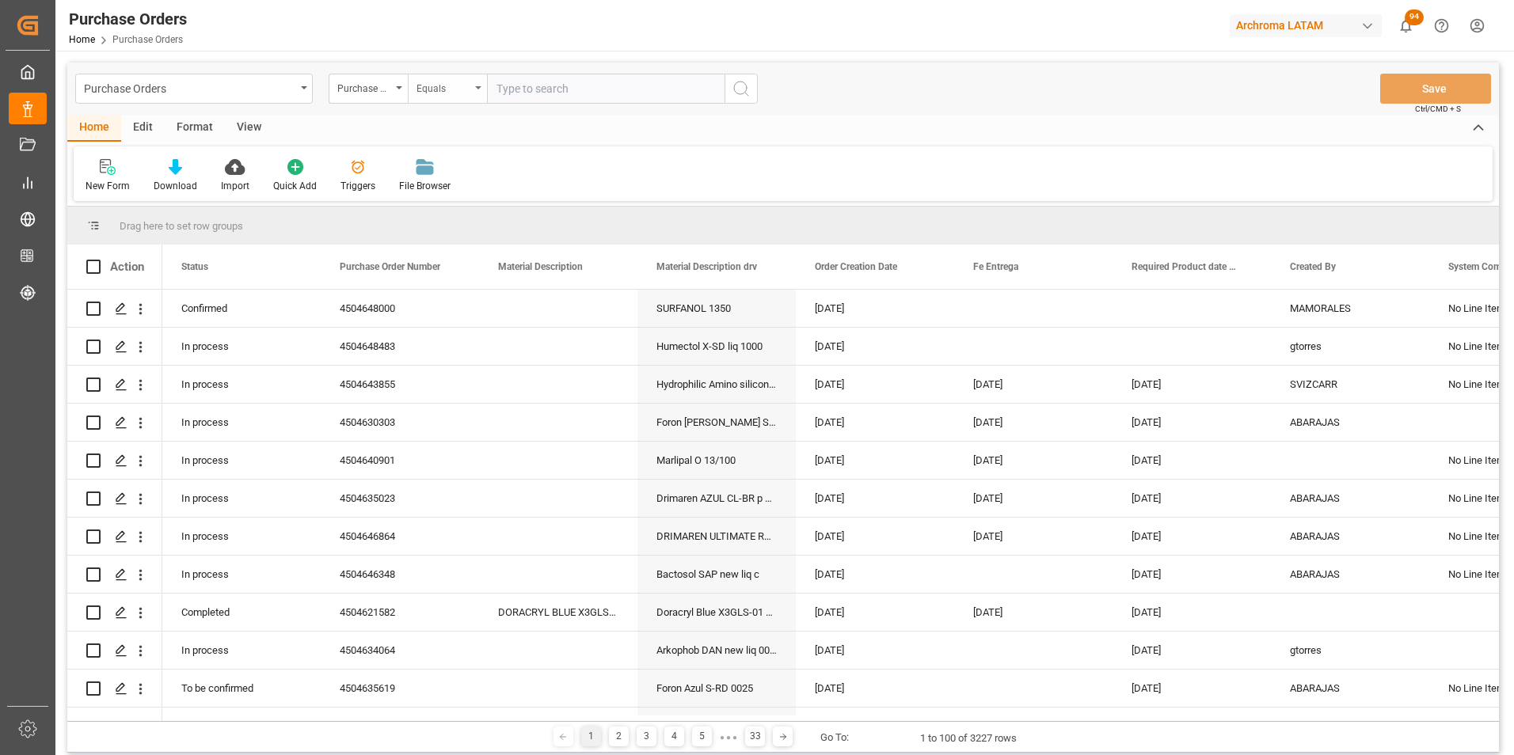
click at [416, 94] on div "Equals" at bounding box center [443, 87] width 54 height 18
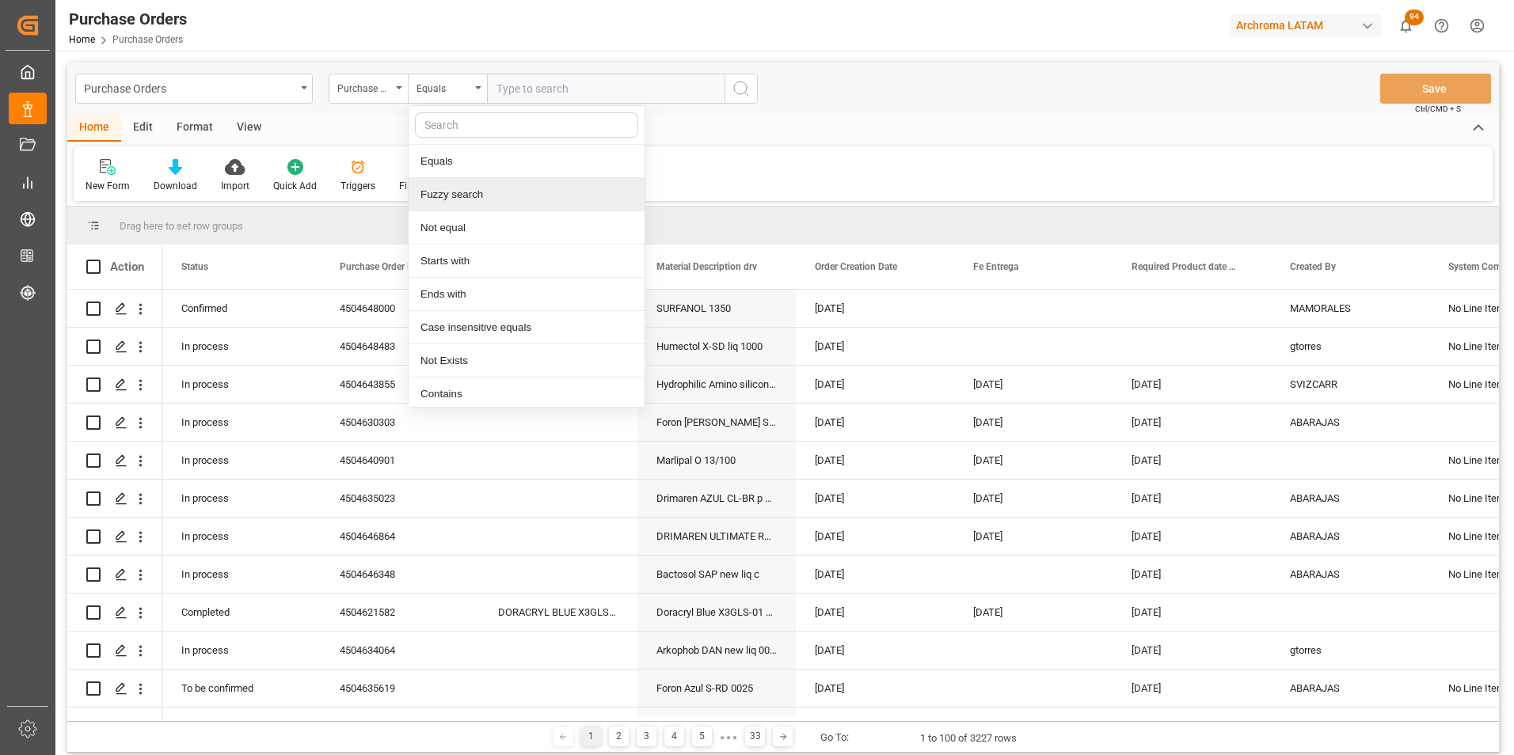
click at [439, 191] on div "Fuzzy search" at bounding box center [526, 194] width 236 height 33
paste input "4504649433"
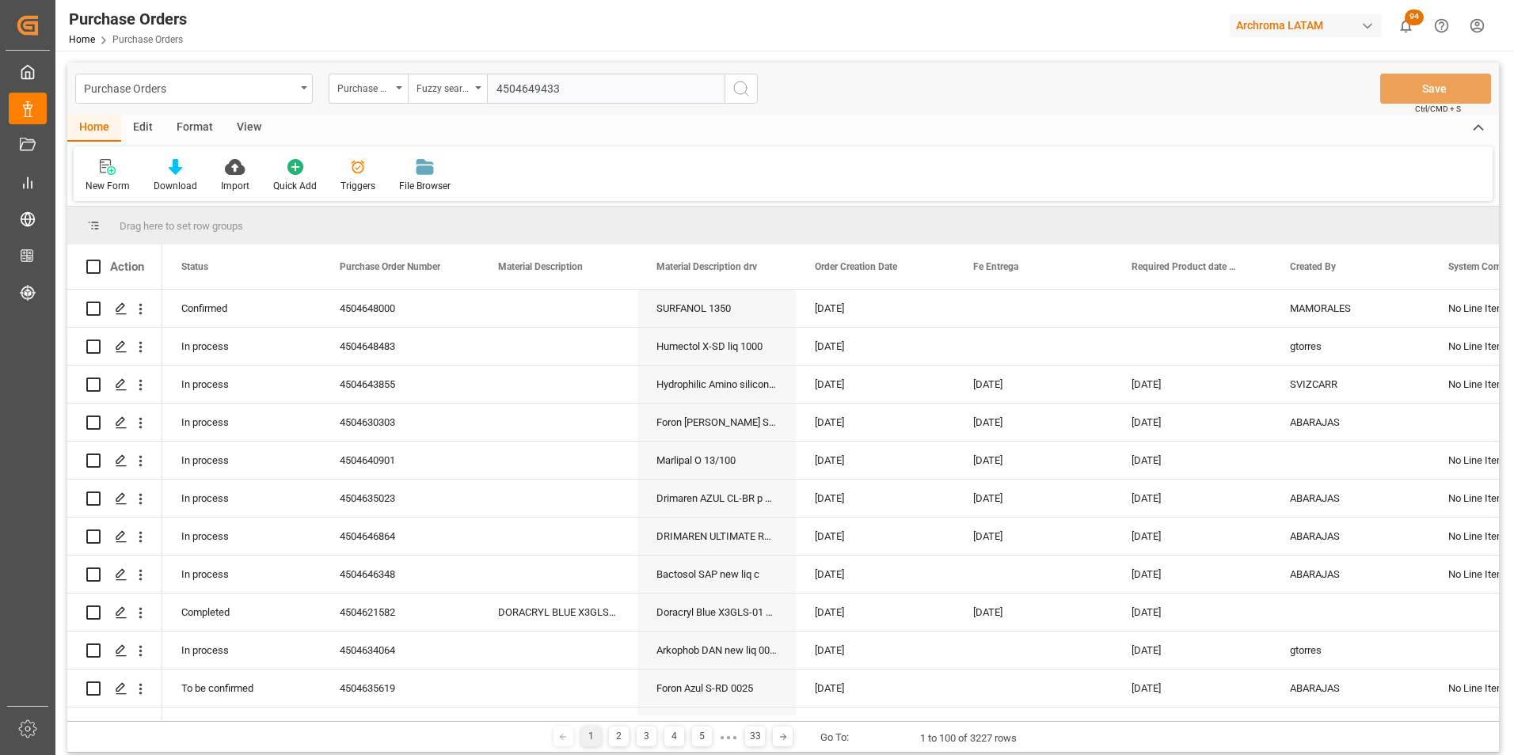
type input "4504649433"
click at [733, 90] on icon "search button" at bounding box center [740, 88] width 19 height 19
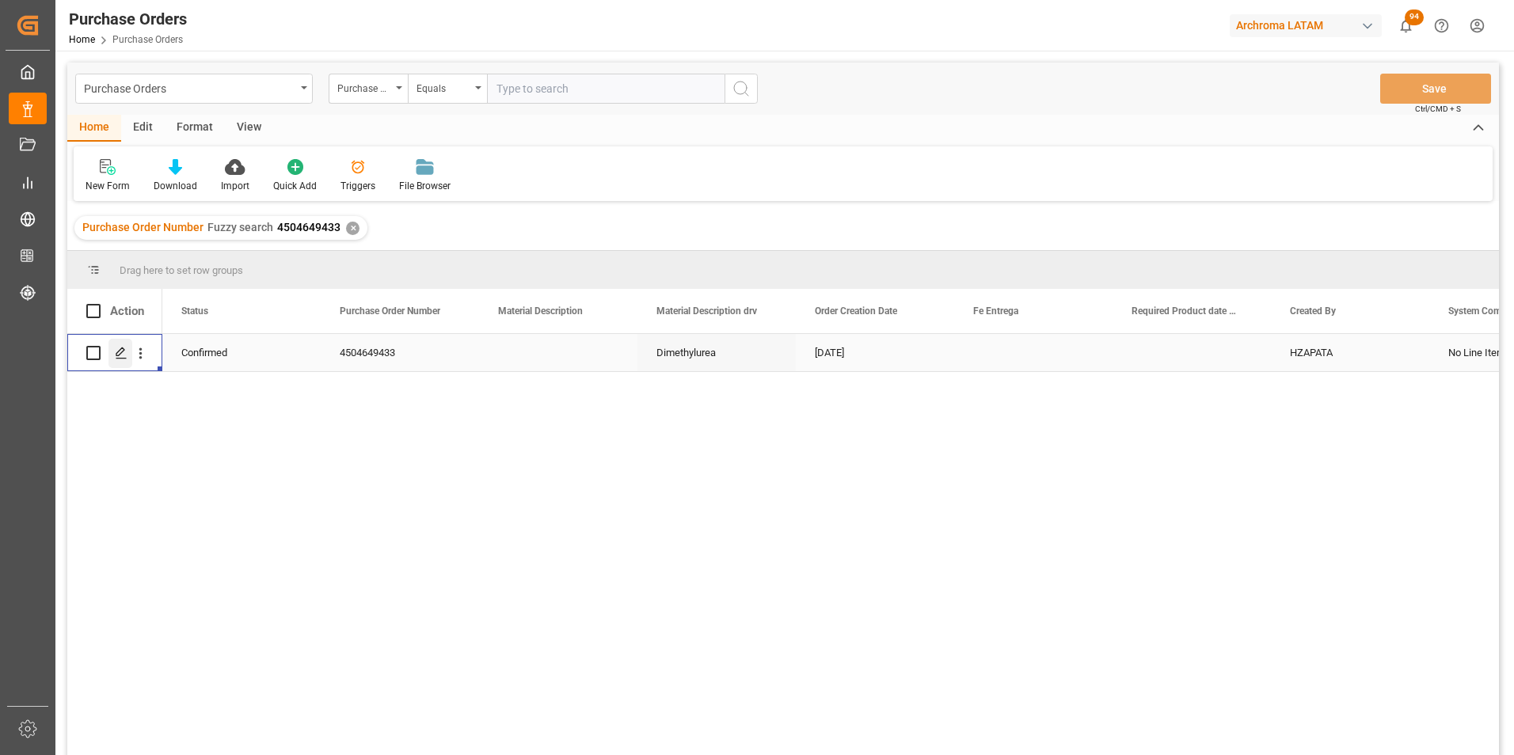
click at [120, 350] on polygon "Press SPACE to select this row." at bounding box center [120, 352] width 8 height 8
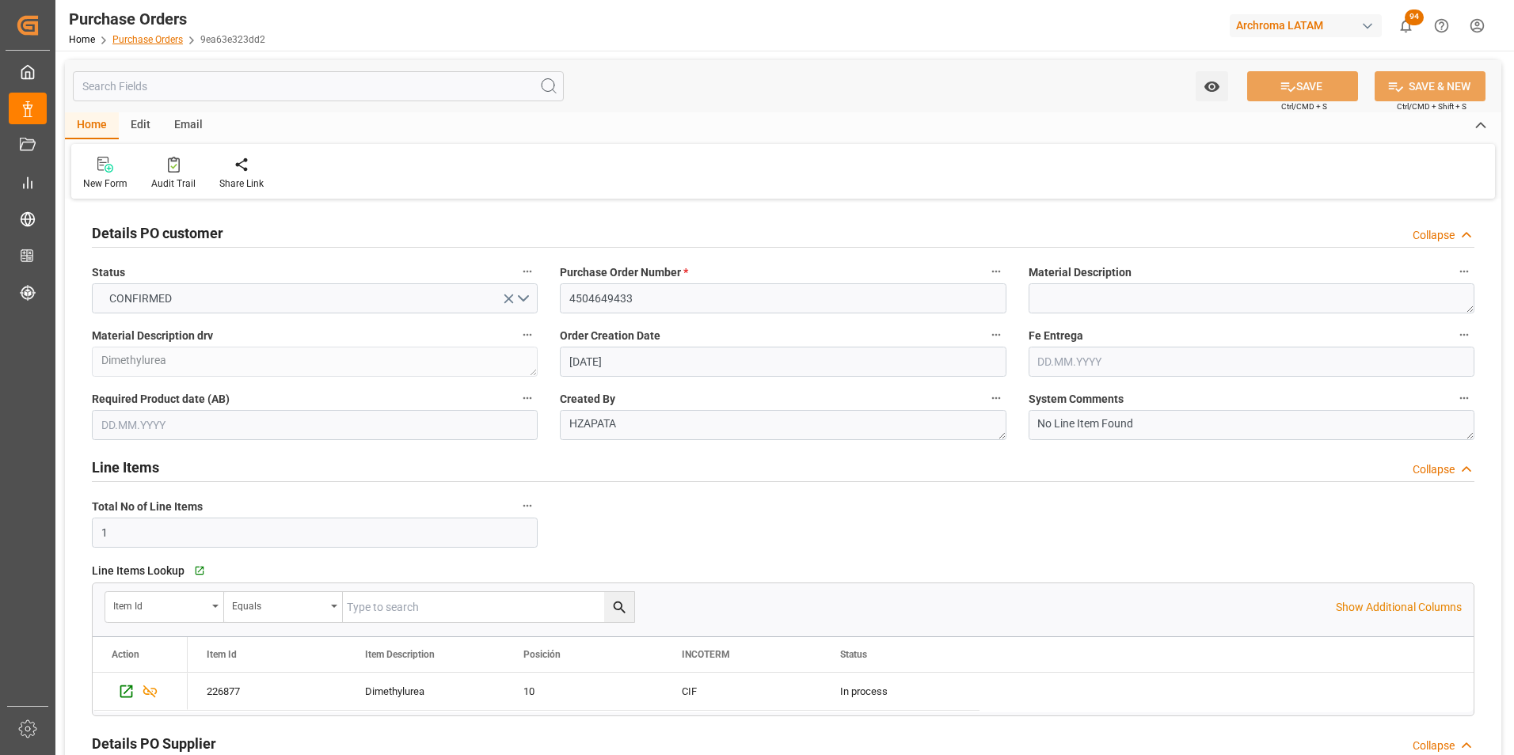
click at [173, 38] on link "Purchase Orders" at bounding box center [147, 39] width 70 height 11
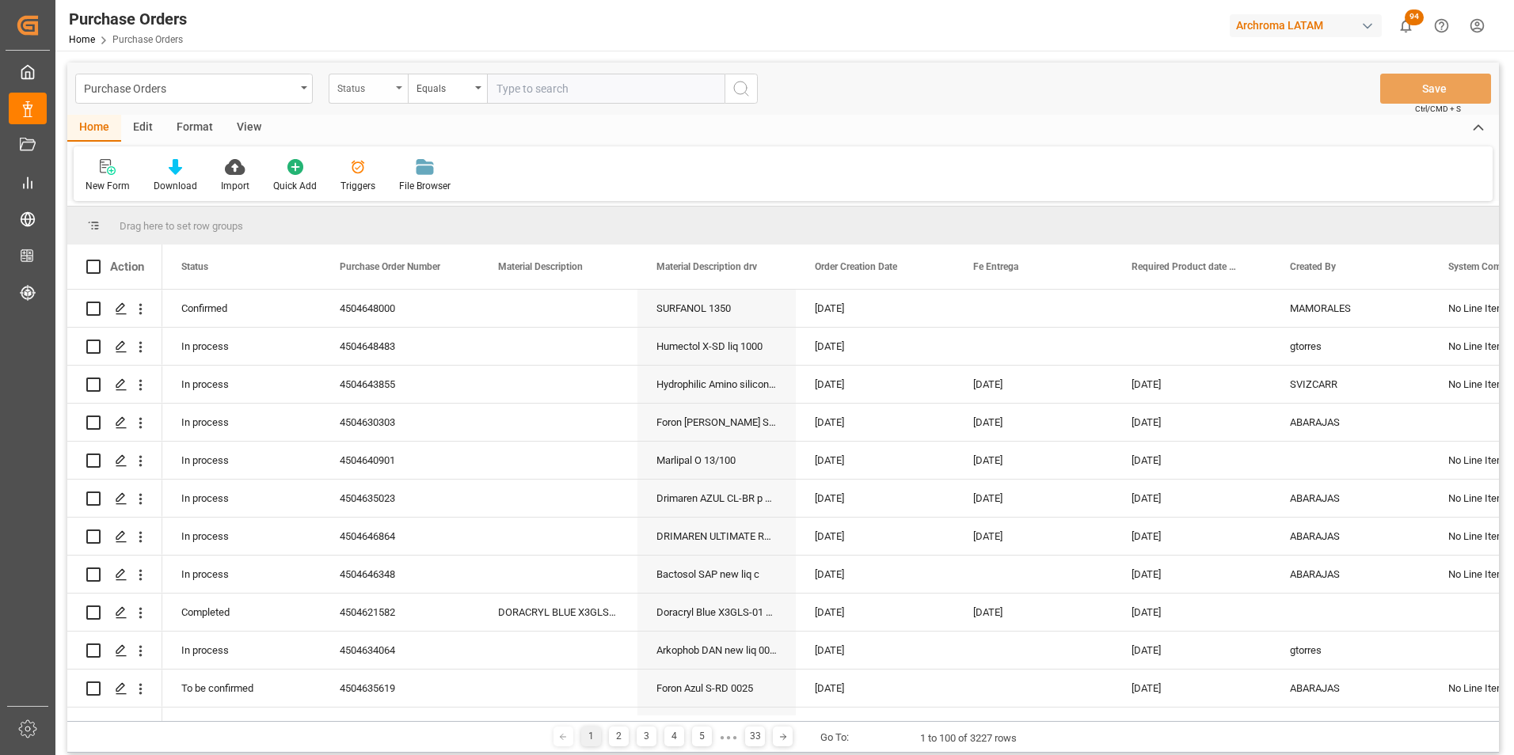
click at [371, 79] on div "Status" at bounding box center [364, 87] width 54 height 18
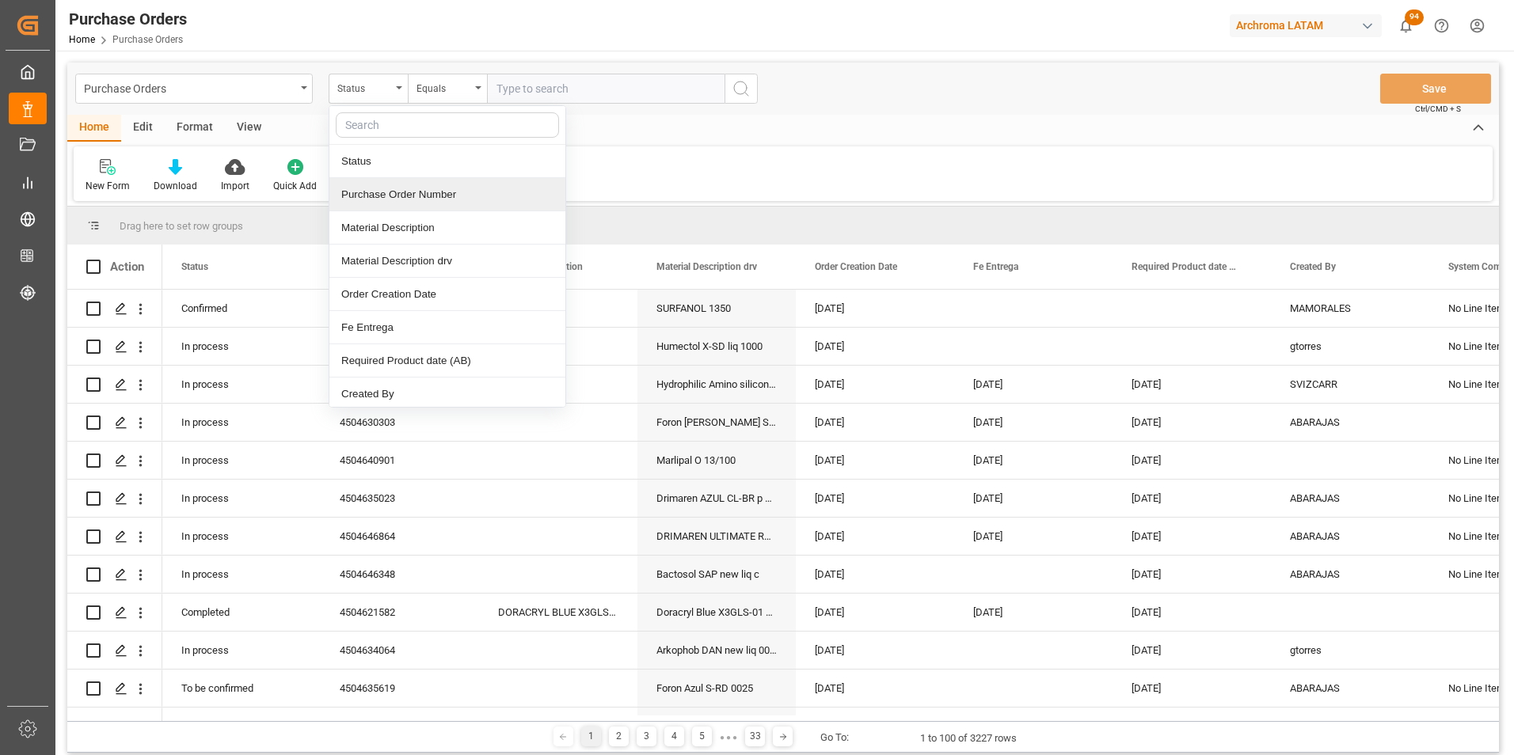
click at [401, 198] on div "Purchase Order Number" at bounding box center [447, 194] width 236 height 33
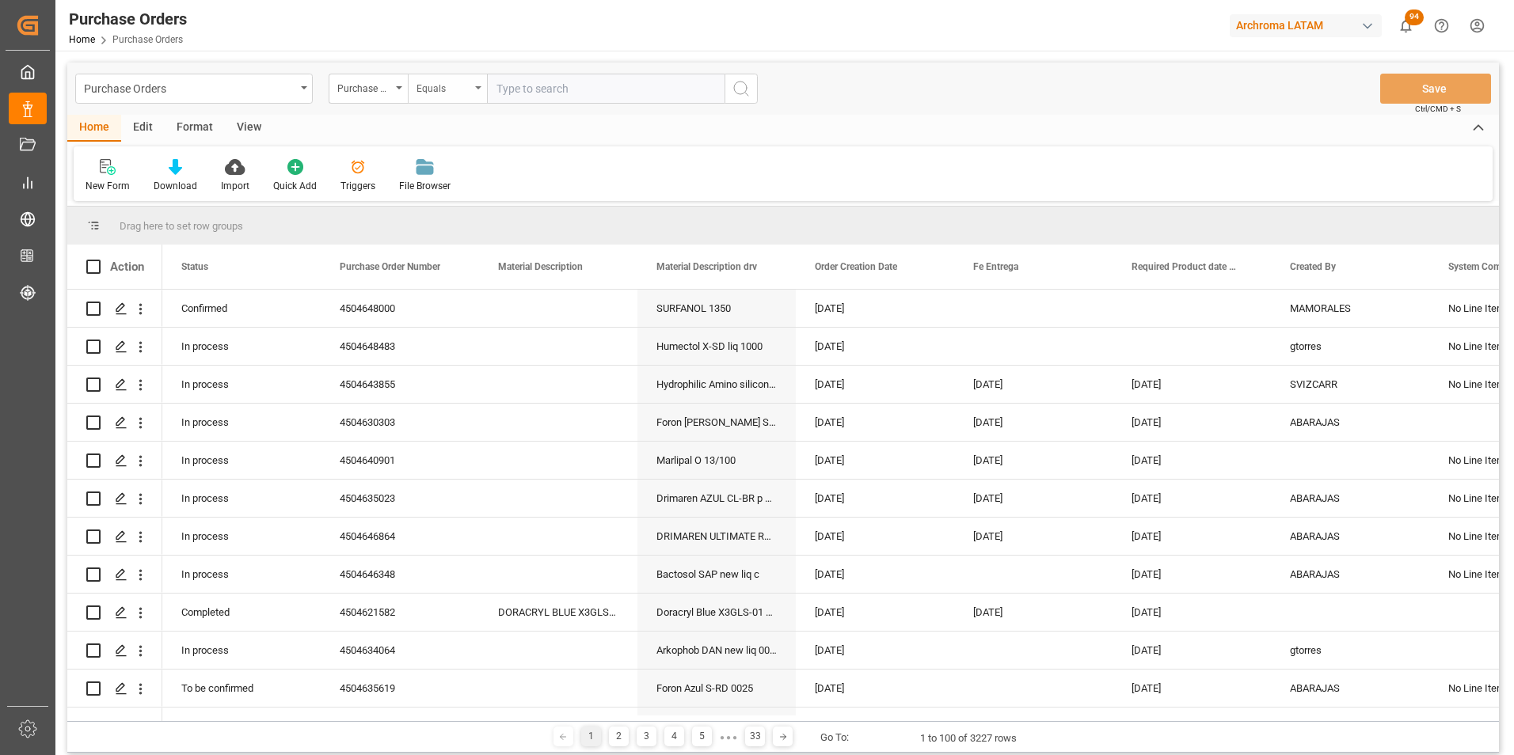
click at [444, 87] on div "Equals" at bounding box center [443, 87] width 54 height 18
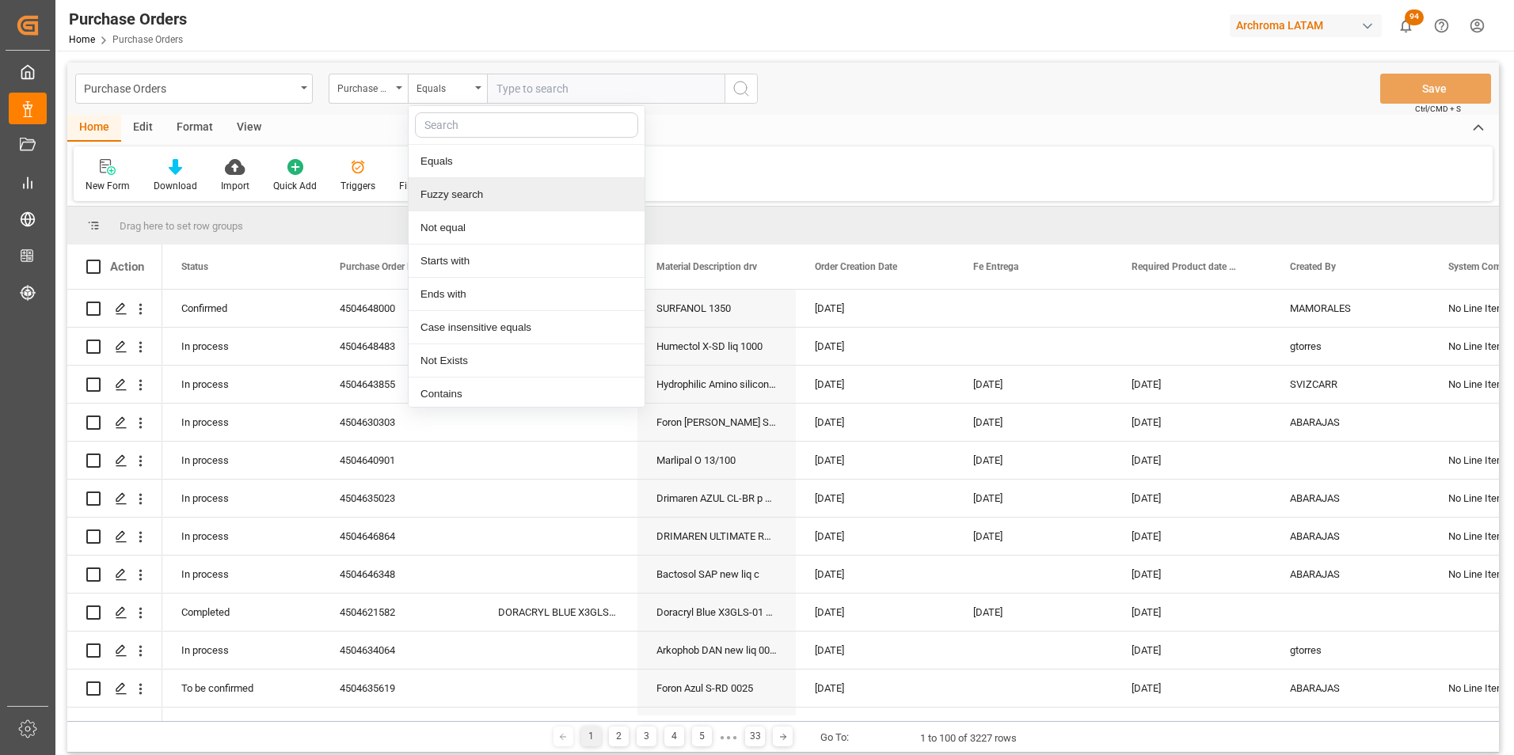
click at [467, 183] on div "Fuzzy search" at bounding box center [526, 194] width 236 height 33
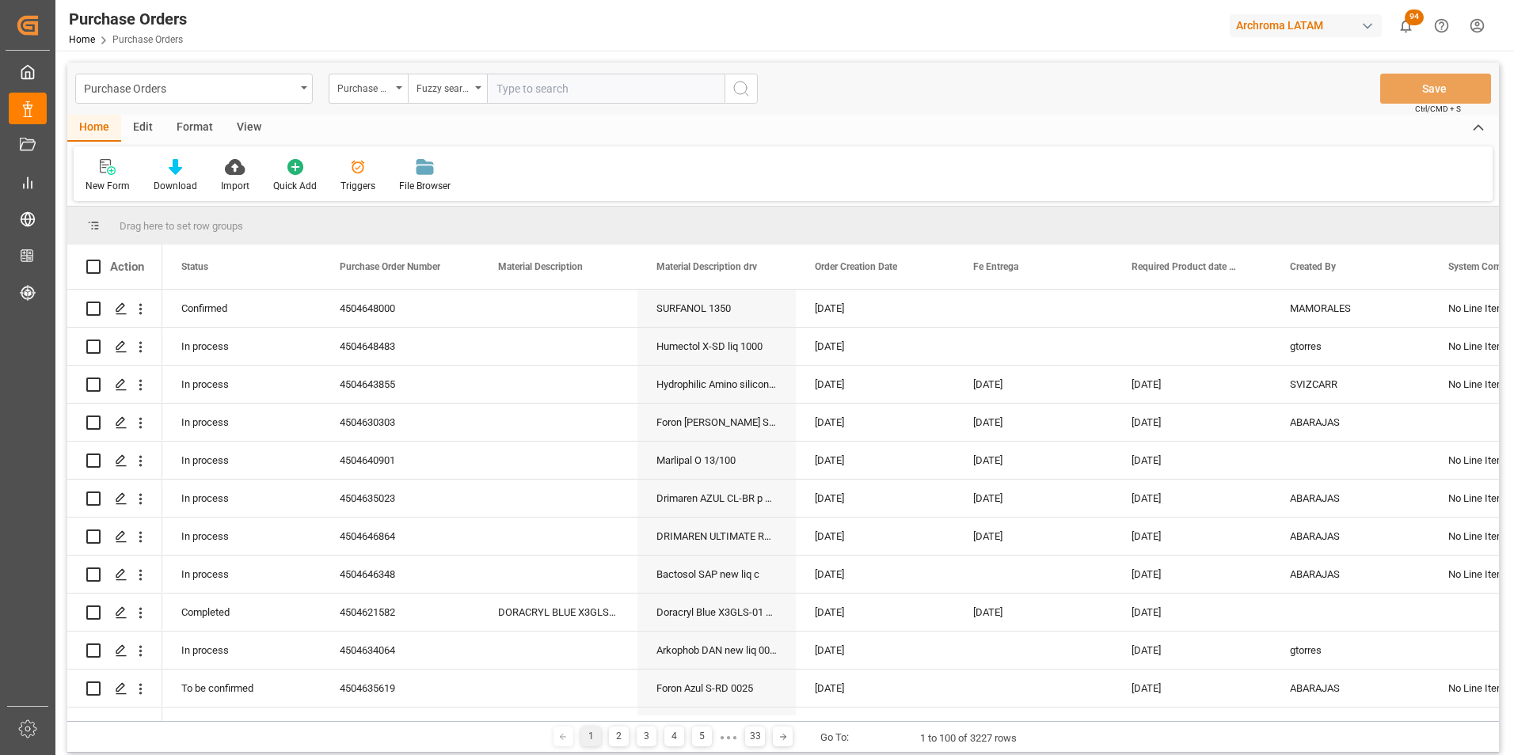
paste input "4504643854"
type input "4504643854"
click at [739, 84] on icon "search button" at bounding box center [740, 88] width 19 height 19
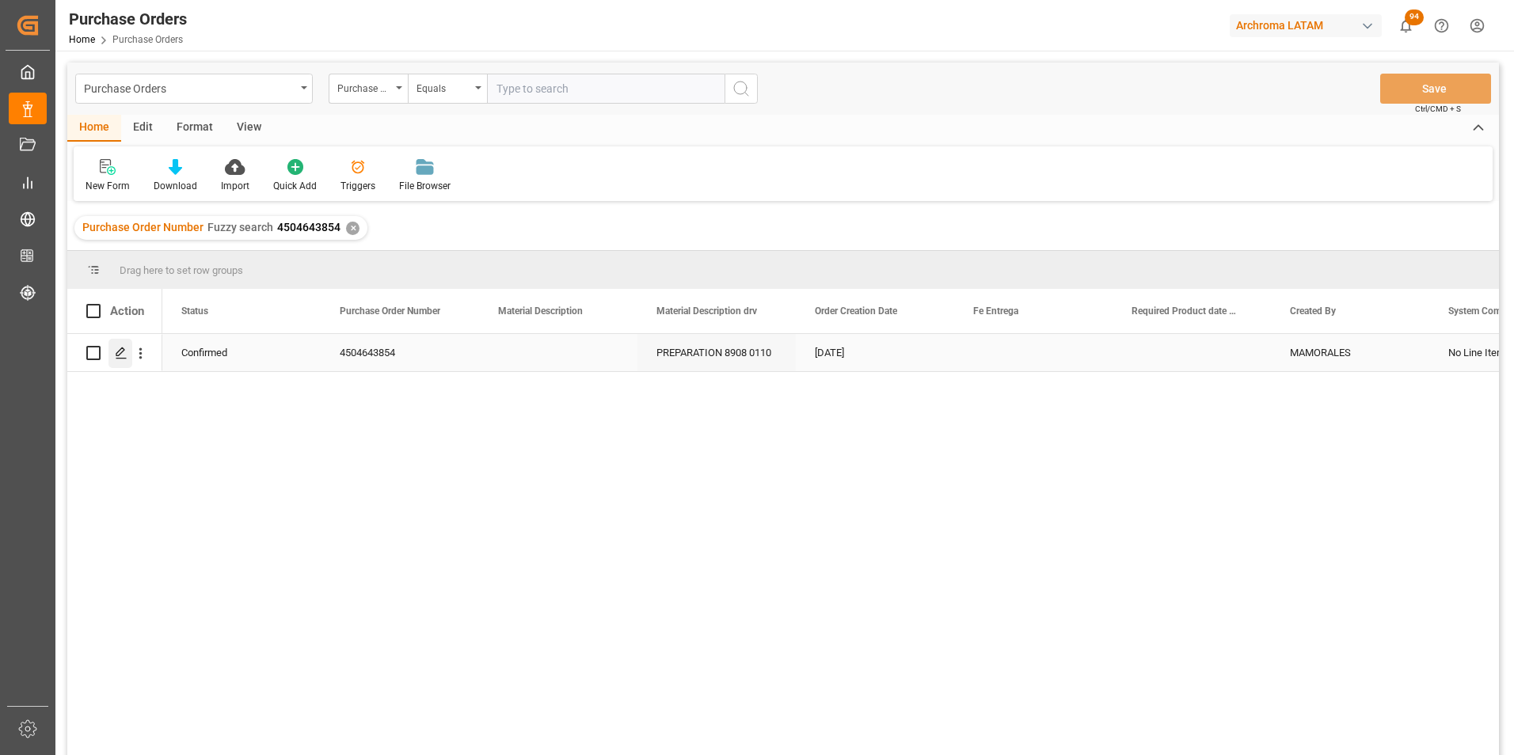
click at [120, 355] on icon "Press SPACE to select this row." at bounding box center [121, 353] width 13 height 13
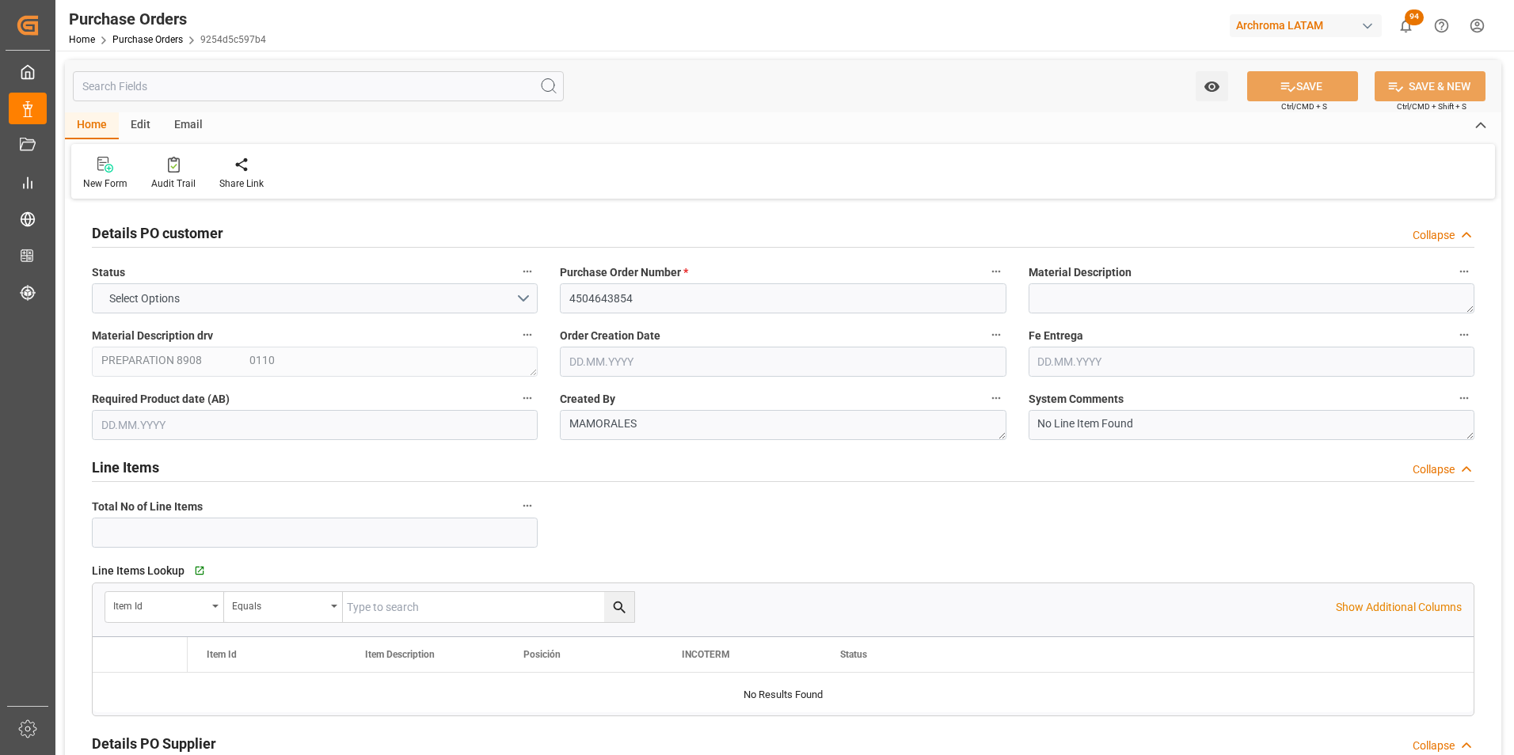
type input "1"
type input "[DATE]"
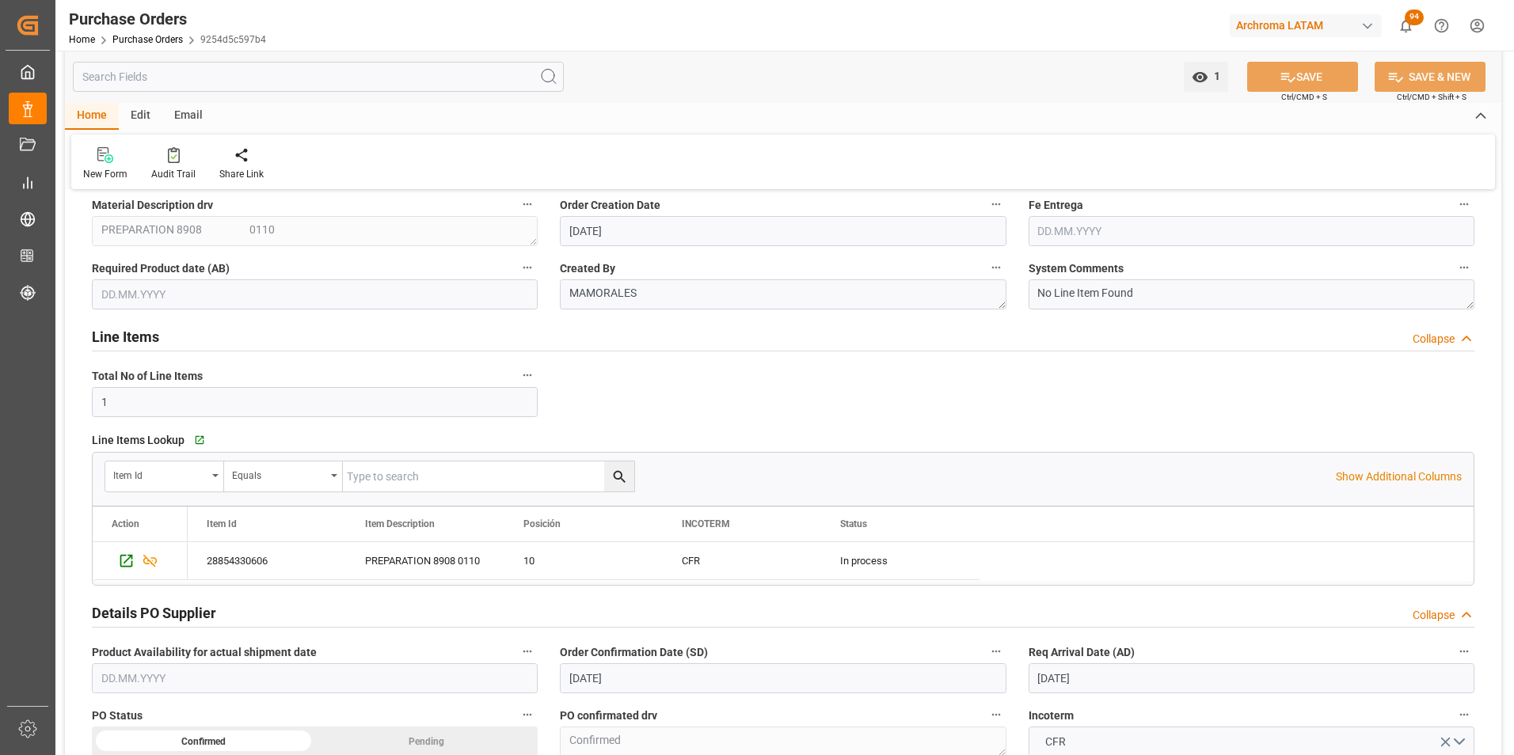
scroll to position [396, 0]
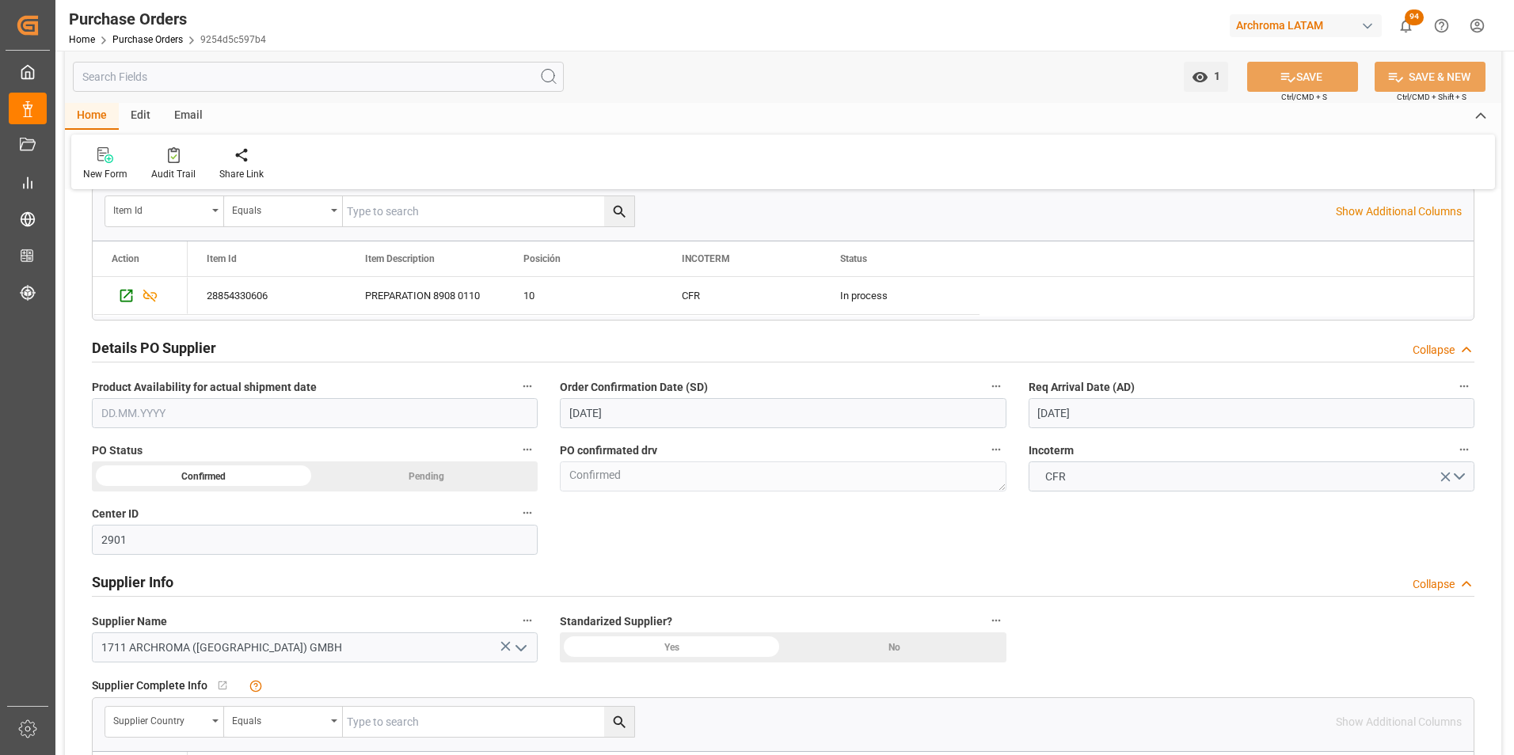
click at [666, 425] on input "[DATE]" at bounding box center [783, 413] width 446 height 30
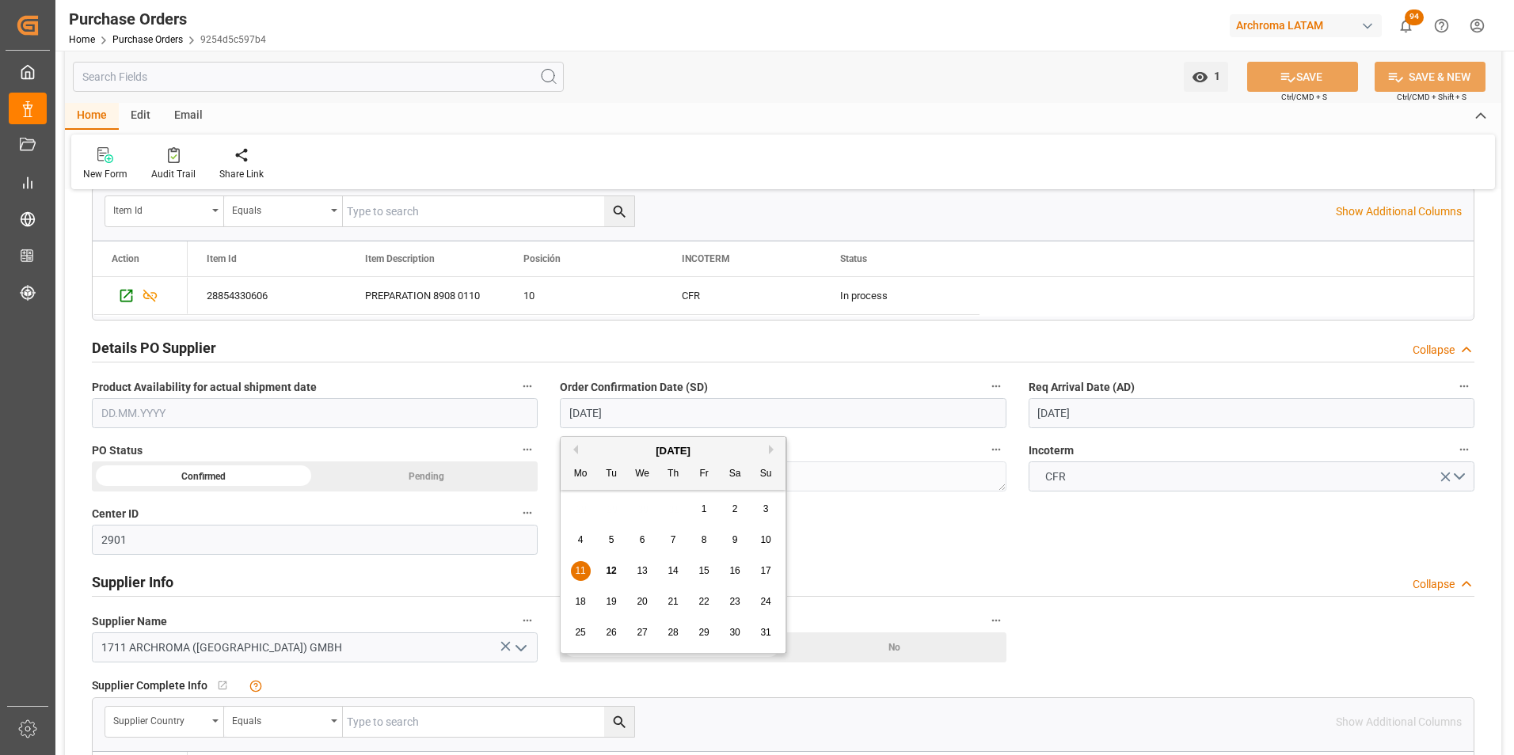
click at [613, 564] on div "12" at bounding box center [612, 571] width 20 height 19
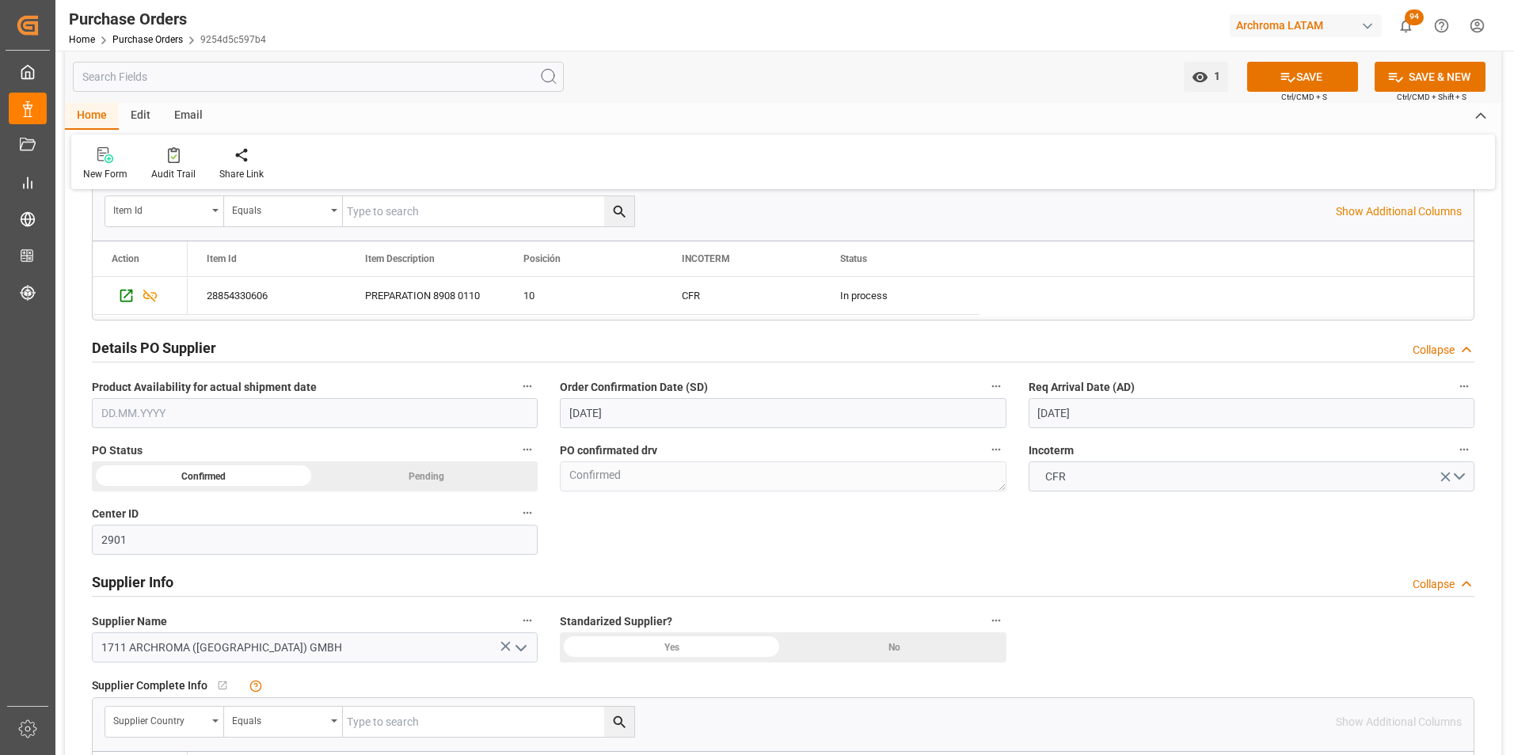
type input "[DATE]"
click at [1048, 415] on input "[DATE]" at bounding box center [1251, 413] width 446 height 30
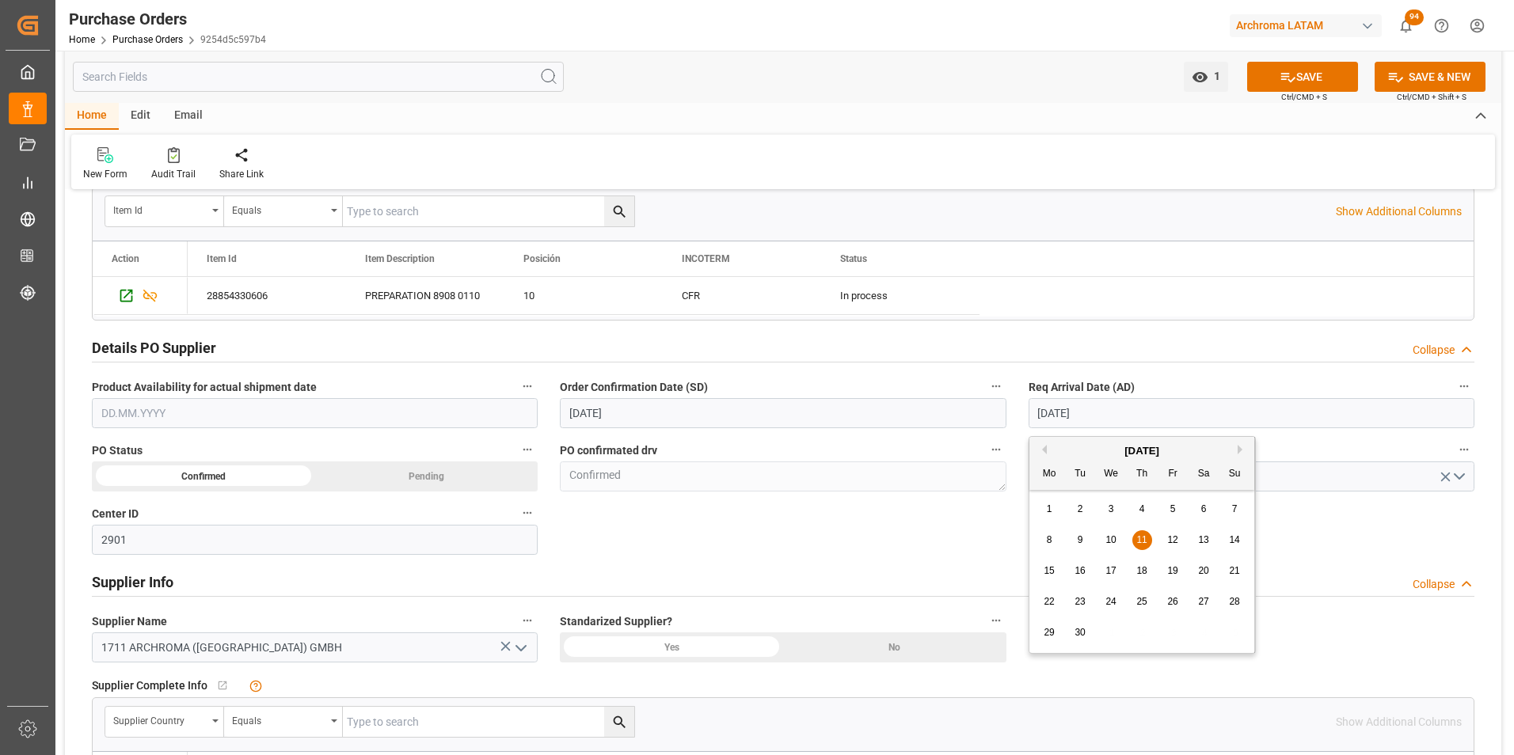
click at [1166, 538] on div "12" at bounding box center [1173, 540] width 20 height 19
type input "[DATE]"
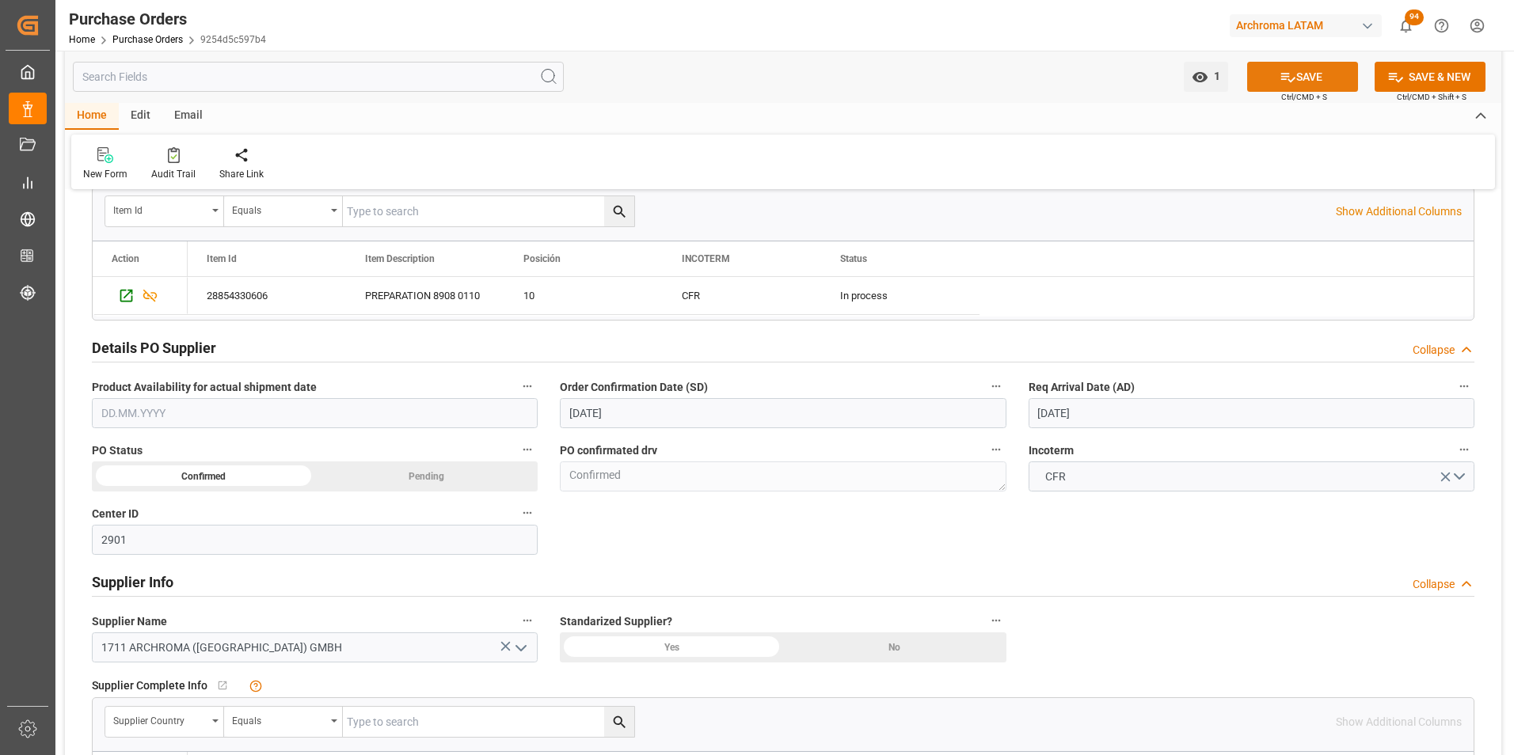
click at [1281, 82] on icon at bounding box center [1287, 77] width 17 height 17
click at [166, 40] on link "Purchase Orders" at bounding box center [147, 39] width 70 height 11
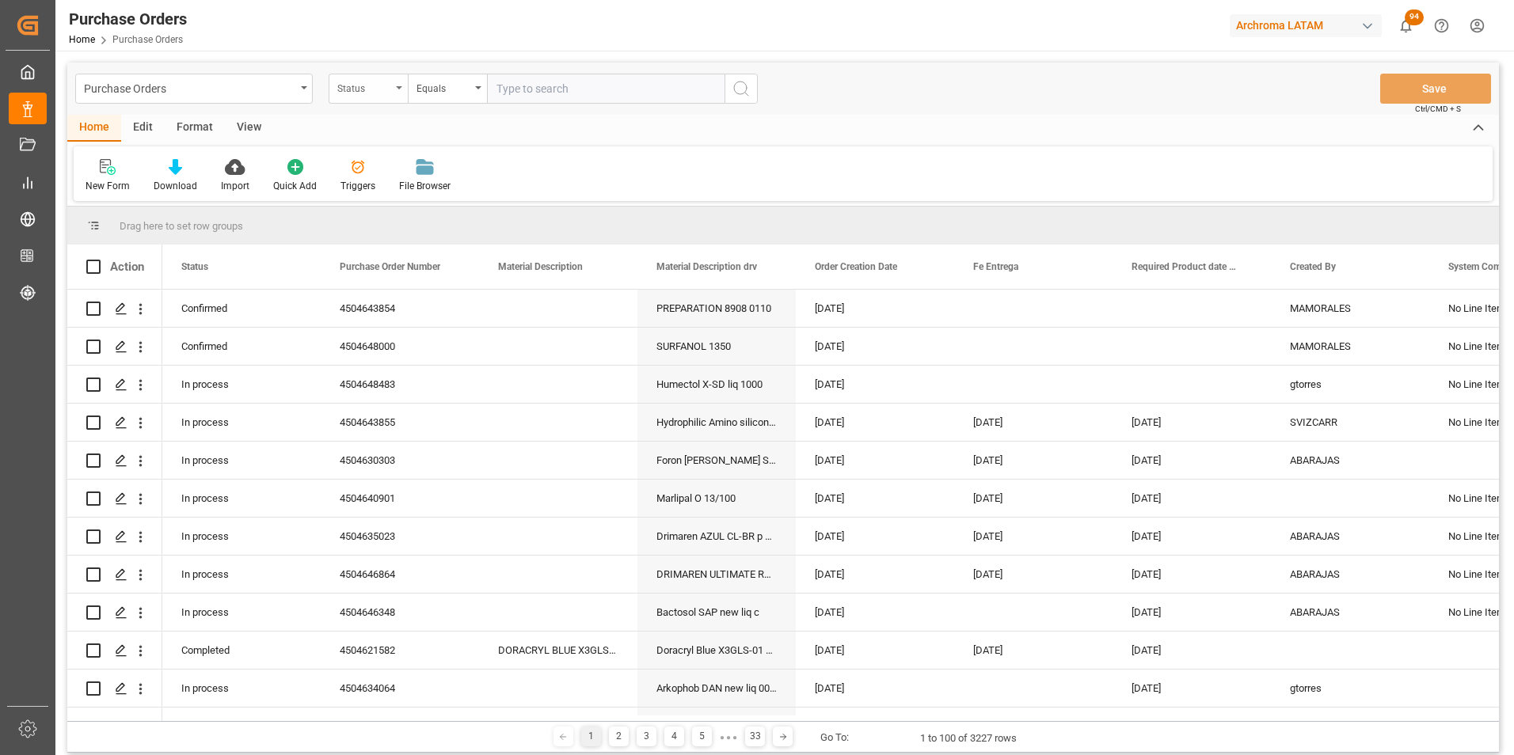
click at [344, 95] on div "Status" at bounding box center [364, 87] width 54 height 18
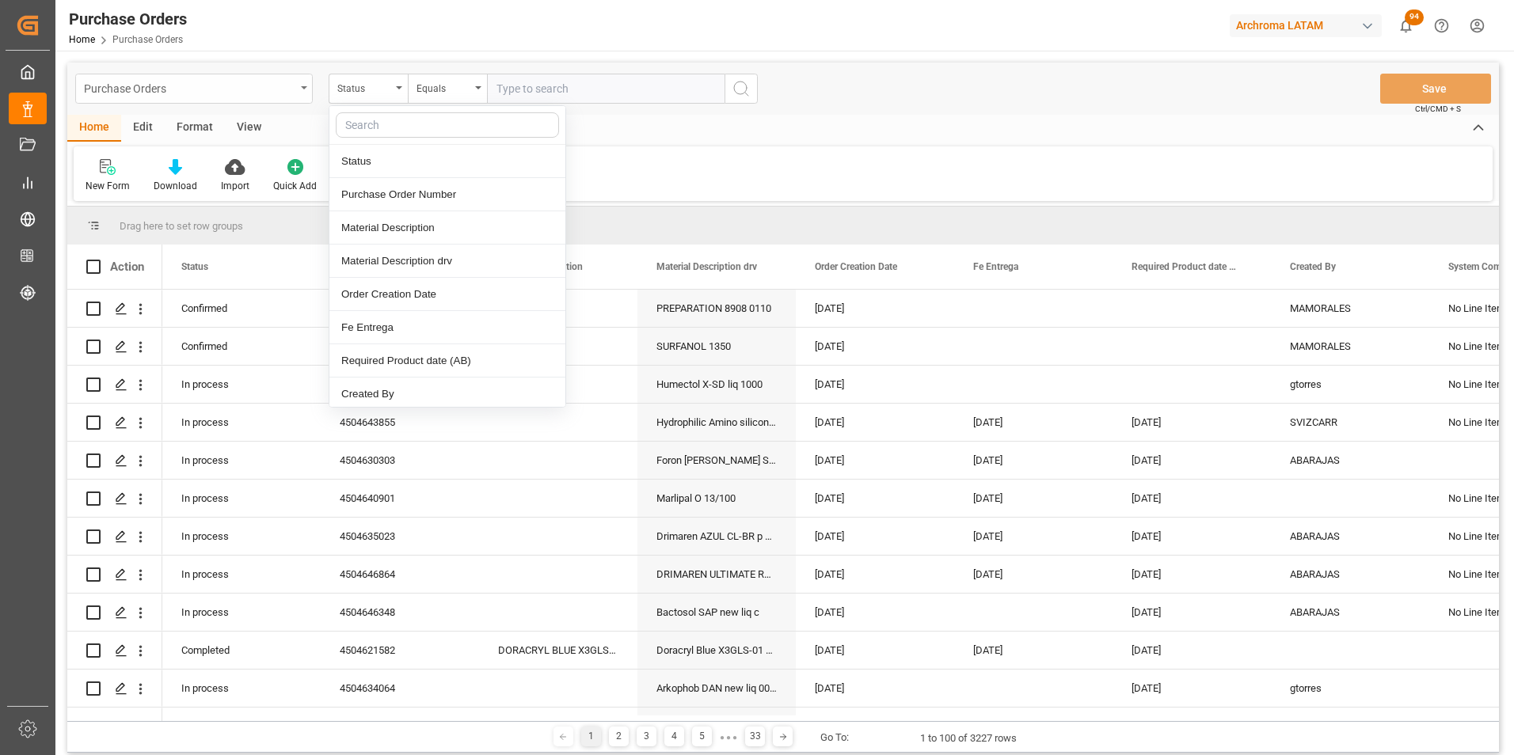
click at [300, 94] on div "Purchase Orders" at bounding box center [193, 89] width 237 height 30
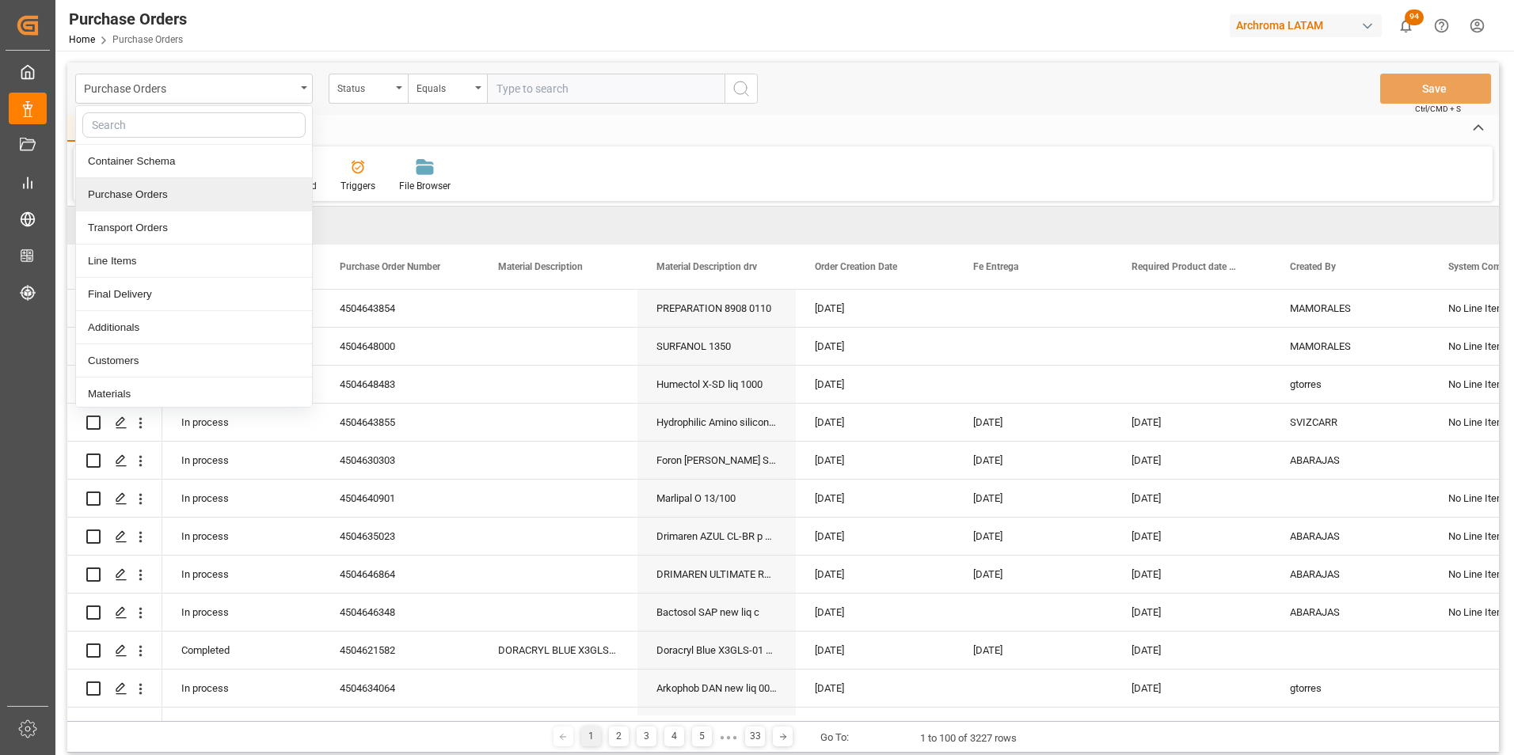
click at [224, 165] on div "Container Schema" at bounding box center [194, 161] width 236 height 33
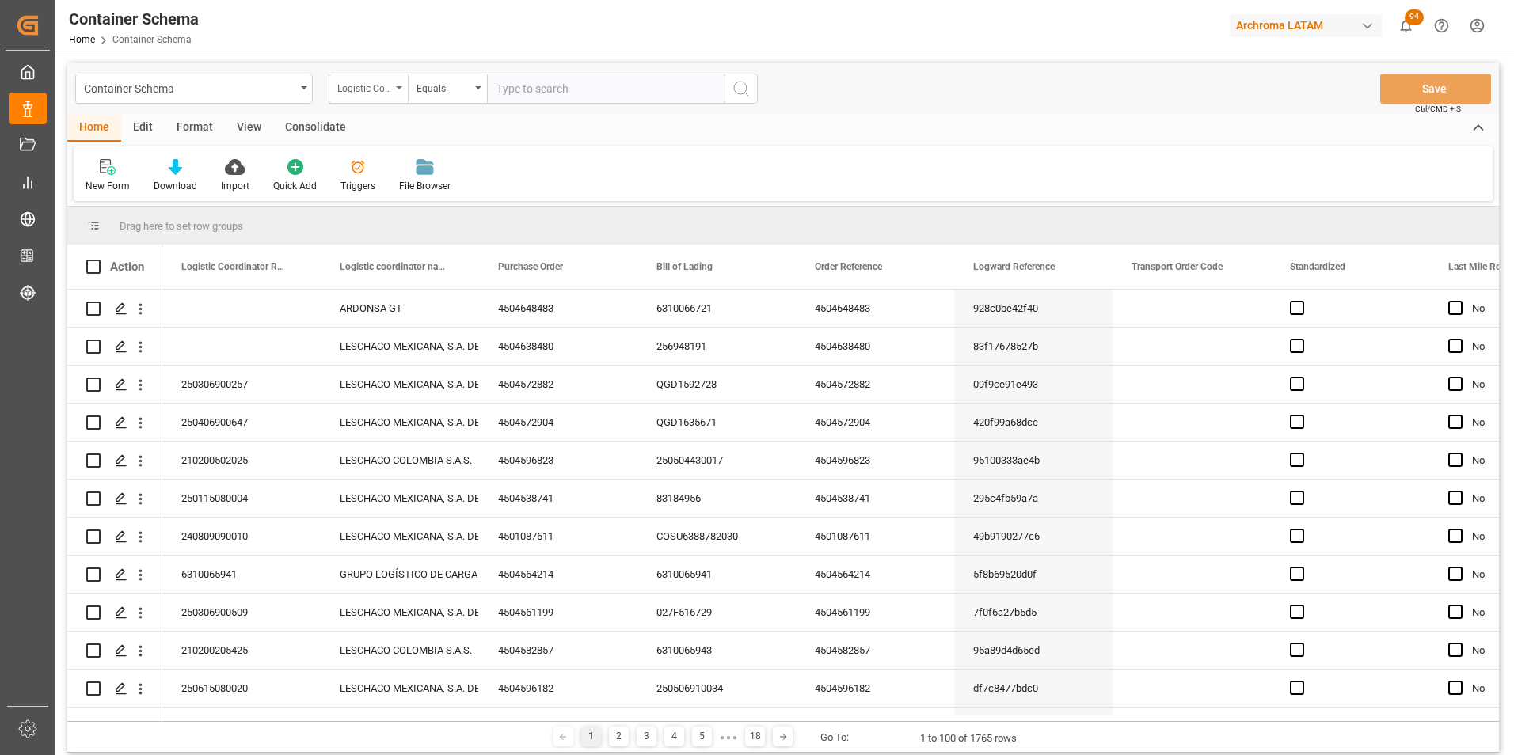
click at [389, 85] on div "Logistic Coordinator Reference Number" at bounding box center [364, 87] width 54 height 18
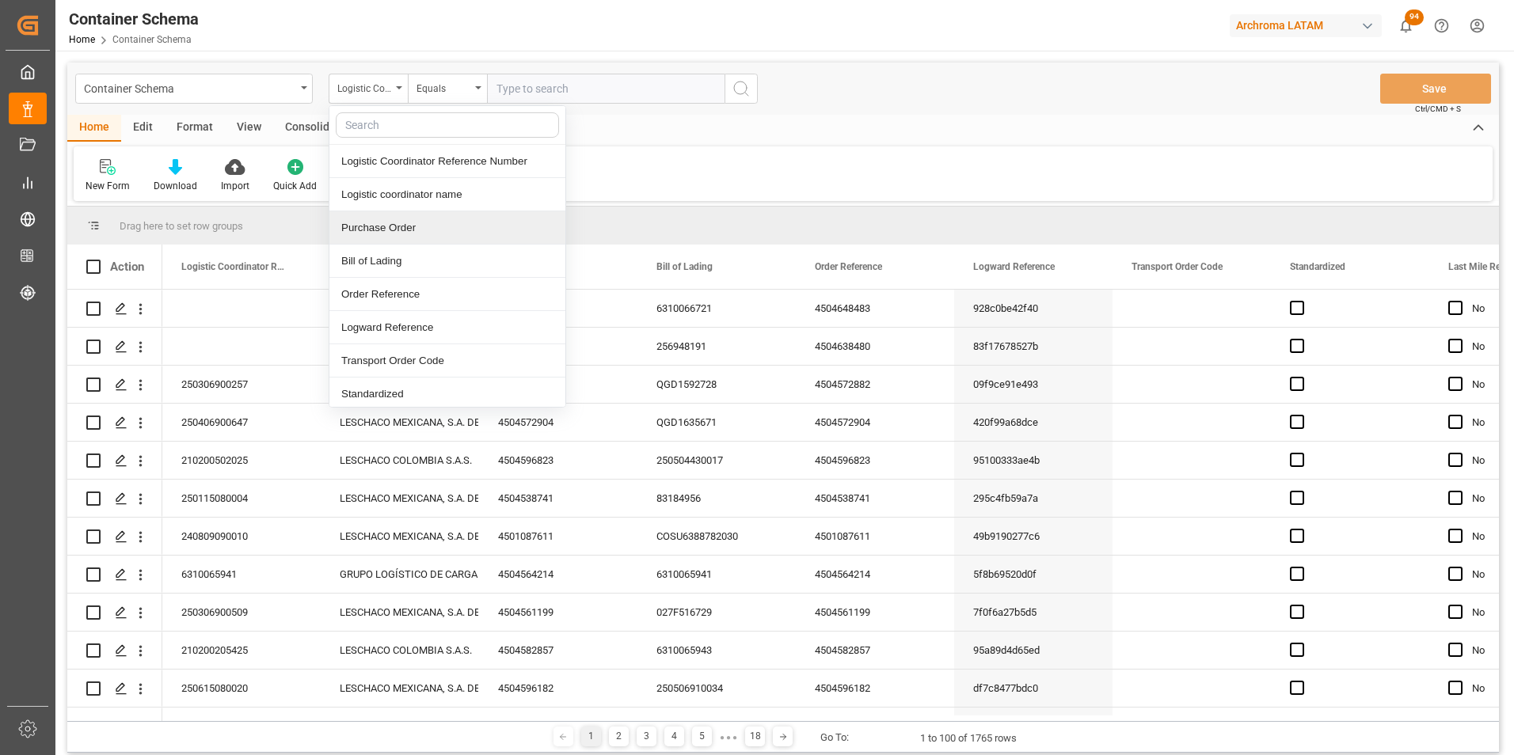
click at [401, 222] on div "Purchase Order" at bounding box center [447, 227] width 236 height 33
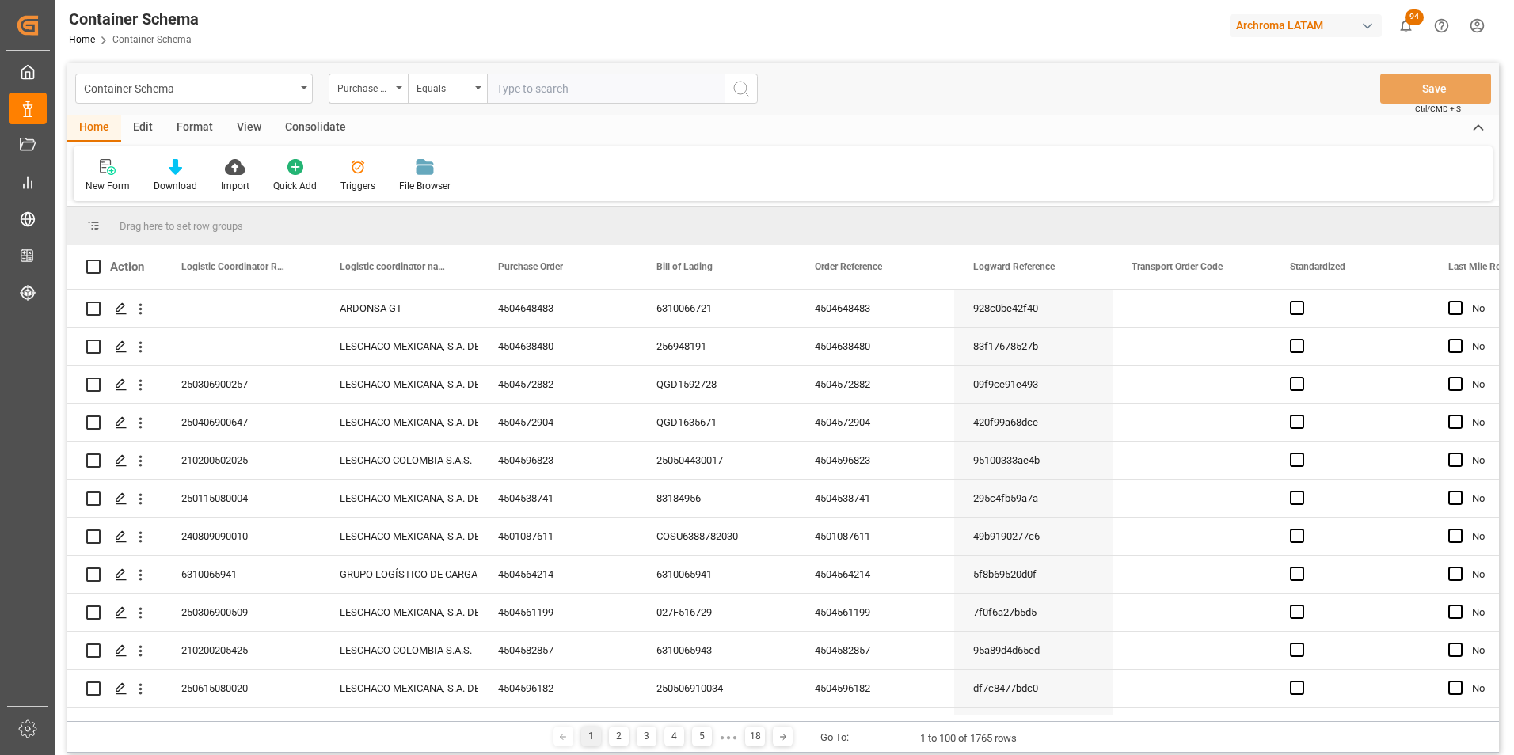
click at [425, 104] on div "Container Schema Purchase Order Equals Save Ctrl/CMD + S" at bounding box center [782, 89] width 1431 height 52
click at [423, 89] on div "Equals" at bounding box center [443, 87] width 54 height 18
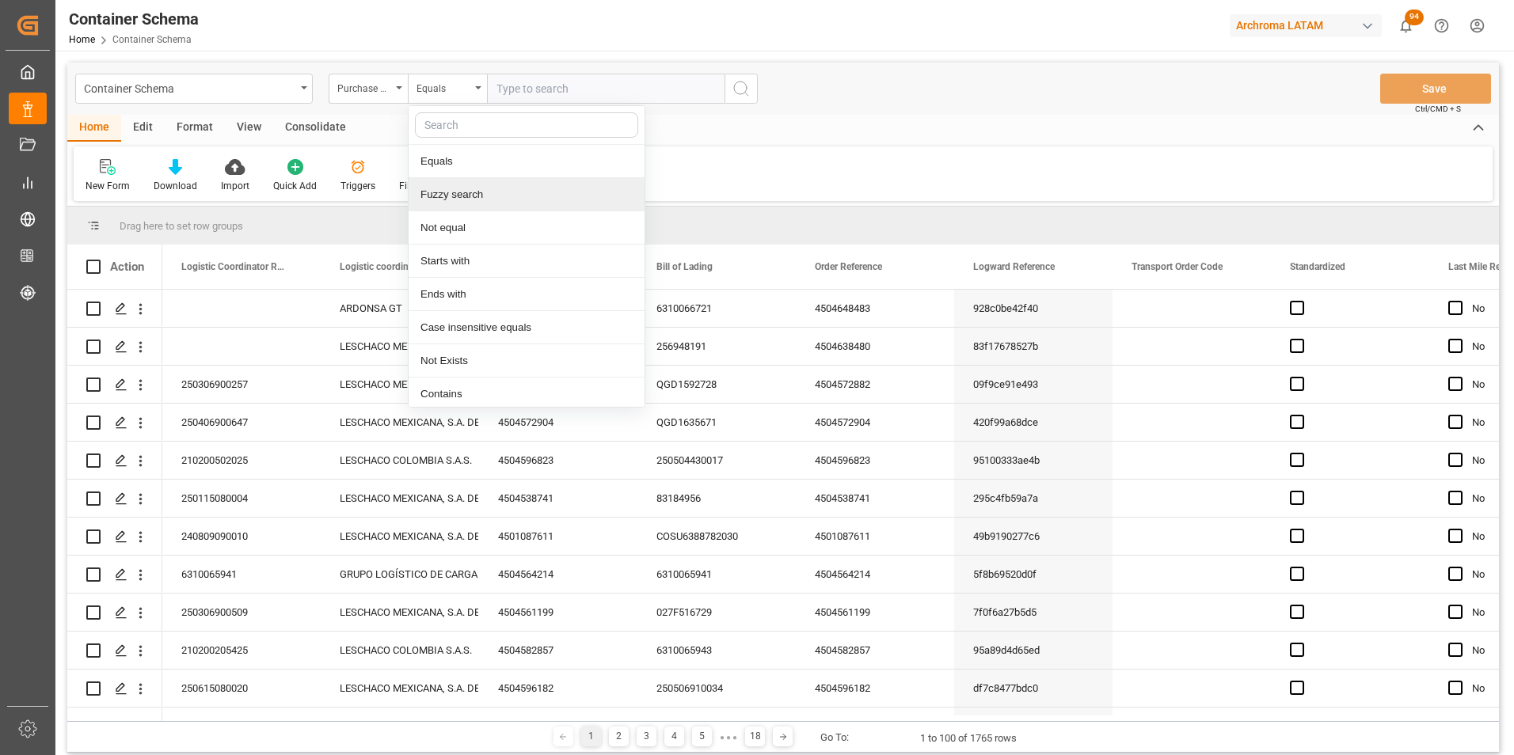
click at [479, 189] on div "Fuzzy search" at bounding box center [526, 194] width 236 height 33
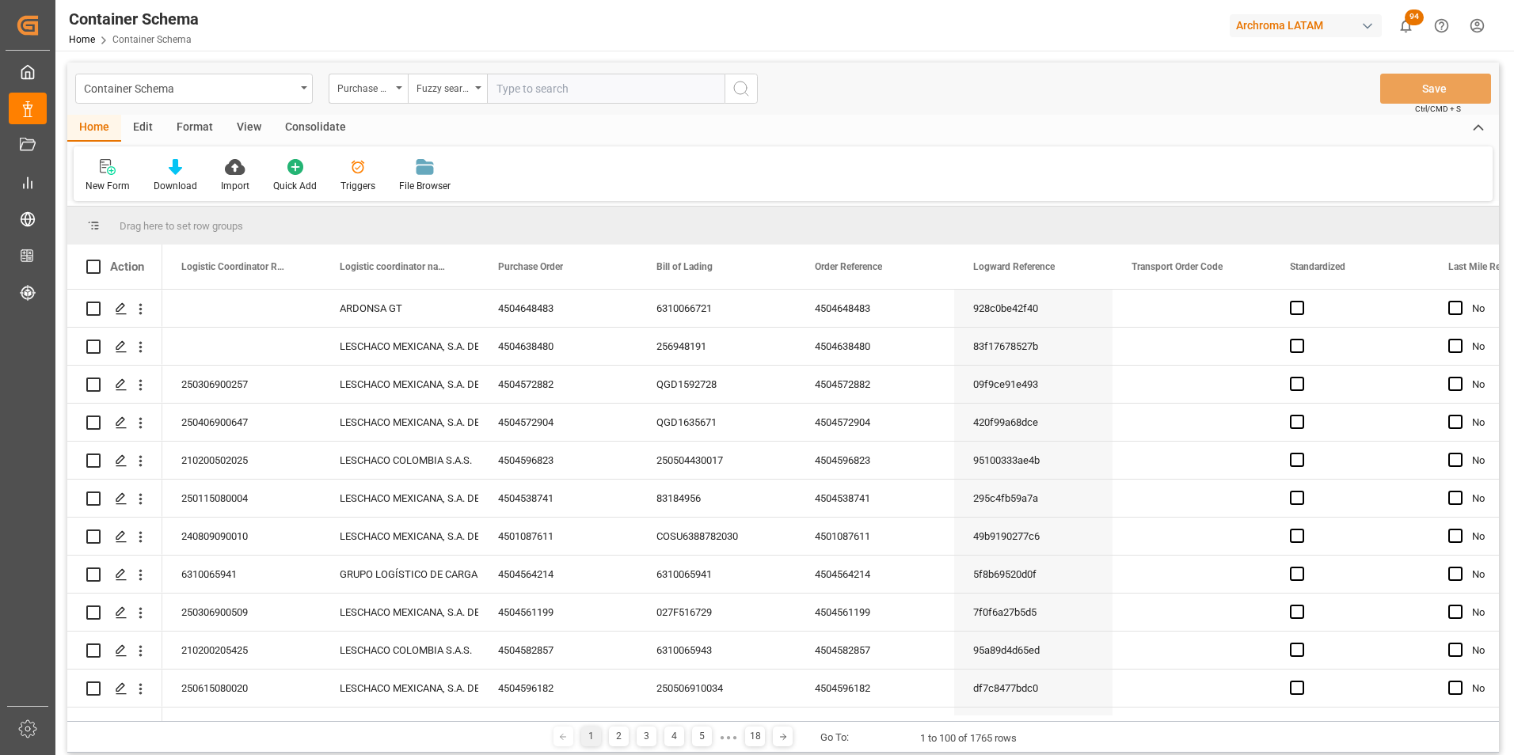
paste input "MTSU9659642"
type input "MTSU9659642"
paste input "4504634067"
type input "4504634067"
click at [749, 90] on icon "search button" at bounding box center [740, 88] width 19 height 19
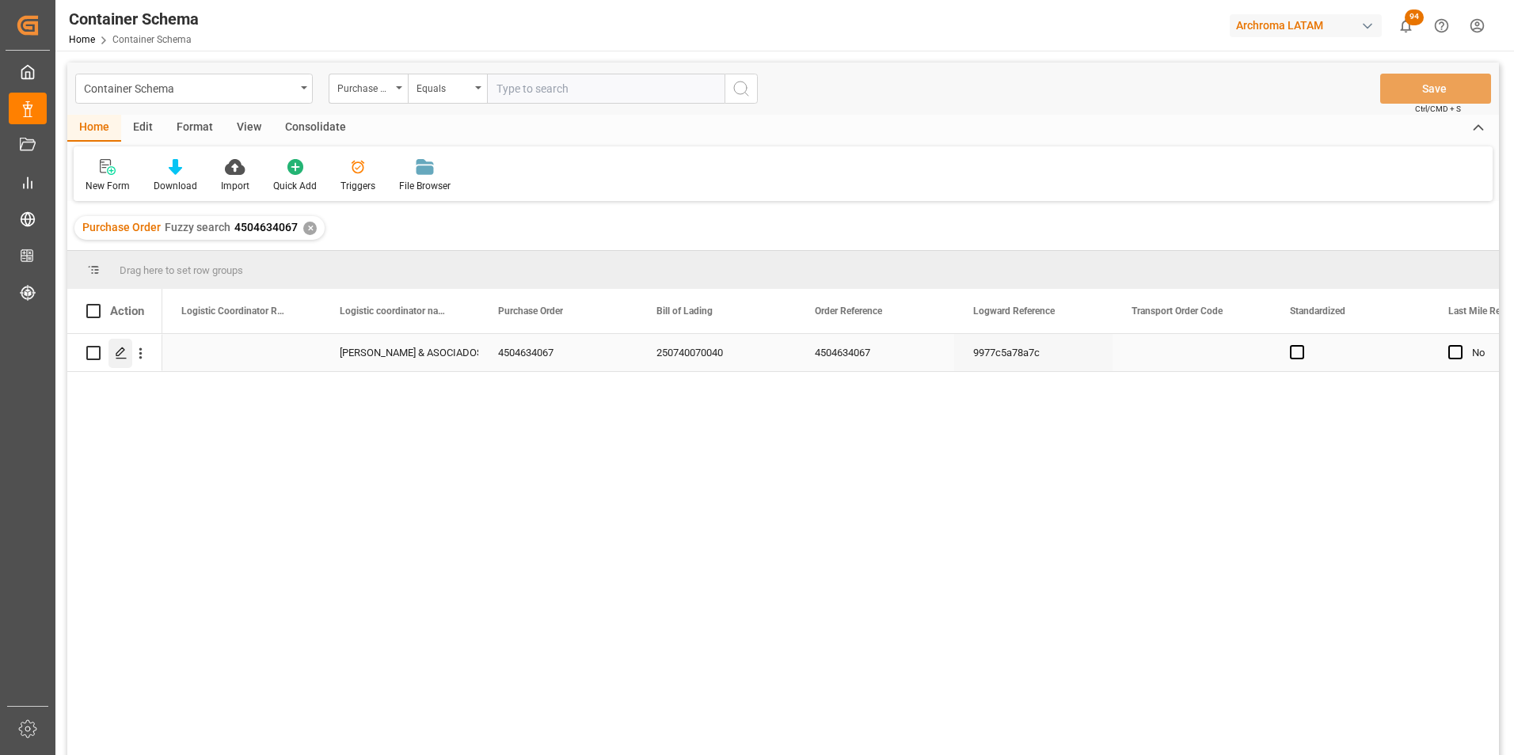
click at [120, 360] on div "Press SPACE to select this row." at bounding box center [120, 353] width 24 height 29
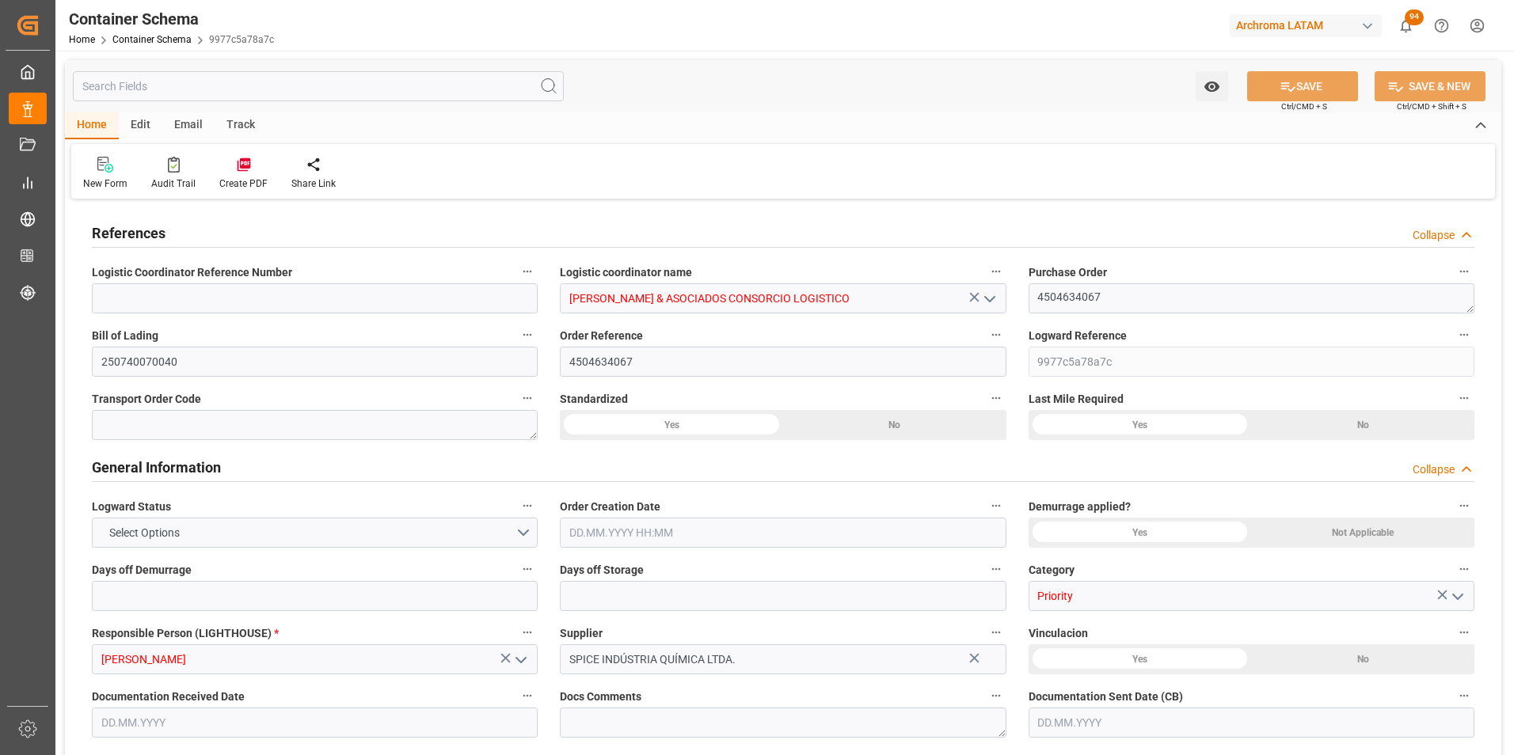
type input "0"
type input "1"
type input "3"
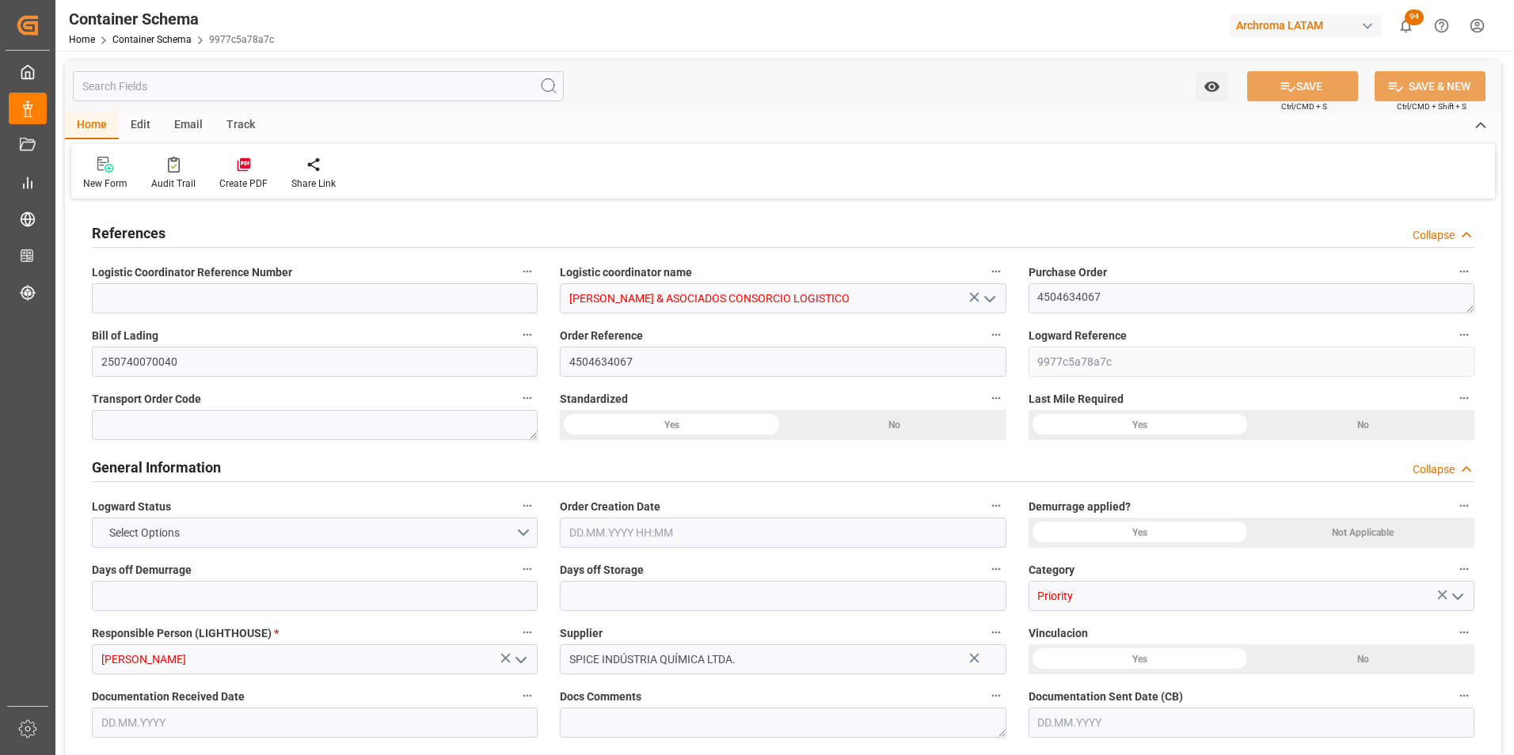
type input "2070"
type input "2209.8"
type input "Hapag [PERSON_NAME]"
type input "Hapag [PERSON_NAME] Aktiengesellschaft"
type input "BRSSZ"
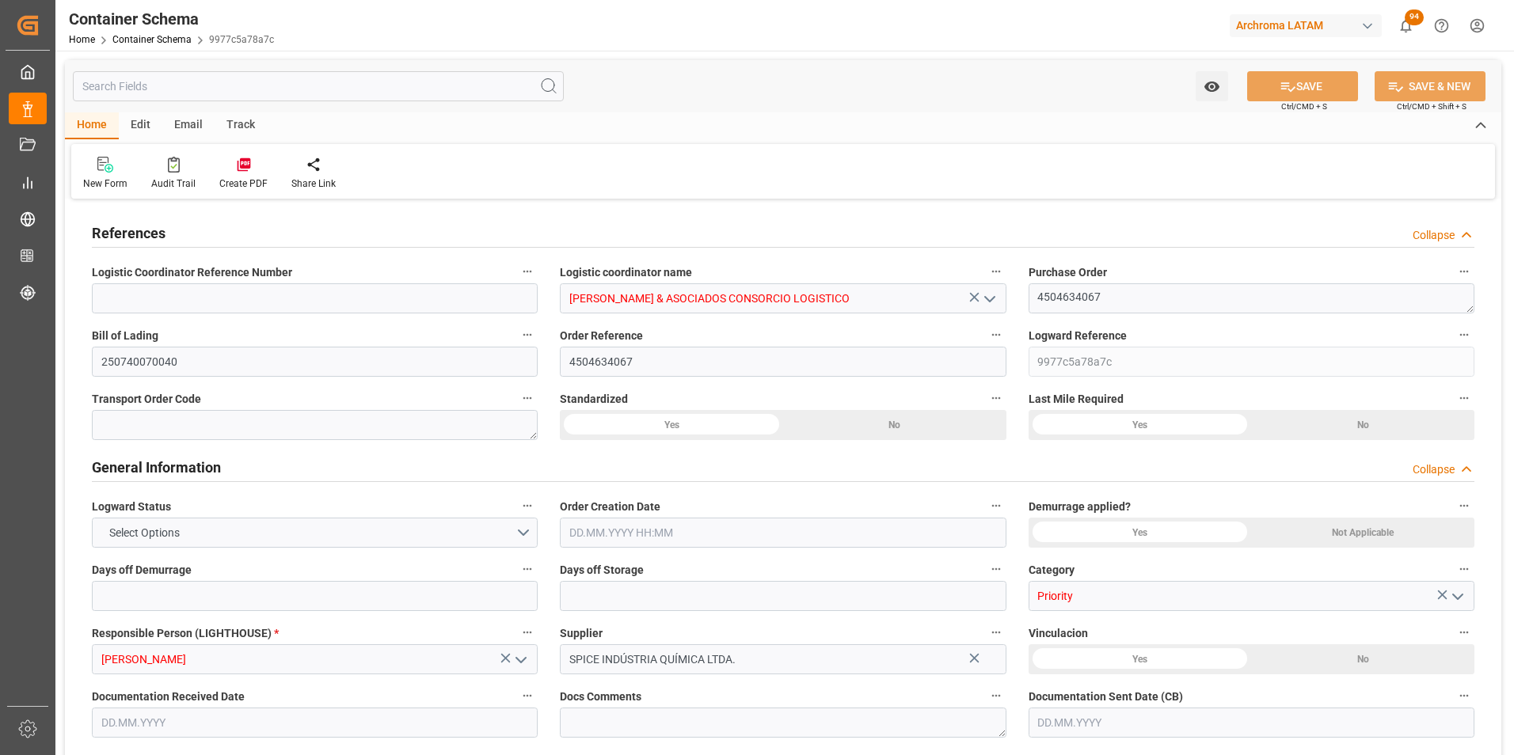
type input "PECLL"
type input "5092278"
type input "4"
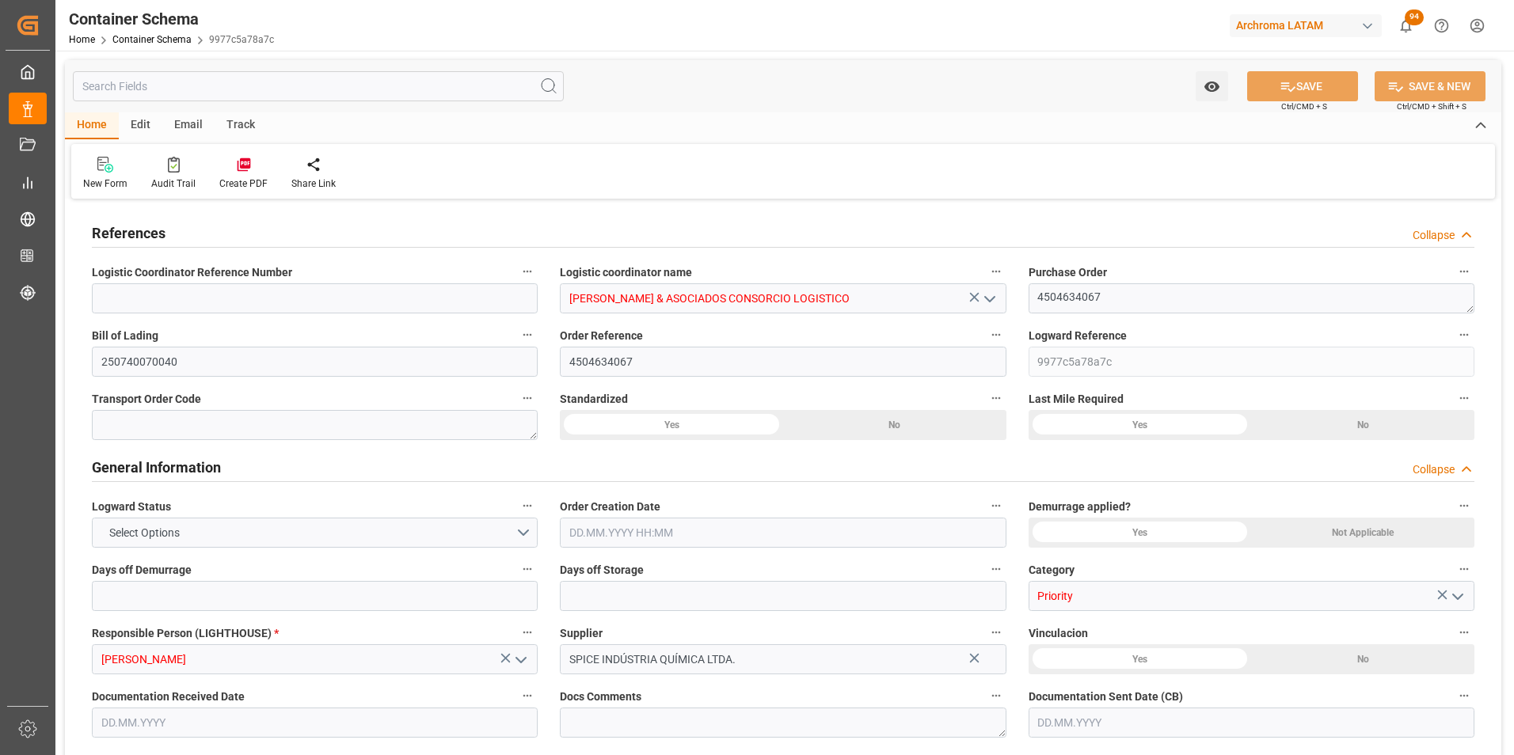
type input "4"
type input "13"
type input "1"
type input "0"
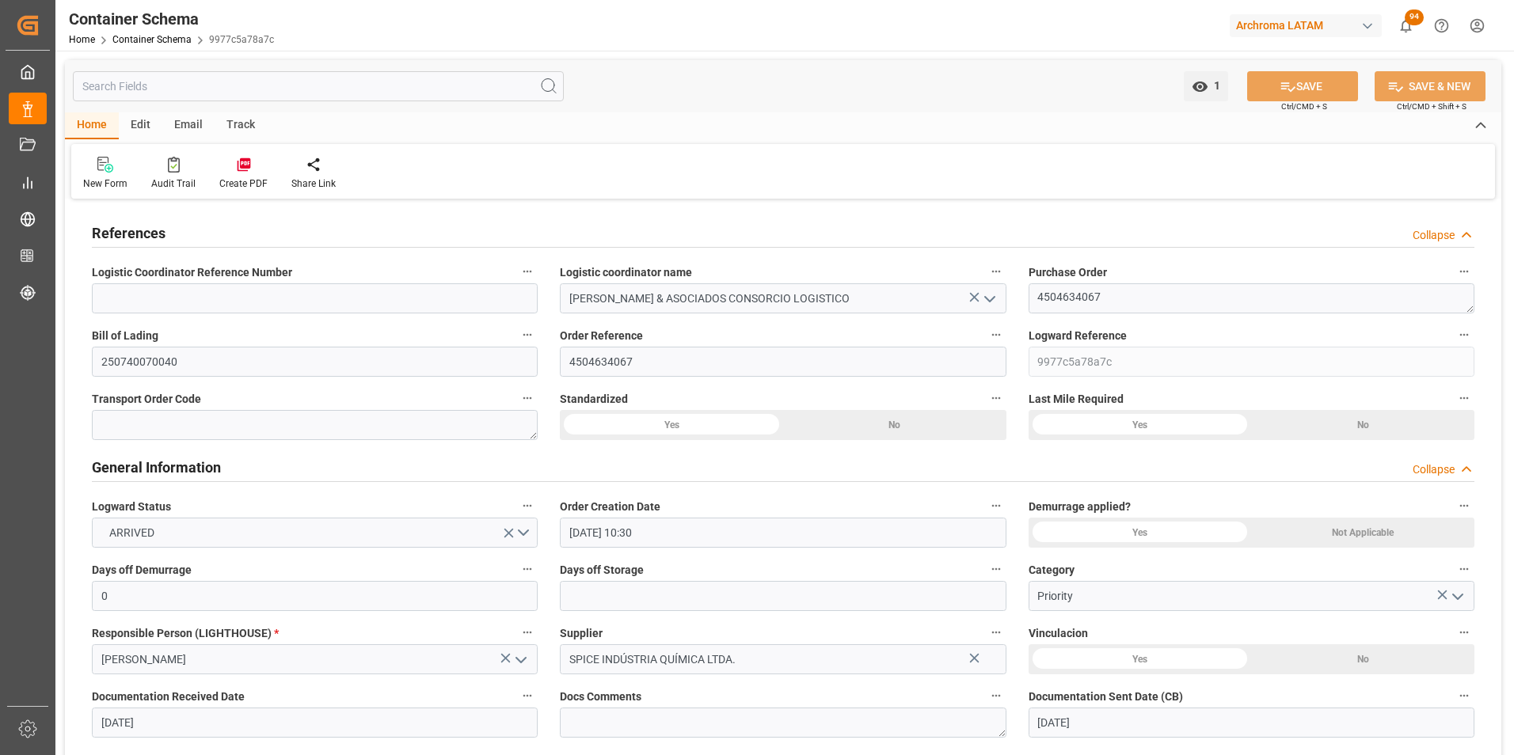
type input "[DATE] 10:30"
type input "[DATE]"
type input "[DATE] 00:00"
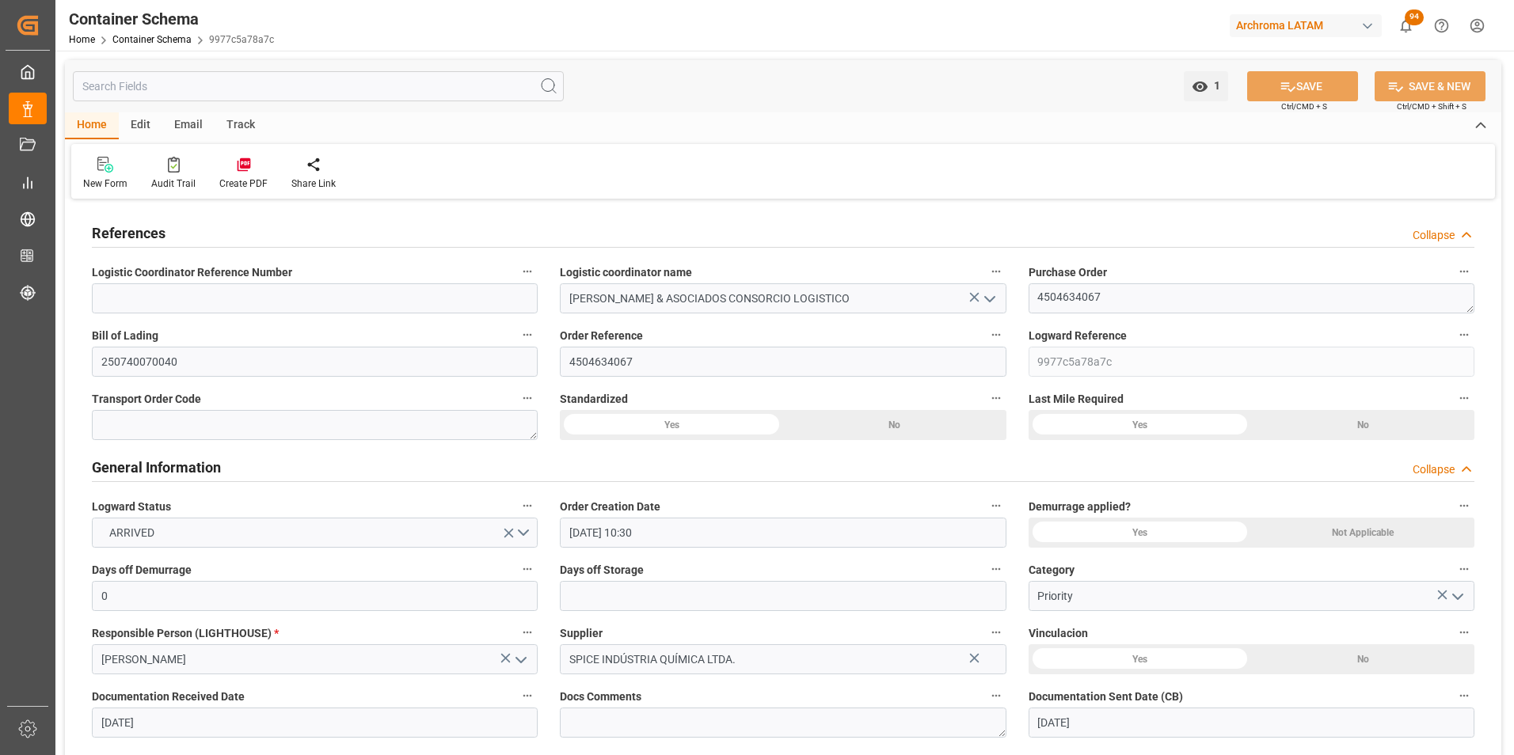
type input "[DATE] 01:30"
type input "[DATE] 00:00"
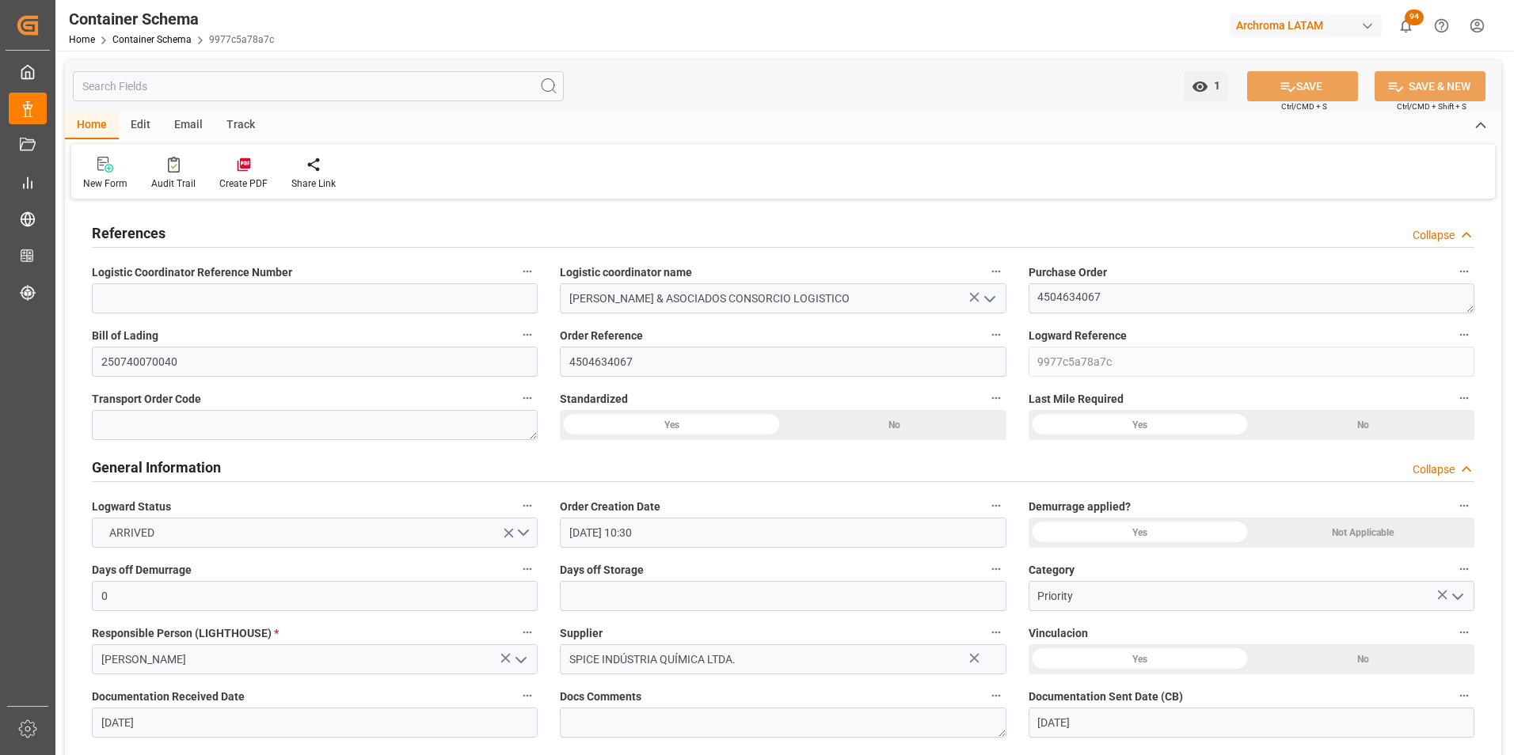
type input "[DATE] 21:00"
type input "[DATE] 00:00"
type input "[DATE]"
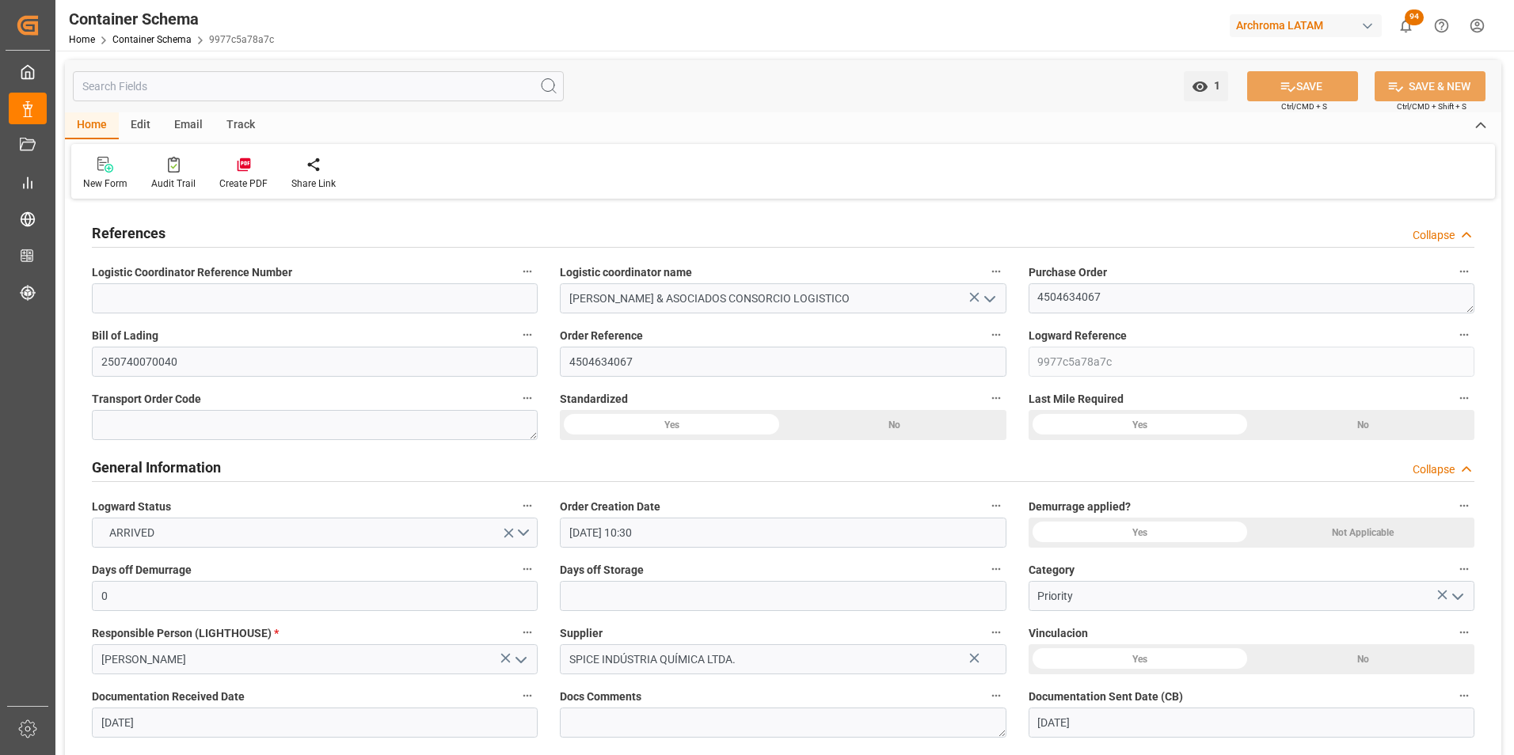
type input "[DATE]"
type input "[DATE] 06:32"
type input "[DATE] 15:25"
type input "[DATE]"
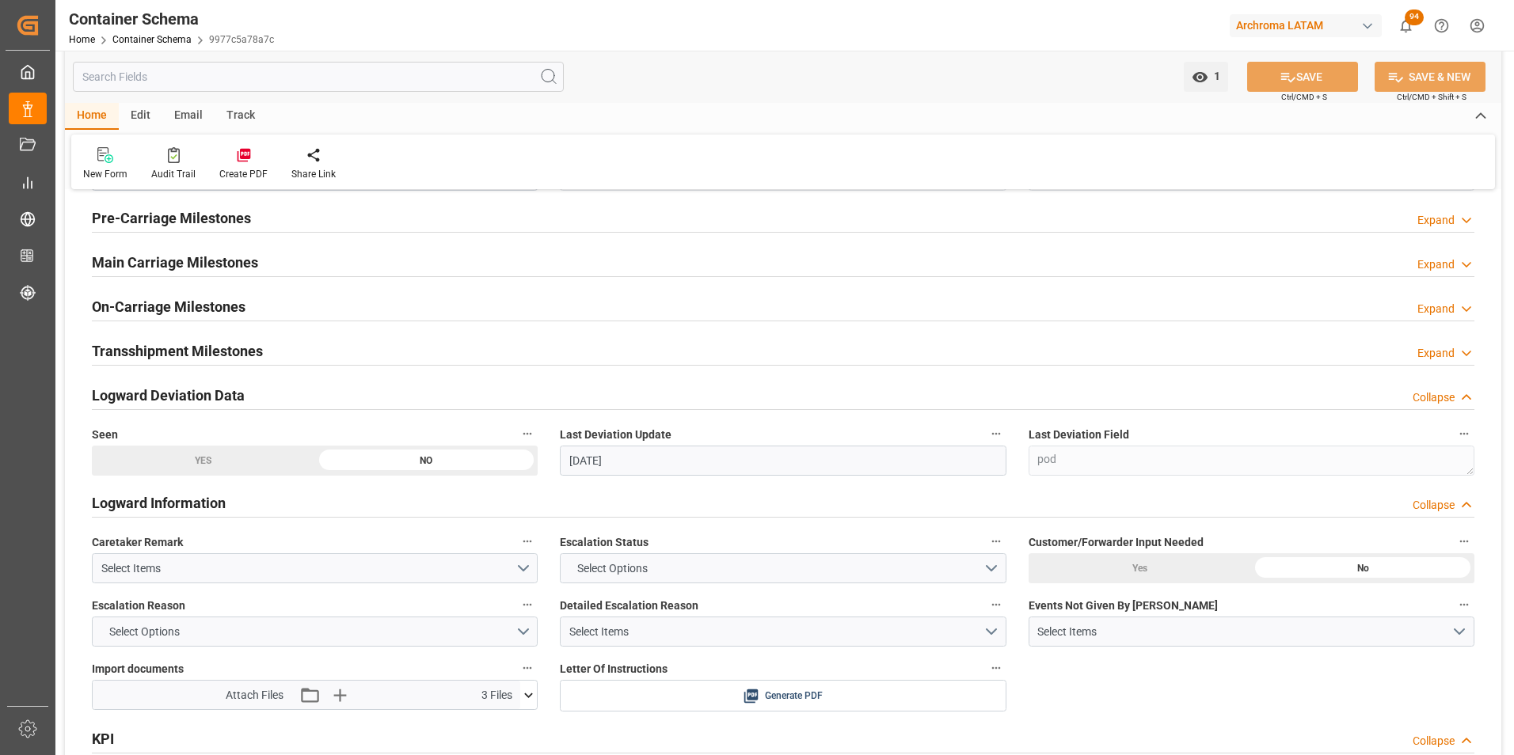
scroll to position [1900, 0]
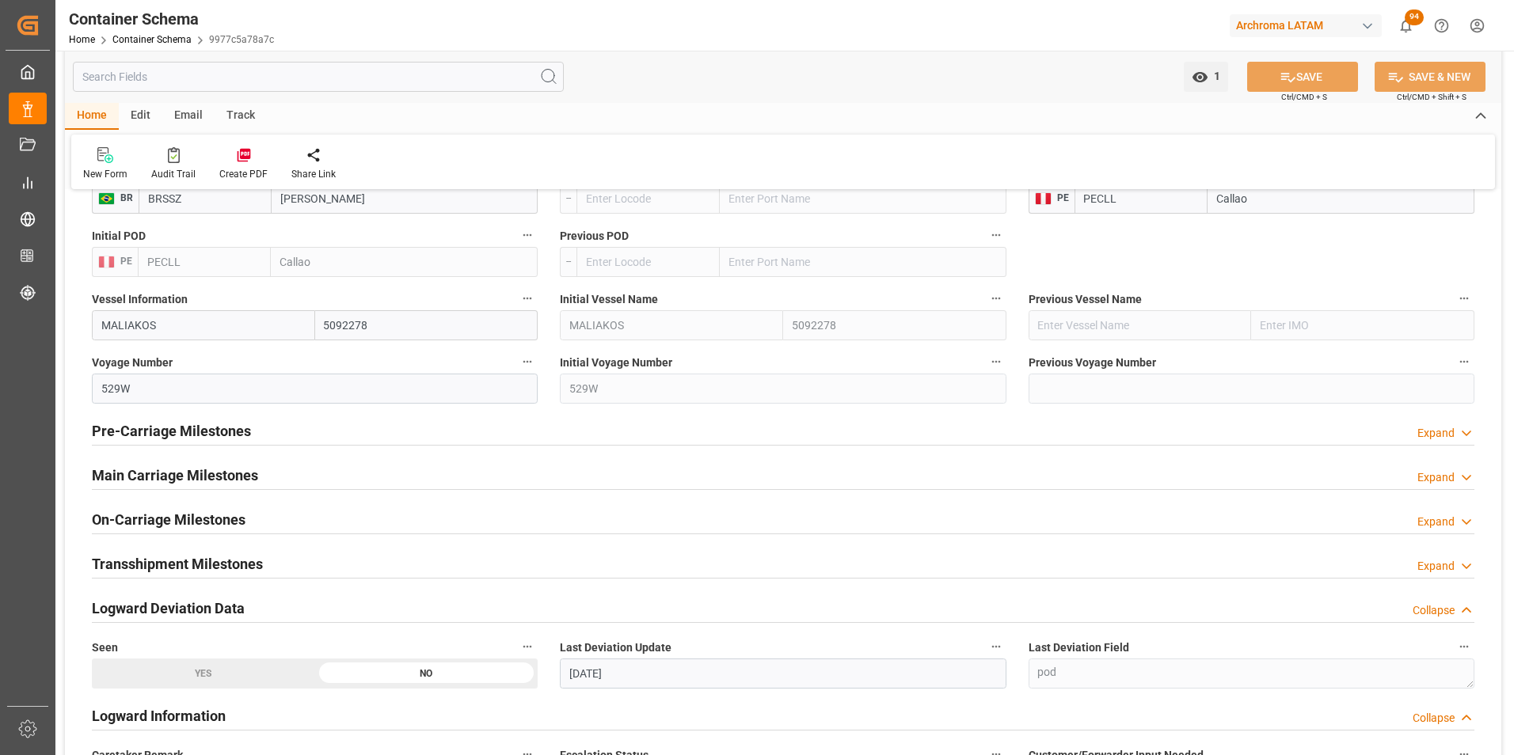
click at [199, 471] on h2 "Main Carriage Milestones" at bounding box center [175, 475] width 166 height 21
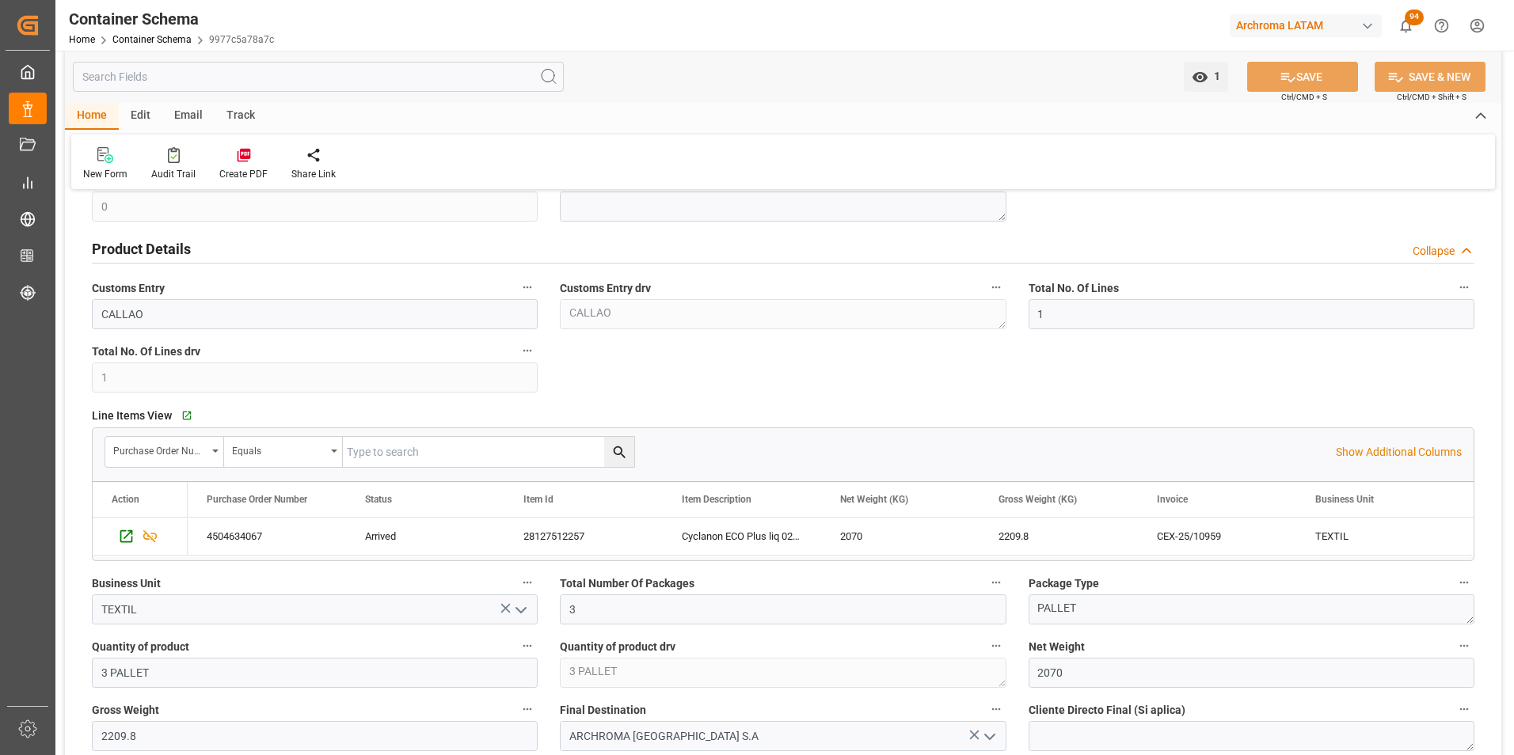
scroll to position [475, 0]
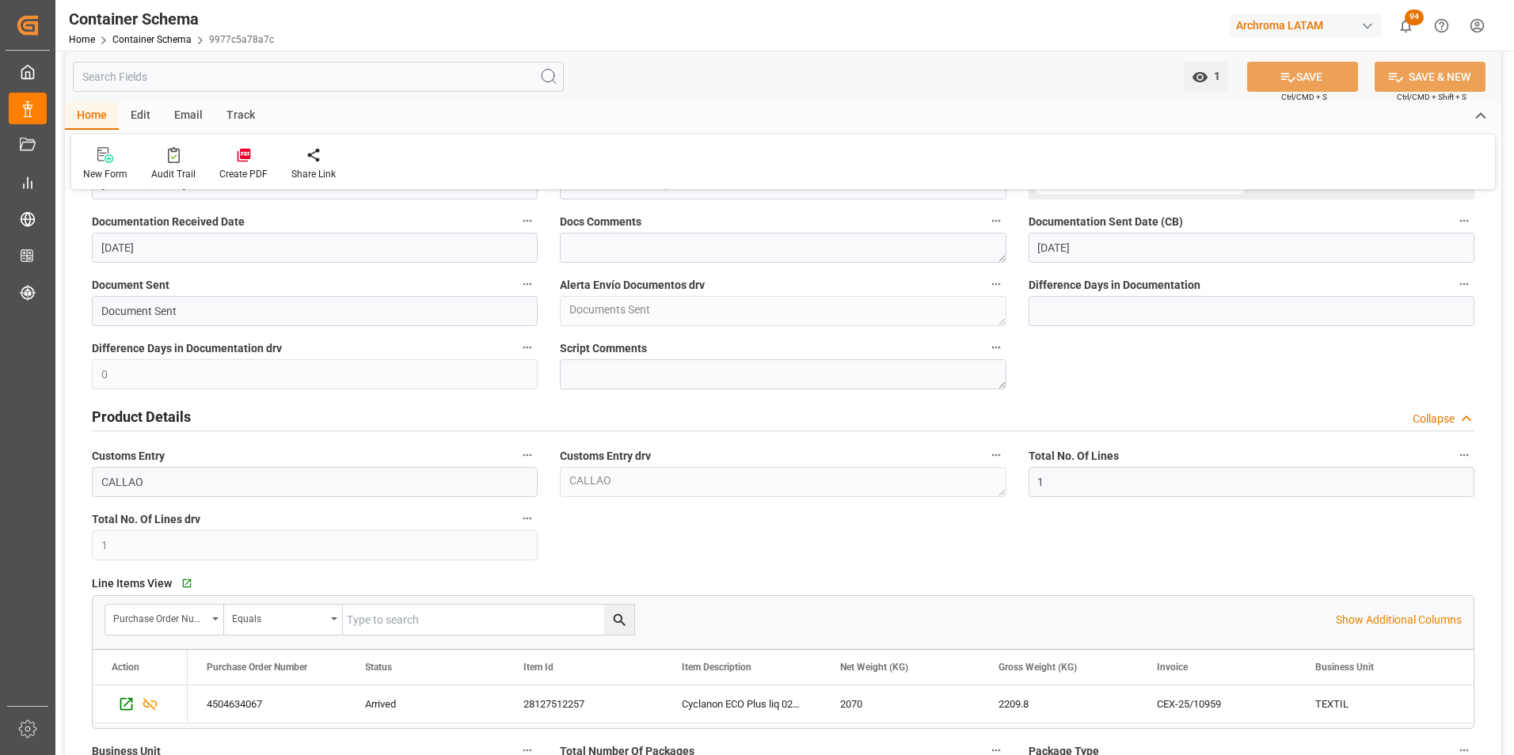
click at [190, 116] on div "Email" at bounding box center [188, 116] width 52 height 27
click at [116, 160] on icon at bounding box center [107, 157] width 21 height 11
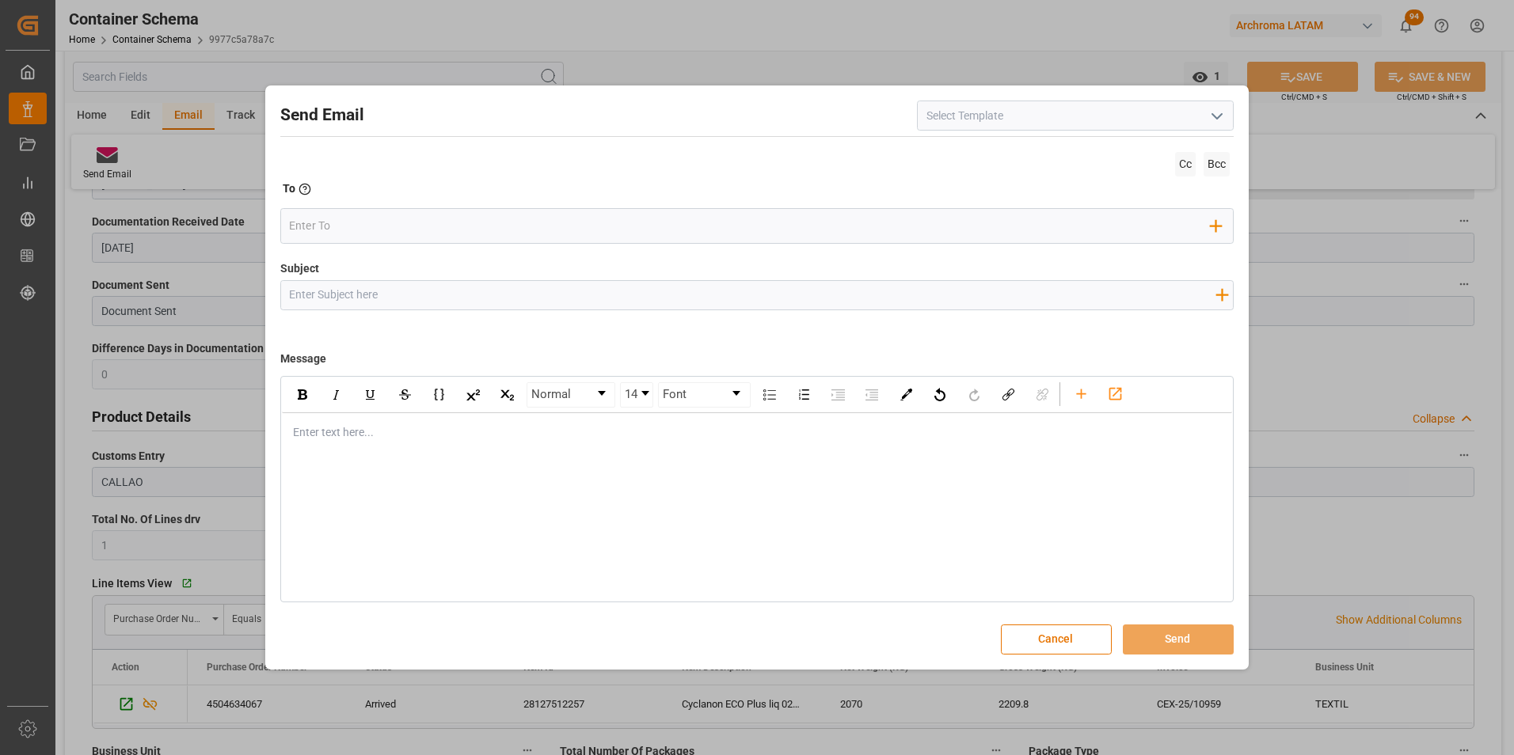
click at [1210, 123] on icon "open menu" at bounding box center [1216, 116] width 19 height 19
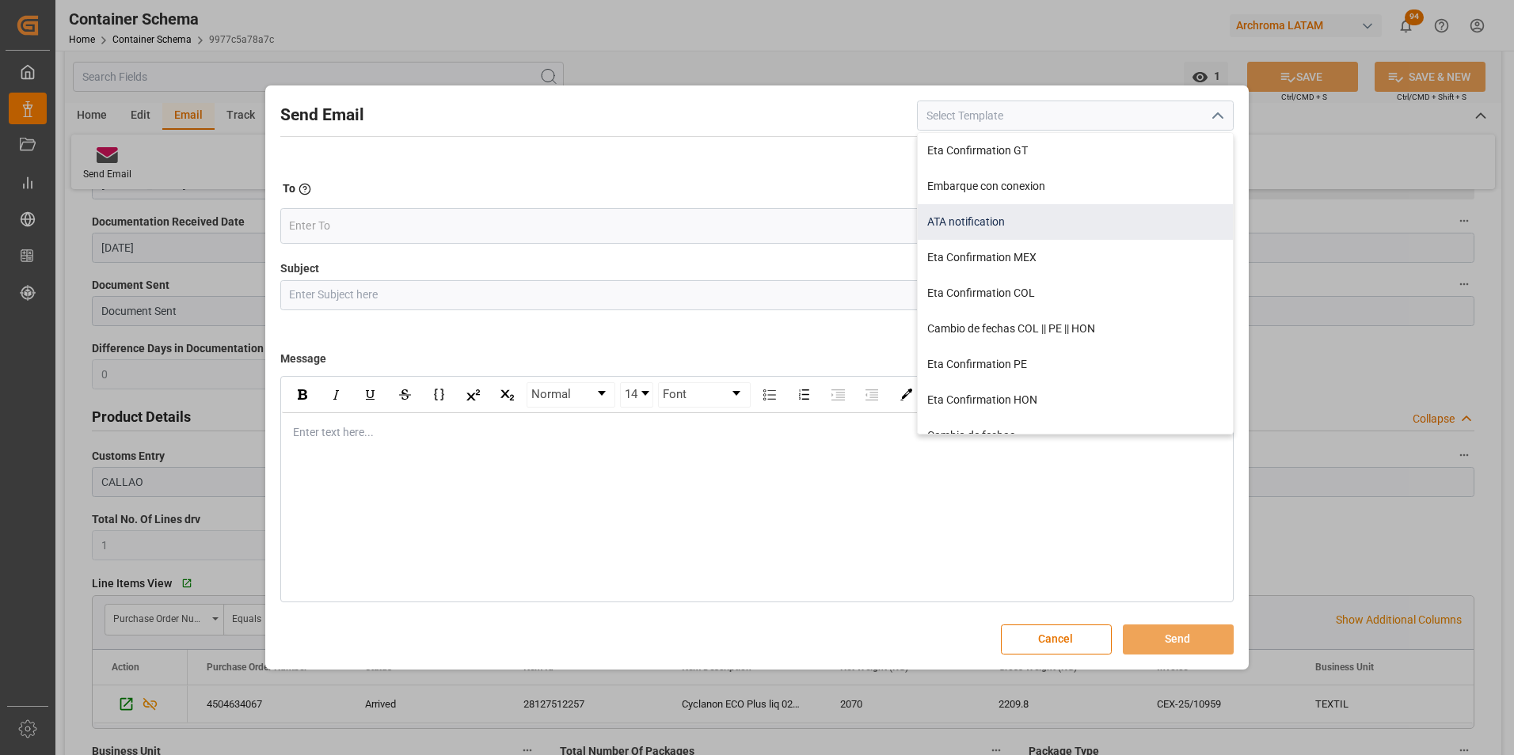
click at [1037, 206] on div "ATA notification" at bounding box center [1075, 222] width 315 height 36
type input "ATA notification"
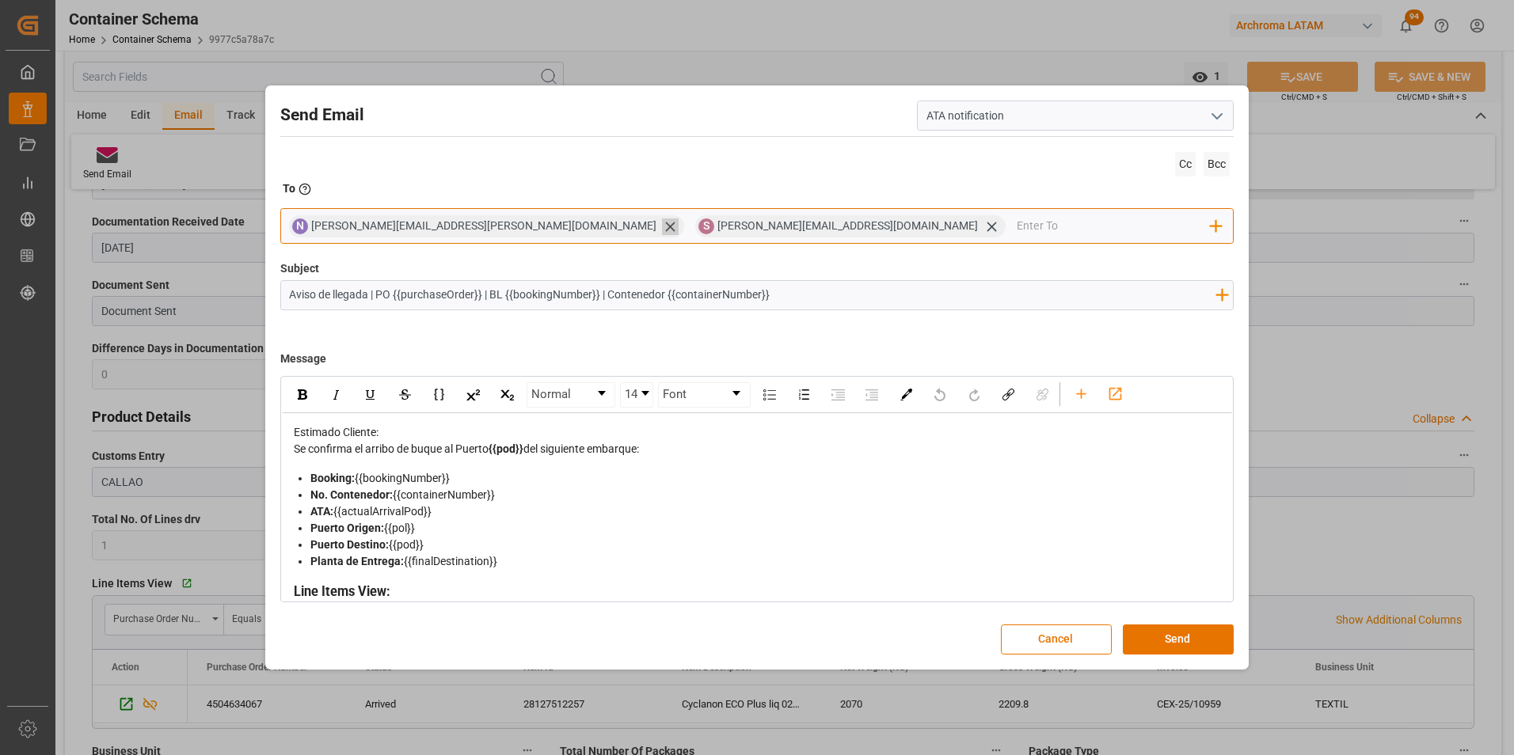
click at [662, 231] on icon at bounding box center [670, 226] width 17 height 17
click at [577, 225] on icon at bounding box center [585, 226] width 17 height 17
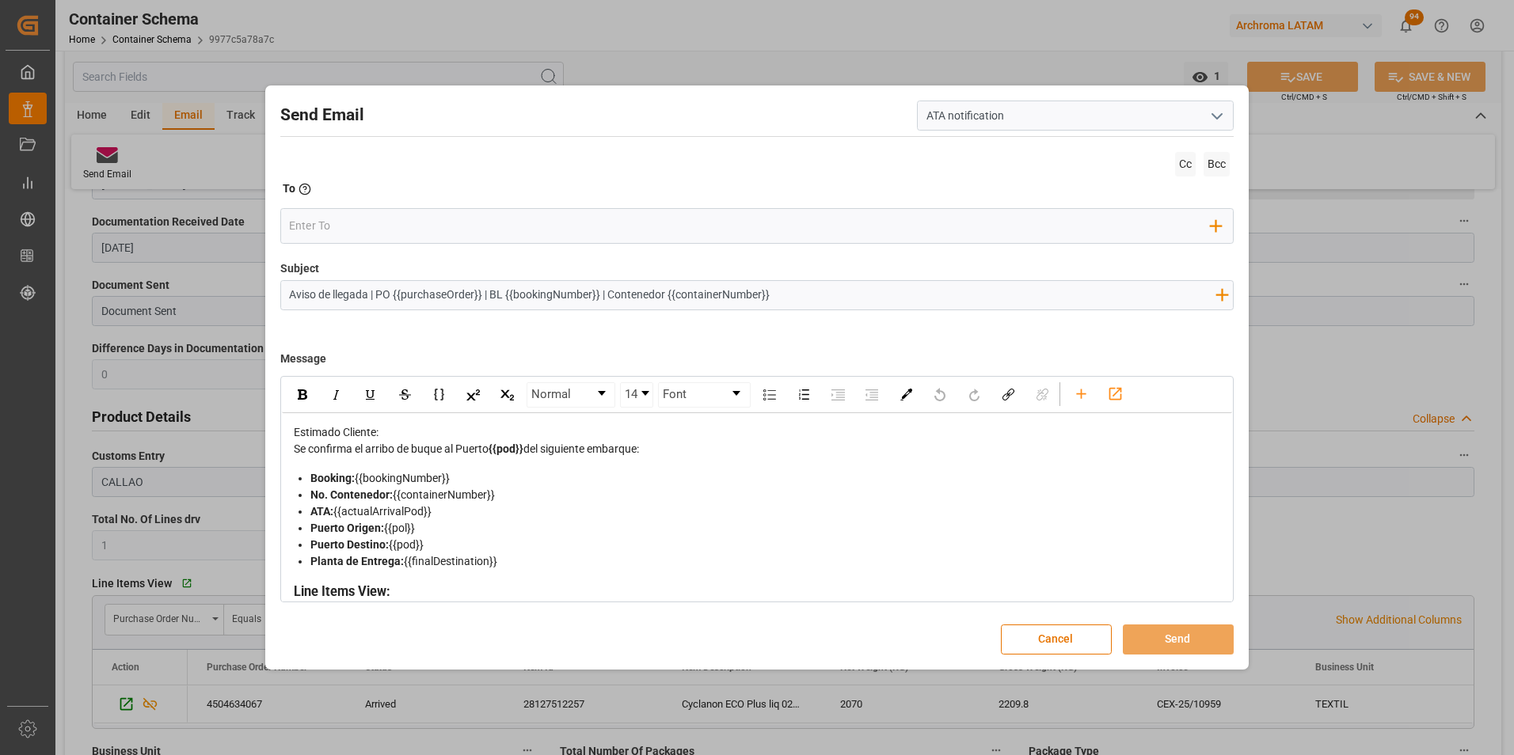
click at [293, 289] on input "Aviso de llegada | PO {{purchaseOrder}} | BL {{bookingNumber}} | Contenedor {{c…" at bounding box center [752, 295] width 943 height 28
click at [290, 289] on input "Aviso de llegada | PO {{purchaseOrder}} | BL {{bookingNumber}} | Contenedor {{c…" at bounding box center [752, 295] width 943 height 28
type input "PE Aviso de llegada | PO {{purchaseOrder}} | BL {{bookingNumber}} | Contenedor …"
click at [301, 295] on input "PE Aviso de llegada | PO {{purchaseOrder}} | BL {{bookingNumber}} | Contenedor …" at bounding box center [752, 295] width 943 height 28
click at [853, 298] on input "PE | Aviso de llegada | PO {{purchaseOrder}} | BL {{bookingNumber}} | Contenedo…" at bounding box center [752, 295] width 943 height 28
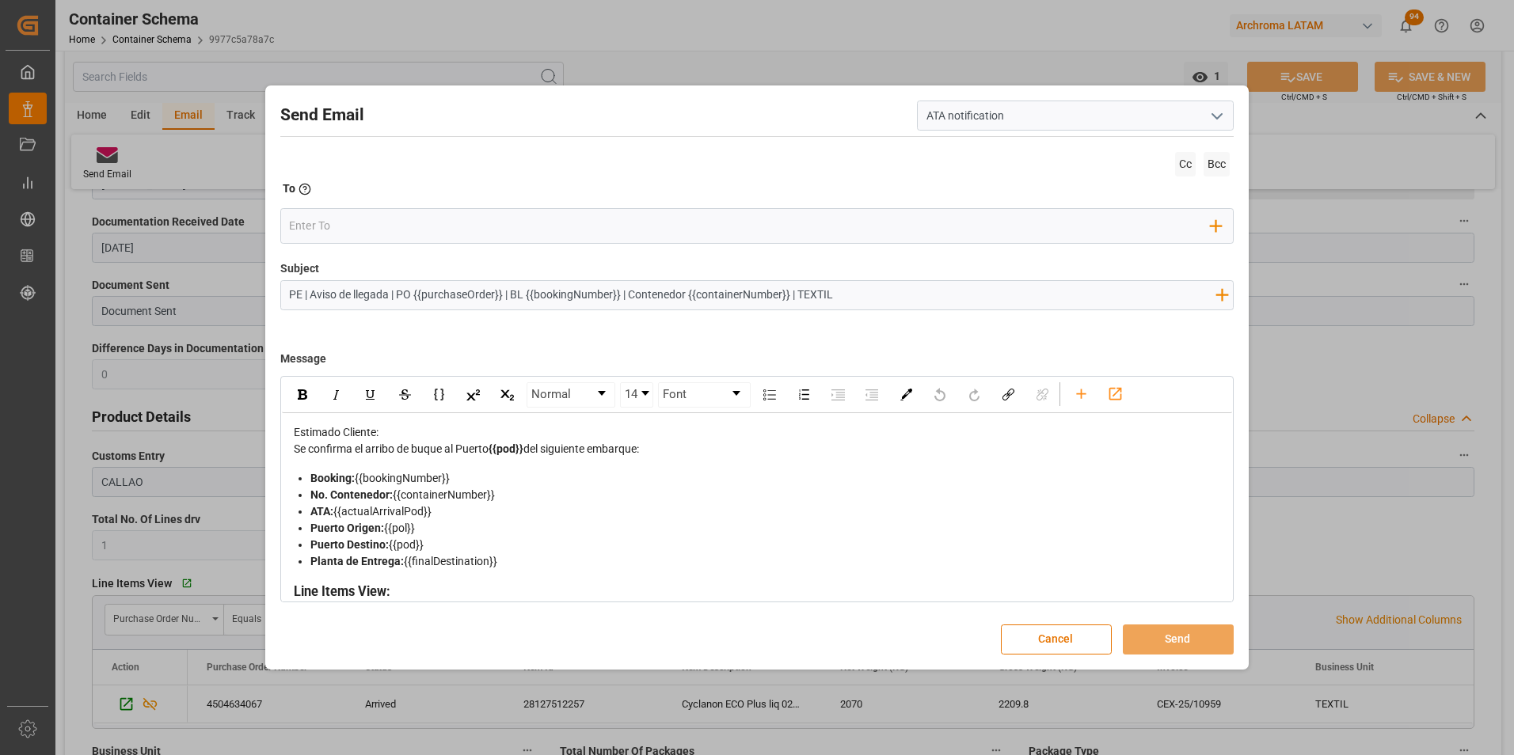
click at [870, 296] on input "PE | Aviso de llegada | PO {{purchaseOrder}} | BL {{bookingNumber}} | Contenedo…" at bounding box center [752, 295] width 943 height 28
type input "PE | Aviso de llegada | PO {{purchaseOrder}} | BL {{bookingNumber}} | Contenedo…"
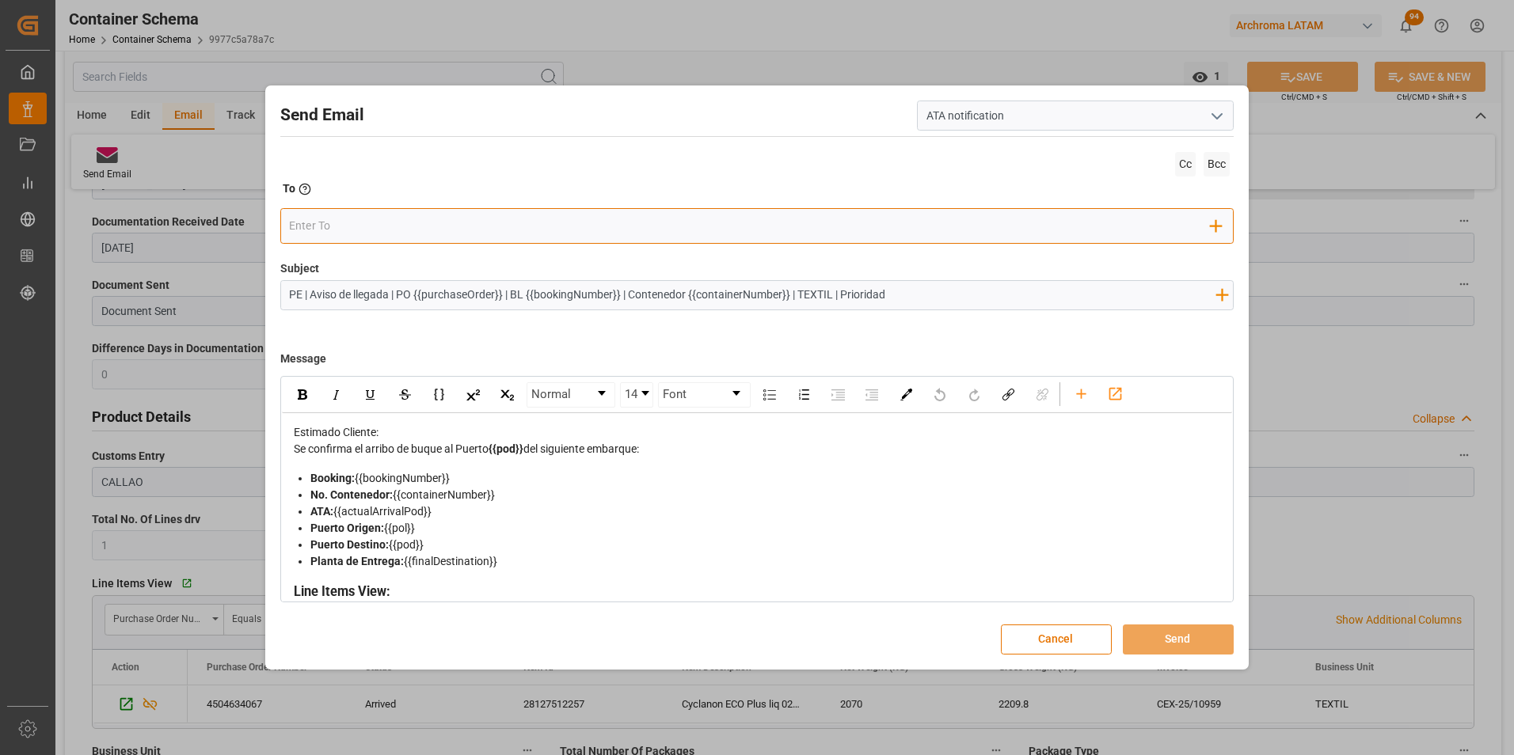
click at [439, 222] on input "email" at bounding box center [749, 227] width 921 height 24
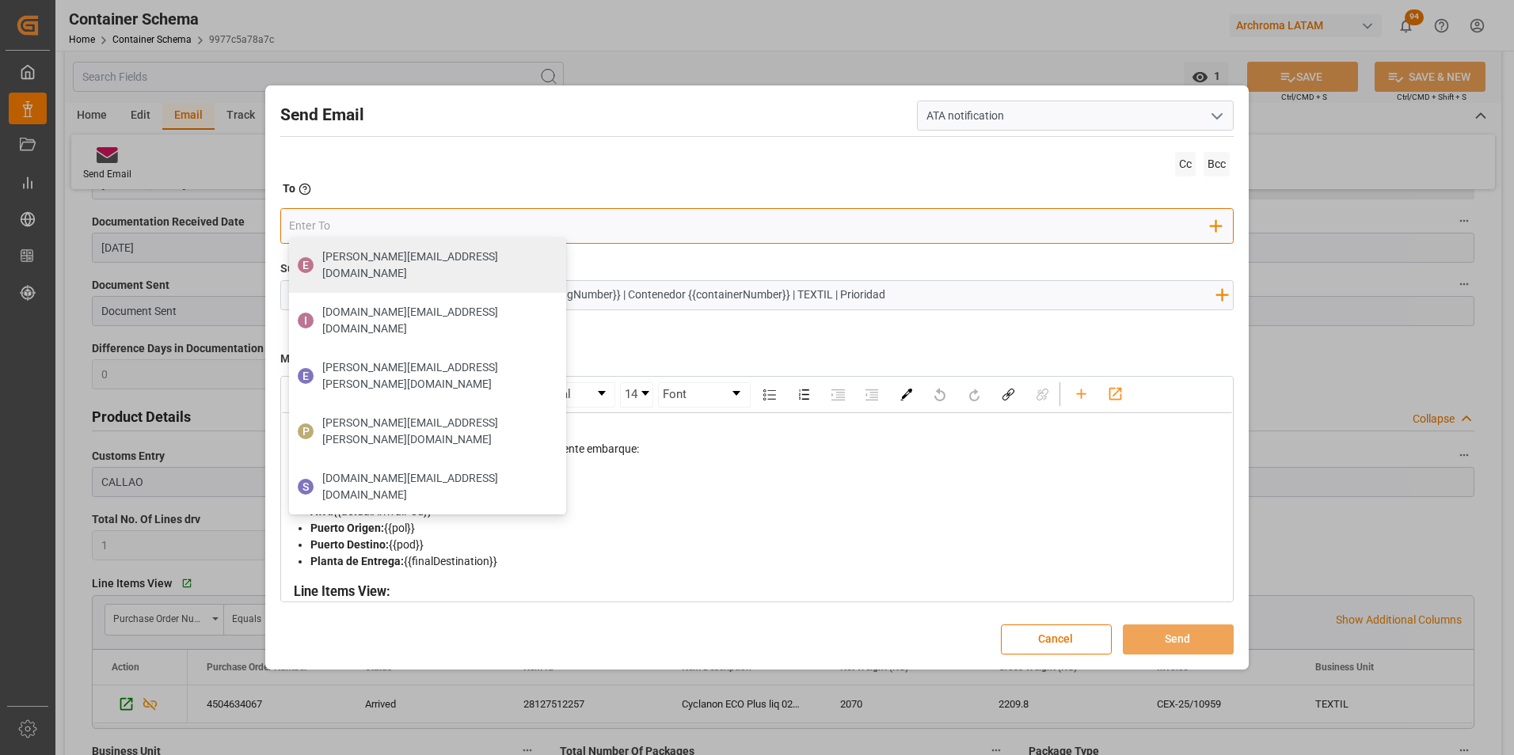
type input "[EMAIL_ADDRESS][PERSON_NAME][DOMAIN_NAME]"
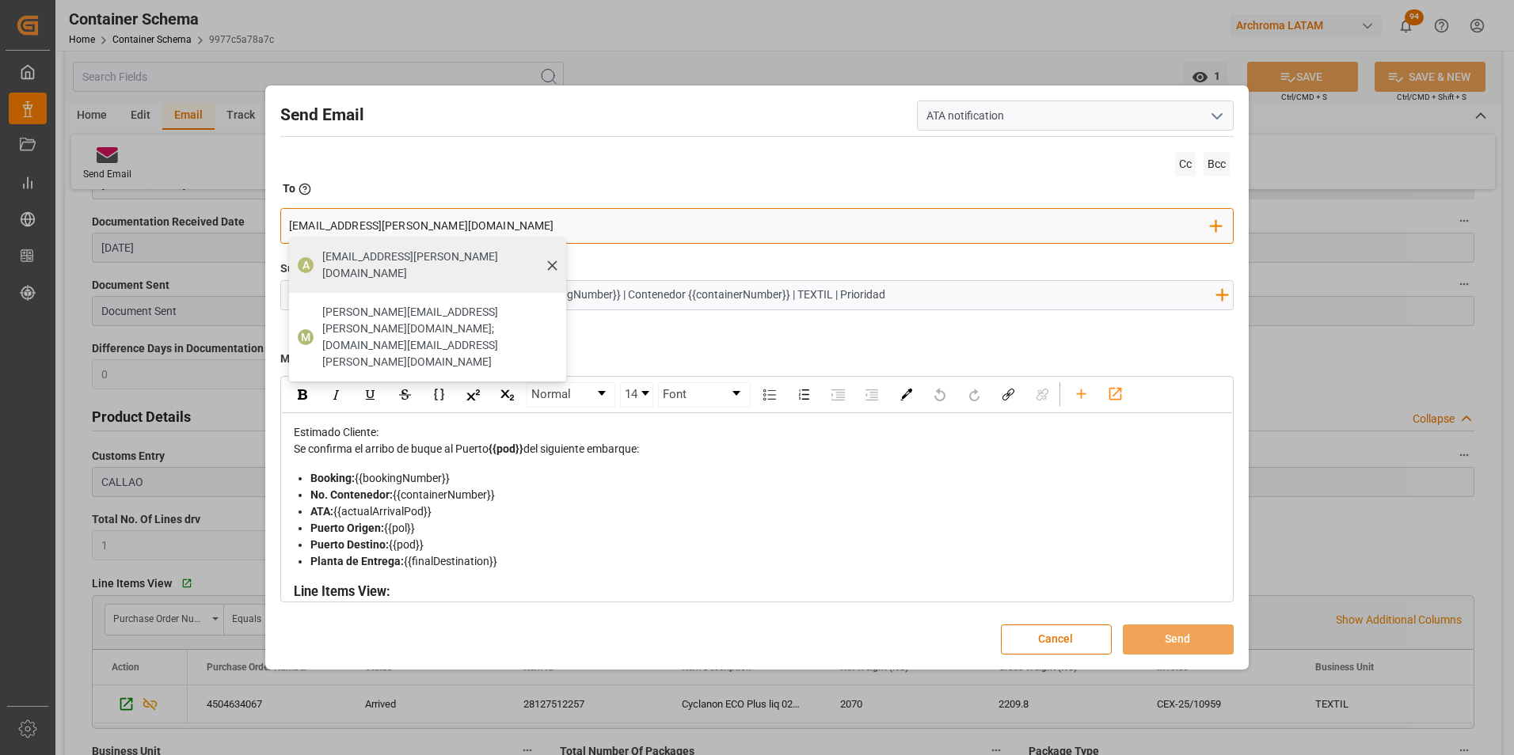
click at [437, 256] on span "[EMAIL_ADDRESS][PERSON_NAME][DOMAIN_NAME]" at bounding box center [438, 265] width 233 height 33
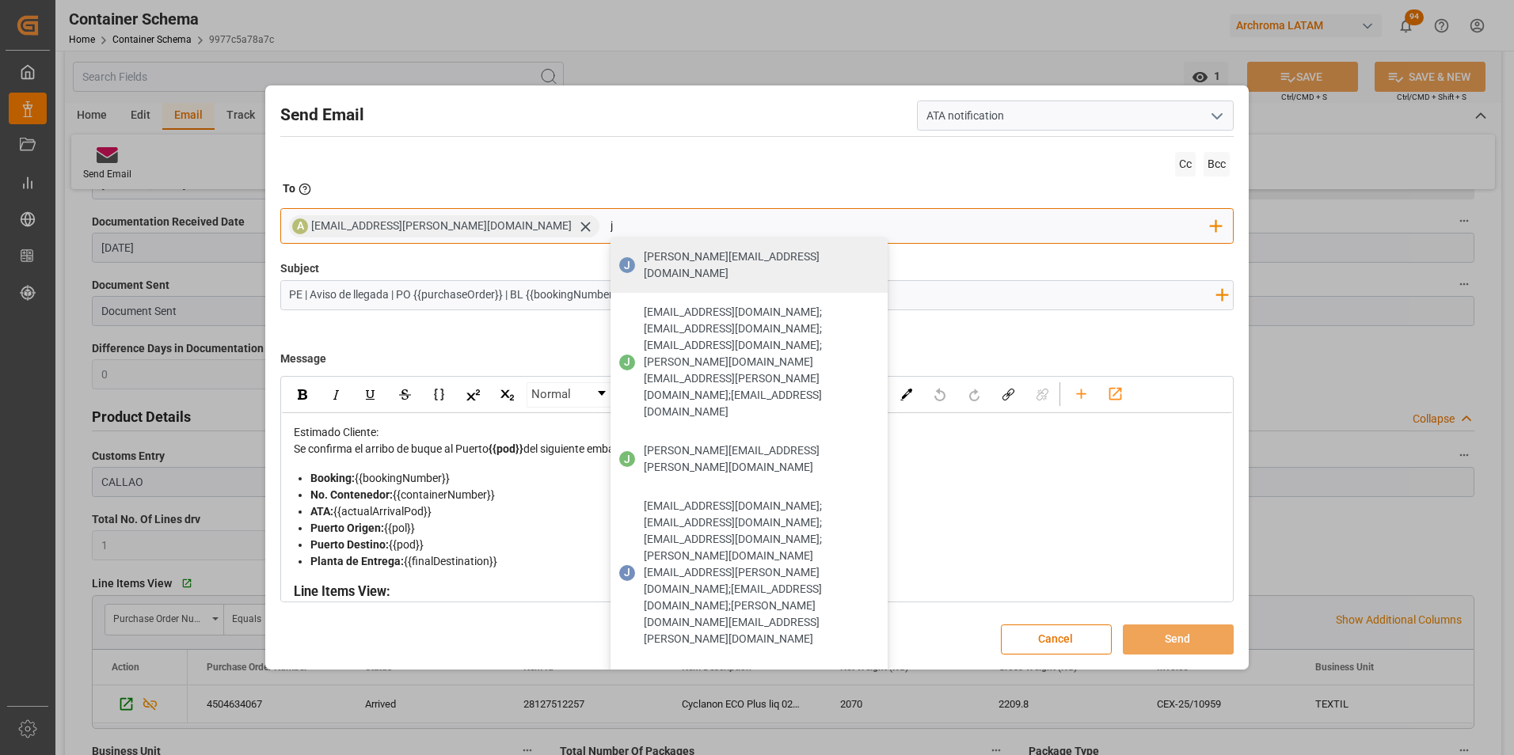
type input "[EMAIL_ADDRESS][DOMAIN_NAME]"
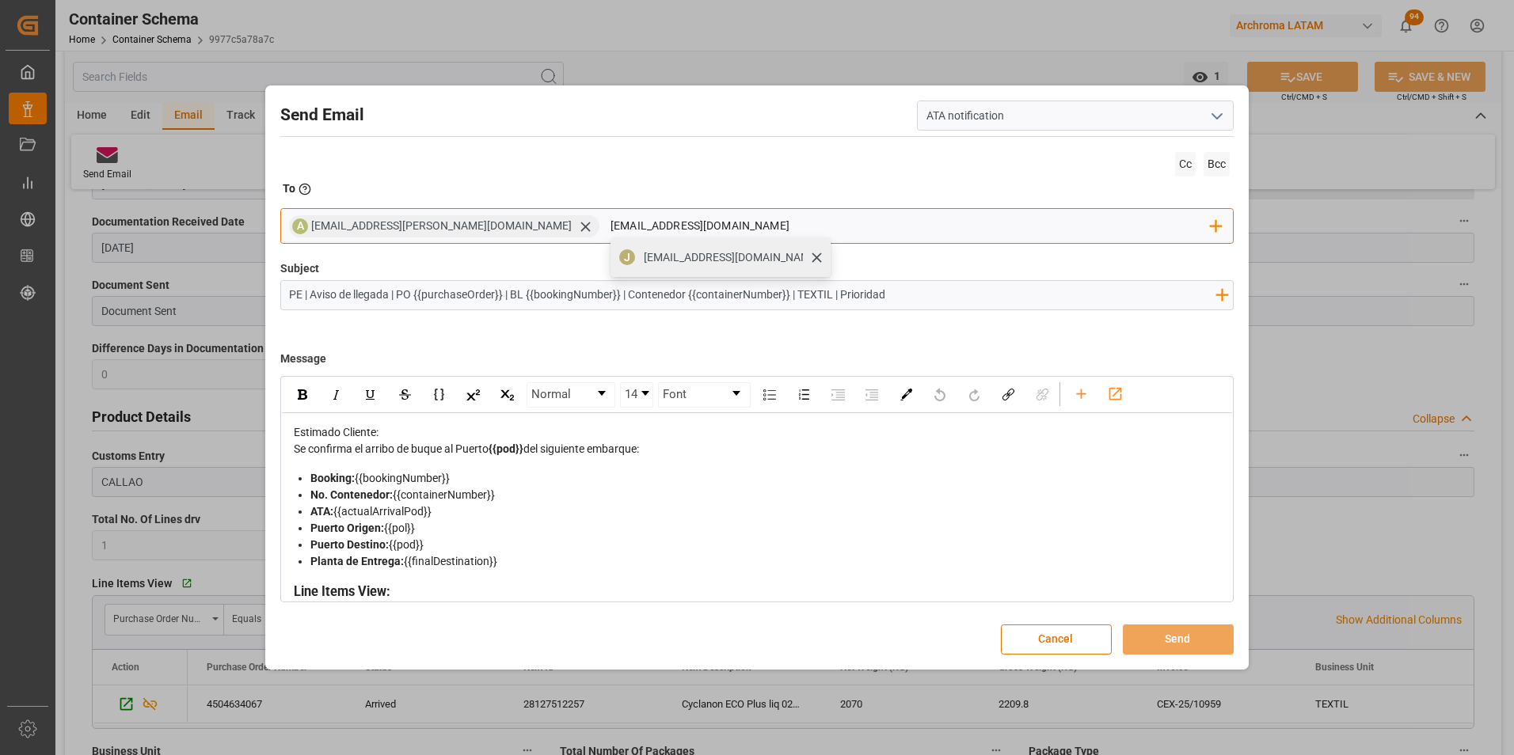
click at [644, 258] on span "[EMAIL_ADDRESS][DOMAIN_NAME]" at bounding box center [732, 257] width 176 height 17
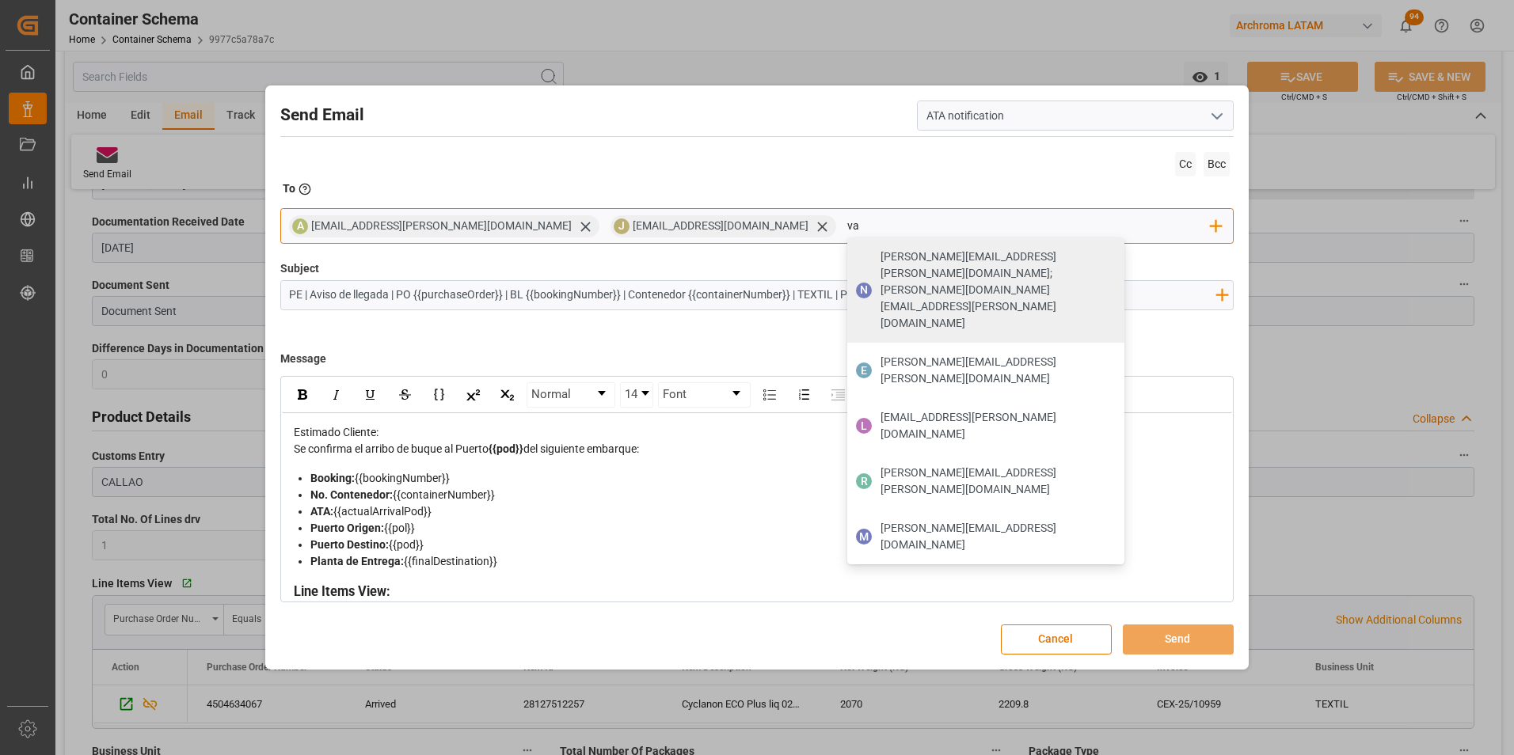
click at [847, 221] on input "va" at bounding box center [1028, 227] width 363 height 24
type input "valer"
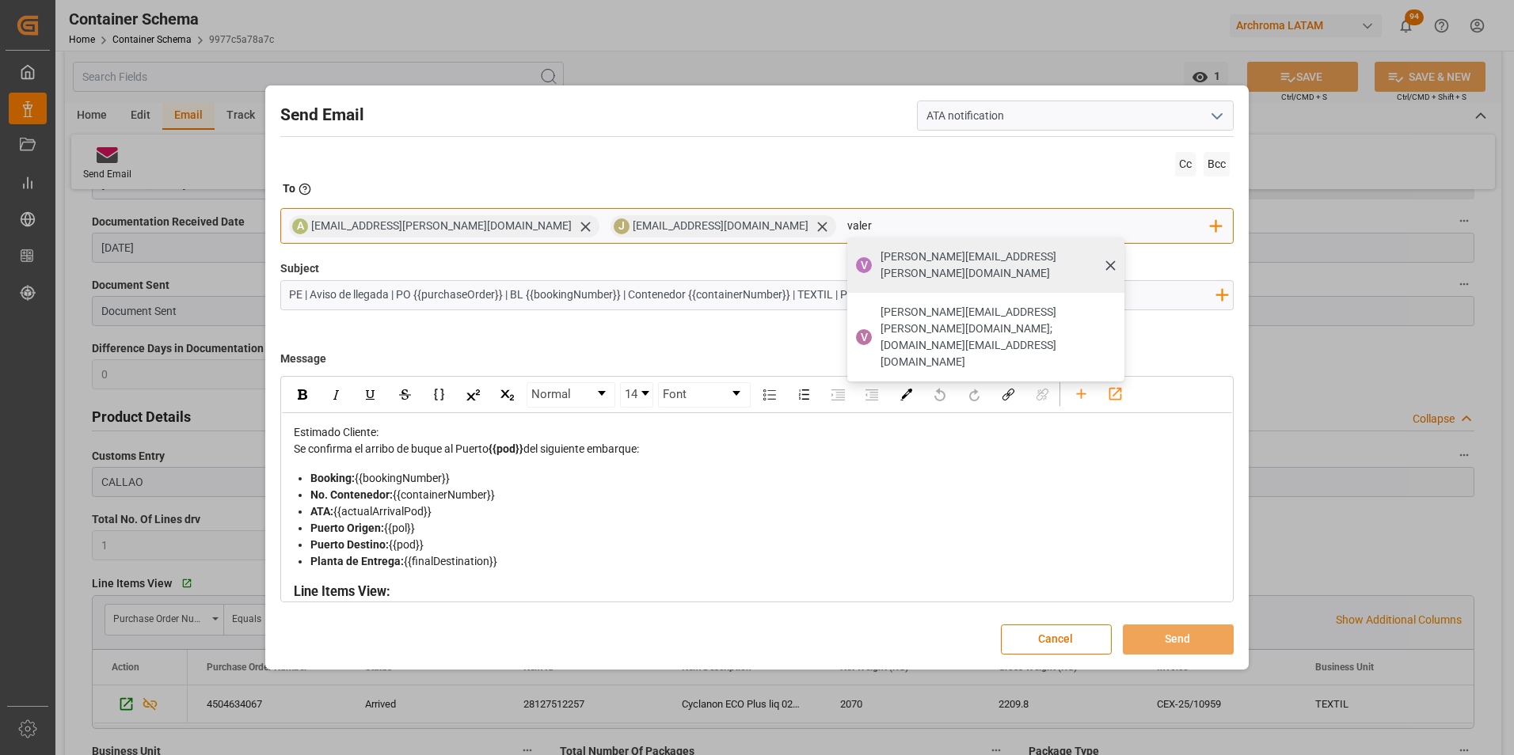
click at [880, 258] on span "[PERSON_NAME][EMAIL_ADDRESS][PERSON_NAME][DOMAIN_NAME]" at bounding box center [996, 265] width 233 height 33
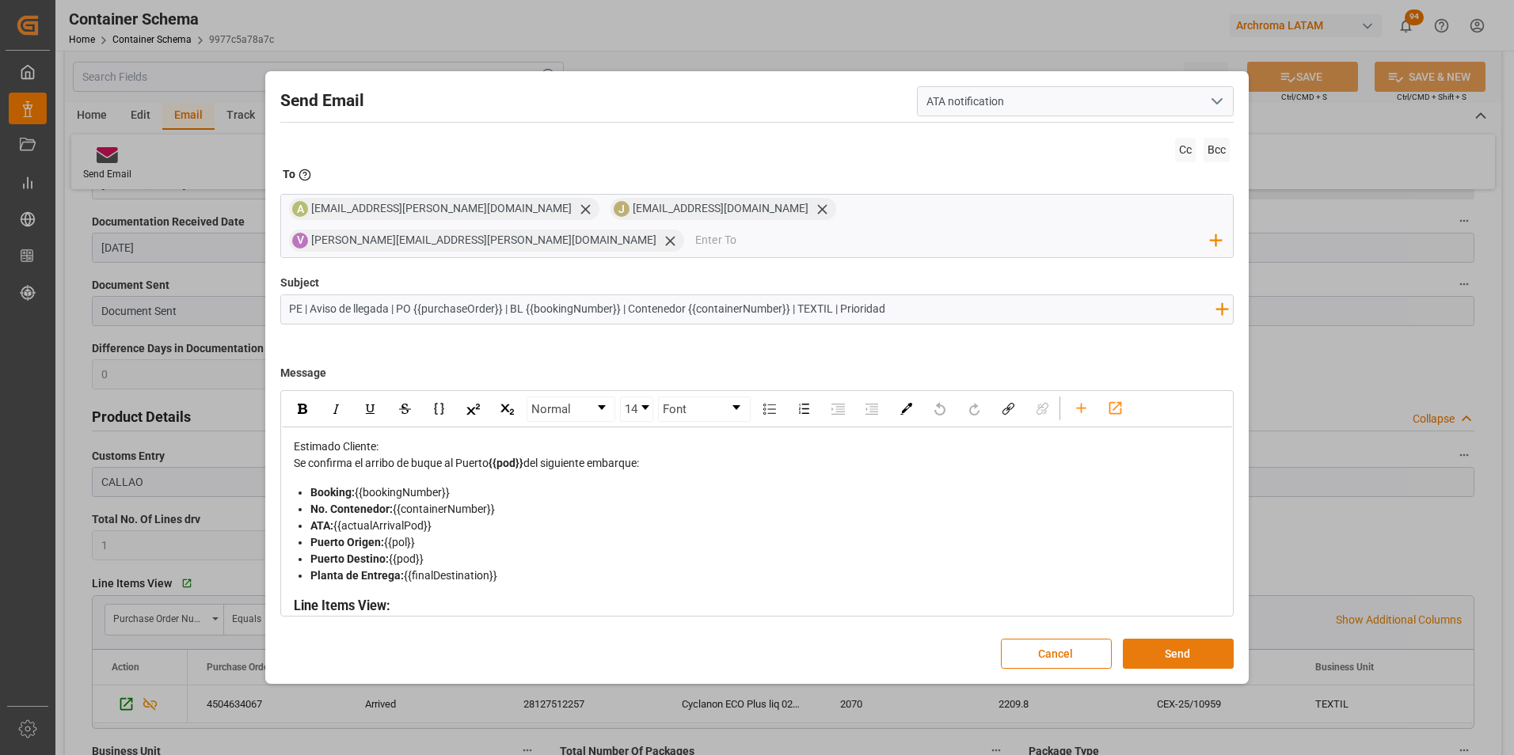
click at [1198, 639] on button "Send" at bounding box center [1178, 654] width 111 height 30
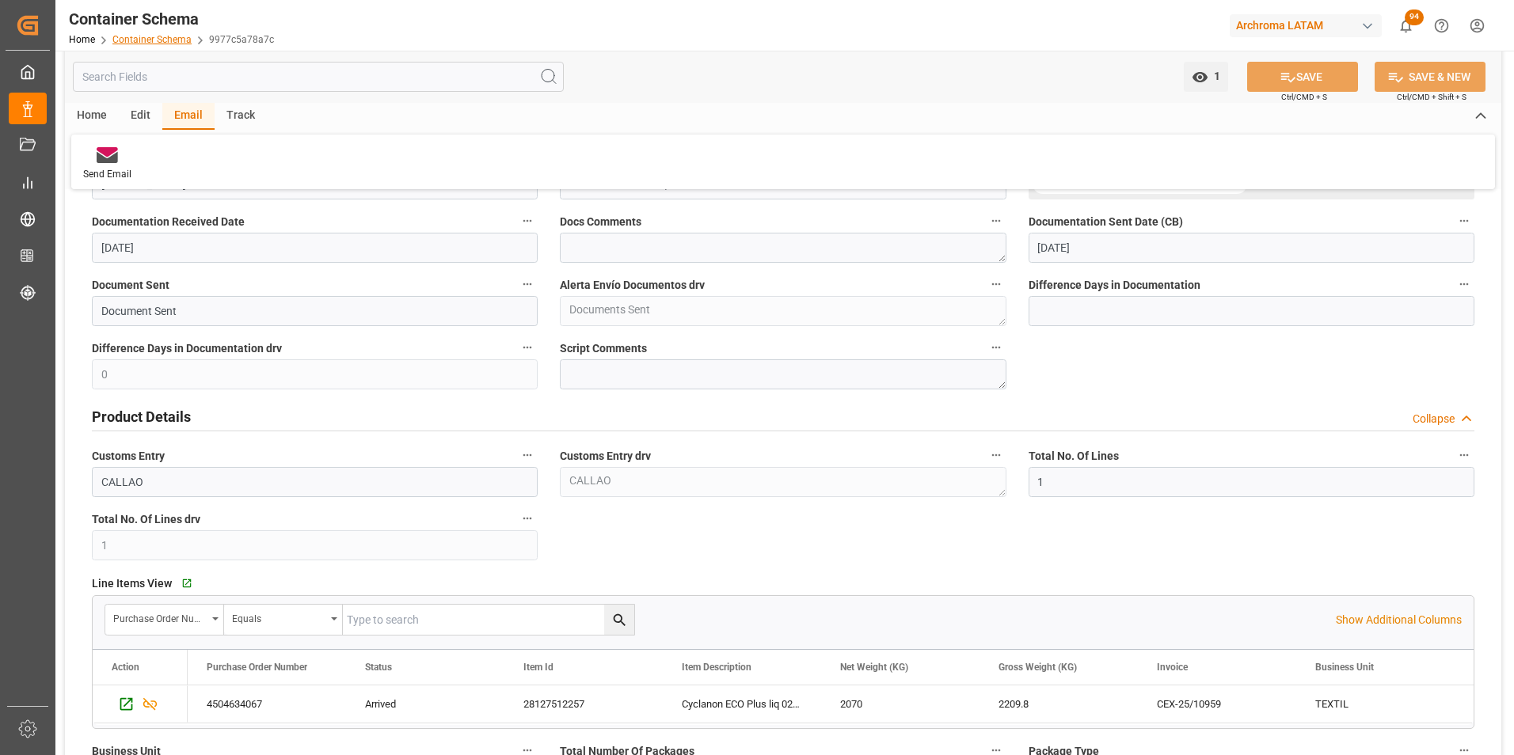
click at [177, 40] on link "Container Schema" at bounding box center [151, 39] width 79 height 11
